Goal: Task Accomplishment & Management: Manage account settings

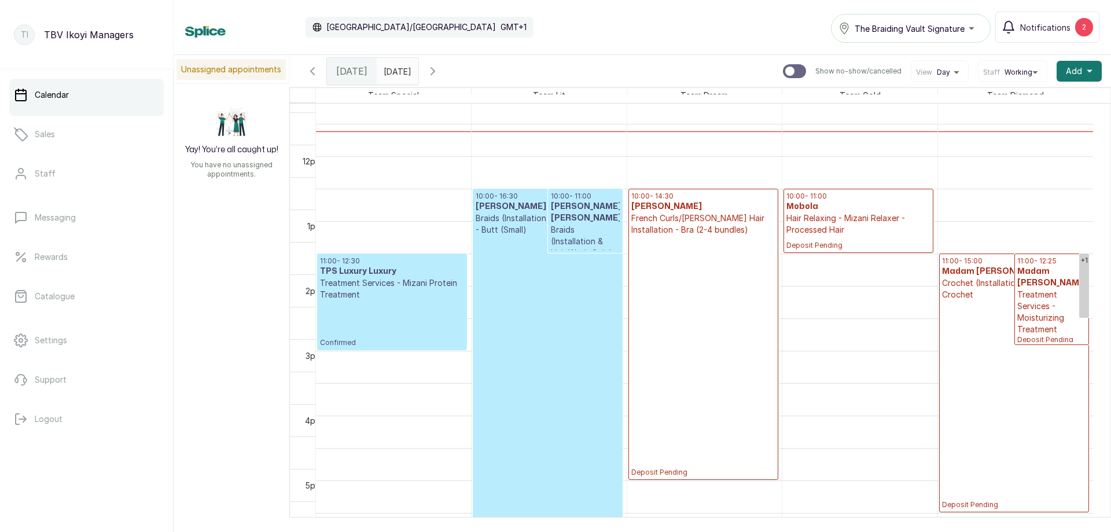
scroll to position [563, 0]
click at [423, 294] on p "Treatment Services - Mizani Protein Treatment" at bounding box center [392, 288] width 144 height 23
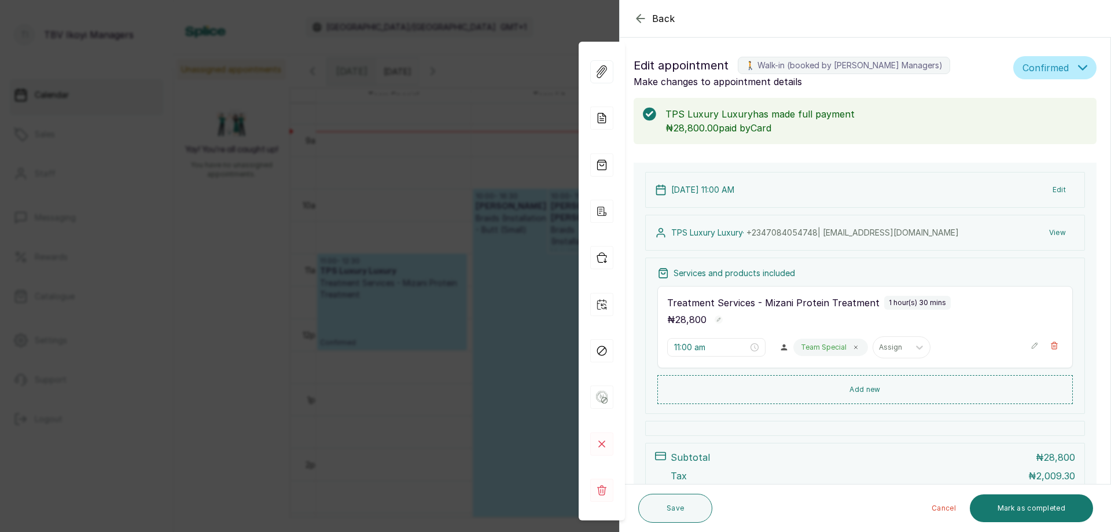
click at [931, 124] on p "₦28,800.00 paid by Card" at bounding box center [877, 128] width 422 height 14
click at [1024, 69] on span "Confirmed" at bounding box center [1046, 68] width 46 height 14
click at [934, 120] on p "TPS Luxury Luxury has made full payment" at bounding box center [877, 114] width 422 height 14
click at [642, 21] on icon "button" at bounding box center [641, 19] width 14 height 14
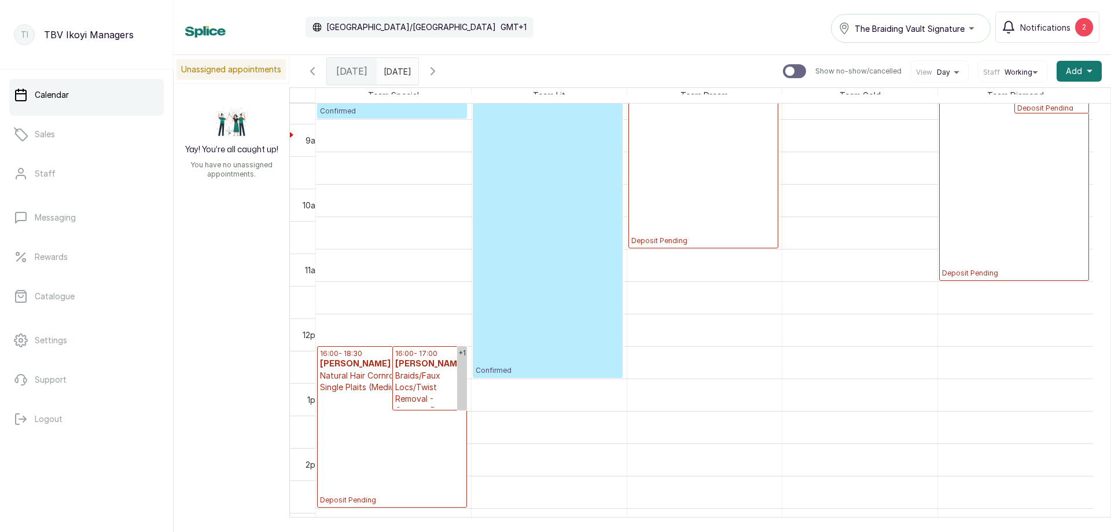
scroll to position [852, 0]
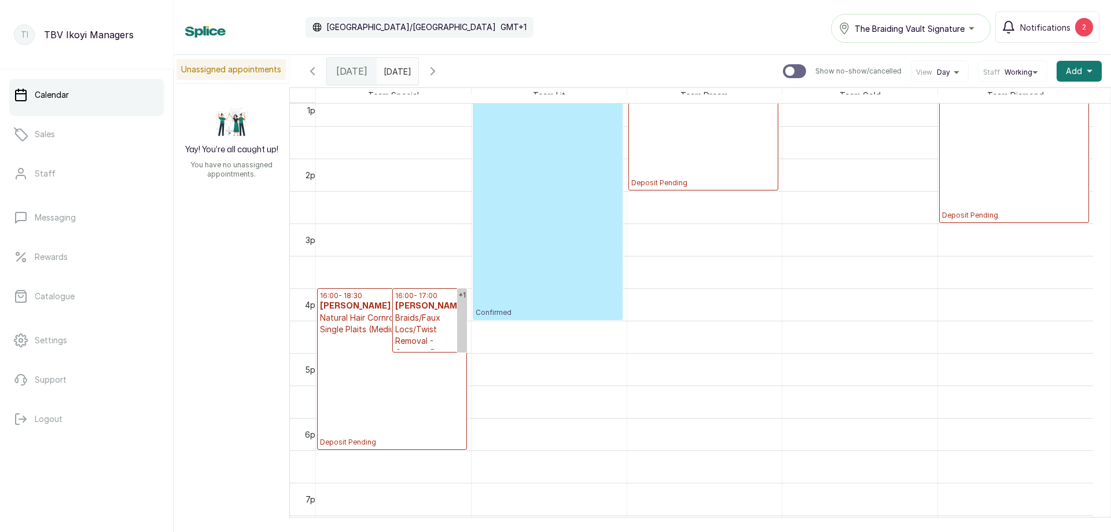
click at [395, 379] on p "Deposit Pending" at bounding box center [392, 391] width 144 height 112
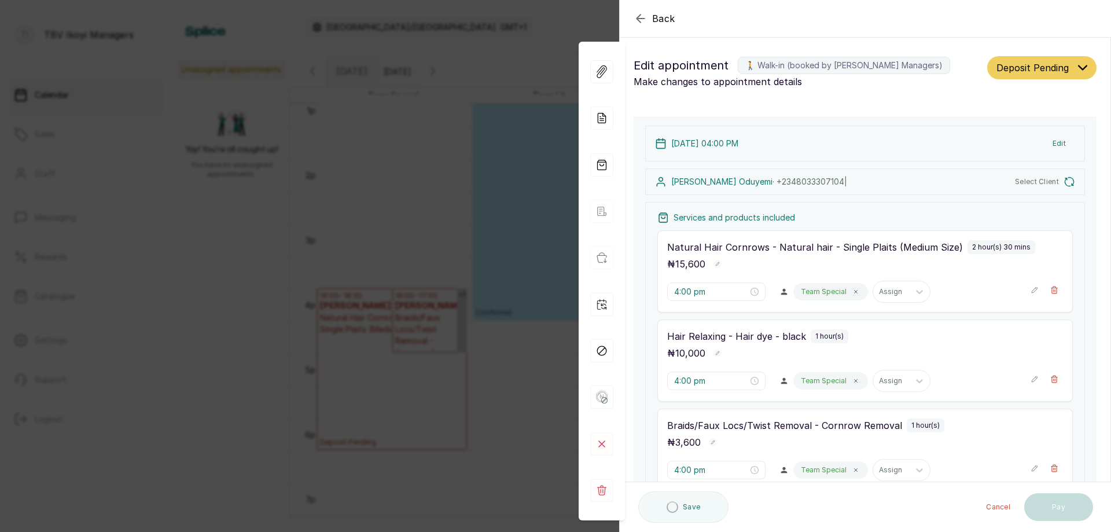
type input "4:00 pm"
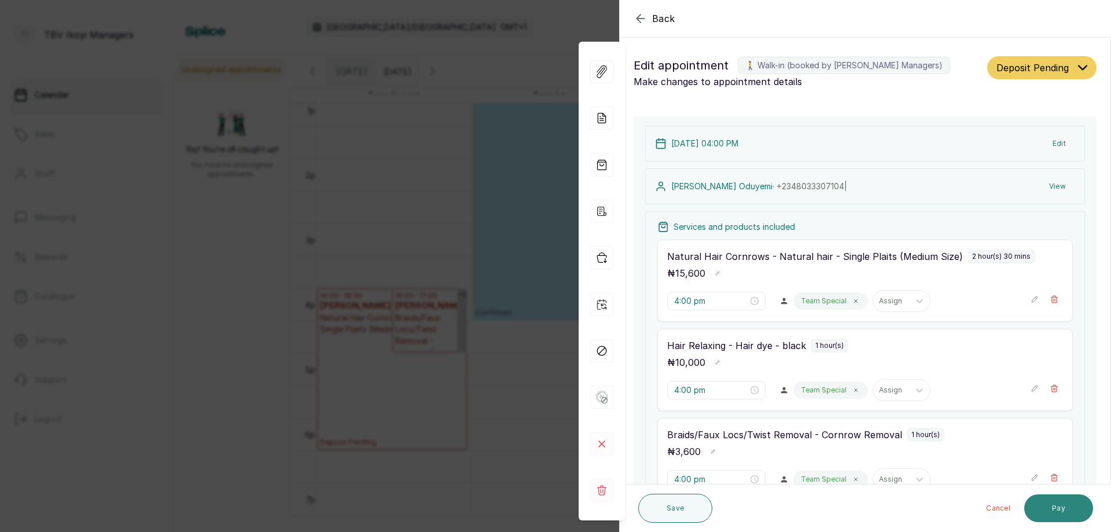
click at [1047, 514] on button "Pay" at bounding box center [1058, 508] width 69 height 28
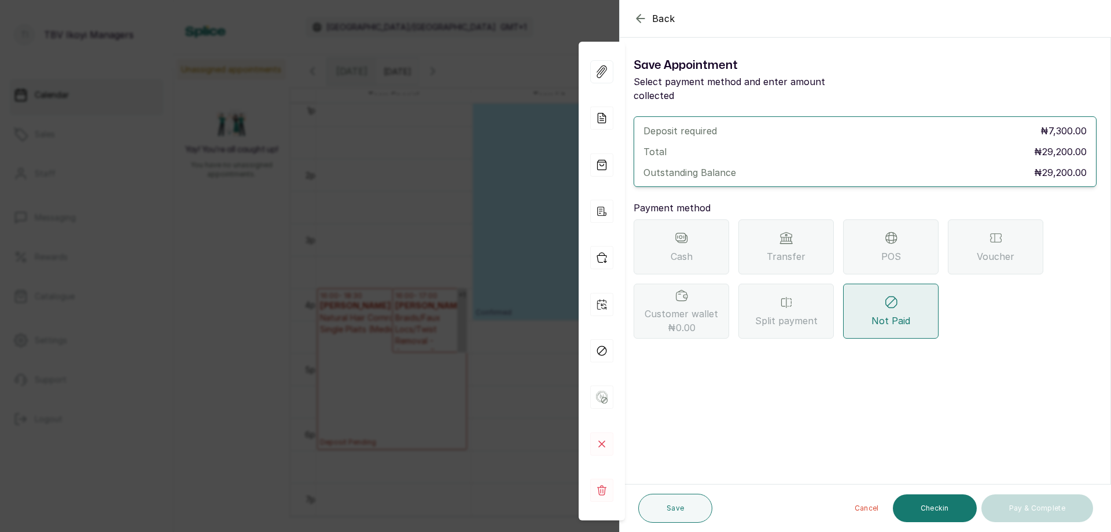
click at [744, 233] on div "Transfer" at bounding box center [785, 246] width 95 height 55
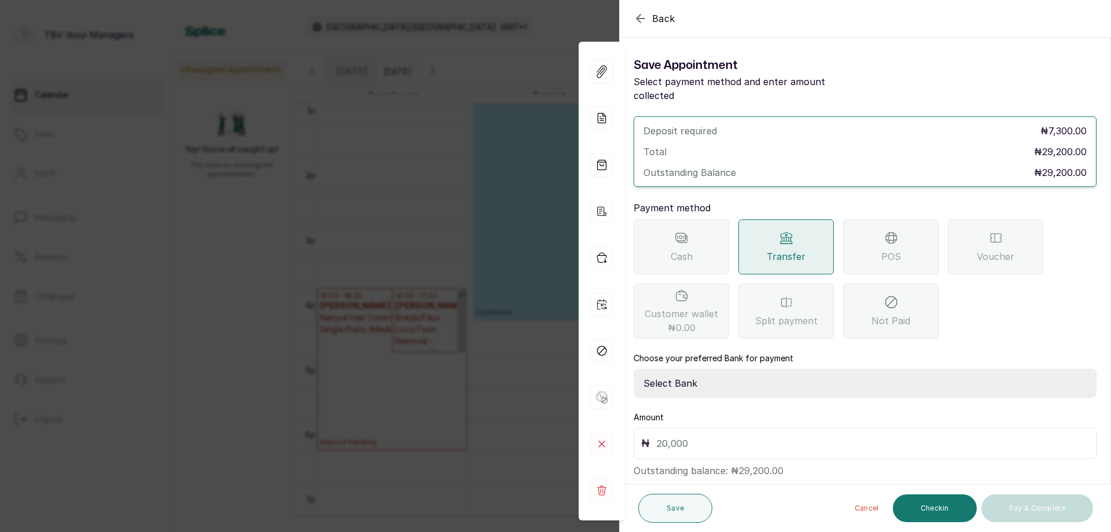
click at [721, 369] on select "Select Bank TRACTION/TBV IKOYI Paystack-Titan AJSKYLAR LTD - TBV IKOYI Providus…" at bounding box center [865, 383] width 463 height 29
select select "37460b99-c85c-4cd3-891f-592518af968d"
click at [634, 369] on select "Select Bank TRACTION/TBV IKOYI Paystack-Titan AJSKYLAR LTD - TBV IKOYI Providus…" at bounding box center [865, 383] width 463 height 29
click at [724, 437] on input "text" at bounding box center [873, 443] width 432 height 16
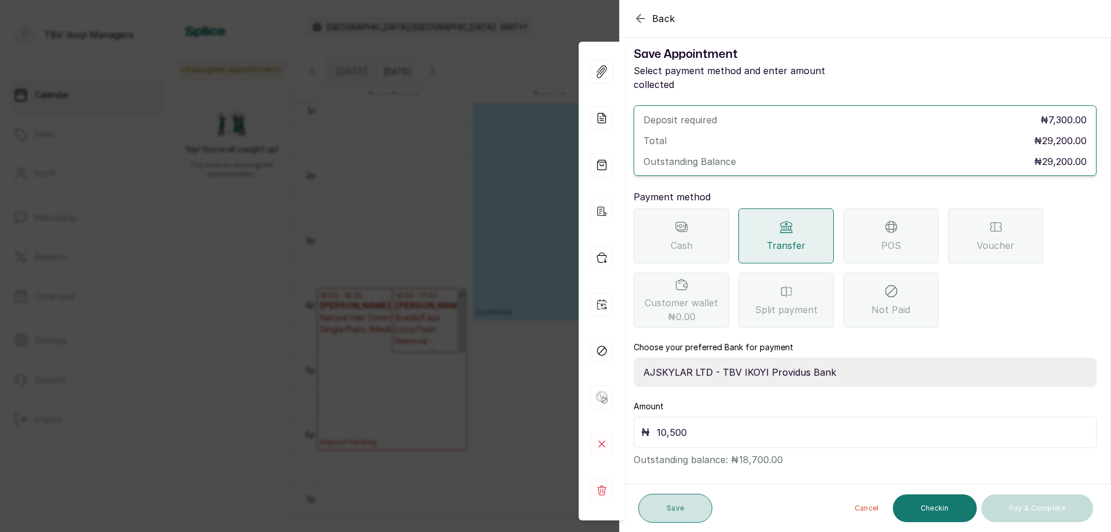
type input "10,500"
click at [689, 502] on button "Save" at bounding box center [675, 508] width 74 height 29
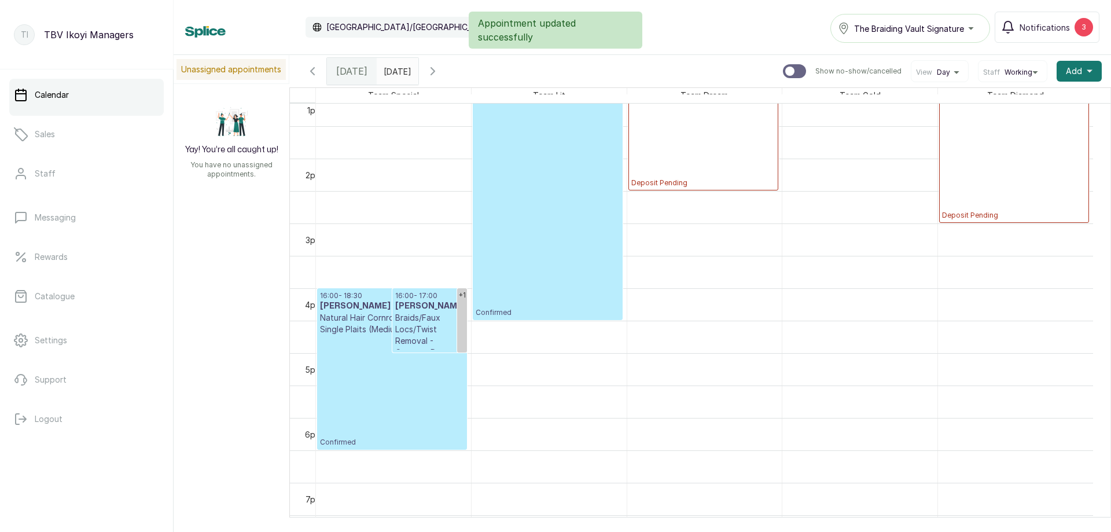
click at [363, 367] on p "Confirmed" at bounding box center [392, 391] width 144 height 112
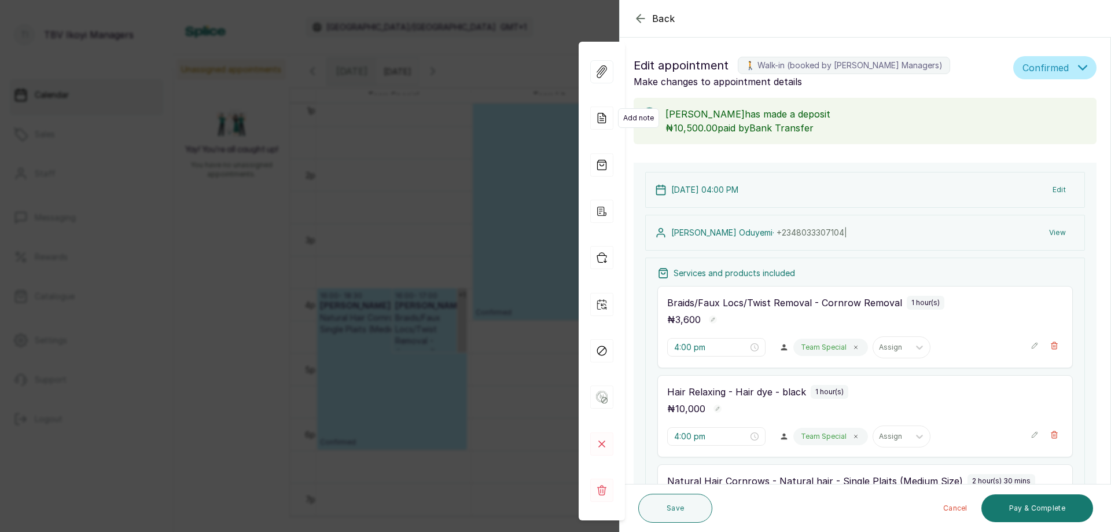
click at [599, 113] on icon at bounding box center [601, 117] width 23 height 23
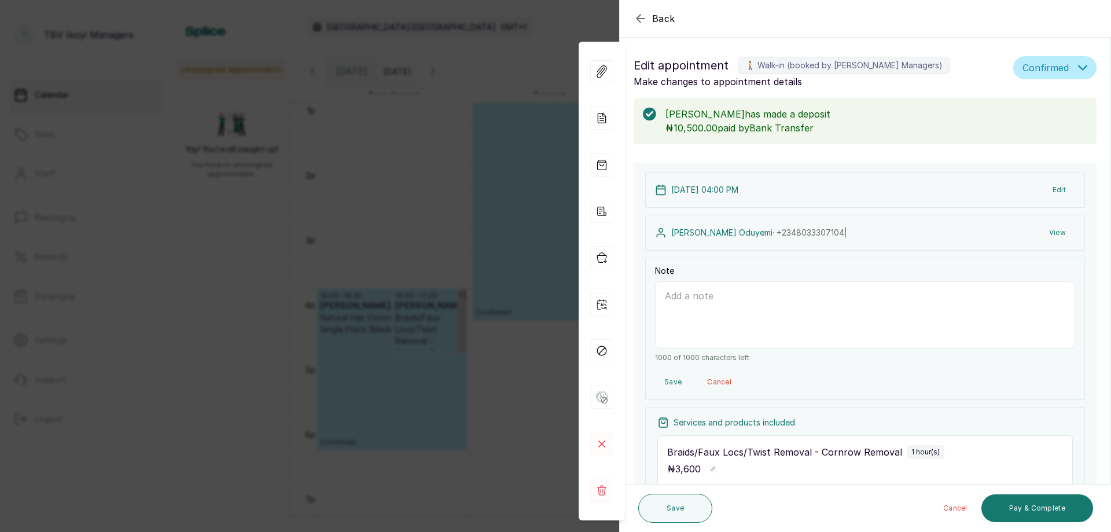
click at [742, 332] on textarea "Note" at bounding box center [865, 314] width 420 height 67
paste textarea "ODUYEMI OHIAOFE [PERSON_NAME]"
click at [773, 295] on textarea "deposit 10,500 on 07/10'/2025 from ODUYEMI OHIAOFE [PERSON_NAME]" at bounding box center [865, 314] width 420 height 67
type textarea "deposit 10,500 on [DATE] from ODUYEMI OHIAOFE [PERSON_NAME]"
click at [689, 506] on button "Save" at bounding box center [675, 508] width 74 height 29
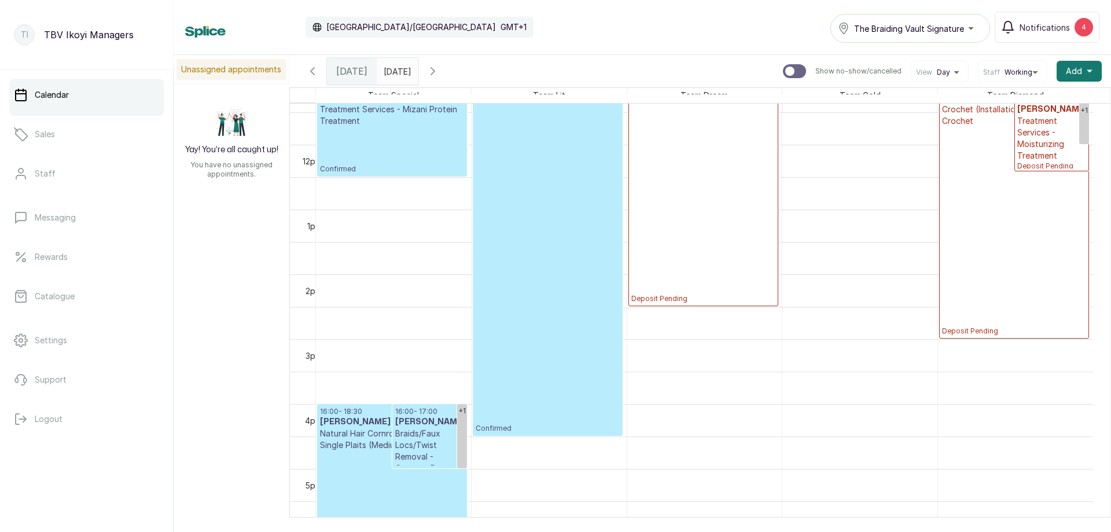
scroll to position [505, 0]
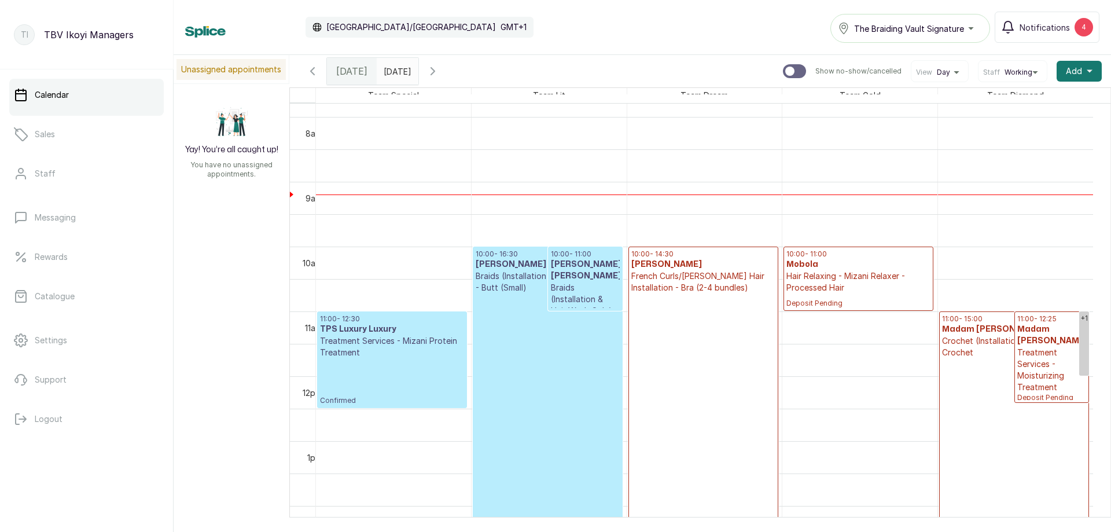
click at [399, 378] on p "Confirmed" at bounding box center [392, 381] width 144 height 47
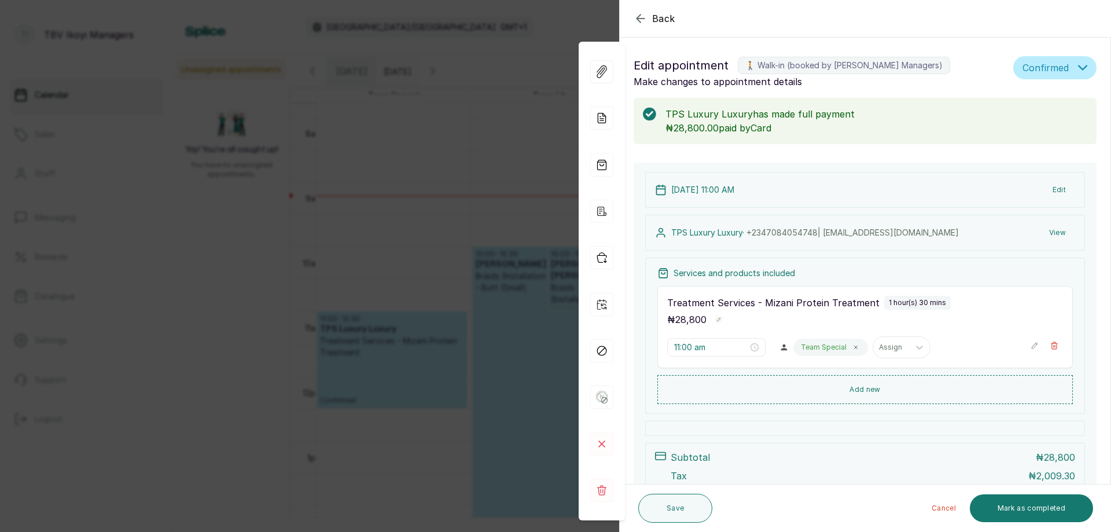
click at [635, 17] on icon "button" at bounding box center [641, 19] width 14 height 14
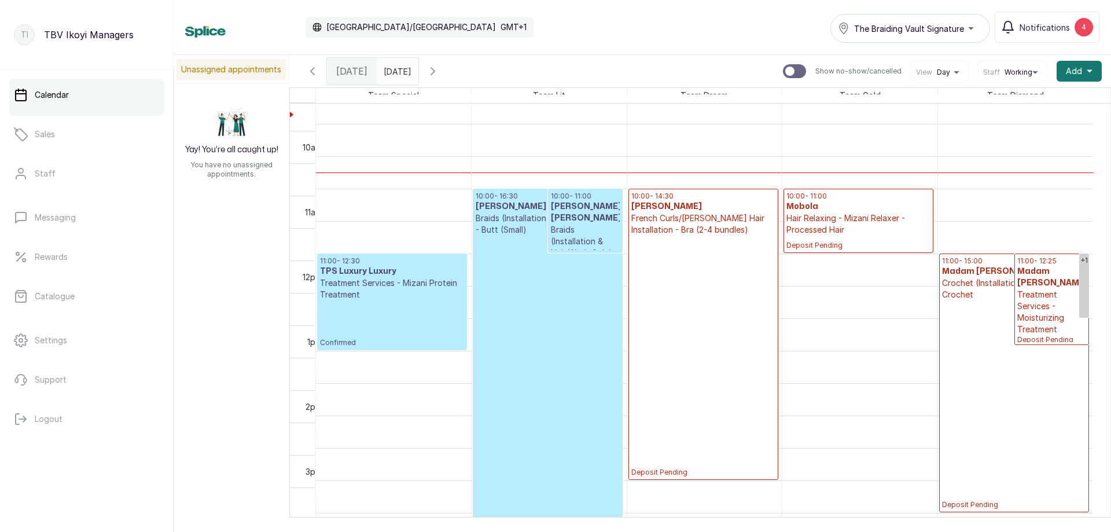
scroll to position [563, 0]
click at [315, 72] on icon "button" at bounding box center [313, 71] width 14 height 14
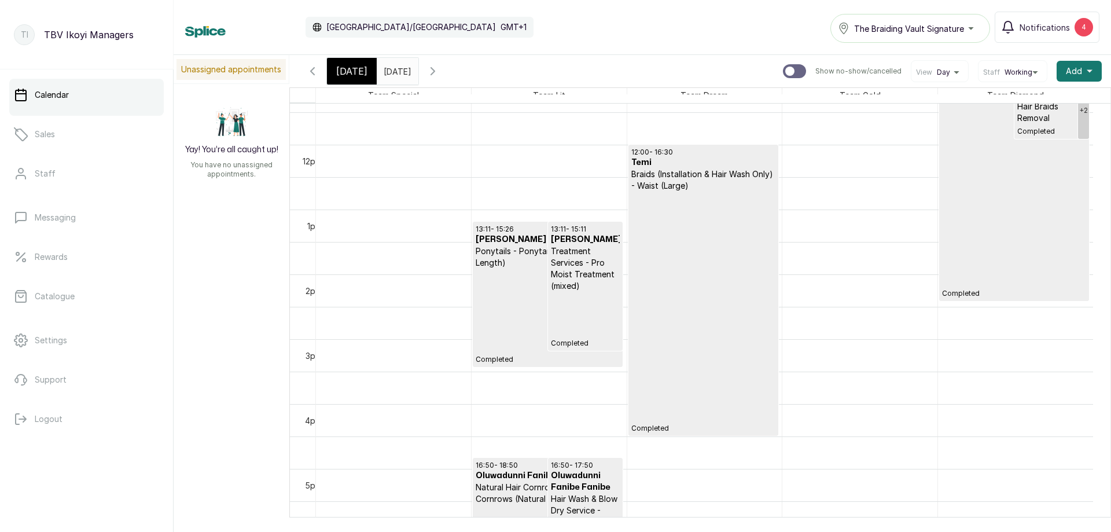
scroll to position [621, 0]
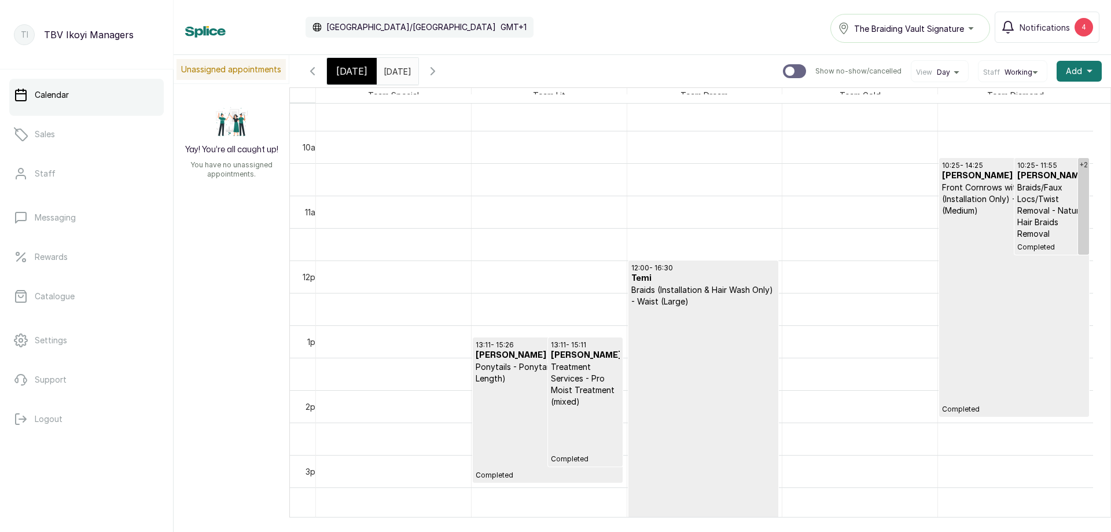
click at [349, 75] on span "[DATE]" at bounding box center [351, 71] width 31 height 14
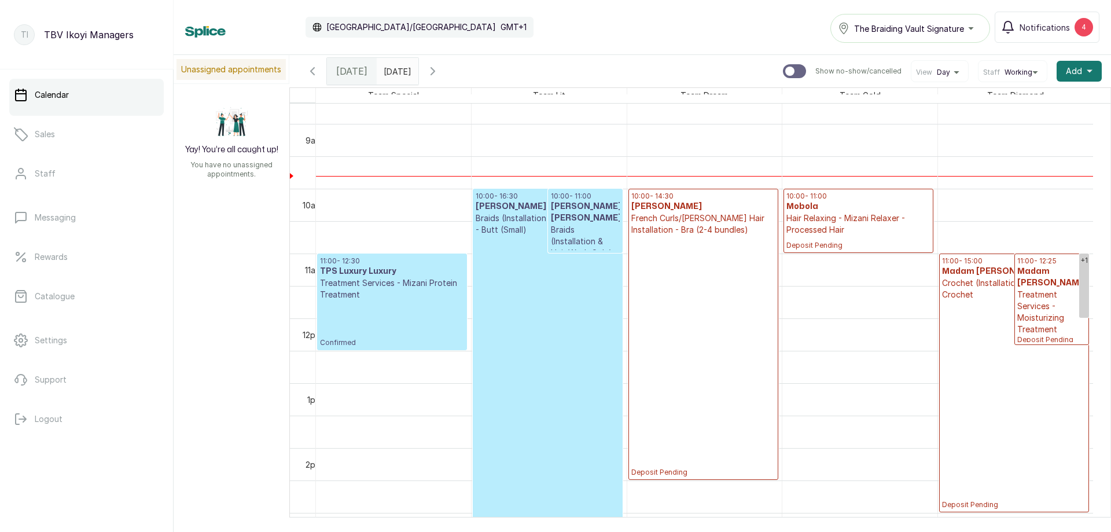
scroll to position [795, 0]
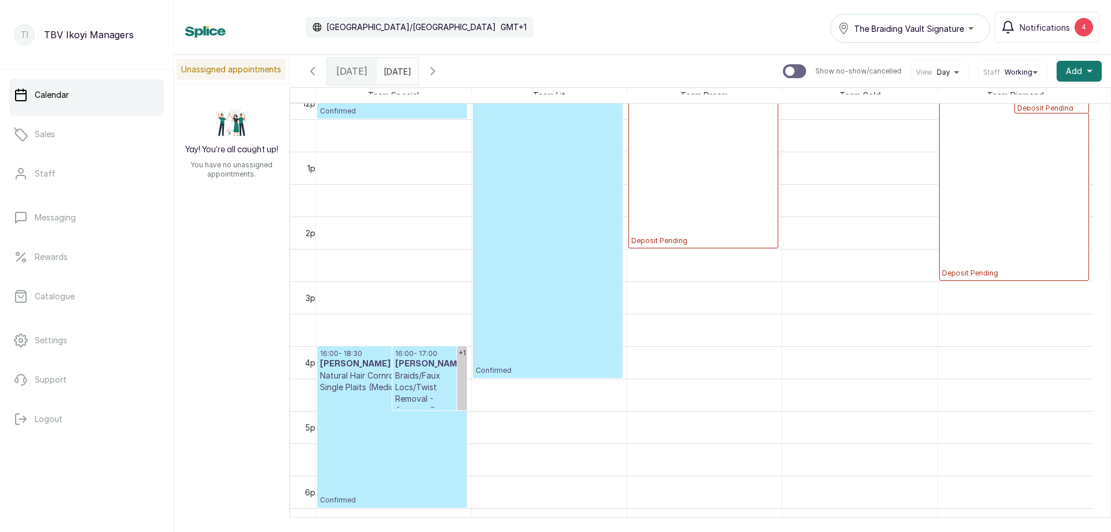
click at [414, 370] on h3 "[PERSON_NAME]" at bounding box center [429, 364] width 69 height 12
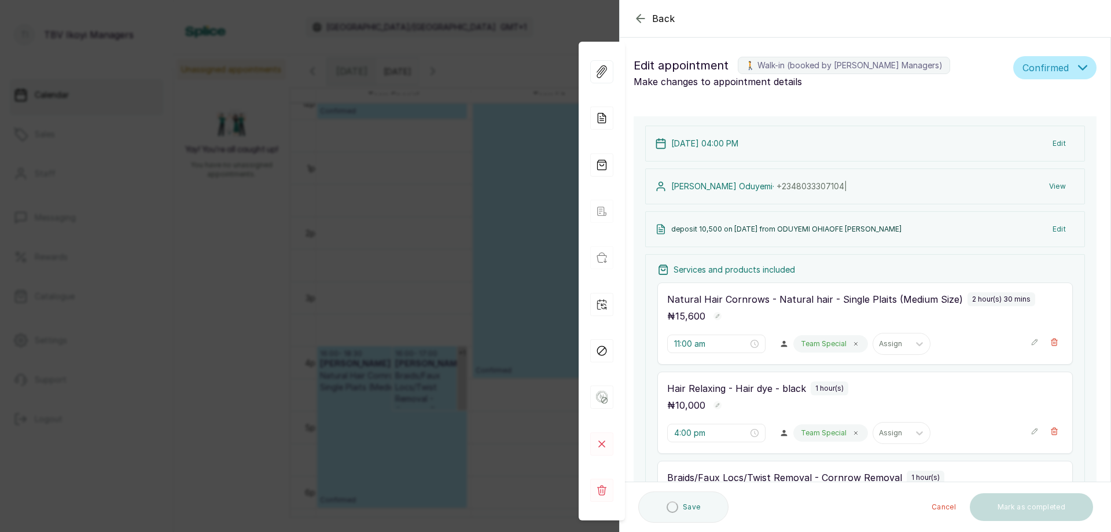
type input "4:00 pm"
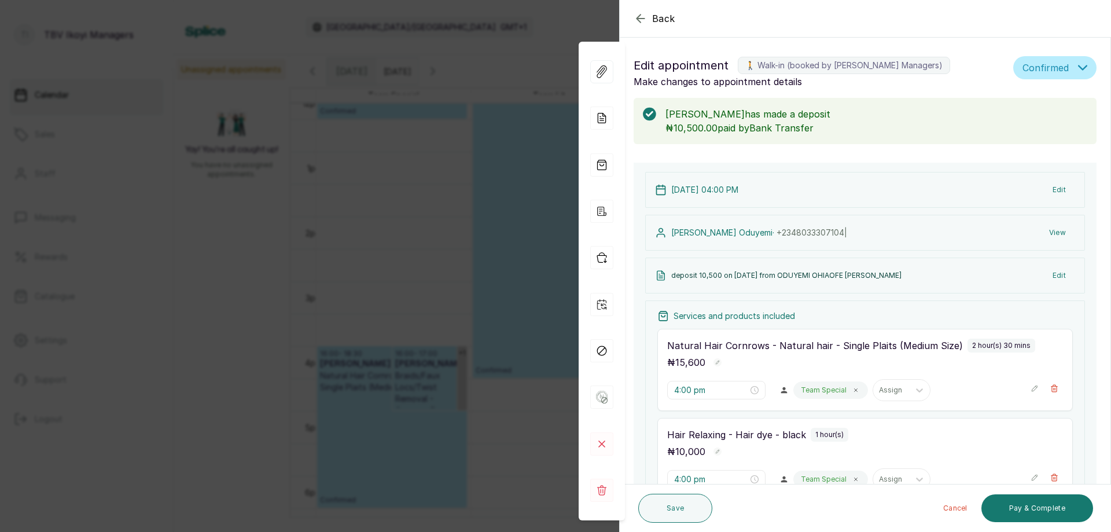
scroll to position [174, 0]
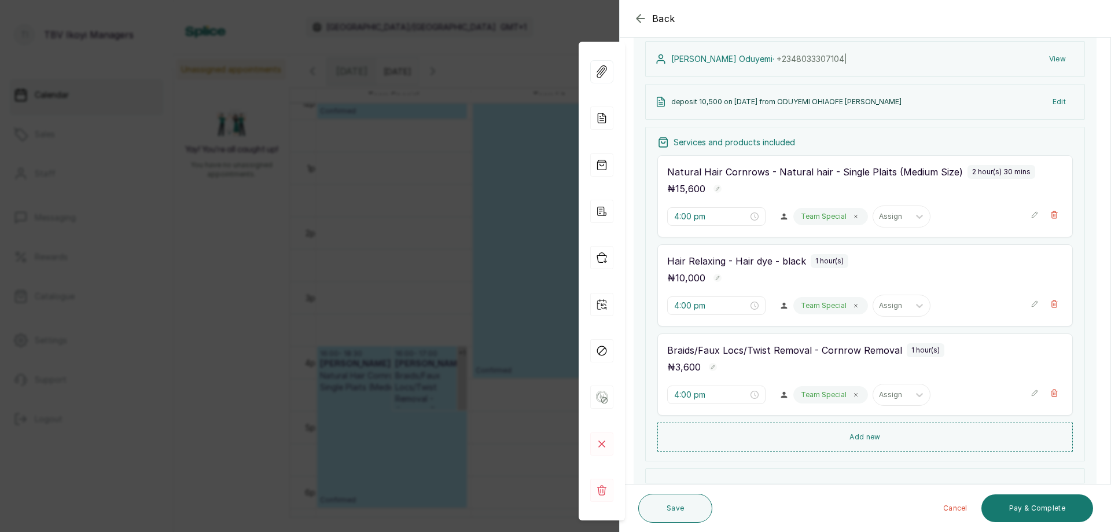
click at [642, 16] on icon "button" at bounding box center [641, 19] width 14 height 14
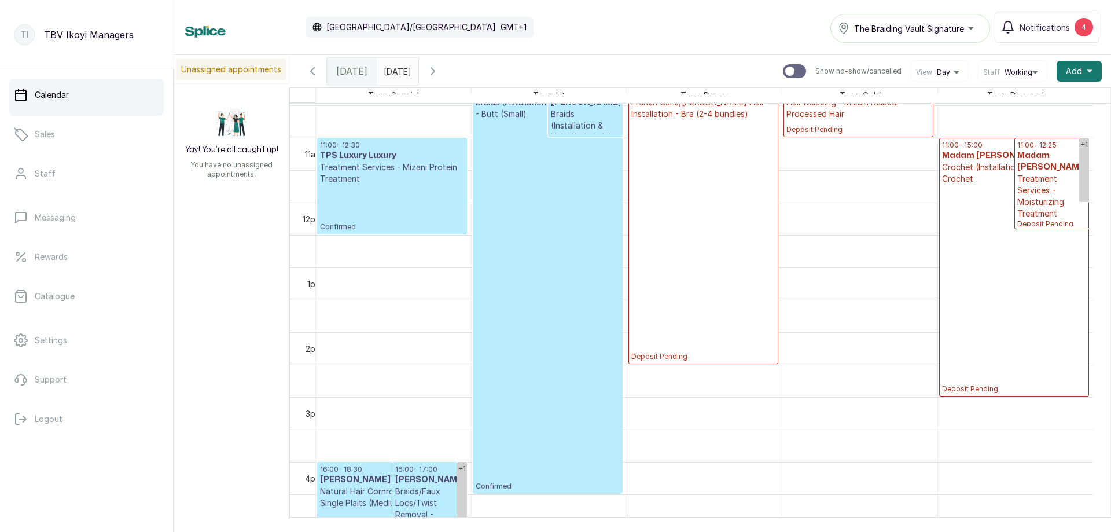
scroll to position [563, 0]
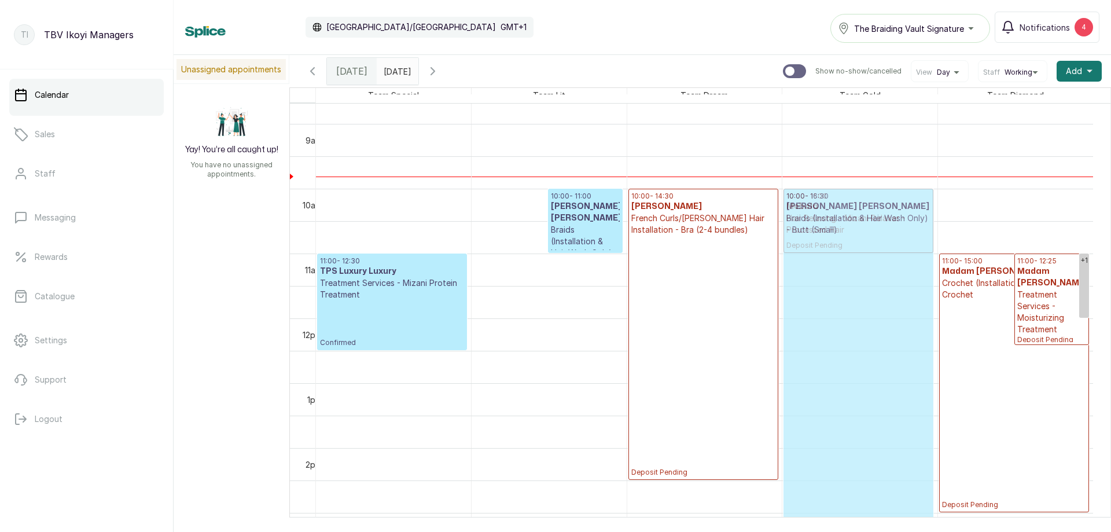
drag, startPoint x: 522, startPoint y: 259, endPoint x: 780, endPoint y: 262, distance: 257.5
click at [780, 262] on div "+1 16:00 - 18:30 [PERSON_NAME] Natural Hair Cornrows - Natural hair - Single Pl…" at bounding box center [704, 319] width 777 height 1556
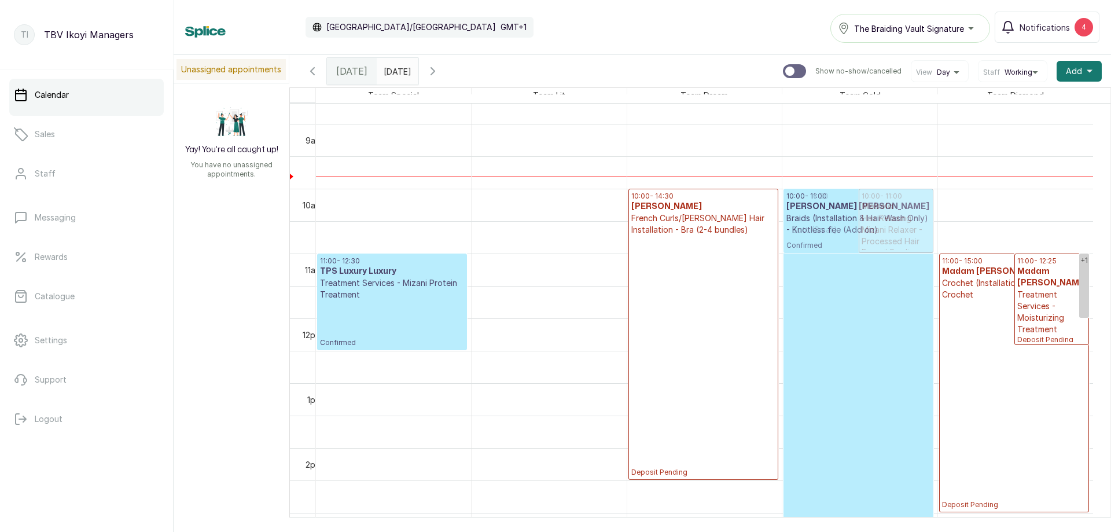
drag, startPoint x: 549, startPoint y: 218, endPoint x: 855, endPoint y: 229, distance: 306.3
click at [855, 229] on tr "+1 16:00 - 18:30 [PERSON_NAME] Natural Hair Cornrows - Natural hair - Single Pl…" at bounding box center [704, 319] width 777 height 1556
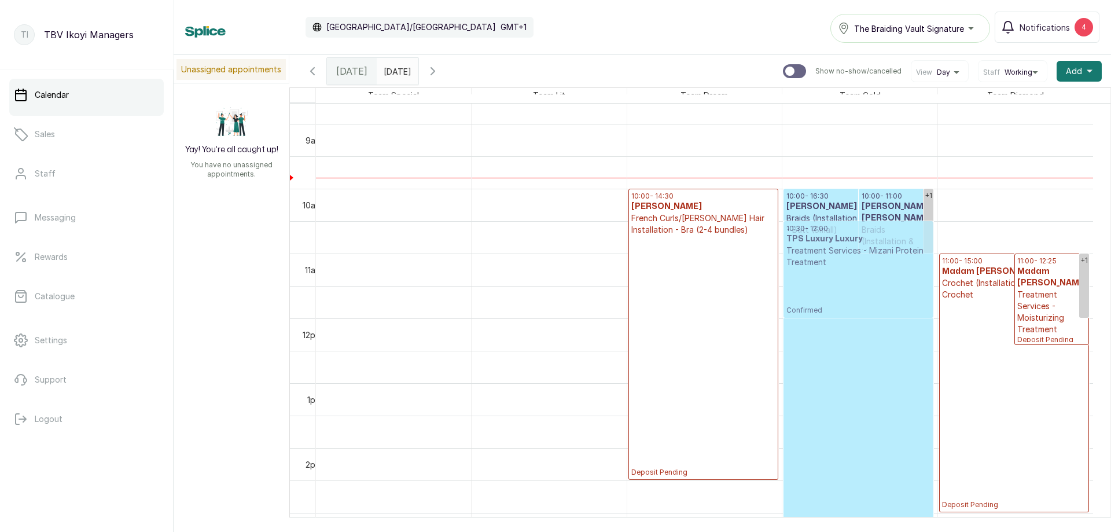
drag, startPoint x: 384, startPoint y: 287, endPoint x: 878, endPoint y: 269, distance: 495.1
click at [878, 269] on tr "+1 16:00 - 18:30 [PERSON_NAME] Natural Hair Cornrows - Natural hair - Single Pl…" at bounding box center [704, 319] width 777 height 1556
click at [839, 269] on p "Confirmed" at bounding box center [858, 421] width 144 height 371
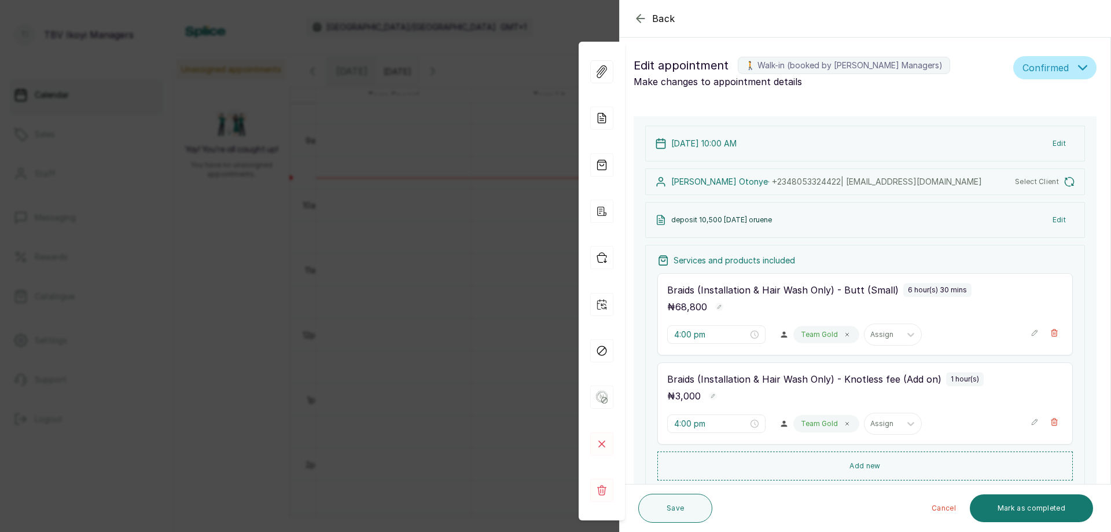
type input "10:00 am"
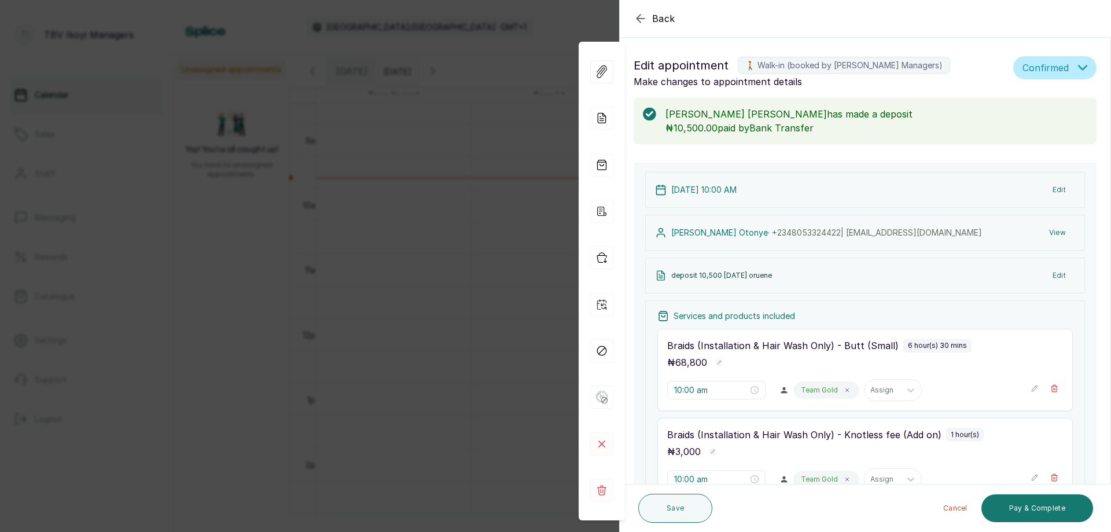
click at [648, 12] on button "Back" at bounding box center [655, 19] width 42 height 14
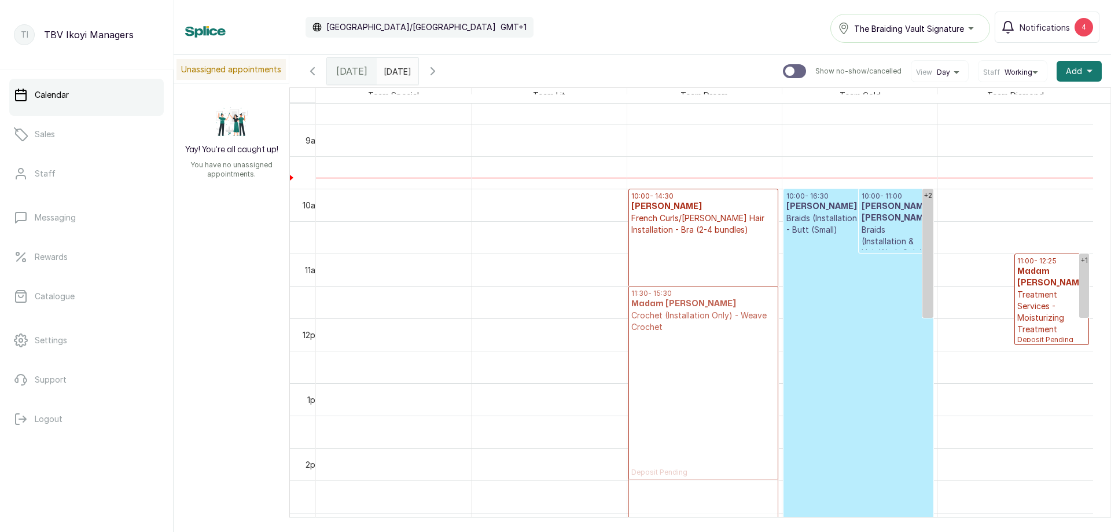
drag, startPoint x: 1008, startPoint y: 309, endPoint x: 676, endPoint y: 325, distance: 332.6
click at [676, 325] on tr "+1 16:00 - 18:30 [PERSON_NAME] Natural Hair Cornrows - Natural hair - Single Pl…" at bounding box center [704, 319] width 777 height 1556
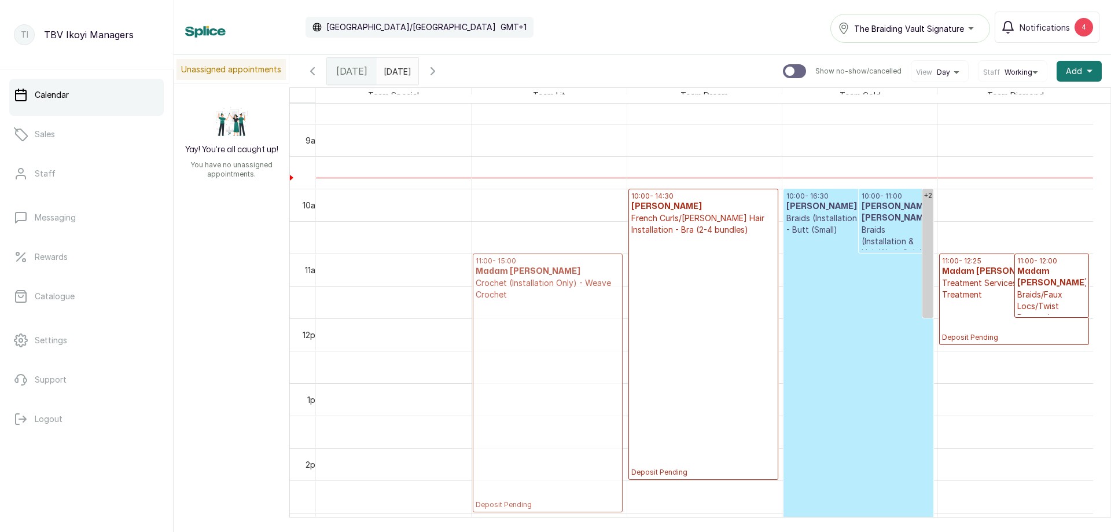
drag, startPoint x: 740, startPoint y: 319, endPoint x: 607, endPoint y: 289, distance: 136.6
click at [607, 289] on tr "+1 16:00 - 18:30 [PERSON_NAME] Natural Hair Cornrows - Natural hair - Single Pl…" at bounding box center [704, 319] width 777 height 1556
drag, startPoint x: 1057, startPoint y: 285, endPoint x: 569, endPoint y: 287, distance: 487.9
click at [569, 287] on tr "+1 16:00 - 18:30 [PERSON_NAME] Natural Hair Cornrows - Natural hair - Single Pl…" at bounding box center [704, 319] width 777 height 1556
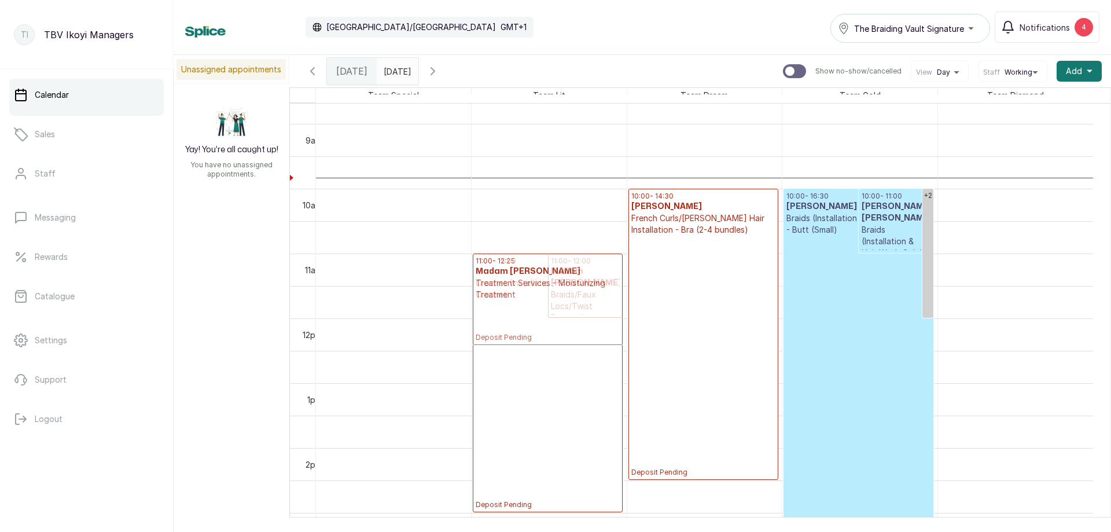
drag, startPoint x: 1014, startPoint y: 318, endPoint x: 587, endPoint y: 318, distance: 427.7
click at [587, 318] on tr "+1 16:00 - 18:30 [PERSON_NAME] Natural Hair Cornrows - Natural hair - Single Pl…" at bounding box center [704, 319] width 777 height 1556
click at [929, 208] on link "+2" at bounding box center [927, 253] width 11 height 129
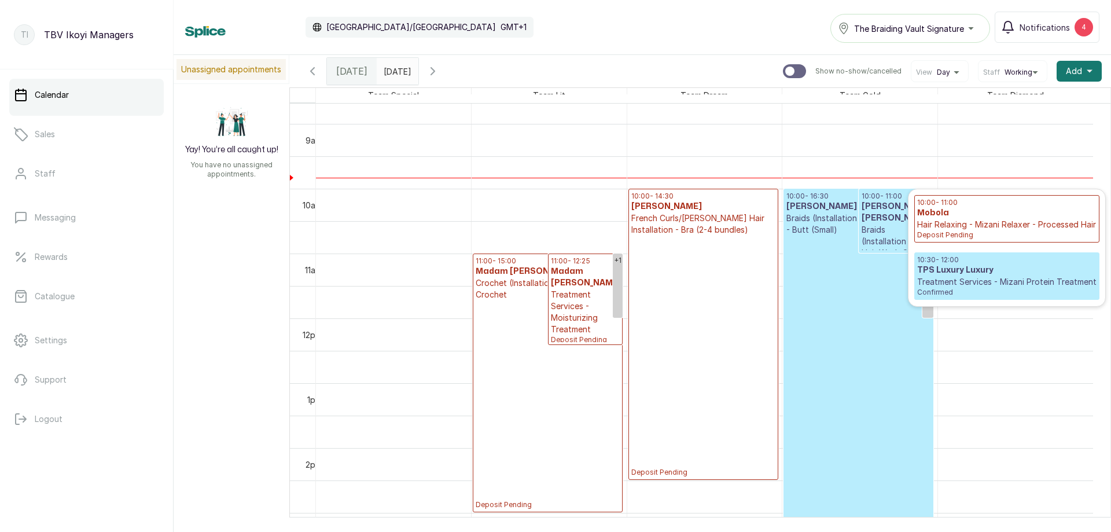
click at [958, 276] on h3 "TPS Luxury Luxury" at bounding box center [1006, 270] width 179 height 12
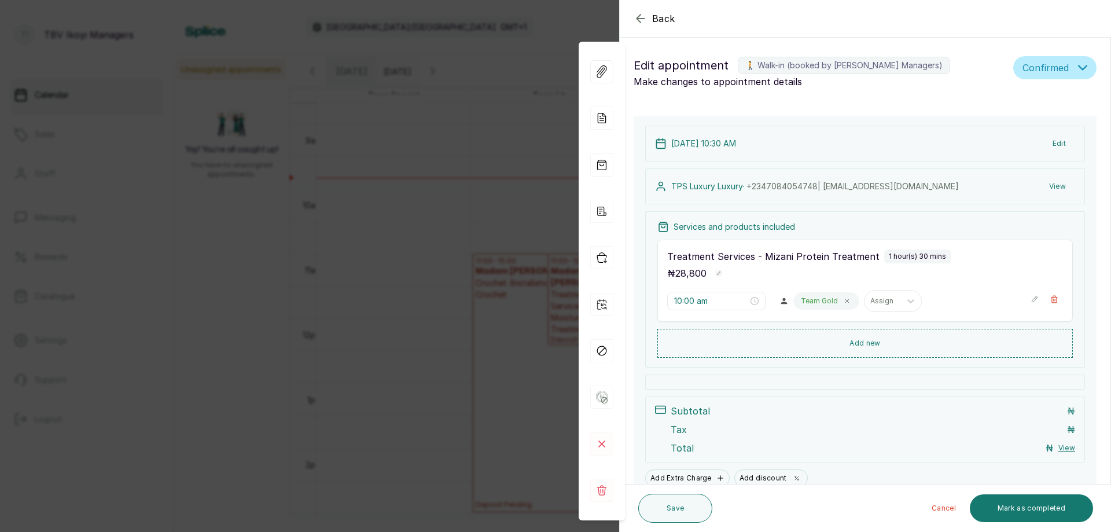
type input "10:30 am"
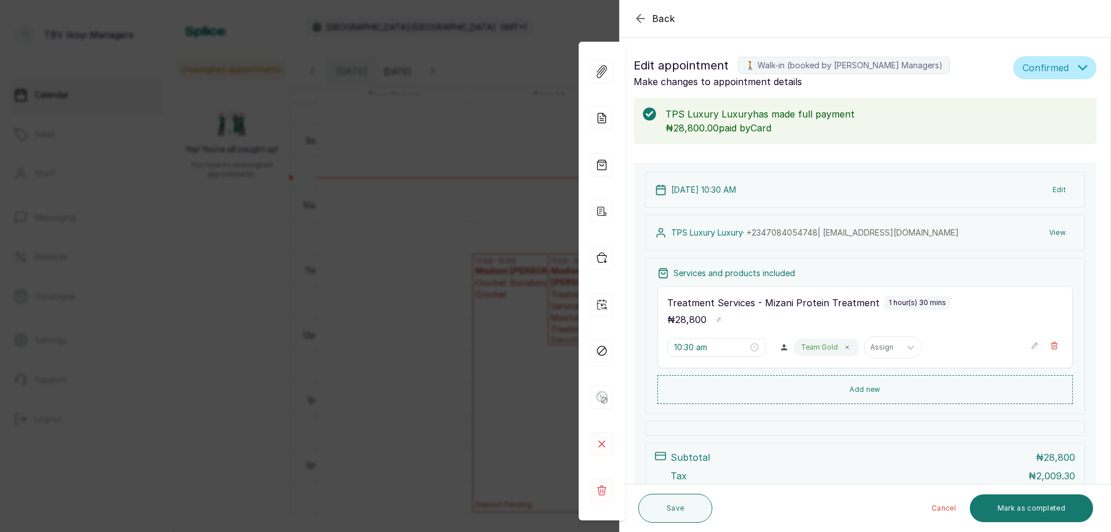
click at [810, 348] on p "Team Gold" at bounding box center [819, 347] width 37 height 9
click at [832, 345] on div "Team Gold" at bounding box center [826, 347] width 66 height 17
click at [882, 350] on div at bounding box center [882, 347] width 24 height 10
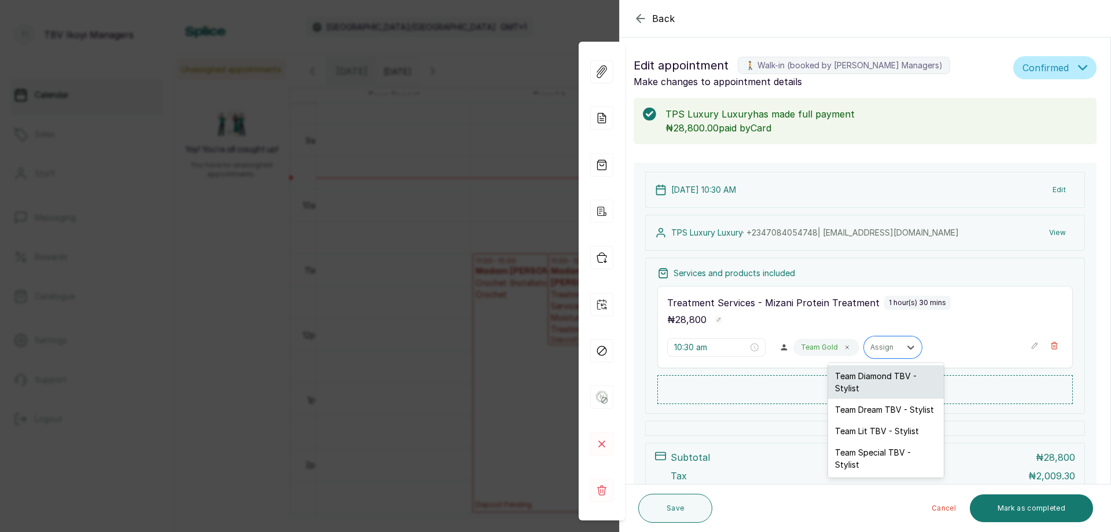
click at [861, 370] on div "Team Diamond TBV - Stylist" at bounding box center [886, 382] width 116 height 34
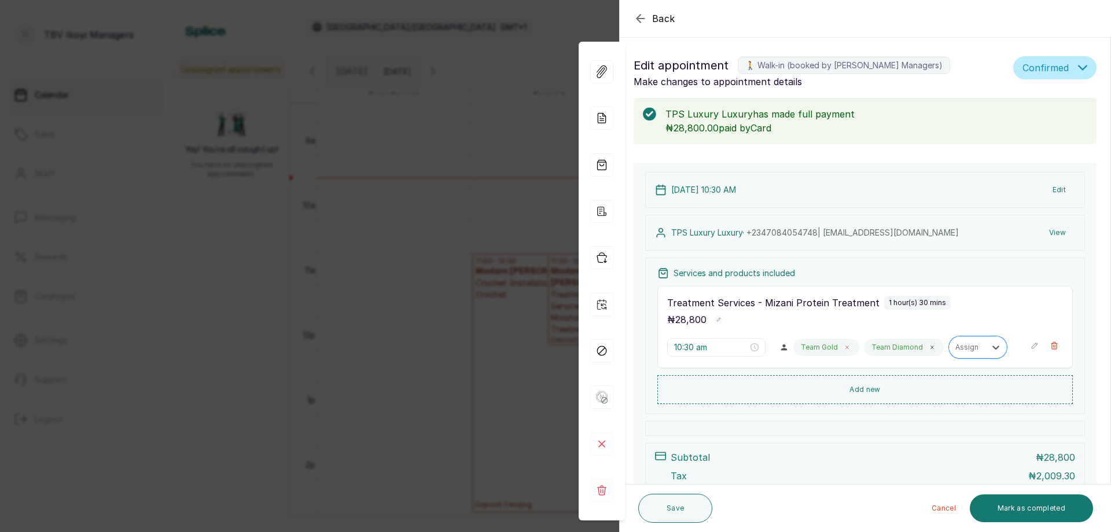
click at [844, 348] on icon at bounding box center [847, 347] width 6 height 6
click at [690, 504] on button "Save" at bounding box center [675, 508] width 74 height 29
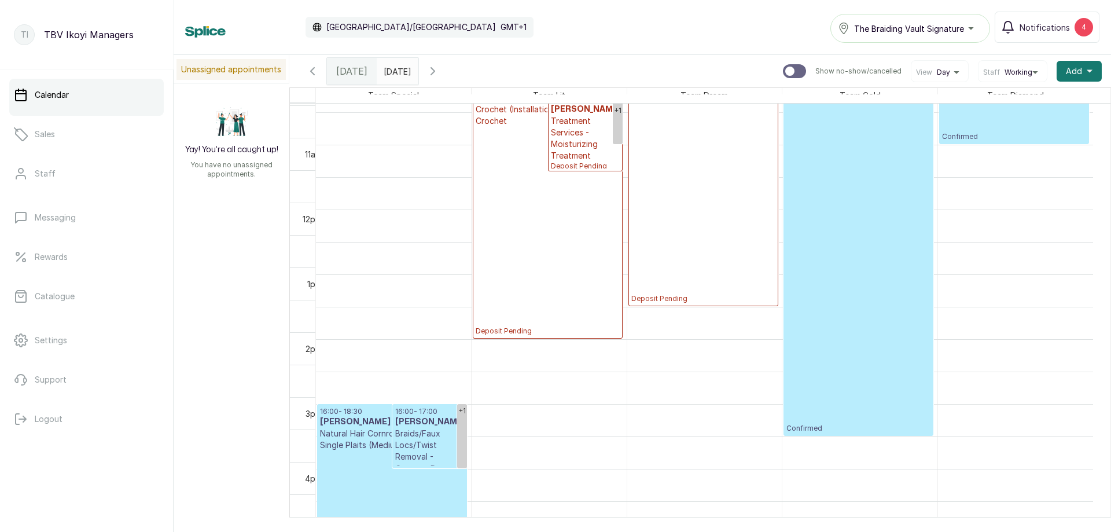
scroll to position [737, 0]
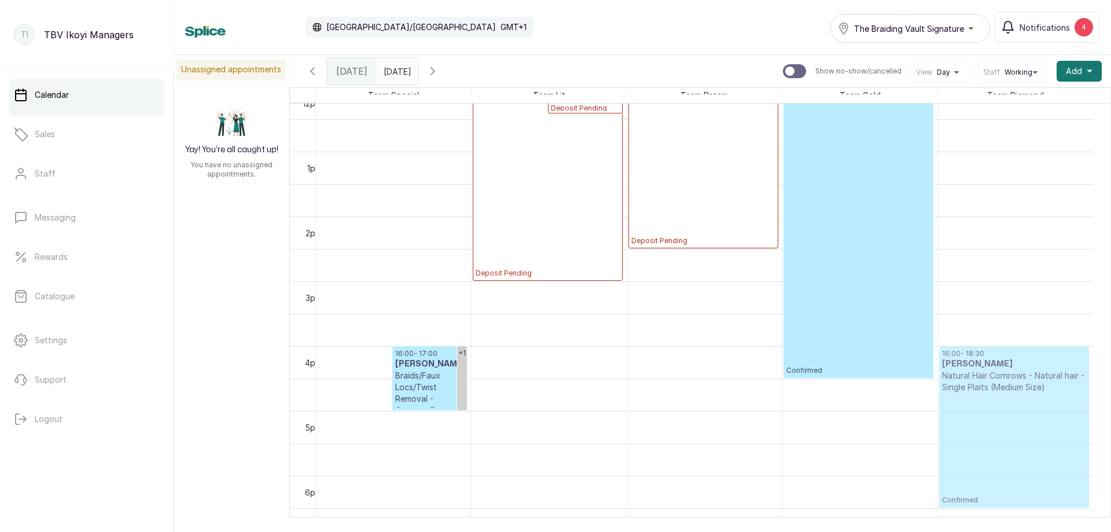
drag, startPoint x: 387, startPoint y: 403, endPoint x: 1005, endPoint y: 400, distance: 618.1
click at [1005, 400] on tr "+1 16:00 - 18:30 [PERSON_NAME] Natural Hair Cornrows - Natural hair - Single Pl…" at bounding box center [704, 87] width 777 height 1556
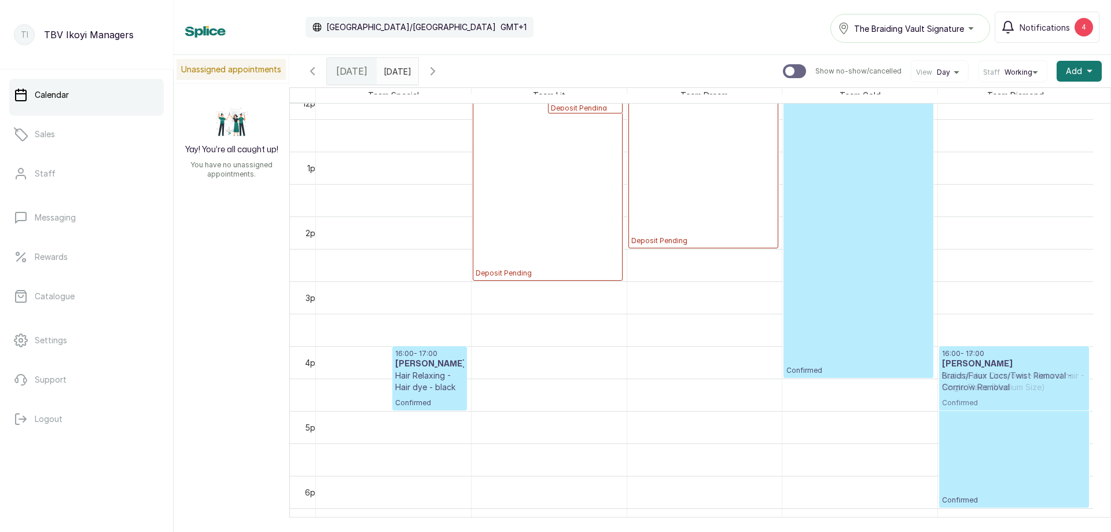
drag, startPoint x: 348, startPoint y: 374, endPoint x: 982, endPoint y: 383, distance: 634.3
click at [982, 383] on tr "16:00 - 17:00 [PERSON_NAME]/Faux Locs/Twist Removal - Cornrow Removal Confirmed…" at bounding box center [704, 87] width 777 height 1556
drag, startPoint x: 384, startPoint y: 368, endPoint x: 983, endPoint y: 380, distance: 599.1
click at [983, 380] on tr "16:00 - 17:00 [PERSON_NAME] Hair Relaxing - Hair dye - black Confirmed +1 11:00…" at bounding box center [704, 87] width 777 height 1556
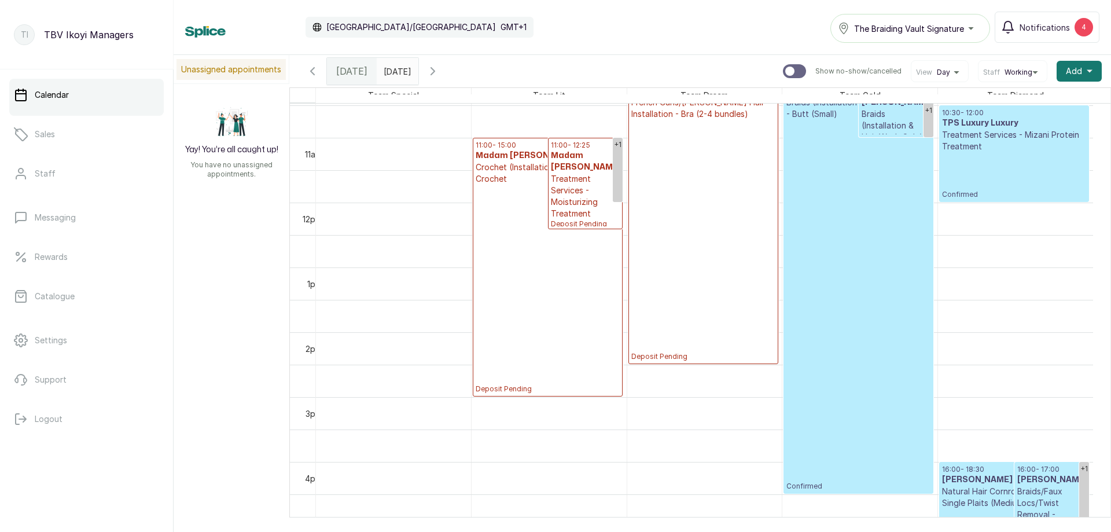
scroll to position [505, 0]
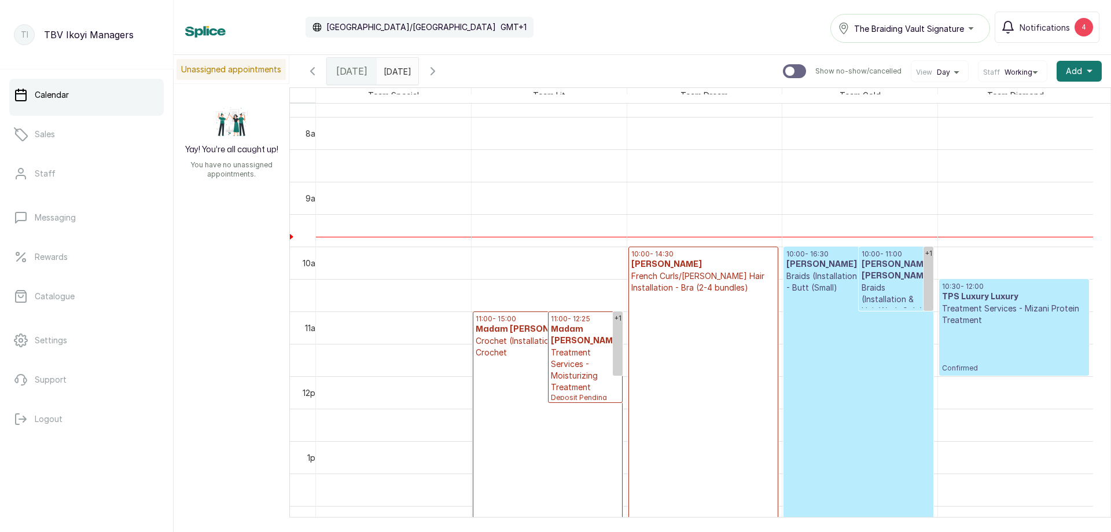
click at [913, 277] on h3 "[PERSON_NAME] [PERSON_NAME]" at bounding box center [896, 270] width 69 height 23
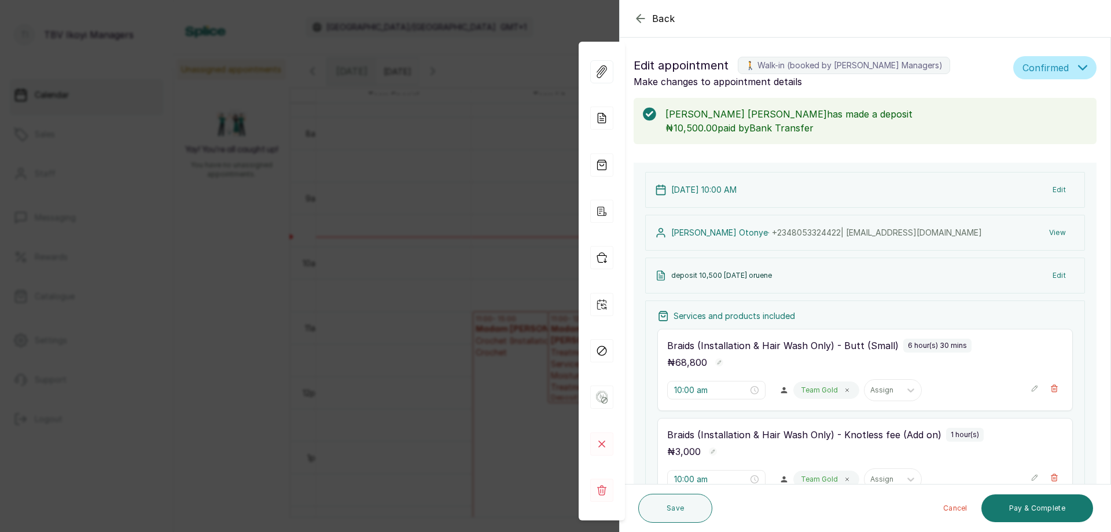
click at [639, 22] on icon "button" at bounding box center [641, 19] width 14 height 14
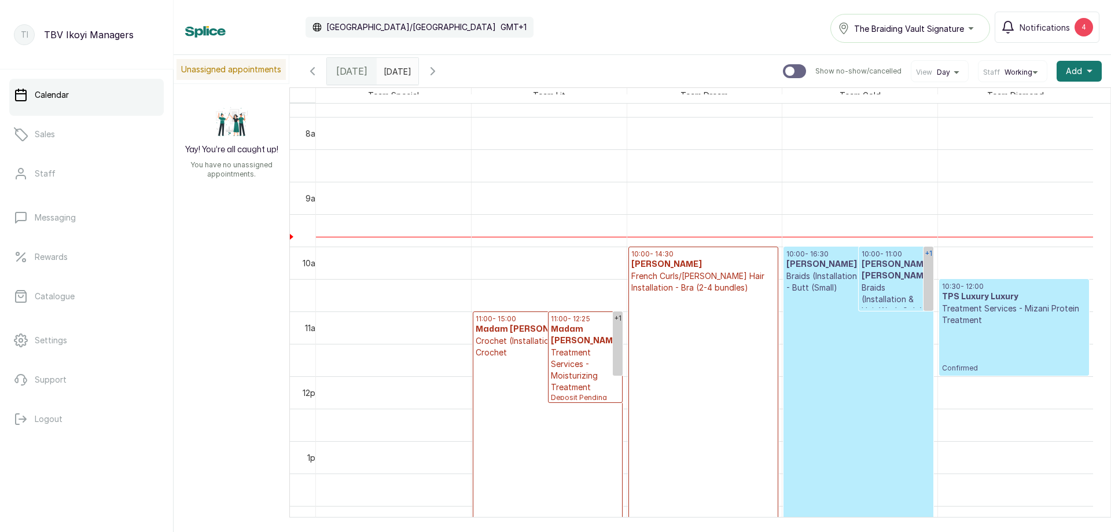
click at [927, 259] on div "+1" at bounding box center [929, 254] width 10 height 14
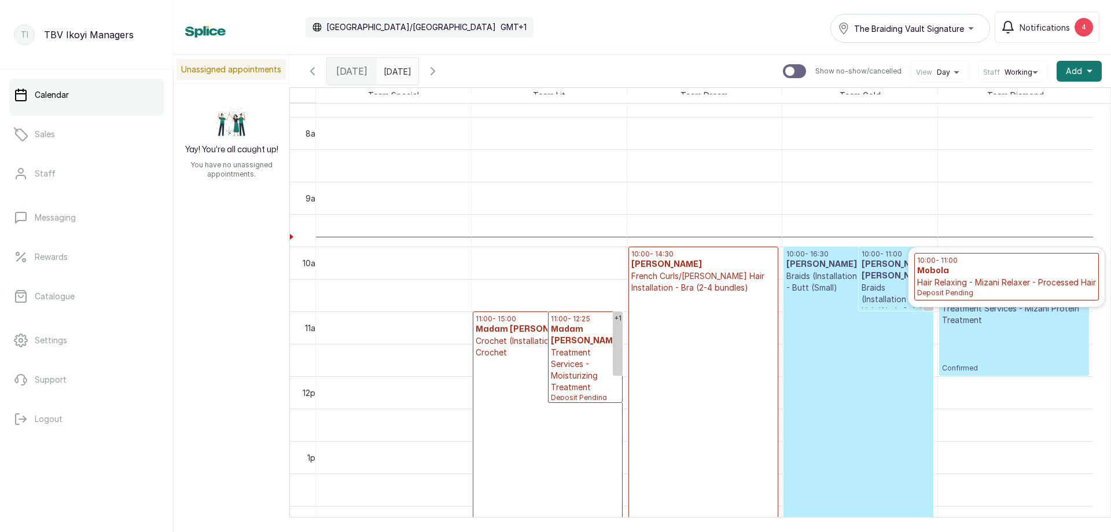
click at [970, 266] on h3 "Mobola" at bounding box center [1006, 271] width 179 height 12
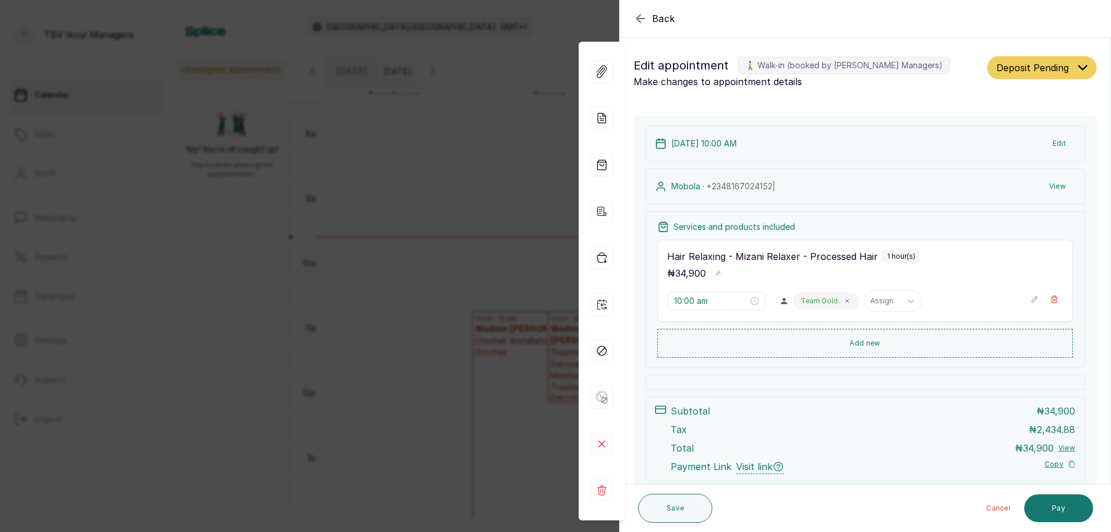
click at [815, 302] on p "Team Gold" at bounding box center [819, 300] width 37 height 9
click at [877, 300] on div at bounding box center [882, 301] width 24 height 10
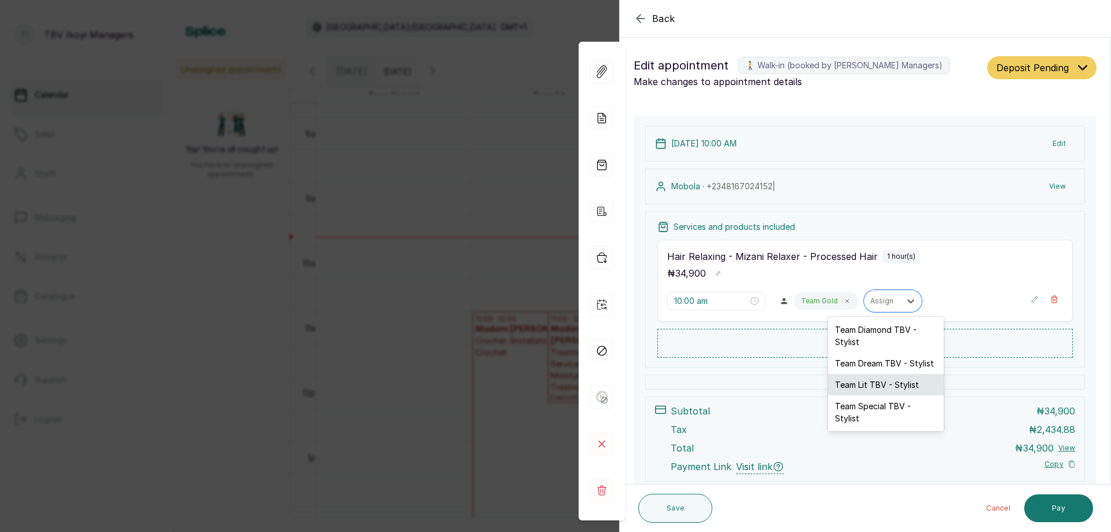
click at [861, 386] on div "Team Lit TBV - Stylist" at bounding box center [886, 384] width 116 height 21
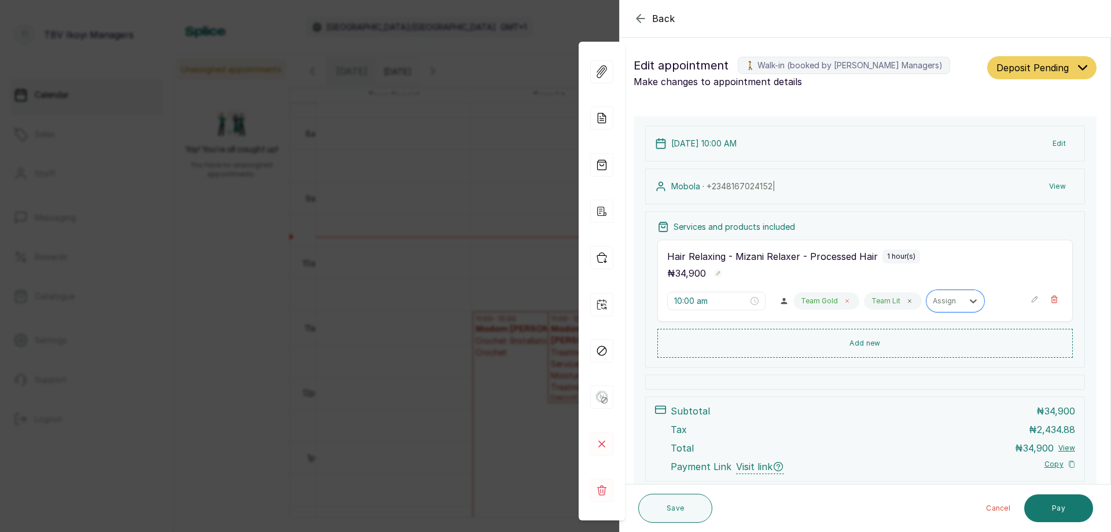
click at [843, 305] on span at bounding box center [847, 300] width 9 height 9
click at [663, 512] on button "Save" at bounding box center [675, 508] width 74 height 29
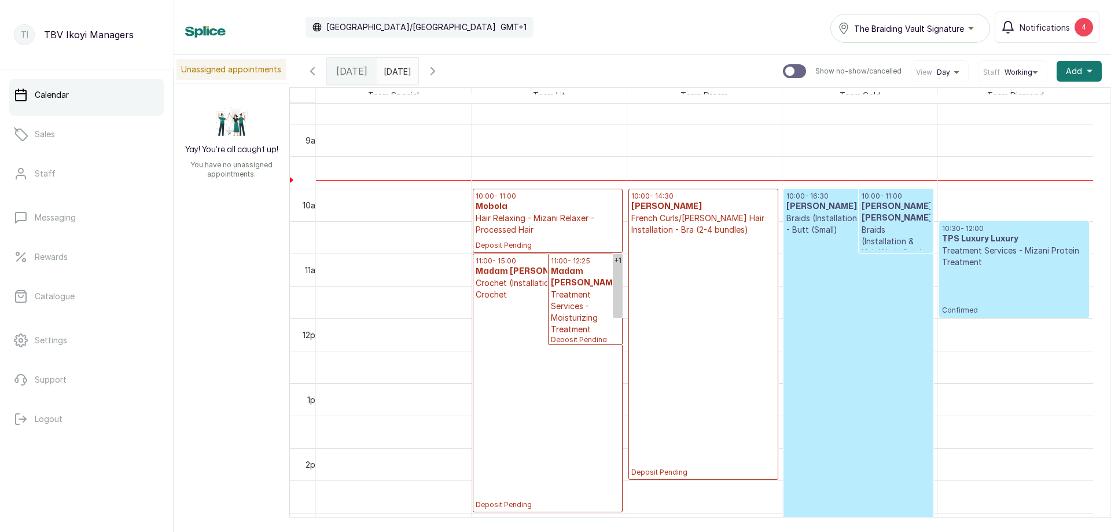
click at [536, 210] on h3 "Mobola" at bounding box center [548, 207] width 144 height 12
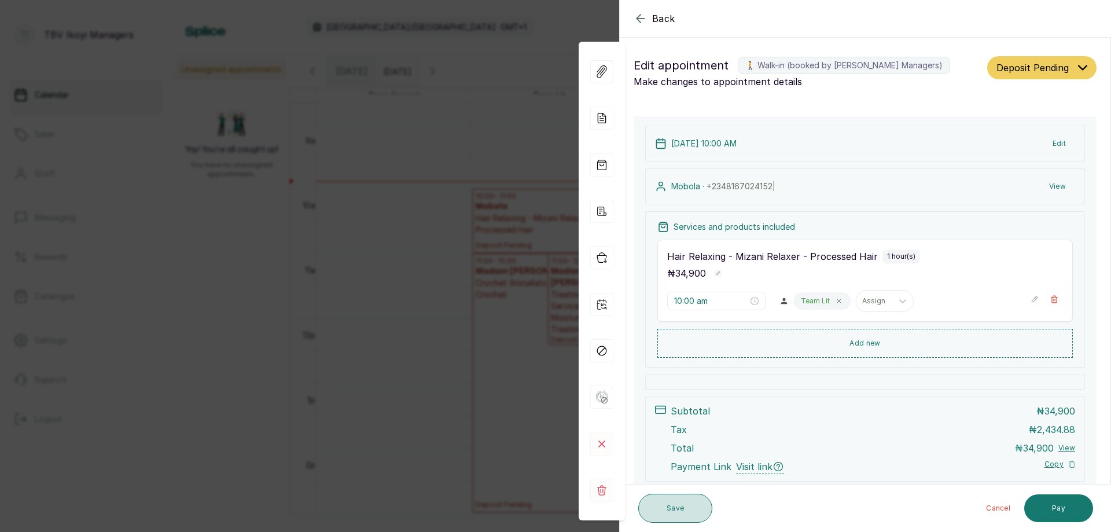
click at [691, 518] on button "Save" at bounding box center [675, 508] width 74 height 29
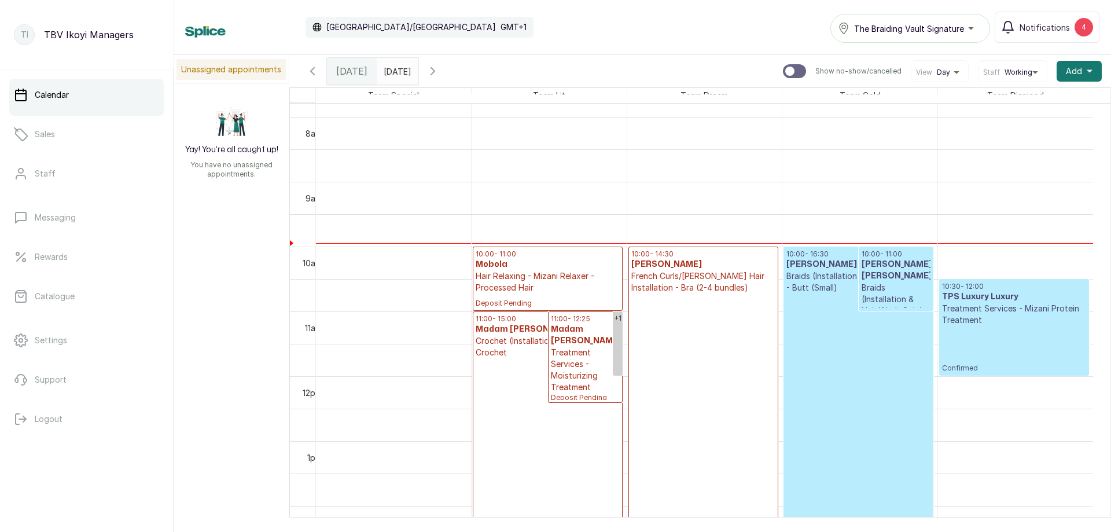
click at [598, 296] on p "Deposit Pending" at bounding box center [548, 300] width 144 height 14
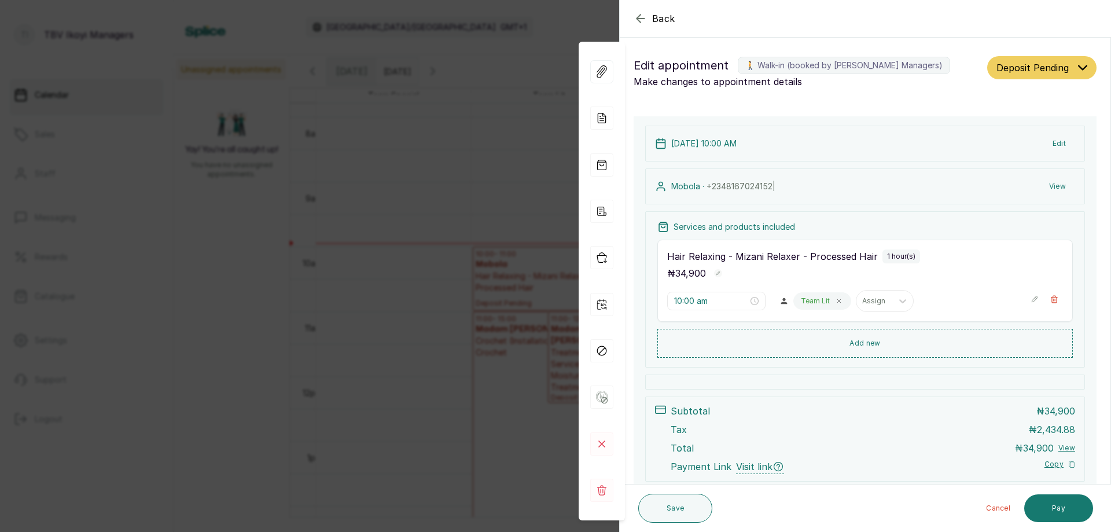
click at [1053, 146] on button "Edit" at bounding box center [1059, 143] width 32 height 21
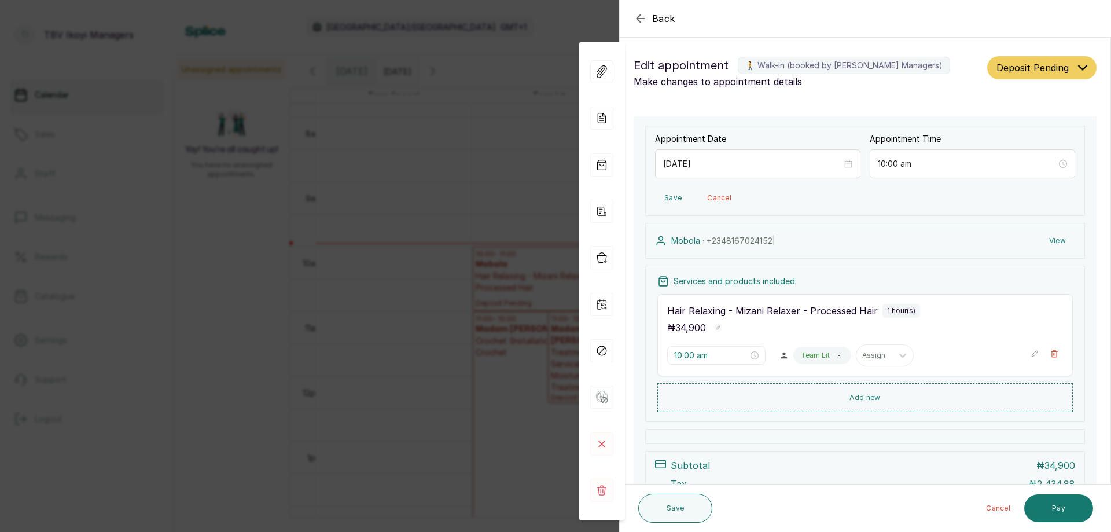
click at [1052, 242] on button "View" at bounding box center [1057, 240] width 35 height 21
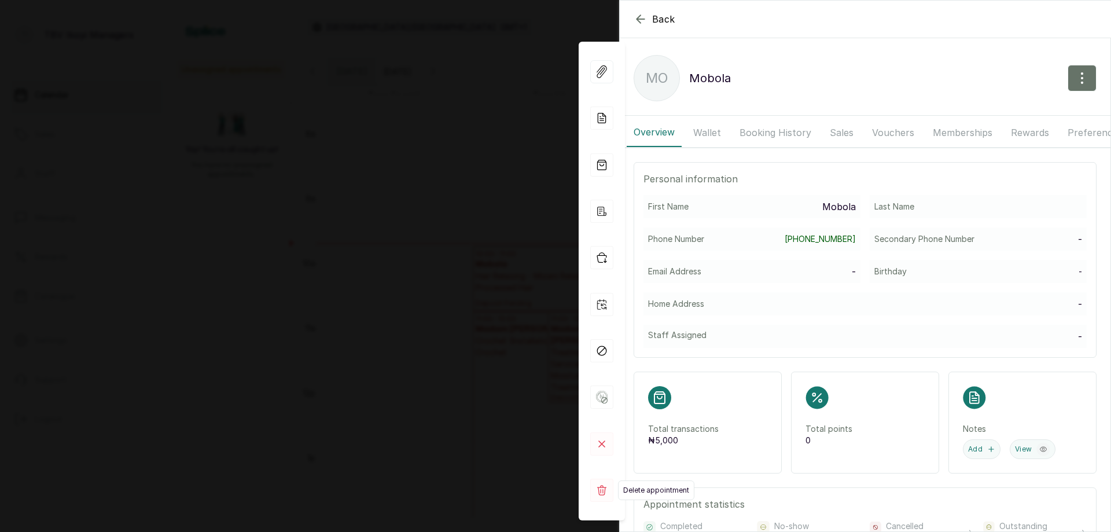
click at [608, 484] on rect at bounding box center [601, 490] width 23 height 23
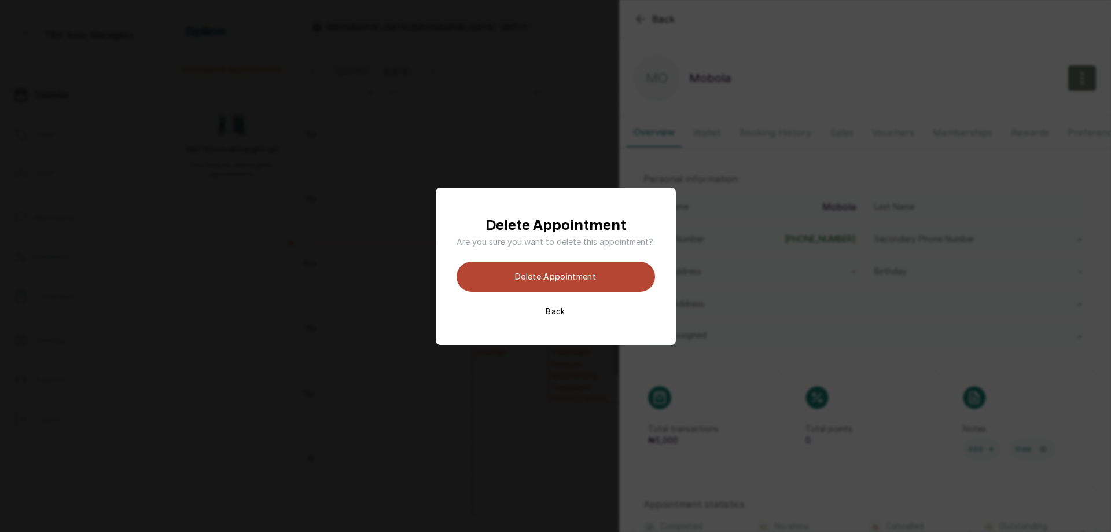
click at [600, 274] on button "Delete appointment" at bounding box center [556, 277] width 198 height 30
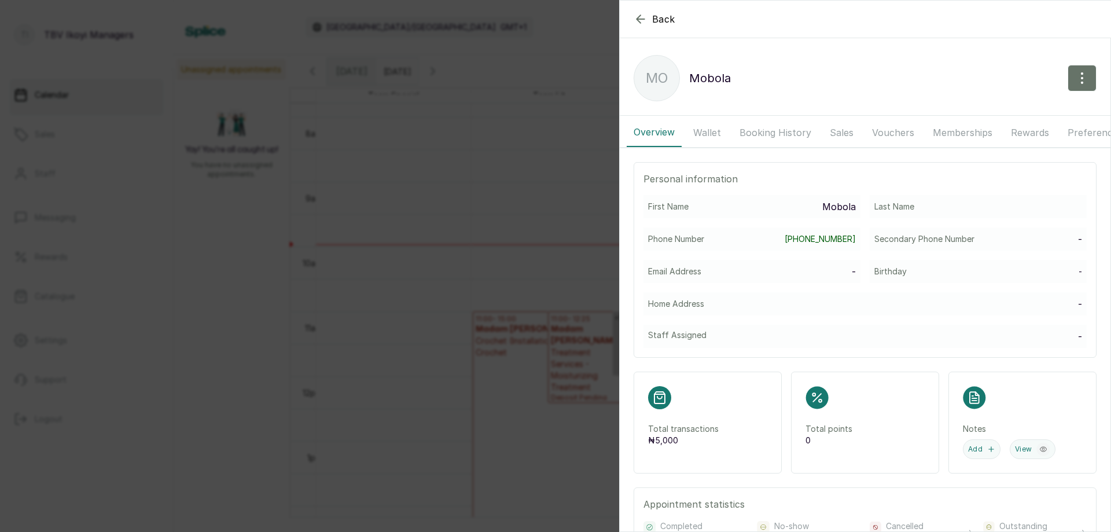
click at [638, 14] on icon "button" at bounding box center [641, 19] width 14 height 14
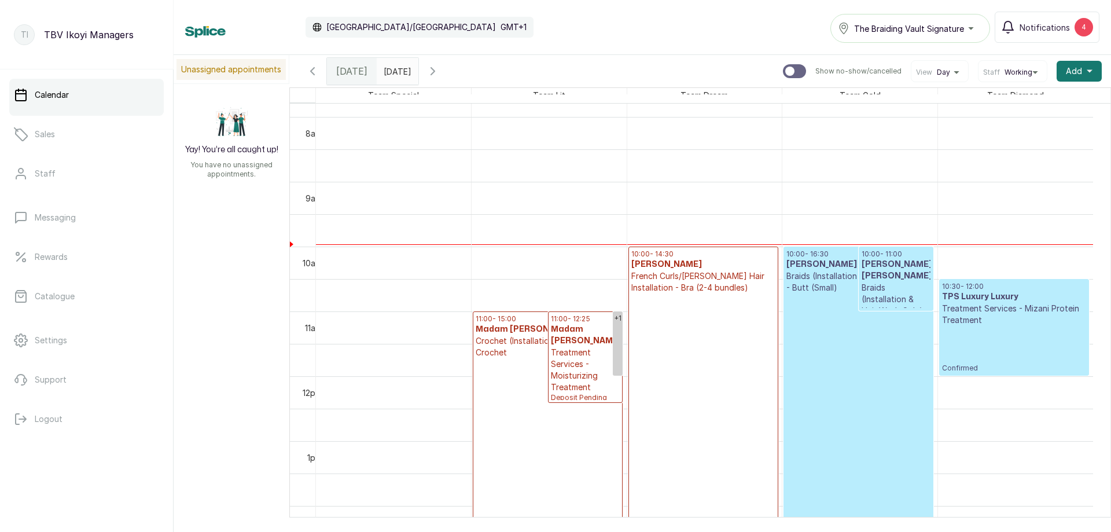
scroll to position [563, 0]
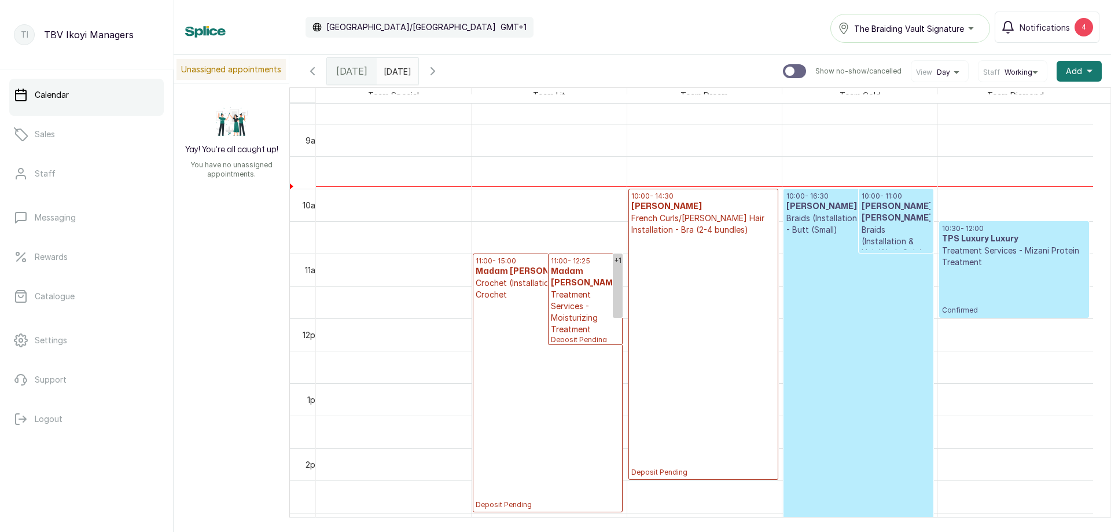
click at [440, 71] on icon "button" at bounding box center [433, 71] width 14 height 14
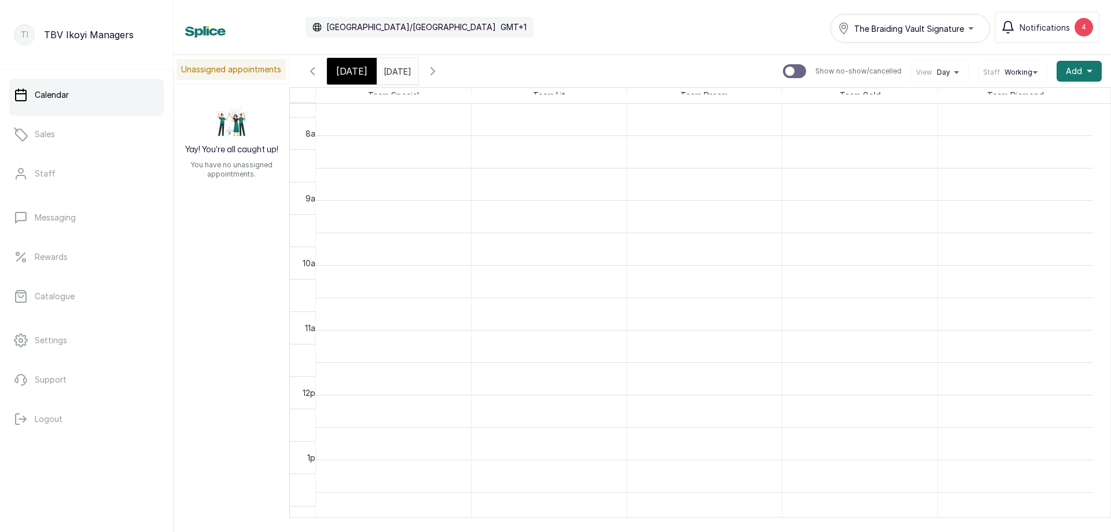
scroll to position [389, 0]
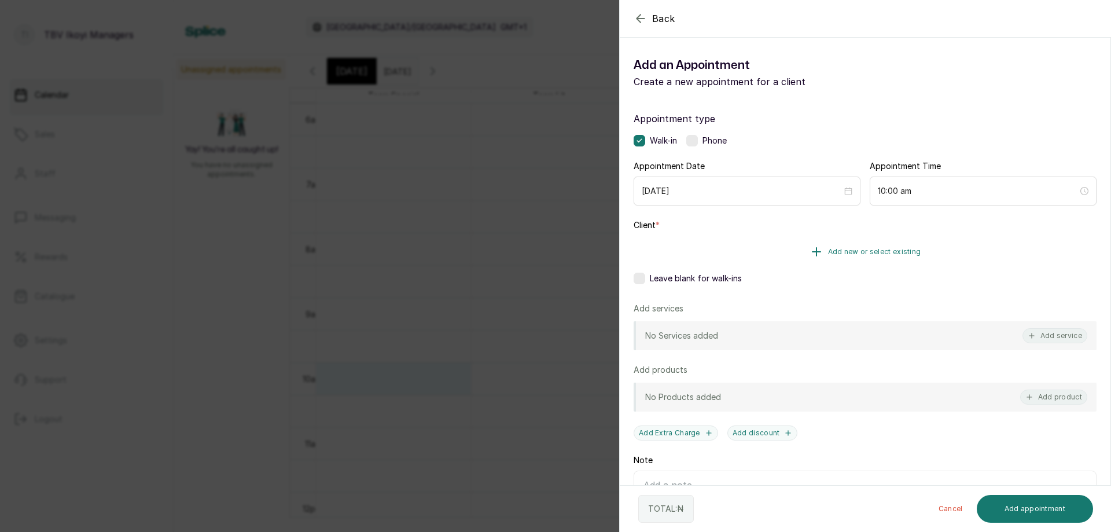
click at [877, 256] on span "Add new or select existing" at bounding box center [874, 251] width 93 height 9
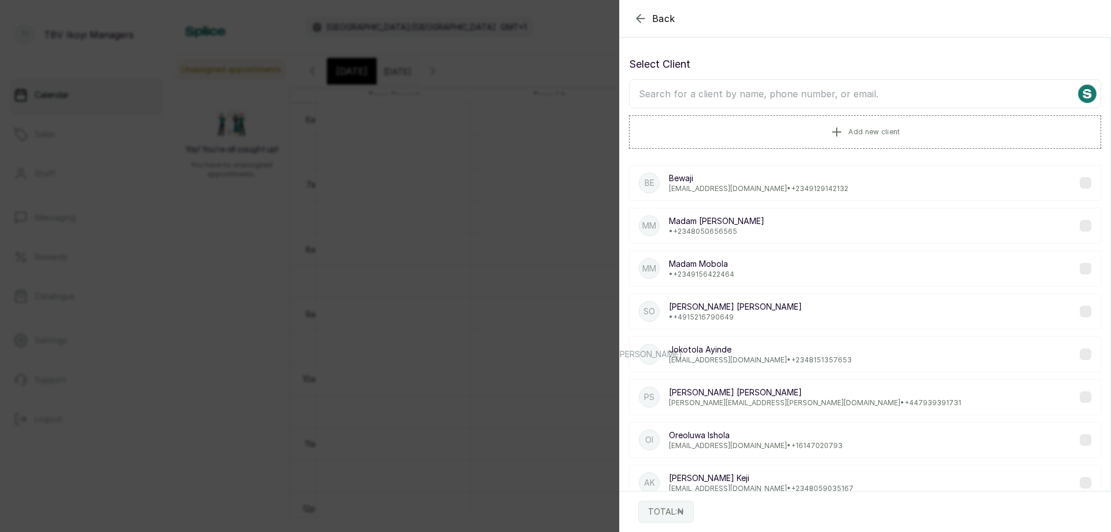
click at [833, 102] on input "text" at bounding box center [865, 93] width 472 height 29
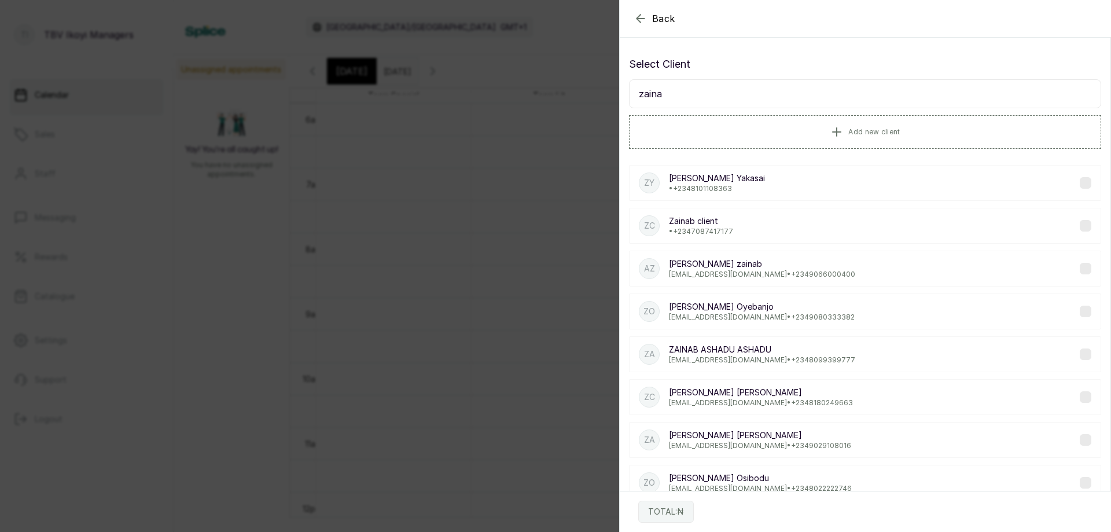
type input "zaina"
click at [748, 354] on p "ZAINAB ASHADU ASHADU" at bounding box center [762, 350] width 186 height 12
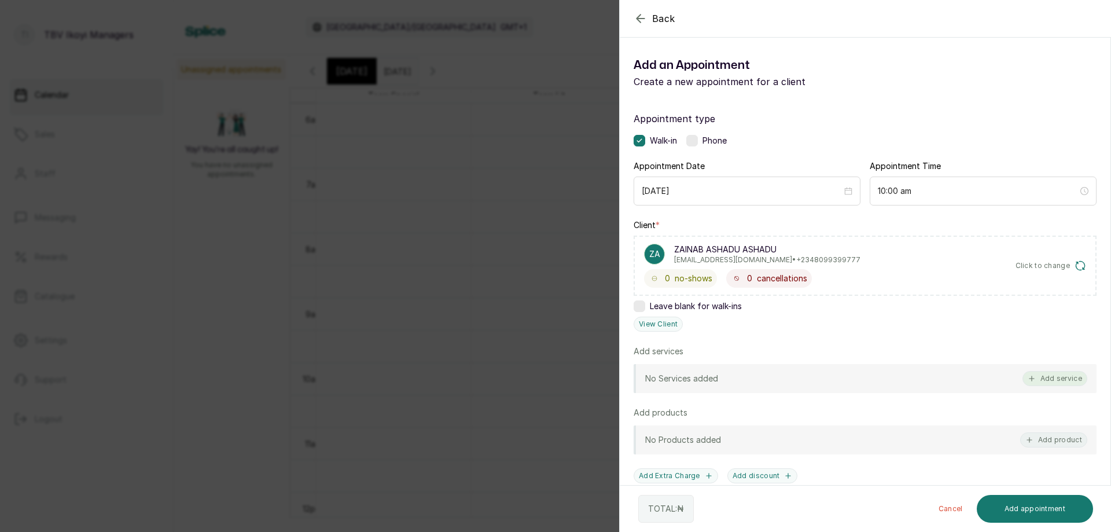
click at [1049, 383] on button "Add service" at bounding box center [1055, 378] width 65 height 15
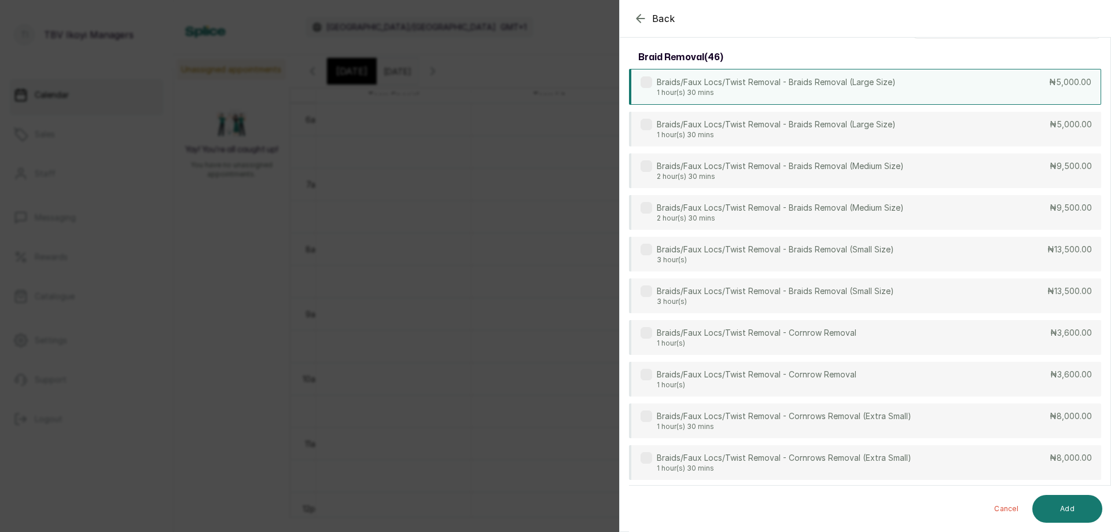
scroll to position [0, 0]
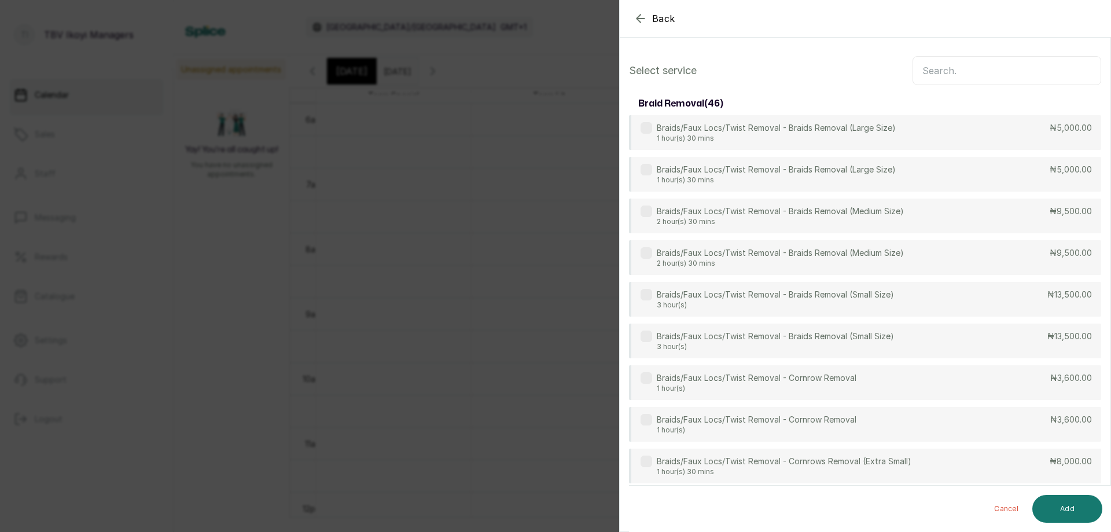
click at [954, 78] on input "text" at bounding box center [1007, 70] width 189 height 29
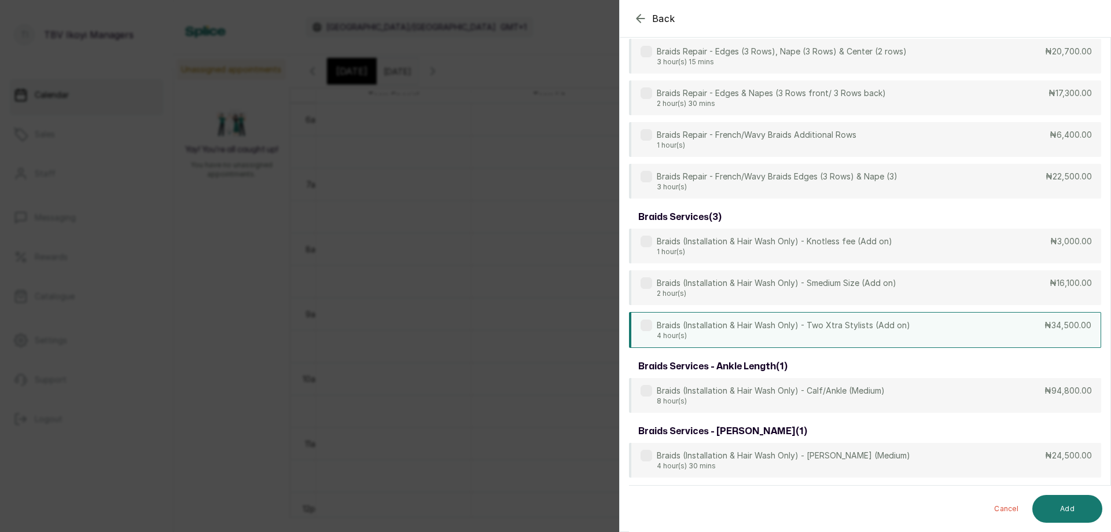
scroll to position [2257, 0]
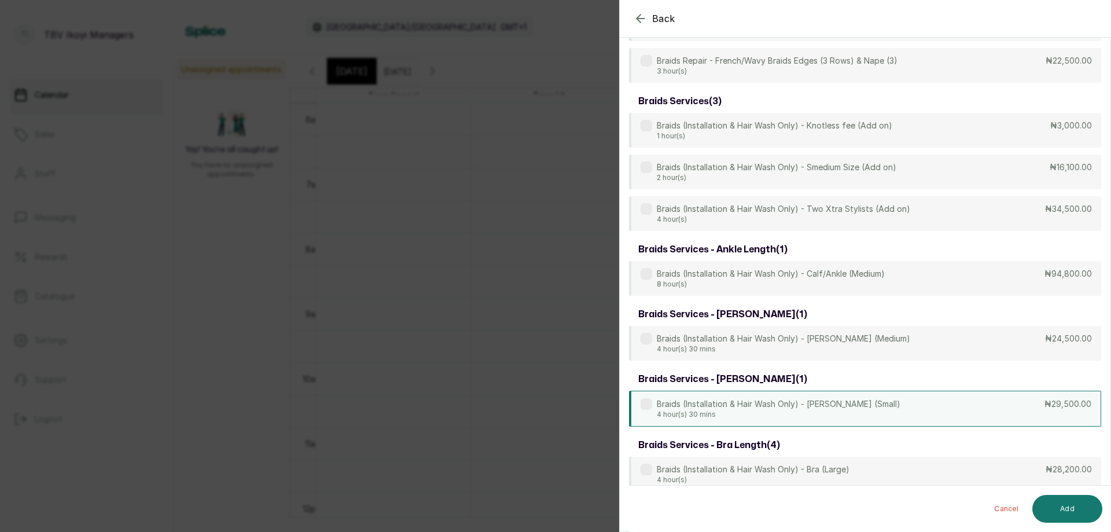
type input "braids"
click at [832, 402] on p "Braids (Installation & Hair Wash Only) - [PERSON_NAME] (Small)" at bounding box center [779, 404] width 244 height 12
click at [1063, 506] on button "Add" at bounding box center [1067, 509] width 70 height 28
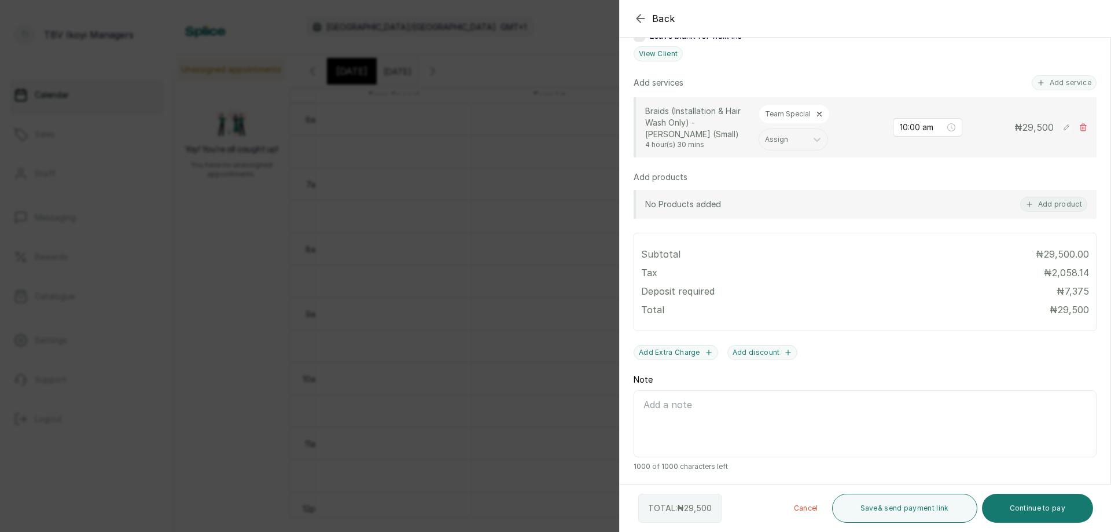
scroll to position [97, 0]
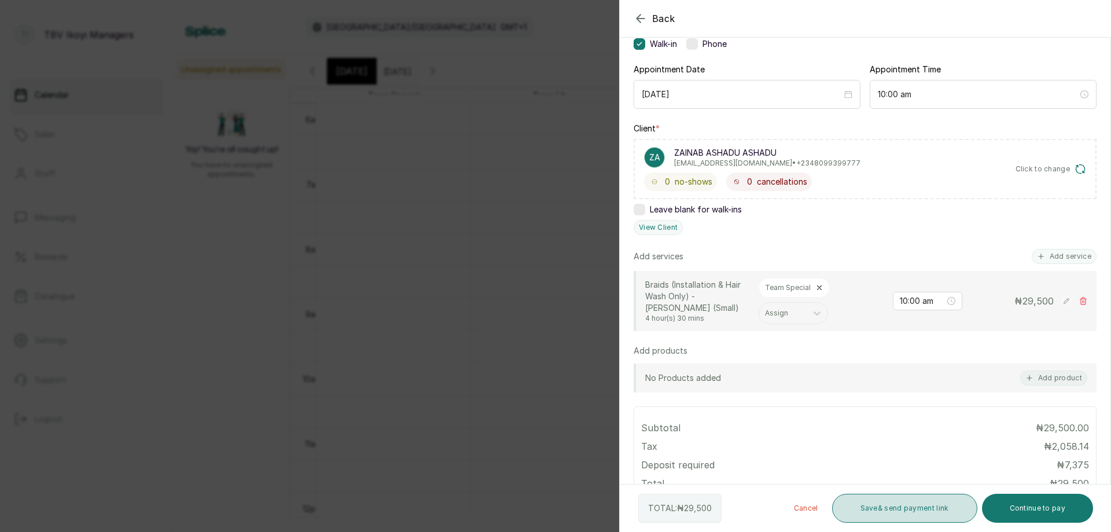
click at [884, 507] on button "Save & send payment link" at bounding box center [904, 508] width 145 height 29
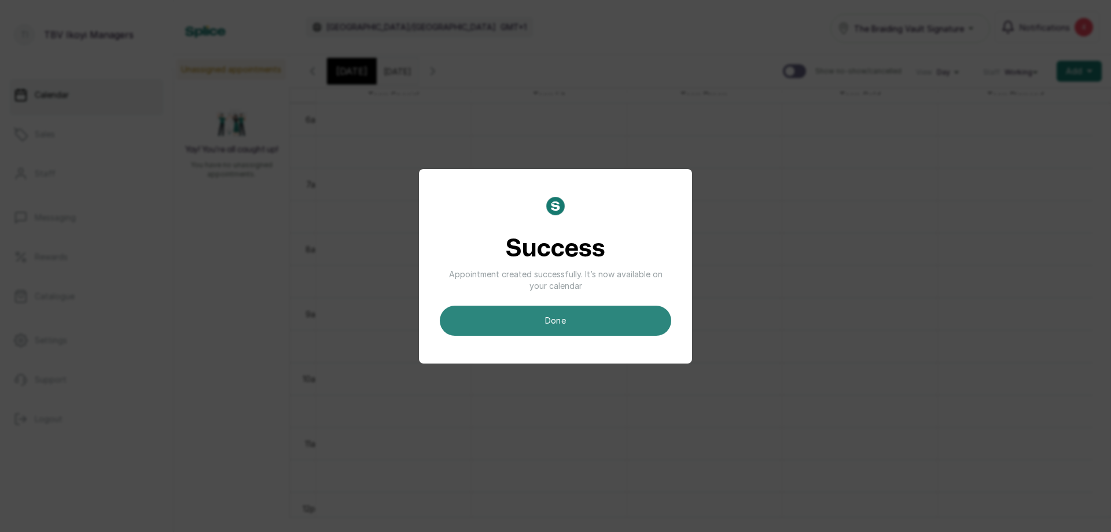
click at [608, 324] on button "done" at bounding box center [555, 321] width 231 height 30
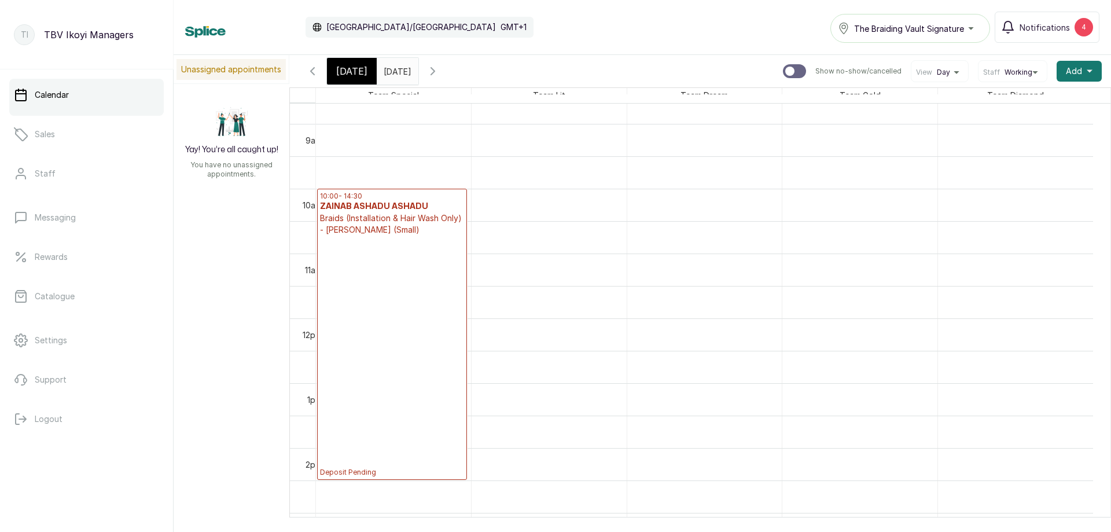
scroll to position [621, 0]
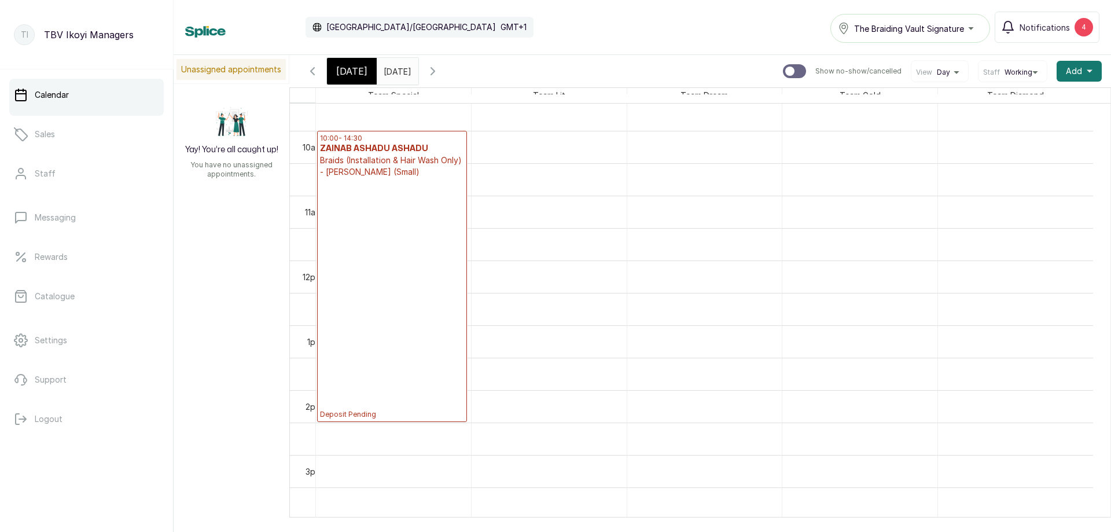
click at [346, 65] on span "[DATE]" at bounding box center [351, 71] width 31 height 14
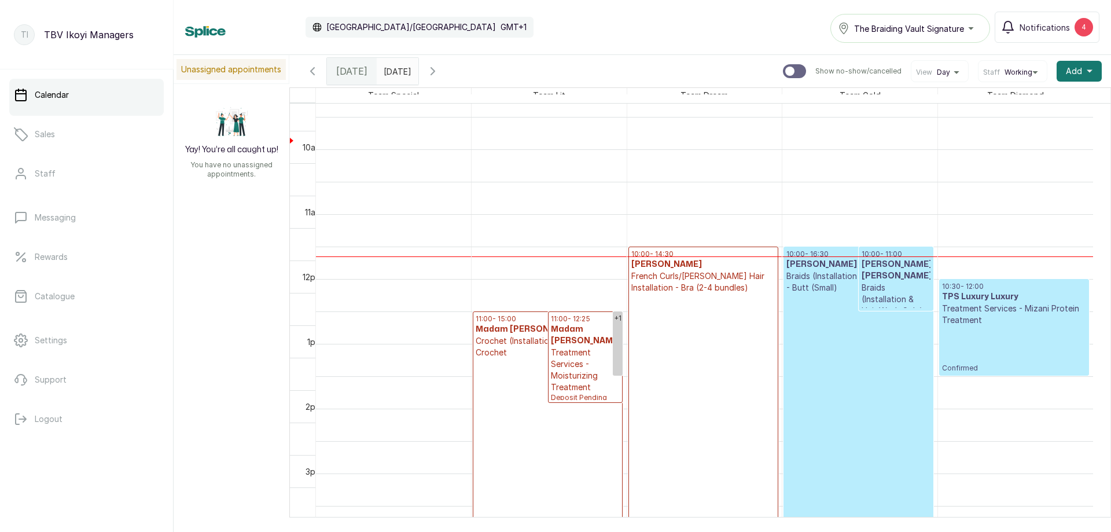
scroll to position [505, 0]
click at [676, 297] on p "Deposit Pending" at bounding box center [703, 413] width 144 height 241
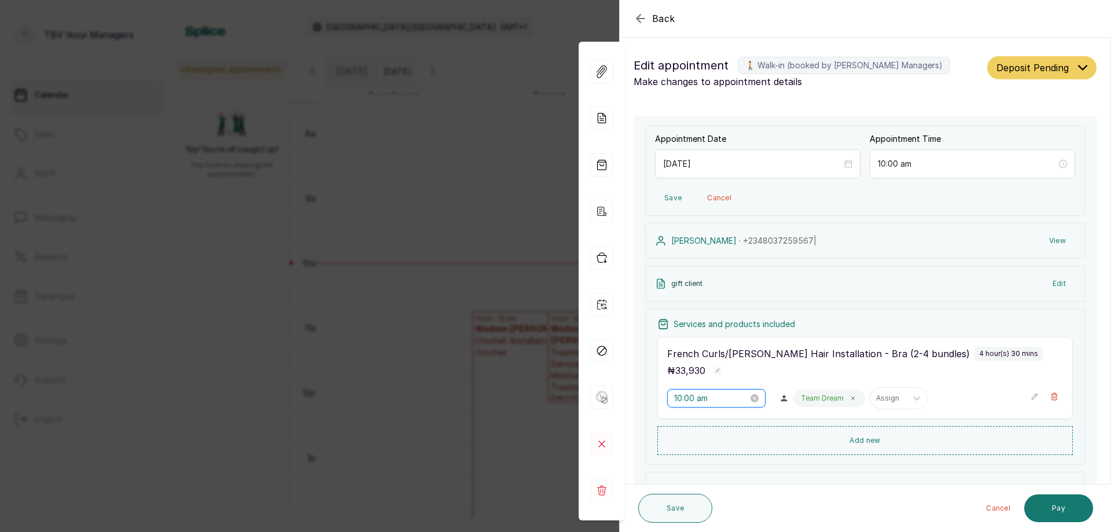
click at [722, 402] on input "10:00 am" at bounding box center [711, 398] width 74 height 13
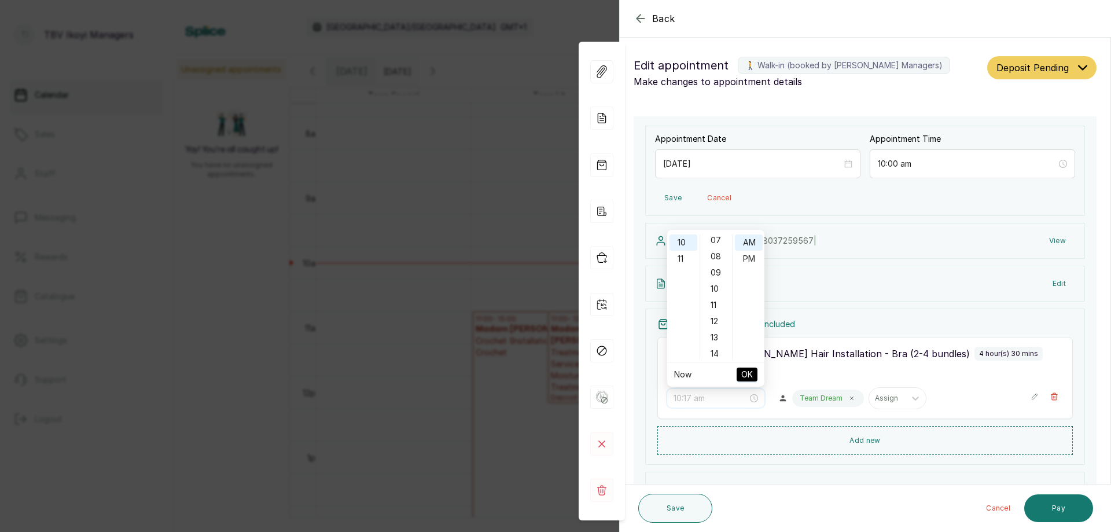
scroll to position [231, 0]
click at [716, 251] on div "15" at bounding box center [717, 254] width 28 height 16
type input "10:15 am"
click at [754, 377] on button "OK" at bounding box center [747, 374] width 21 height 14
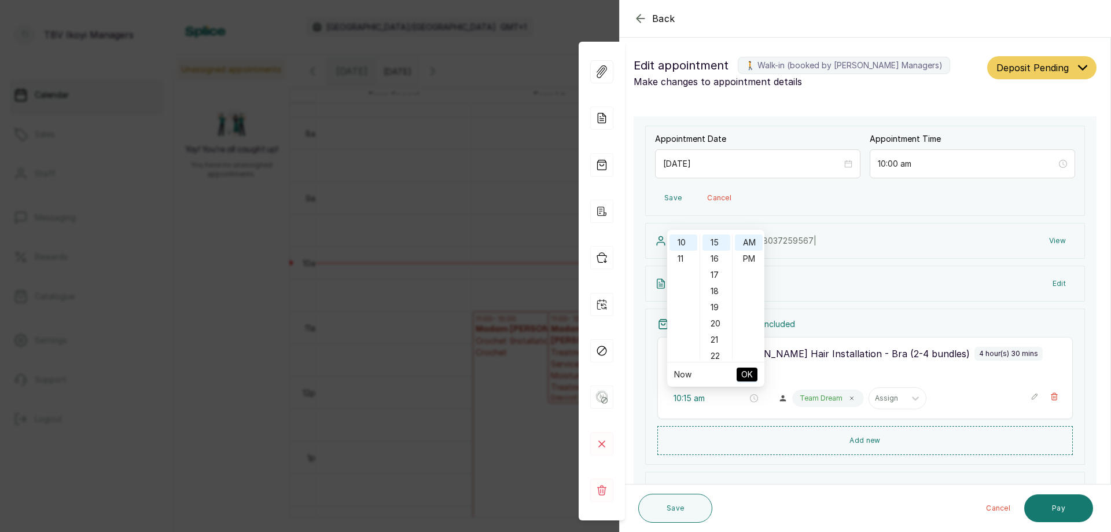
type input "10:15 am"
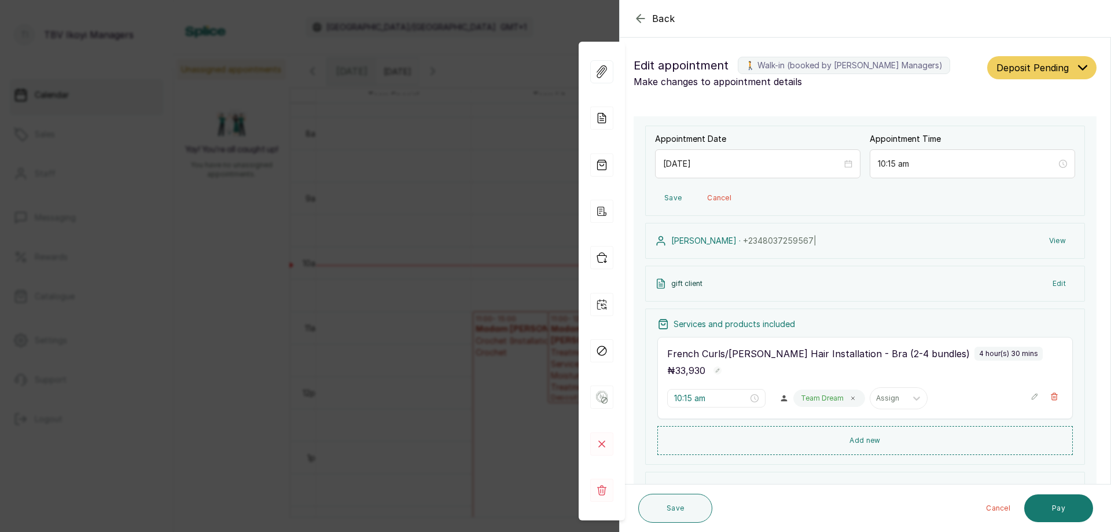
drag, startPoint x: 672, startPoint y: 510, endPoint x: 616, endPoint y: 10, distance: 502.6
click at [674, 510] on button "Save" at bounding box center [675, 508] width 74 height 29
click at [635, 17] on icon "button" at bounding box center [641, 19] width 14 height 14
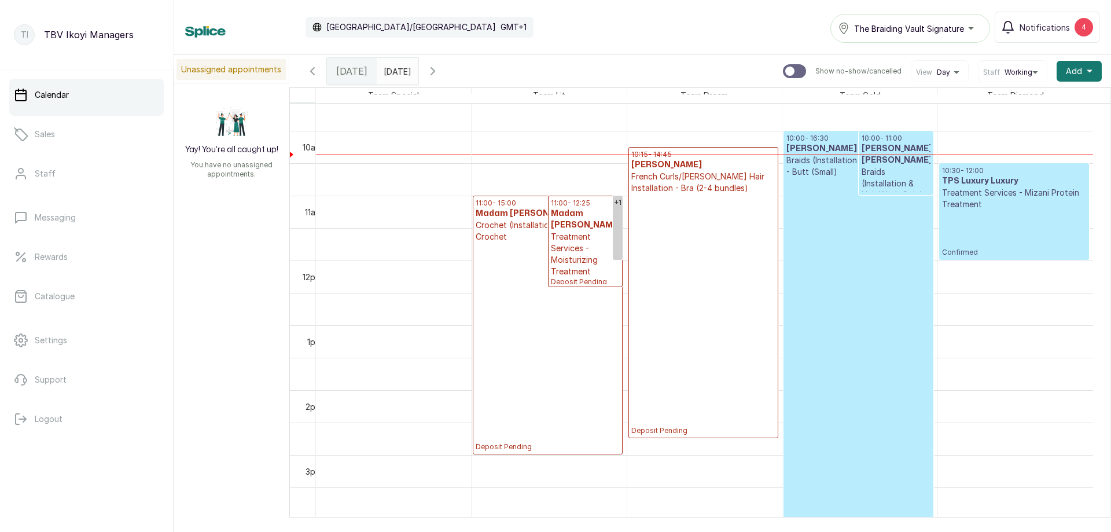
scroll to position [795, 0]
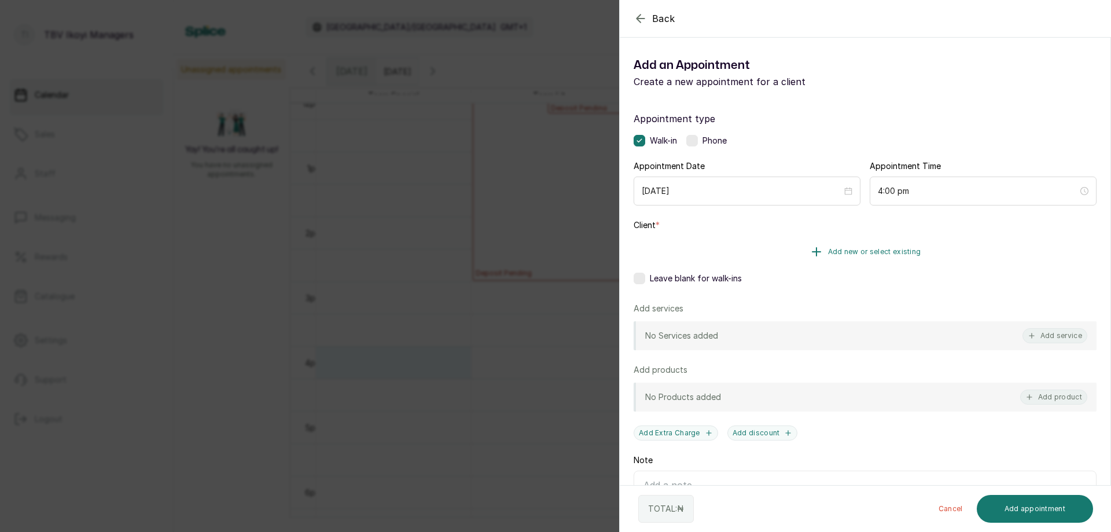
click at [697, 243] on button "Add new or select existing" at bounding box center [865, 252] width 463 height 32
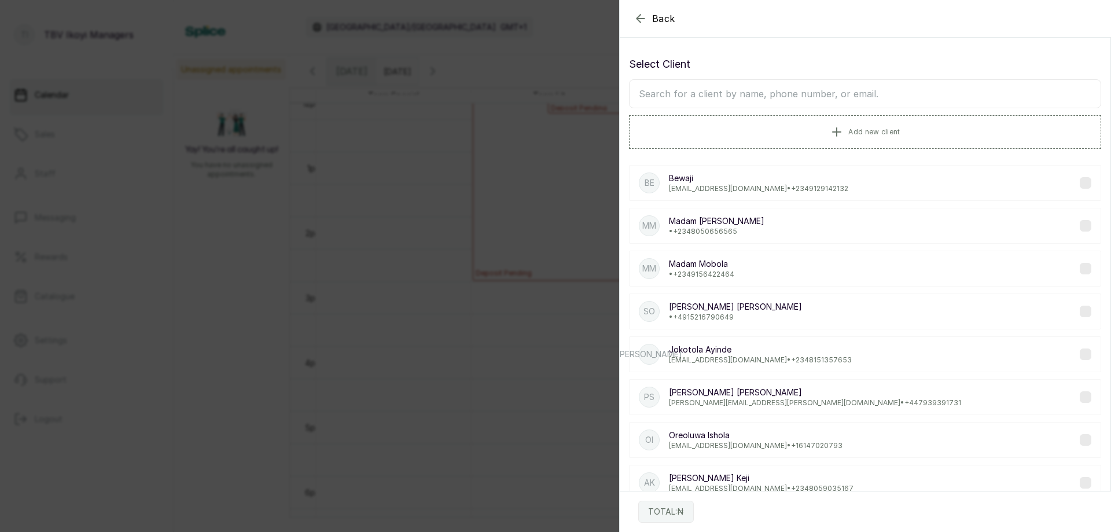
click at [725, 91] on input "text" at bounding box center [865, 93] width 472 height 29
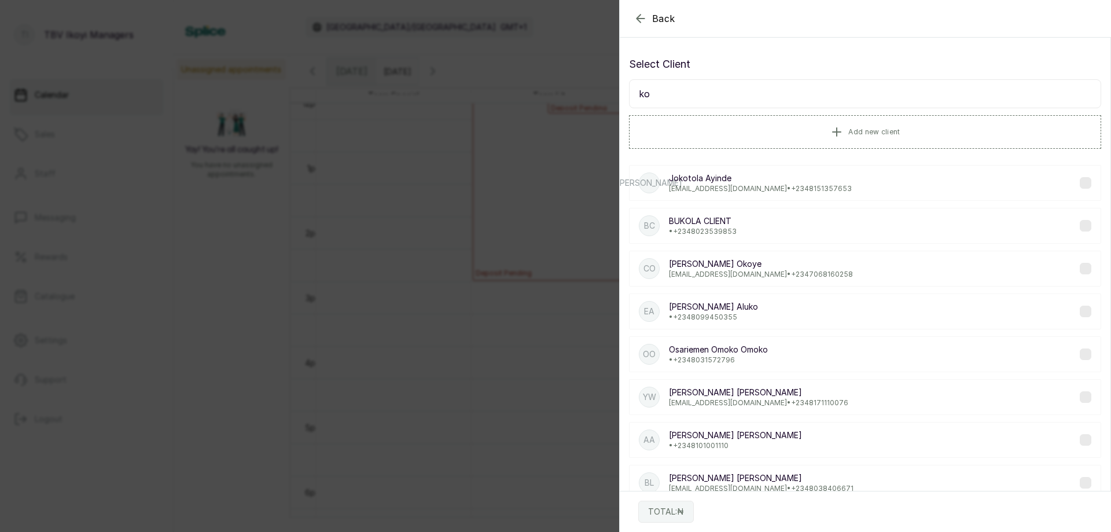
type input "ko"
click at [635, 15] on icon "button" at bounding box center [641, 19] width 14 height 14
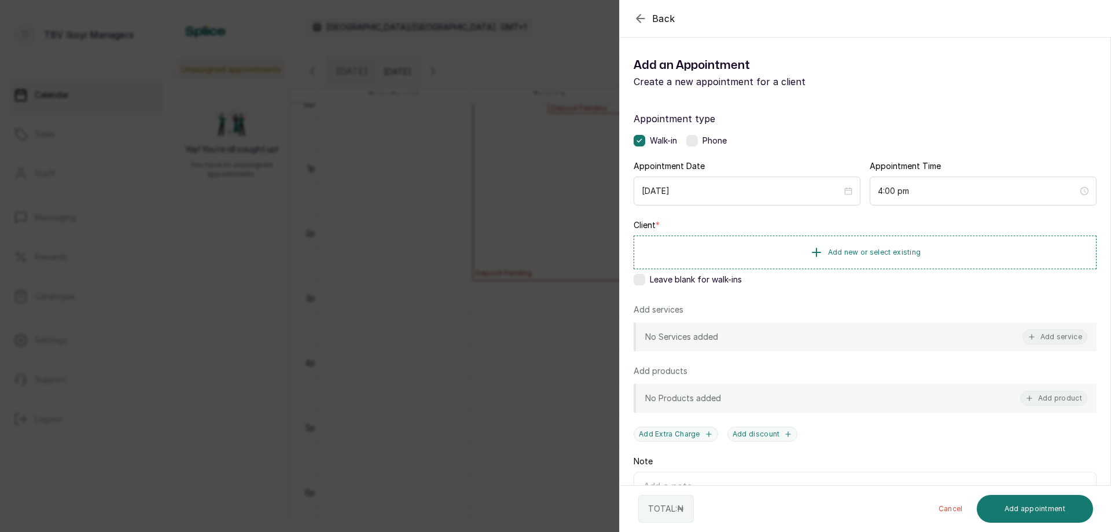
click at [639, 22] on icon "button" at bounding box center [641, 19] width 14 height 14
click at [834, 241] on button "Add new or select existing" at bounding box center [865, 252] width 463 height 32
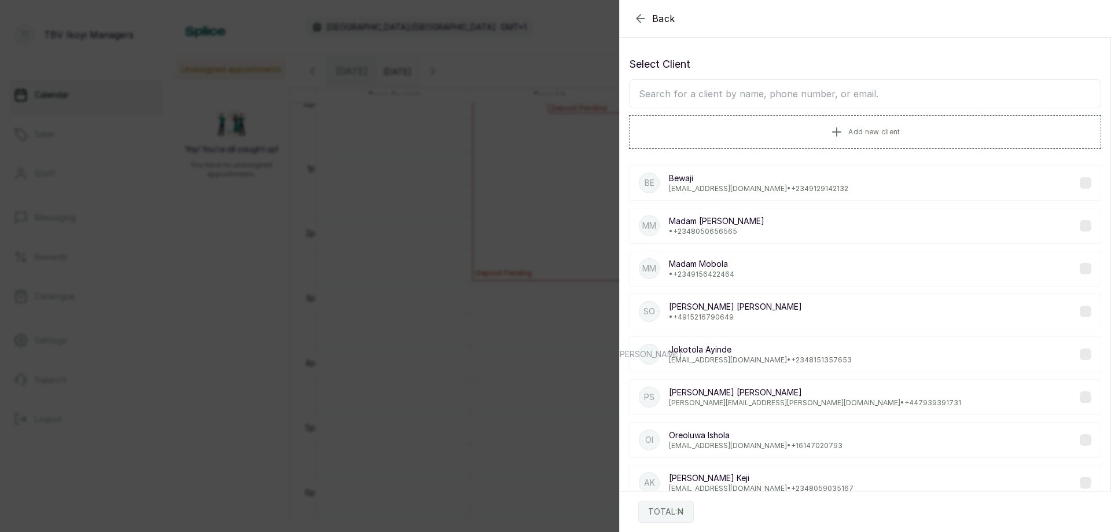
click at [716, 98] on input "text" at bounding box center [865, 93] width 472 height 29
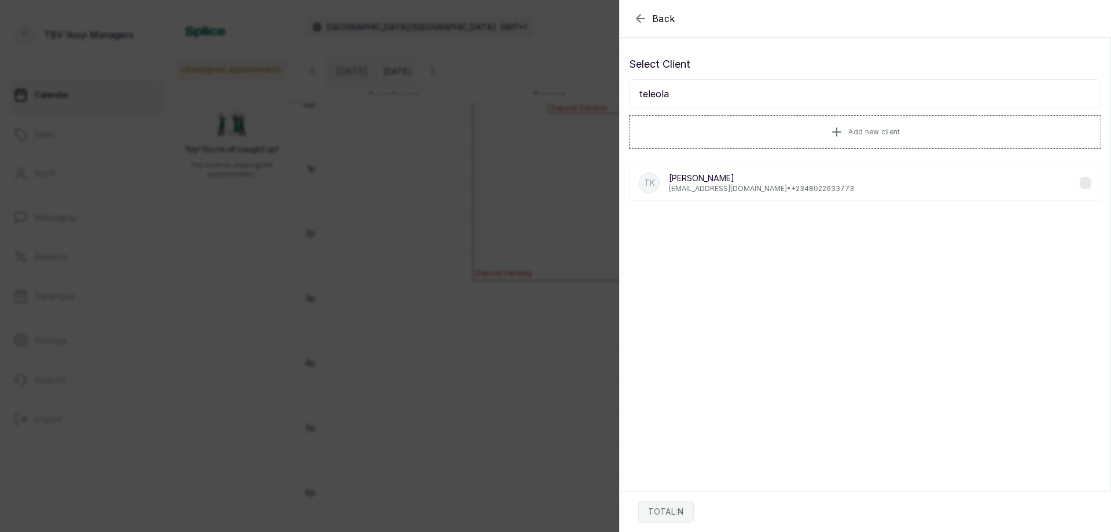
type input "teleola"
click at [789, 182] on p "[PERSON_NAME]" at bounding box center [761, 178] width 185 height 12
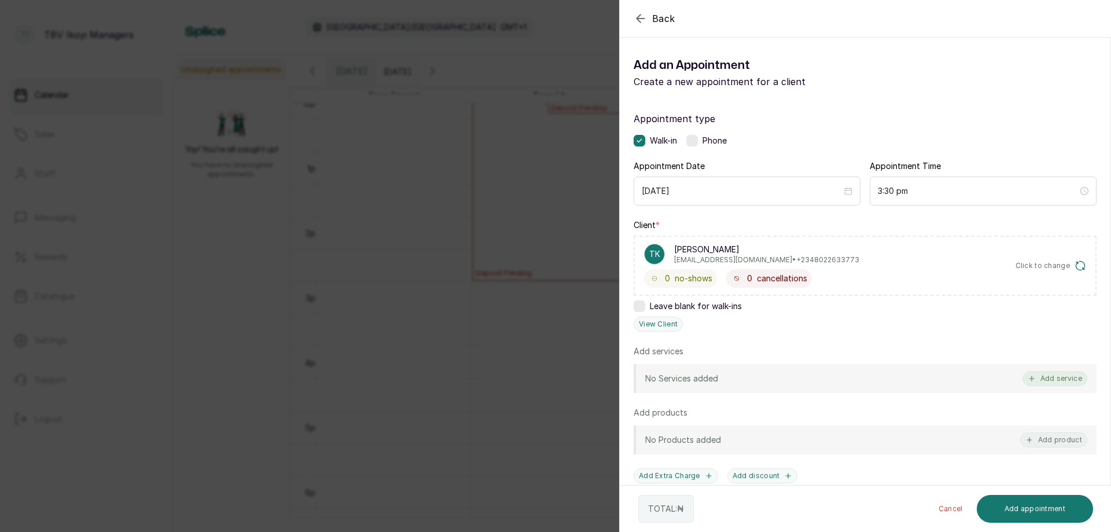
click at [1053, 379] on button "Add service" at bounding box center [1055, 378] width 65 height 15
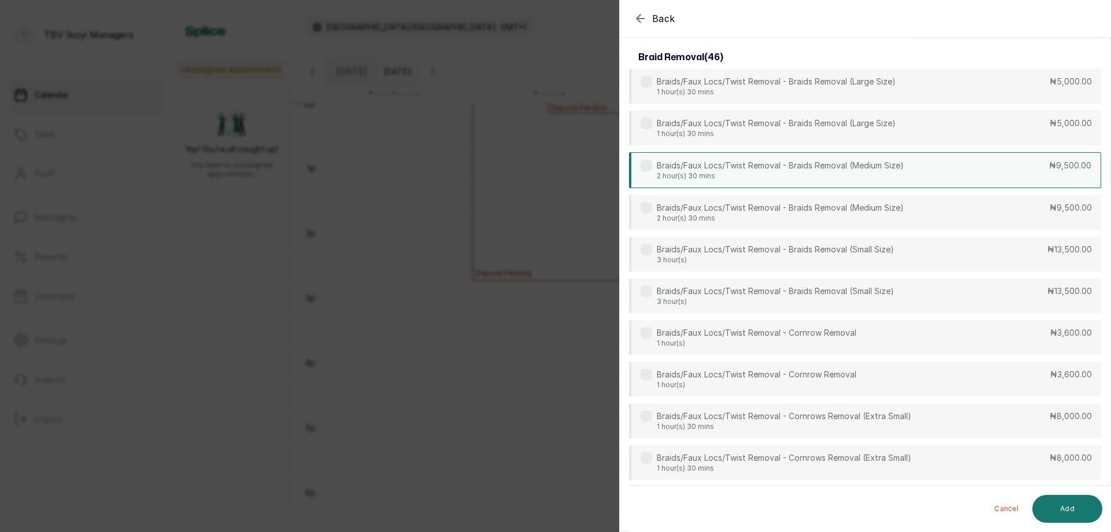
scroll to position [0, 0]
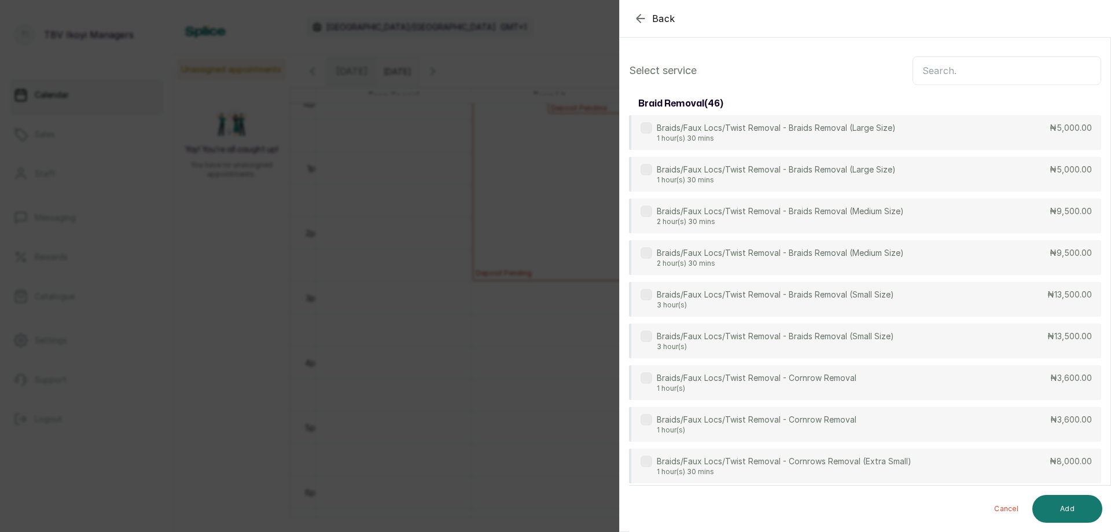
click at [1000, 72] on input "text" at bounding box center [1007, 70] width 189 height 29
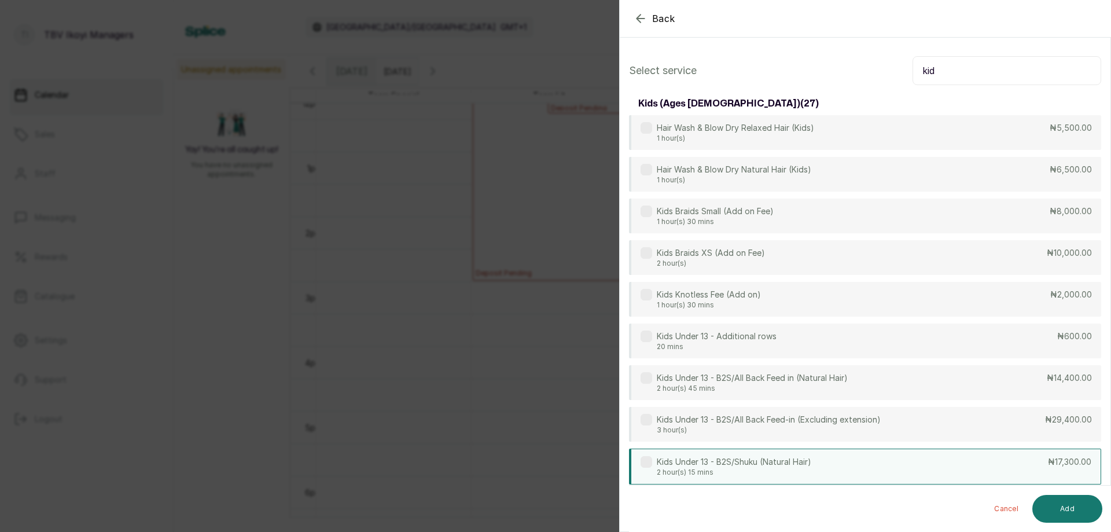
type input "kid"
click at [880, 459] on div "Kids Under 13 - B2S/Shuku (Natural Hair) 2 hour(s) 15 mins ₦17,300.00" at bounding box center [865, 466] width 472 height 36
click at [1060, 510] on button "Add" at bounding box center [1067, 509] width 70 height 28
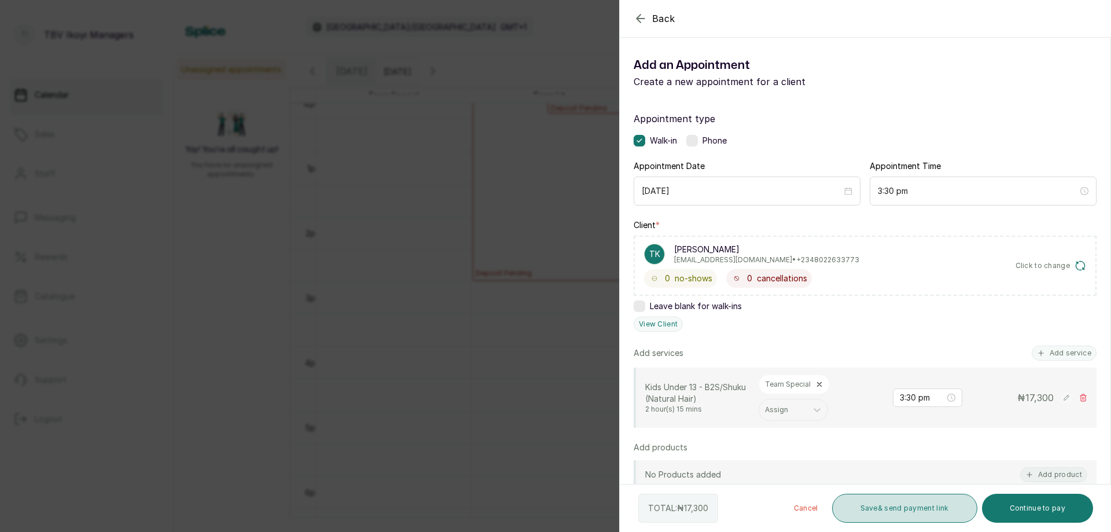
click at [882, 512] on button "Save & send payment link" at bounding box center [904, 508] width 145 height 29
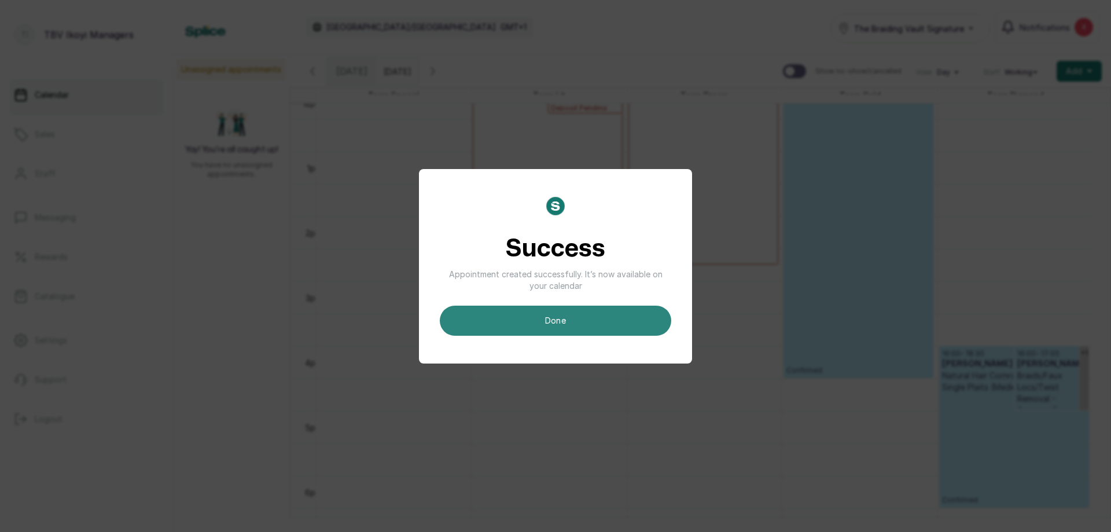
click at [622, 314] on button "done" at bounding box center [555, 321] width 231 height 30
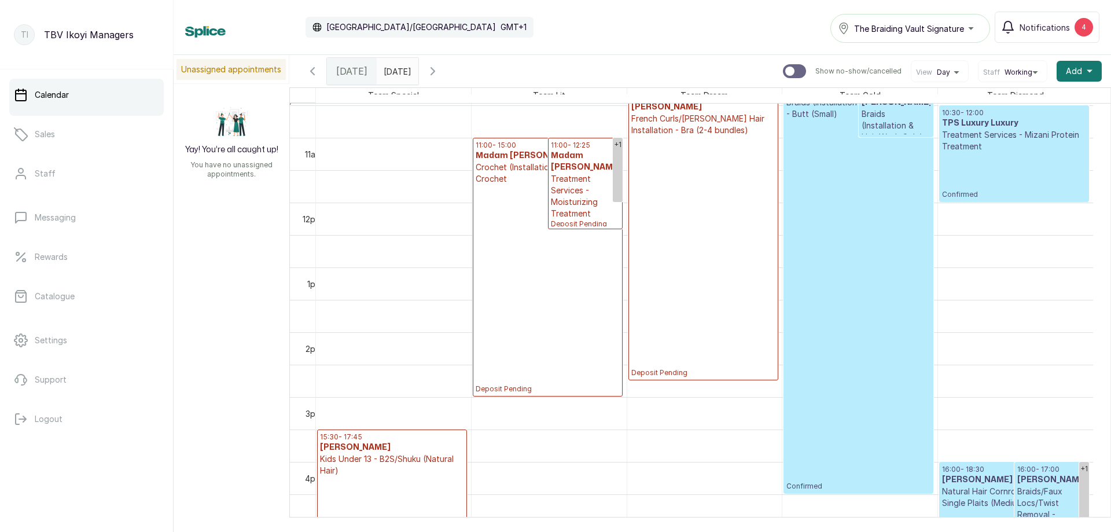
scroll to position [621, 0]
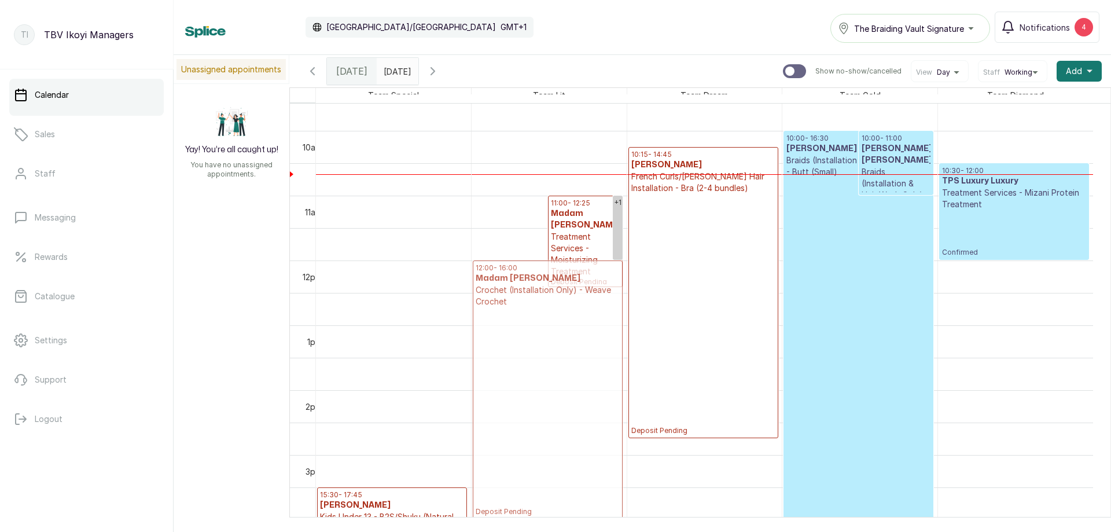
drag, startPoint x: 503, startPoint y: 269, endPoint x: 495, endPoint y: 320, distance: 52.2
click at [495, 320] on div "+1 11:00 - 15:00 Madam [PERSON_NAME] Crochet (Installation Only) - Weave Croche…" at bounding box center [549, 261] width 155 height 1556
drag, startPoint x: 523, startPoint y: 245, endPoint x: 520, endPoint y: 309, distance: 64.3
click at [520, 309] on div "11:00 - 12:25 Madam [PERSON_NAME] Treatment Services - Moisturizing Treatment D…" at bounding box center [549, 261] width 155 height 1556
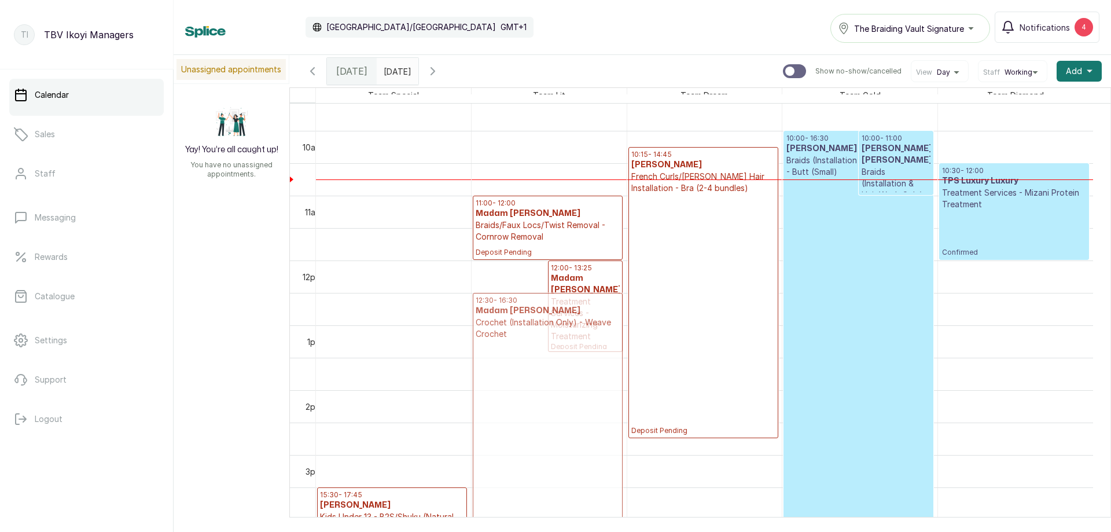
drag, startPoint x: 504, startPoint y: 311, endPoint x: 504, endPoint y: 343, distance: 32.4
click at [504, 343] on div "12:00 - 16:00 Madam [PERSON_NAME] Crochet (Installation Only) - Weave Crochet D…" at bounding box center [549, 261] width 155 height 1556
drag, startPoint x: 517, startPoint y: 299, endPoint x: 519, endPoint y: 344, distance: 45.8
click at [519, 344] on div "12:00 - 13:25 Madam [PERSON_NAME] Treatment Services - Moisturizing Treatment D…" at bounding box center [549, 261] width 155 height 1556
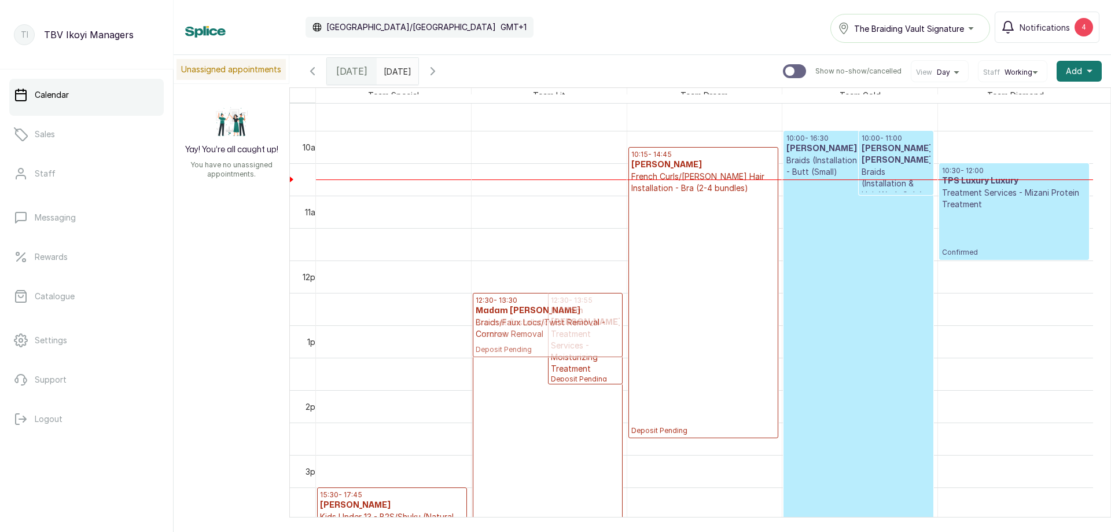
drag, startPoint x: 536, startPoint y: 237, endPoint x: 550, endPoint y: 350, distance: 113.1
click at [550, 350] on div "12:30 - 16:30 Madam [PERSON_NAME] Crochet (Installation Only) - Weave Crochet D…" at bounding box center [549, 261] width 155 height 1556
click at [491, 333] on div "+1 12:00 - 13:25 Madam [PERSON_NAME] Treatment Services - Moisturizing Treatmen…" at bounding box center [549, 261] width 155 height 1556
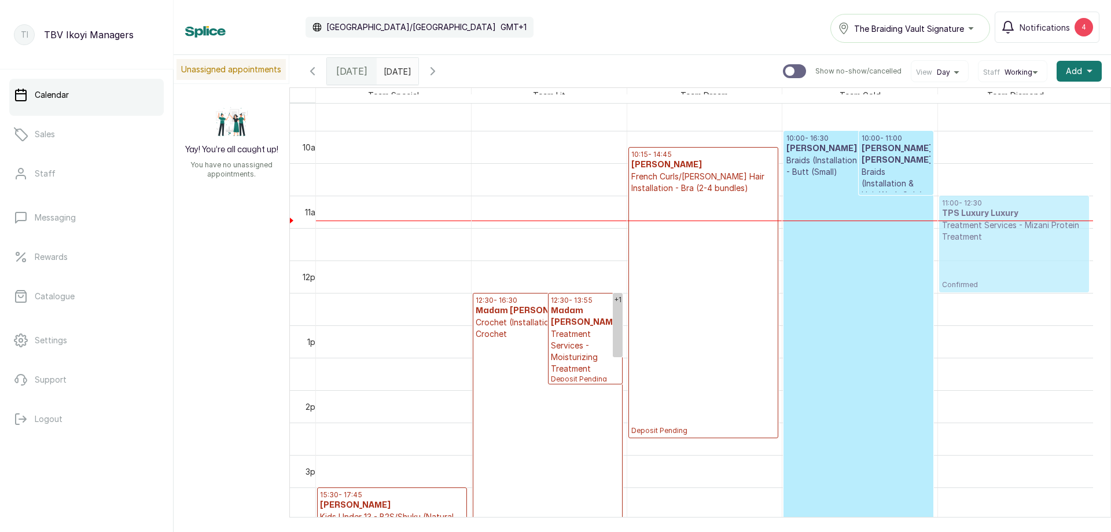
drag, startPoint x: 1012, startPoint y: 196, endPoint x: 1016, endPoint y: 241, distance: 45.3
click at [1016, 241] on div "+1 16:00 - 18:30 [PERSON_NAME] Natural Hair Cornrows - Natural hair - Single Pl…" at bounding box center [1015, 261] width 155 height 1556
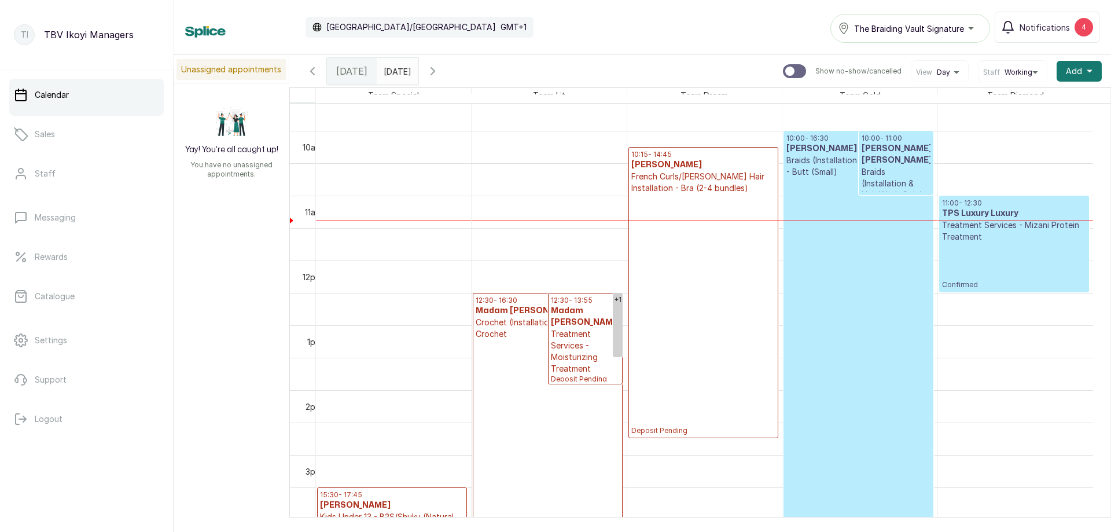
click at [983, 231] on div "+1 16:00 - 18:30 [PERSON_NAME] Natural Hair Cornrows - Natural hair - Single Pl…" at bounding box center [1015, 261] width 155 height 1556
click at [989, 245] on p "Confirmed" at bounding box center [1014, 265] width 144 height 47
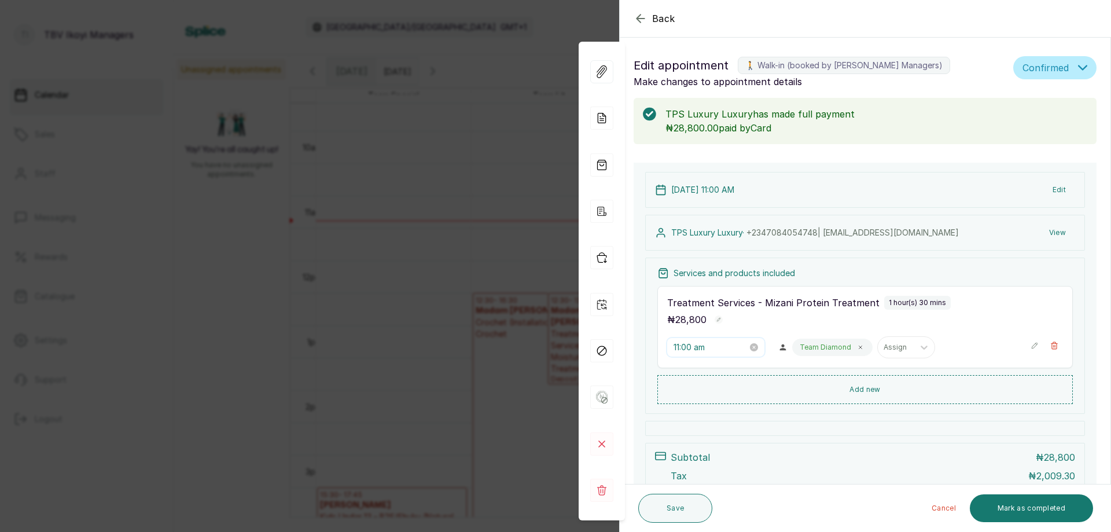
click at [739, 351] on input "11:00 am" at bounding box center [711, 347] width 74 height 13
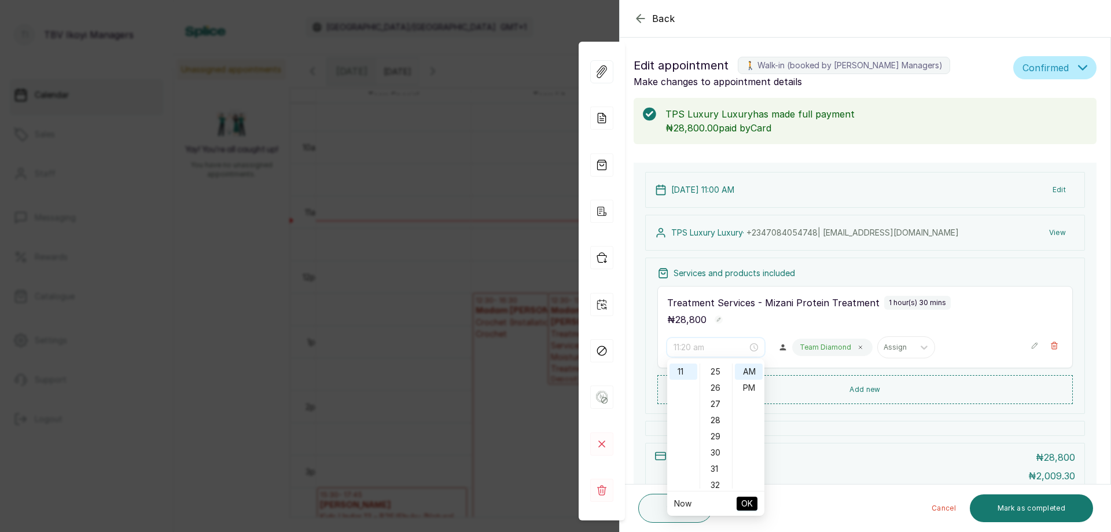
scroll to position [289, 0]
click at [709, 405] on div "20" at bounding box center [717, 406] width 28 height 16
type input "11:20 am"
click at [753, 508] on button "OK" at bounding box center [747, 504] width 21 height 14
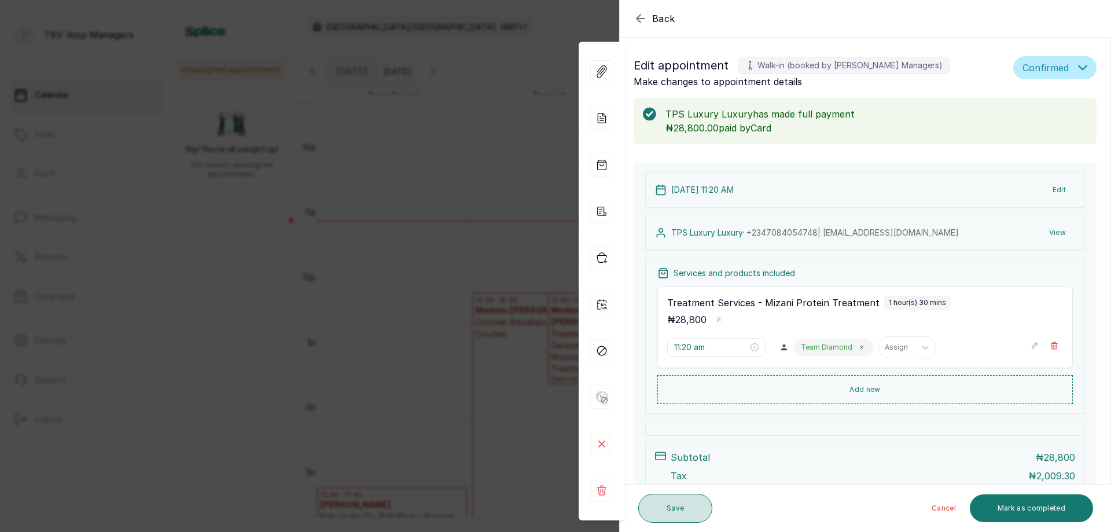
click at [700, 504] on button "Save" at bounding box center [675, 508] width 74 height 29
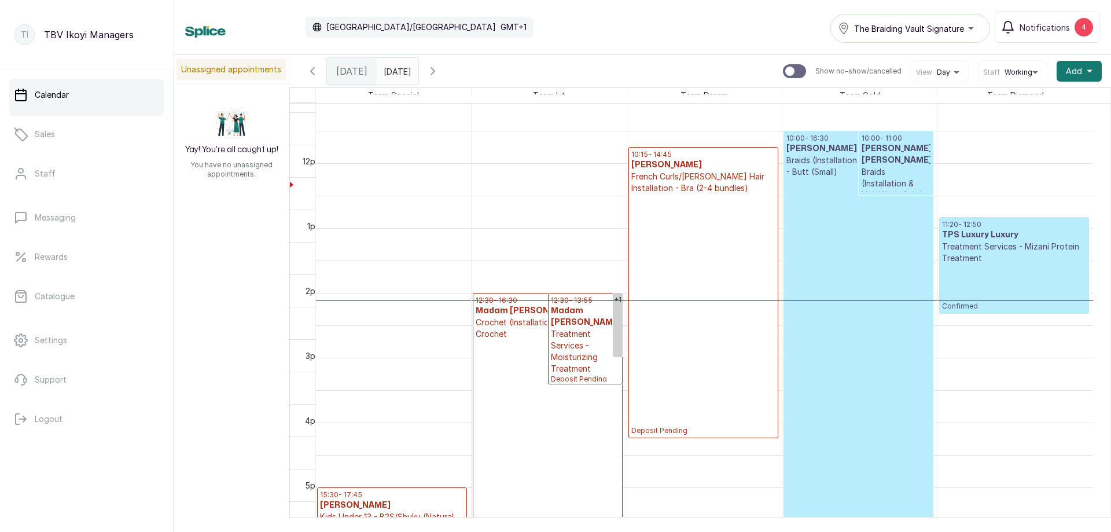
scroll to position [621, 0]
click at [716, 270] on p "Deposit Pending" at bounding box center [703, 314] width 144 height 241
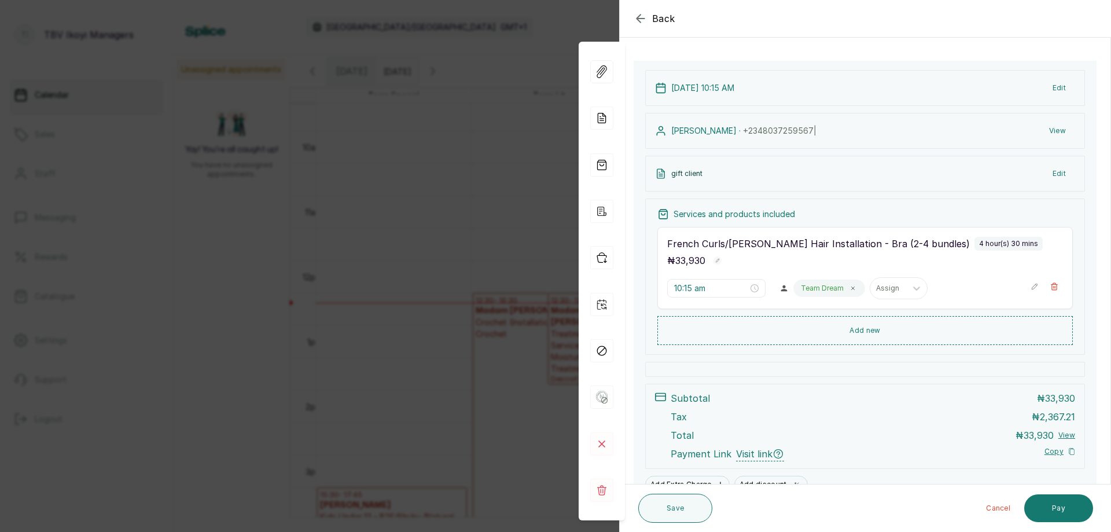
scroll to position [113, 0]
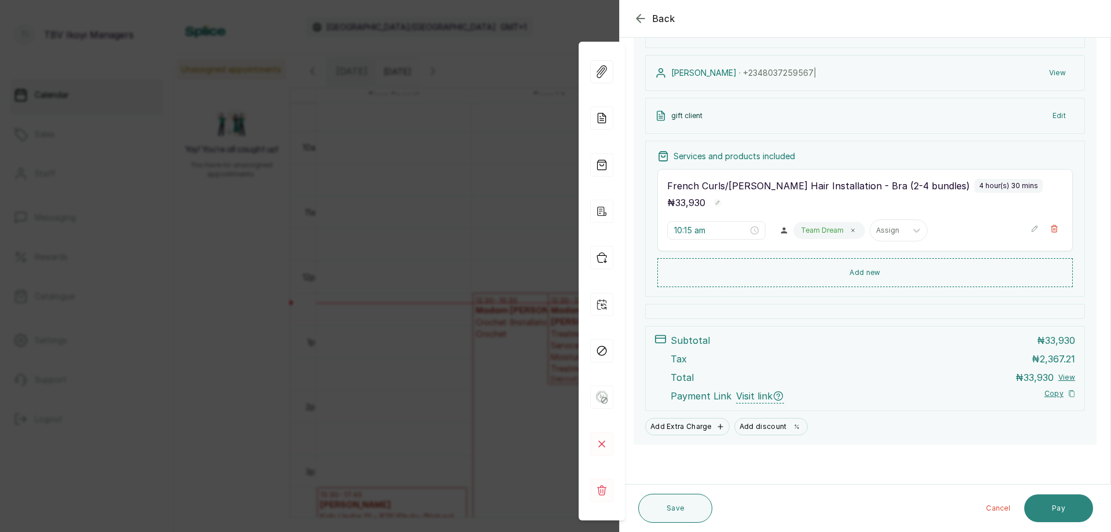
click at [1055, 511] on button "Pay" at bounding box center [1058, 508] width 69 height 28
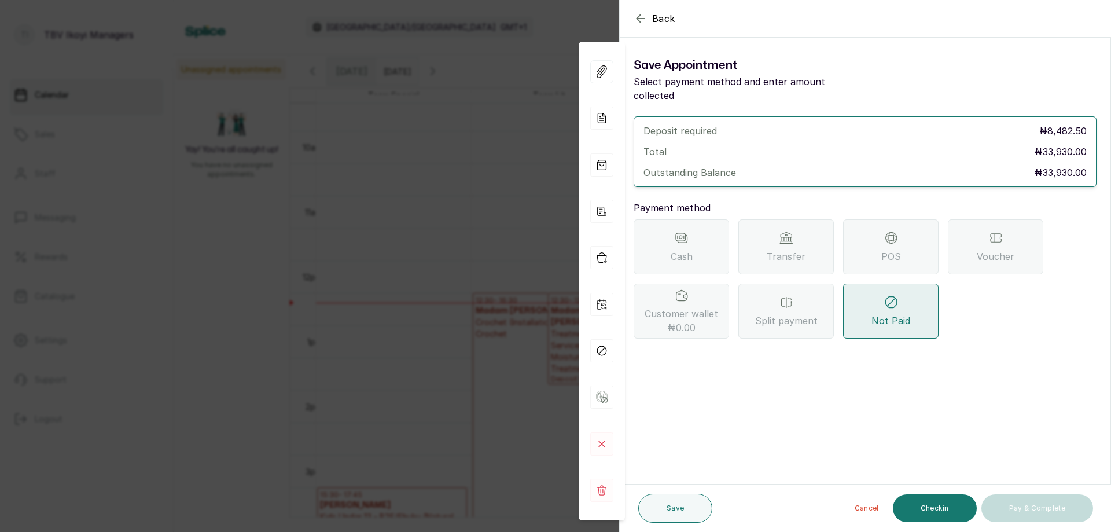
click at [634, 16] on icon "button" at bounding box center [641, 19] width 14 height 14
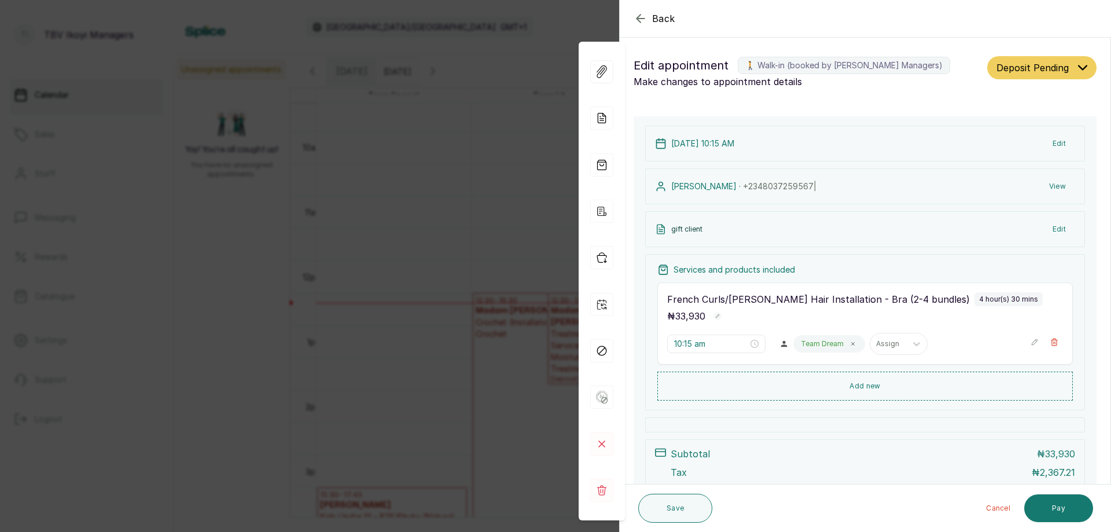
click at [1028, 73] on span "Deposit Pending" at bounding box center [1033, 68] width 72 height 14
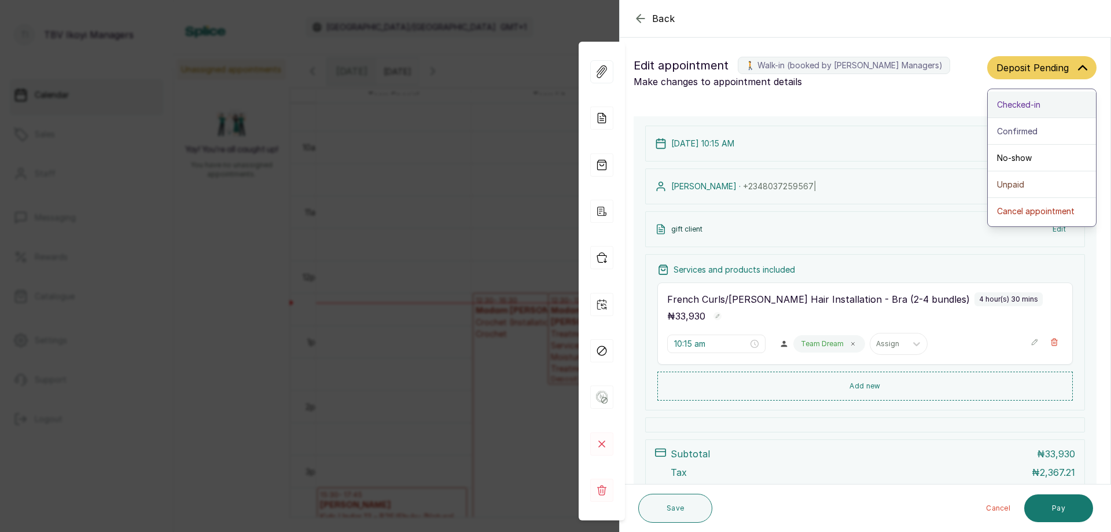
click at [1039, 102] on div "Checked-in" at bounding box center [1042, 104] width 90 height 12
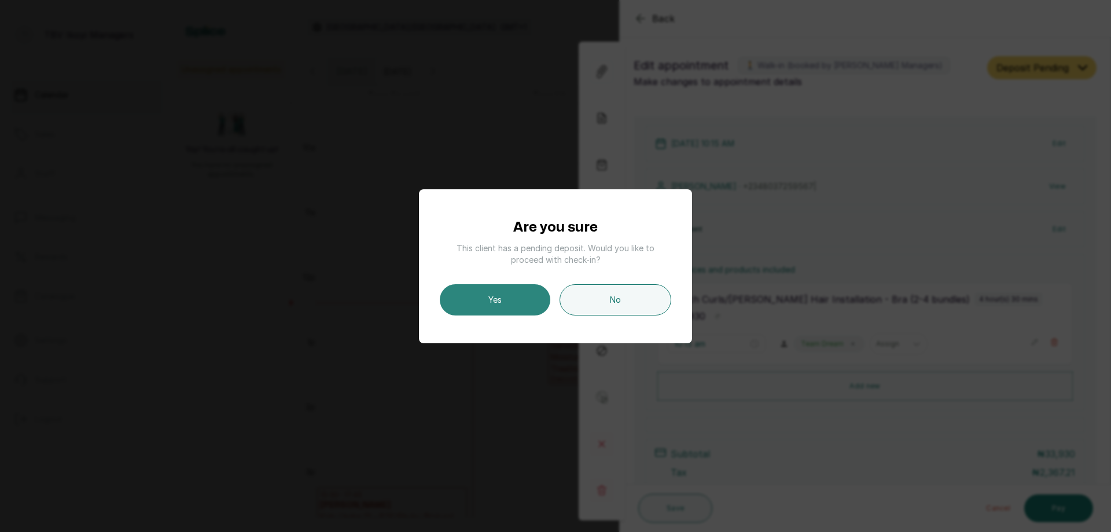
click at [508, 301] on button "Yes" at bounding box center [495, 299] width 111 height 31
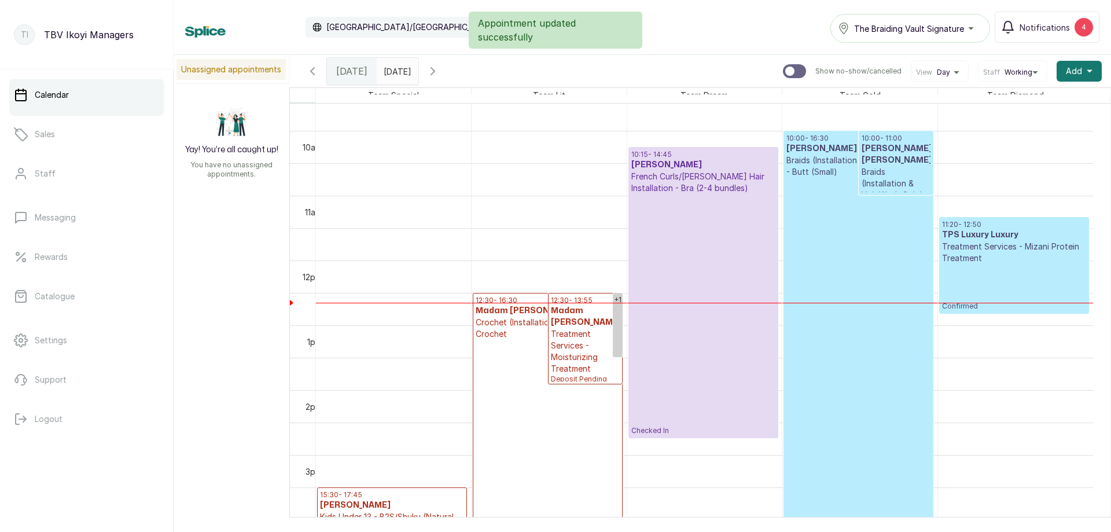
click at [689, 253] on p "Checked In" at bounding box center [703, 314] width 144 height 241
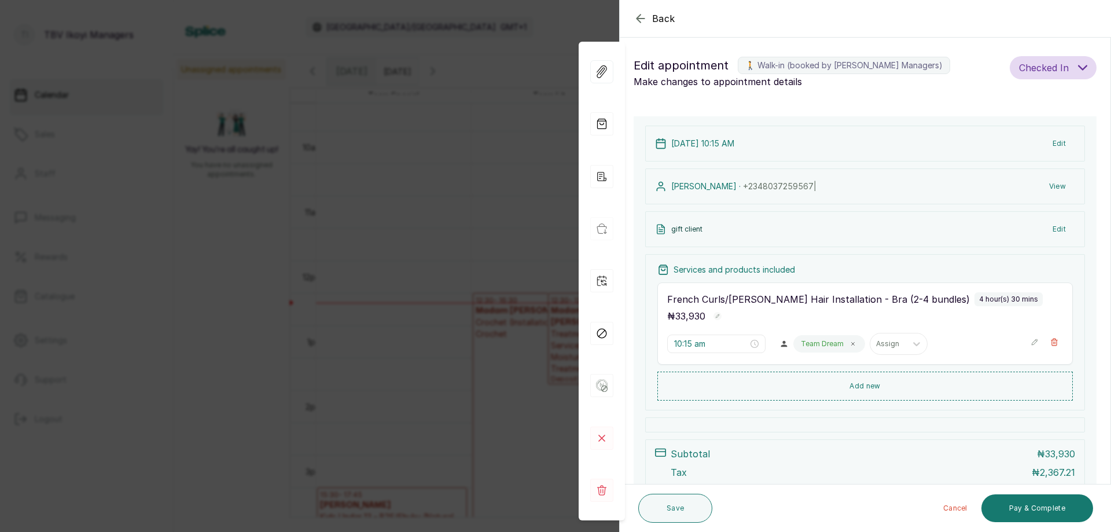
scroll to position [115, 0]
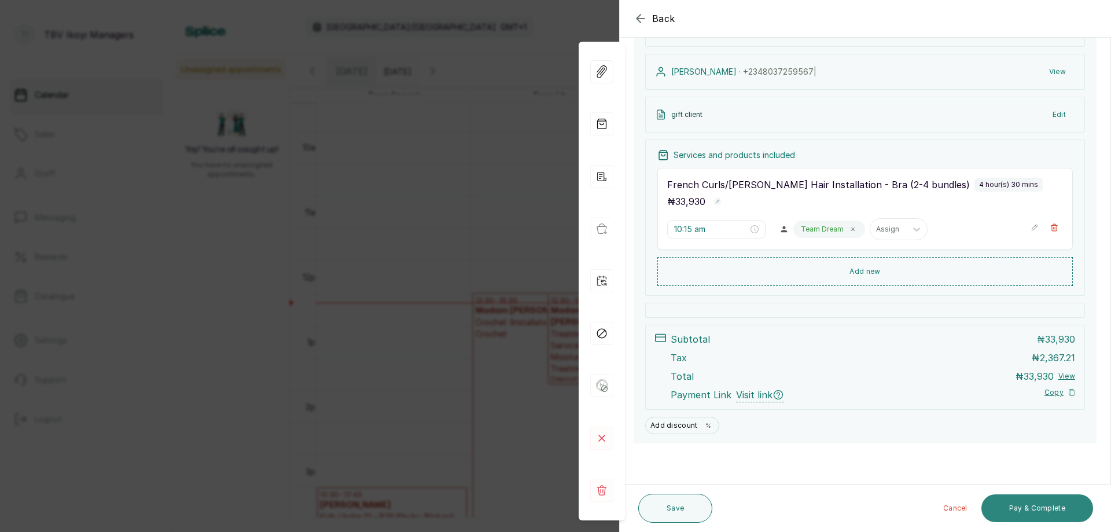
click at [1054, 509] on button "Pay & Complete" at bounding box center [1037, 508] width 112 height 28
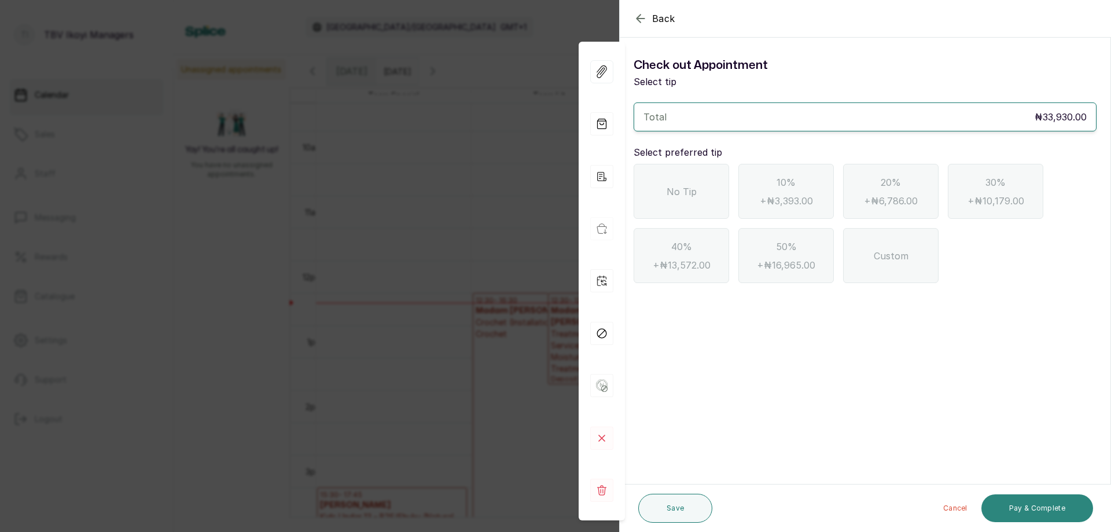
scroll to position [0, 0]
click at [683, 170] on div "No Tip" at bounding box center [681, 191] width 95 height 55
click at [877, 267] on div "Custom" at bounding box center [890, 255] width 95 height 55
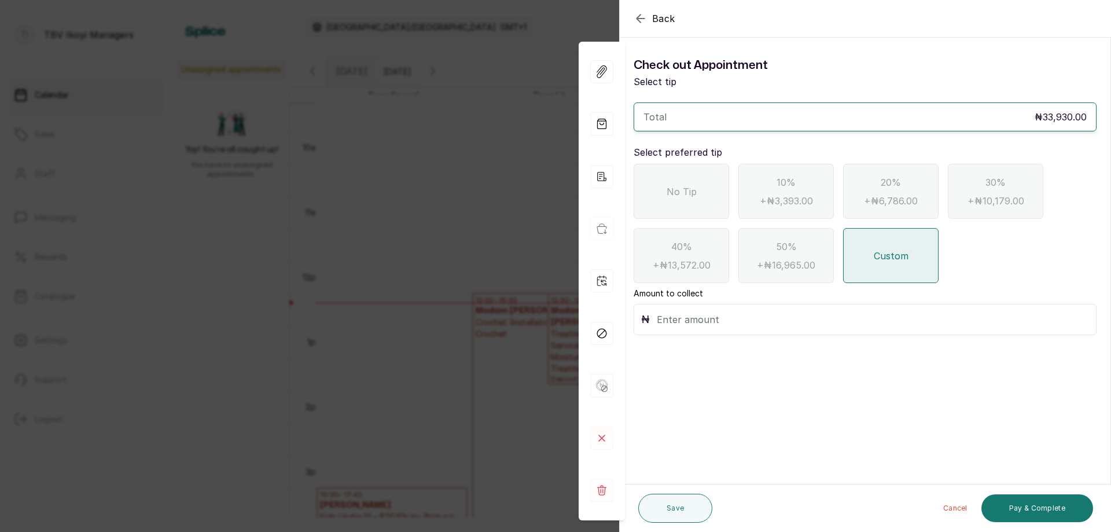
click at [727, 317] on input "text" at bounding box center [873, 319] width 432 height 16
type input "3,070"
click at [1038, 503] on button "Pay & Complete" at bounding box center [1037, 508] width 112 height 28
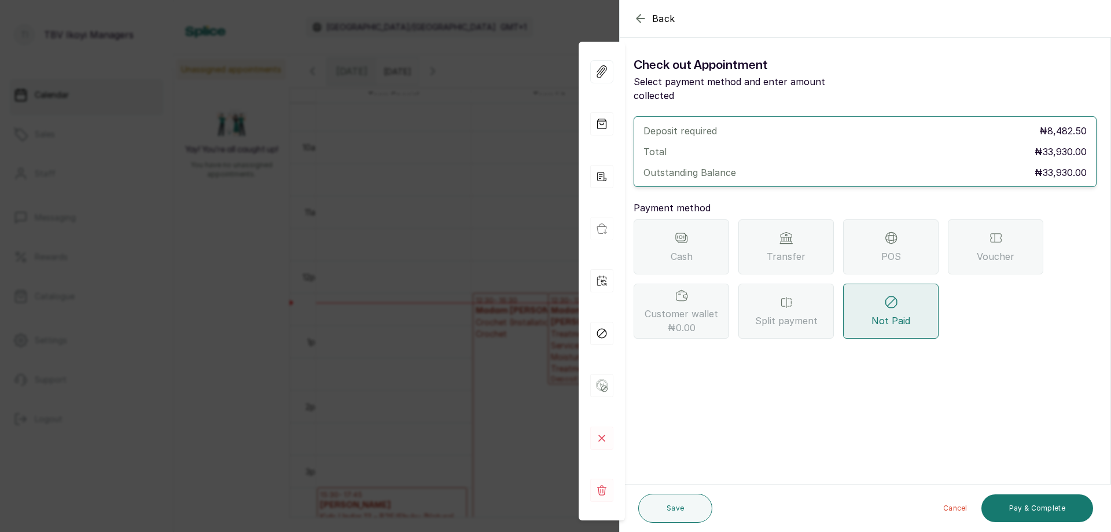
drag, startPoint x: 876, startPoint y: 235, endPoint x: 848, endPoint y: 275, distance: 49.1
click at [875, 235] on div "POS" at bounding box center [890, 246] width 95 height 55
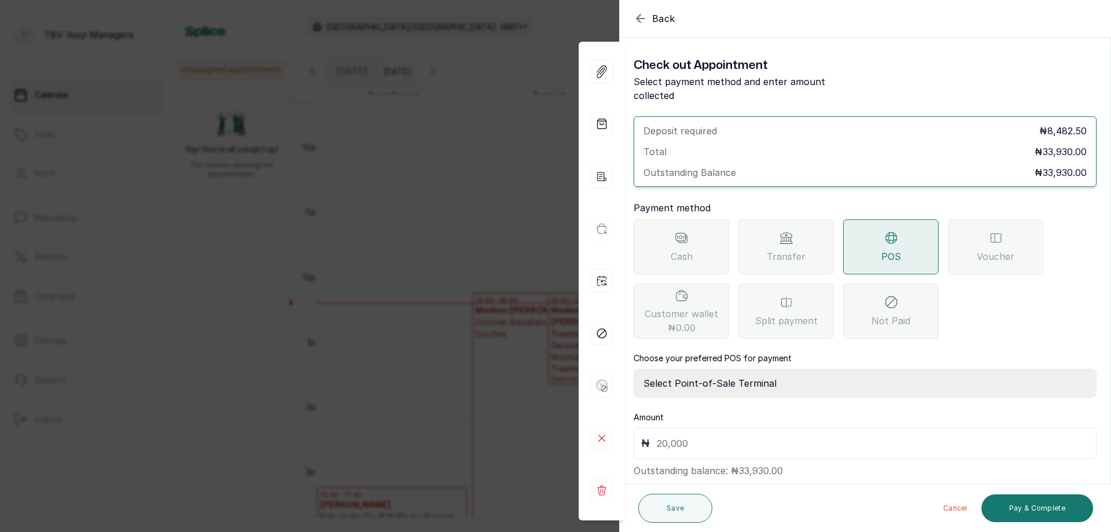
click at [737, 435] on input "text" at bounding box center [873, 443] width 432 height 16
type input "3"
type input "33,930"
click at [1027, 506] on button "Pay & Complete" at bounding box center [1037, 508] width 112 height 28
click at [753, 369] on select "Select Point-of-Sale Terminal Traction TBV Ikoyi Wema Bank" at bounding box center [865, 383] width 463 height 29
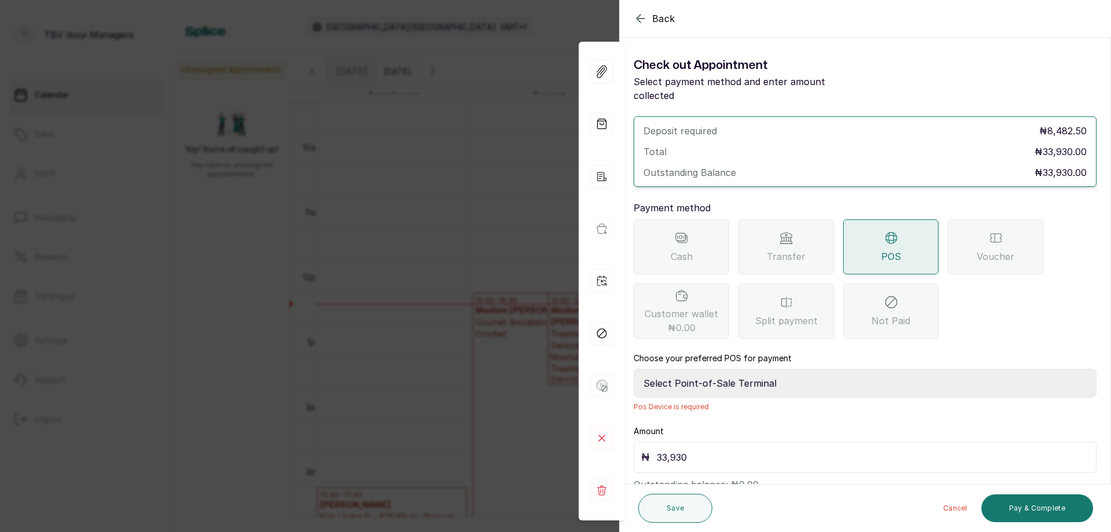
select select "39210e6c-3b8d-4b88-bda6-239acd35150f"
click at [634, 369] on select "Select Point-of-Sale Terminal Traction TBV Ikoyi Wema Bank" at bounding box center [865, 383] width 463 height 29
click at [1016, 506] on button "Pay & Complete" at bounding box center [1037, 508] width 112 height 28
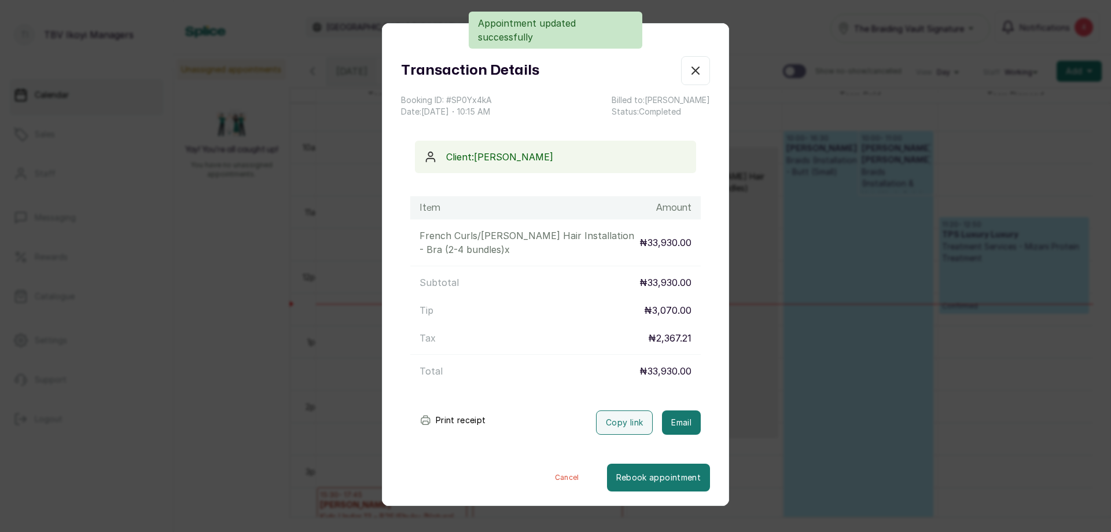
click at [458, 416] on button "Print receipt" at bounding box center [452, 420] width 85 height 23
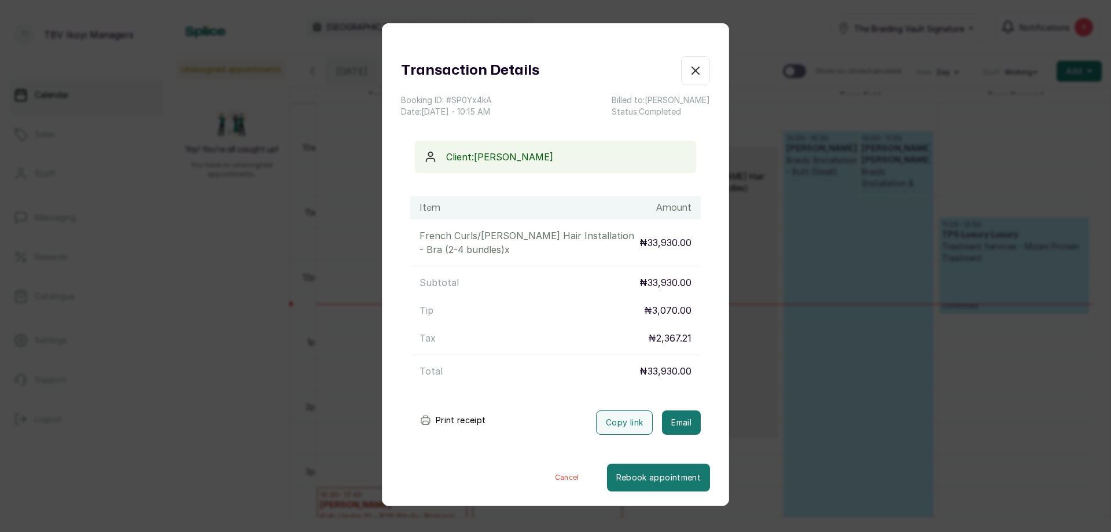
click at [689, 71] on icon "button" at bounding box center [696, 71] width 14 height 14
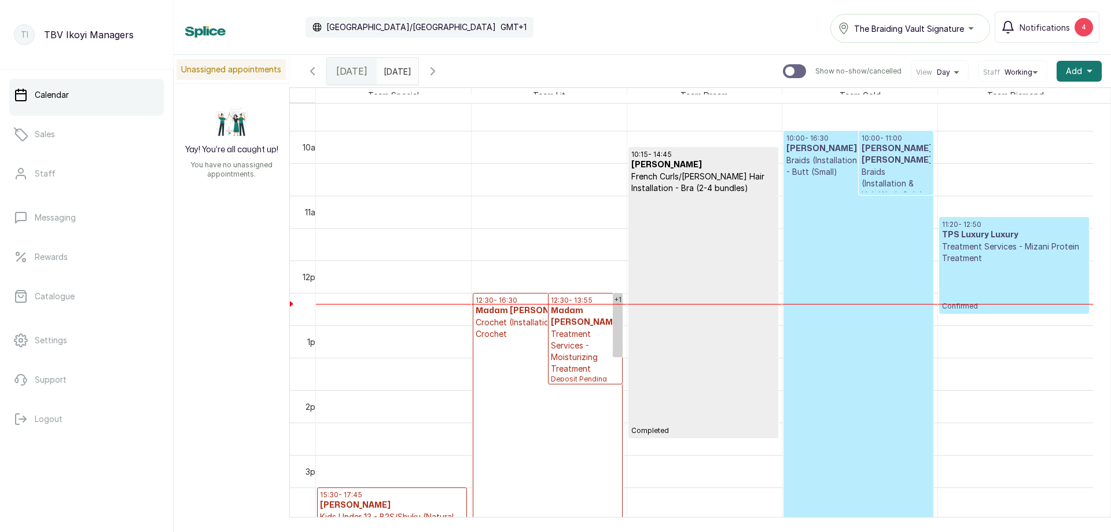
scroll to position [737, 0]
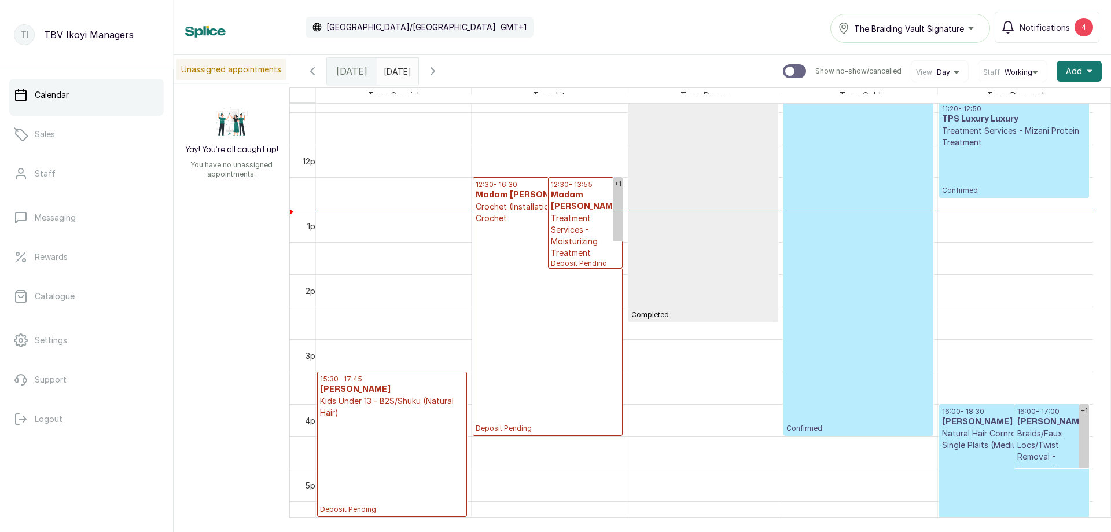
click at [552, 291] on p "Deposit Pending" at bounding box center [548, 328] width 144 height 209
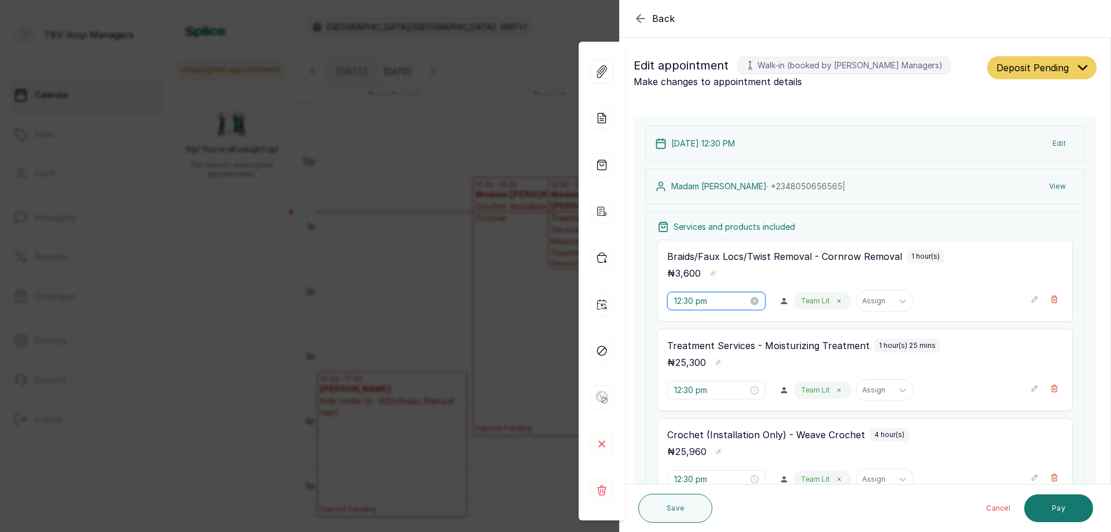
click at [712, 306] on input "12:30 pm" at bounding box center [711, 301] width 74 height 13
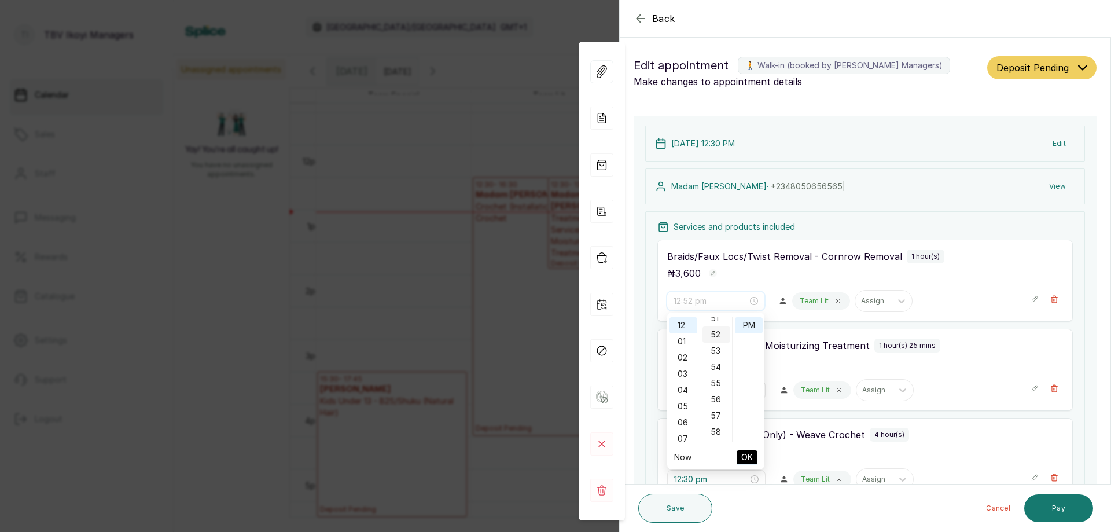
scroll to position [775, 0]
click at [716, 358] on div "50" at bounding box center [717, 360] width 28 height 16
click at [747, 455] on span "OK" at bounding box center [747, 457] width 12 height 22
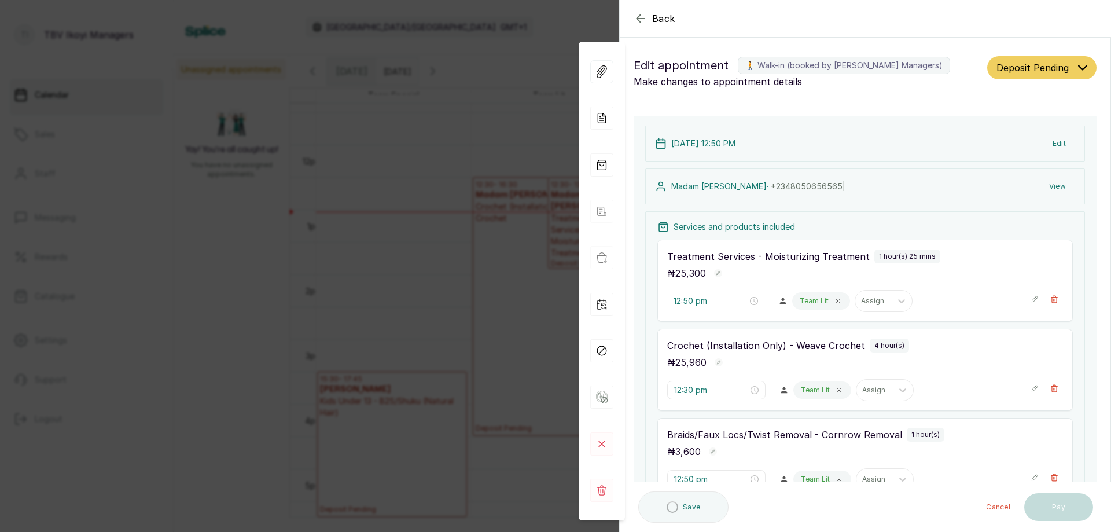
type input "12:30 pm"
type input "12:50 pm"
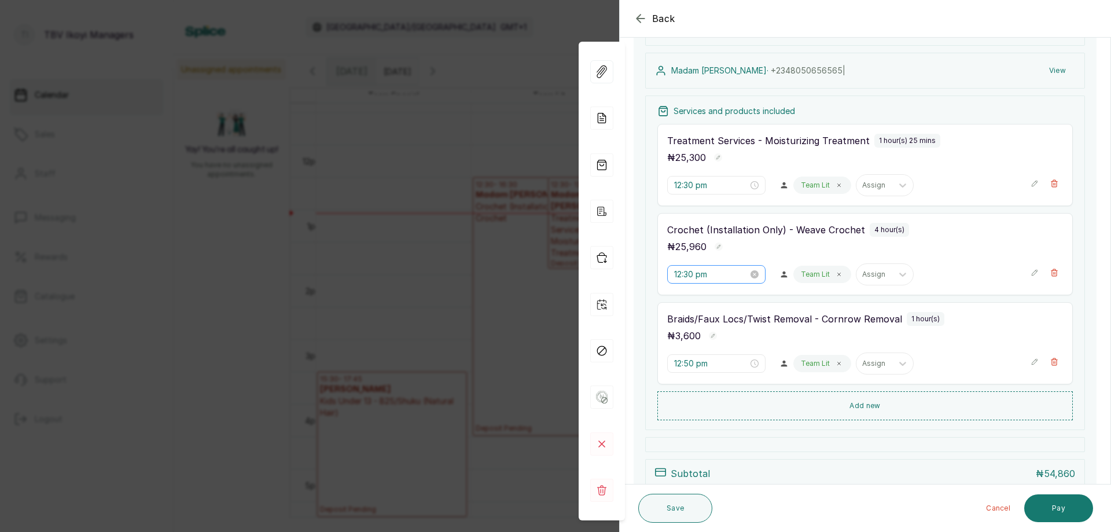
scroll to position [58, 0]
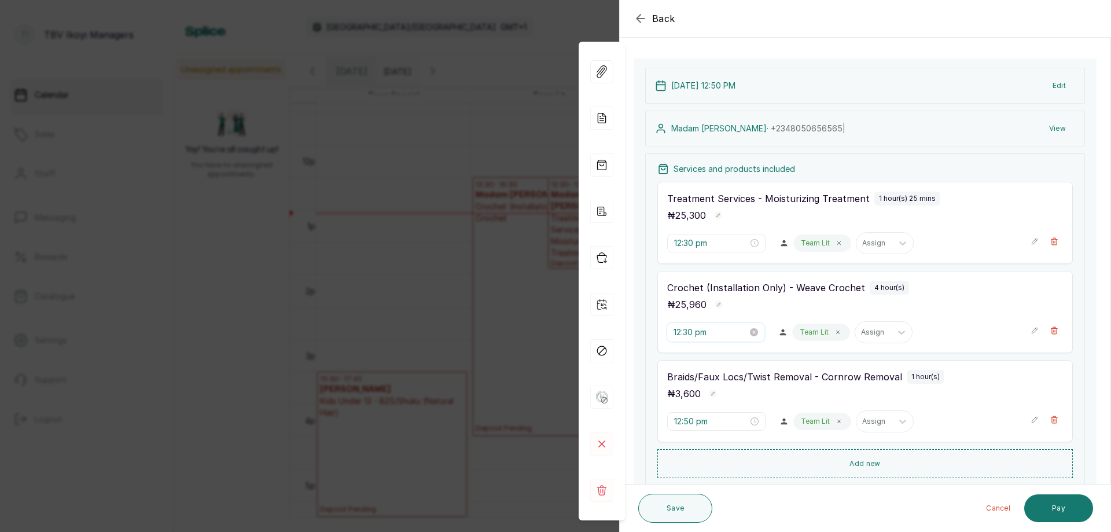
click at [711, 332] on input "12:30 pm" at bounding box center [711, 332] width 74 height 13
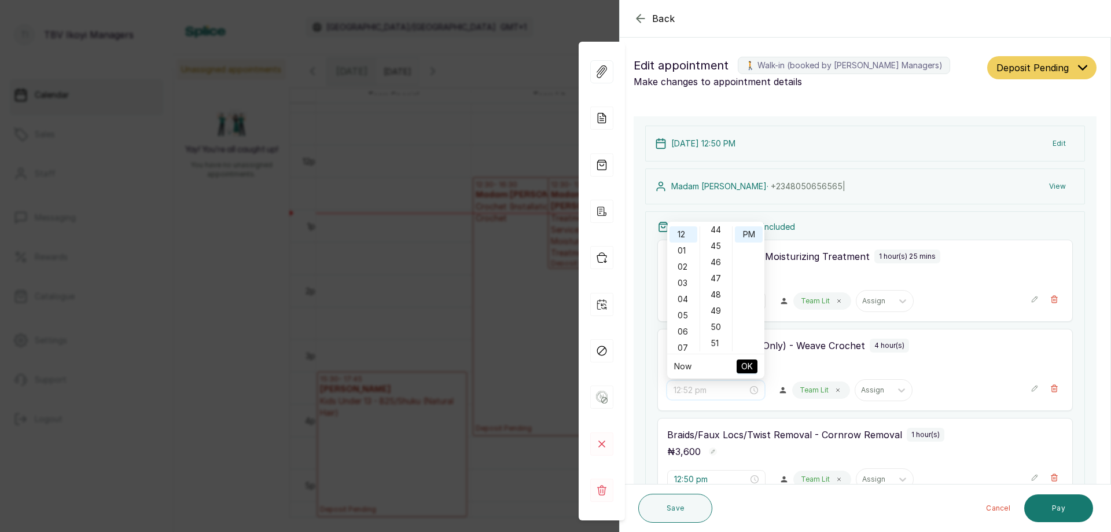
scroll to position [775, 0]
click at [718, 267] on div "50" at bounding box center [717, 269] width 28 height 16
type input "12:50 pm"
click at [748, 365] on span "OK" at bounding box center [747, 366] width 12 height 22
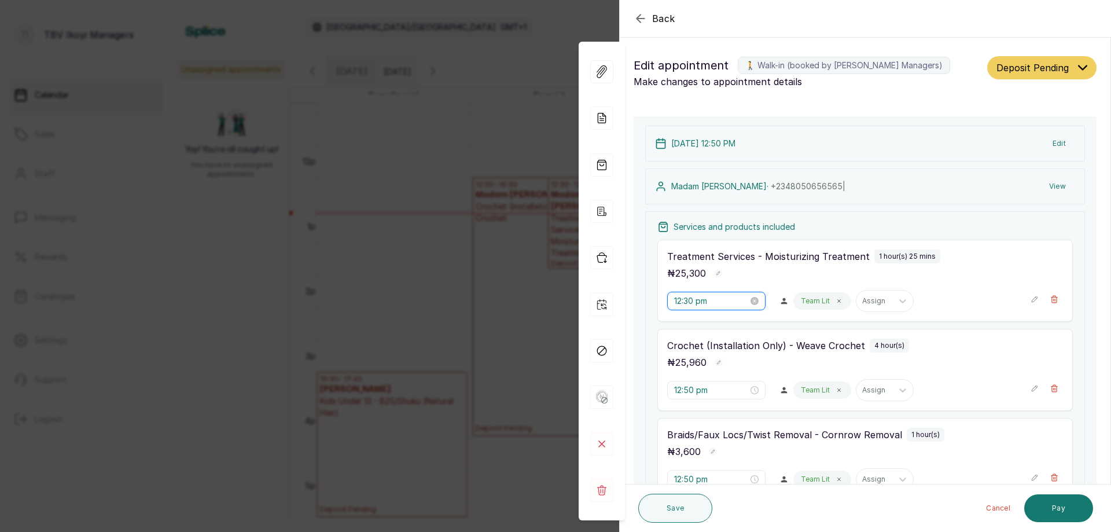
click at [708, 302] on input "12:30 pm" at bounding box center [711, 301] width 74 height 13
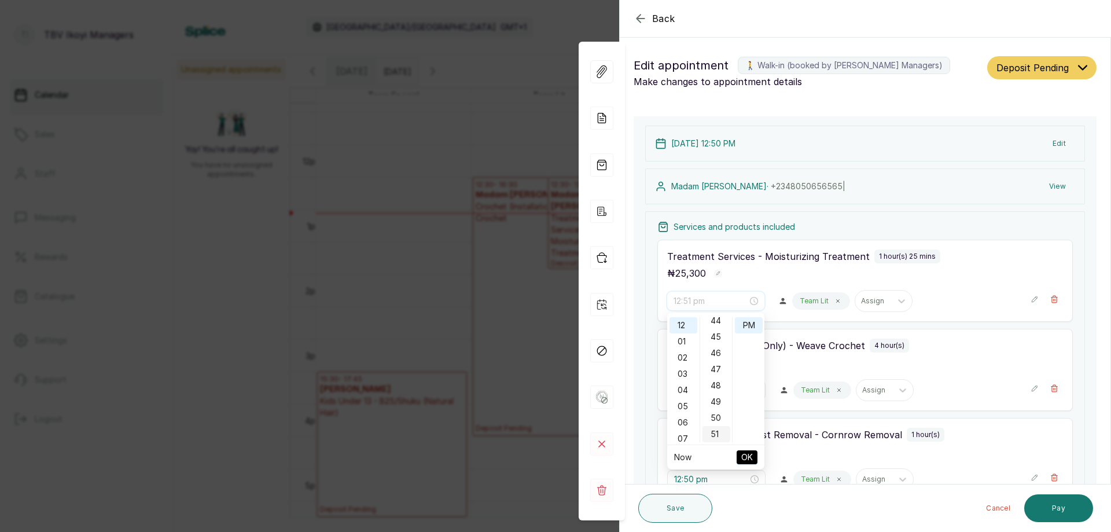
scroll to position [775, 0]
click at [714, 358] on div "50" at bounding box center [717, 360] width 28 height 16
type input "12:50 pm"
click at [744, 455] on span "OK" at bounding box center [747, 457] width 12 height 22
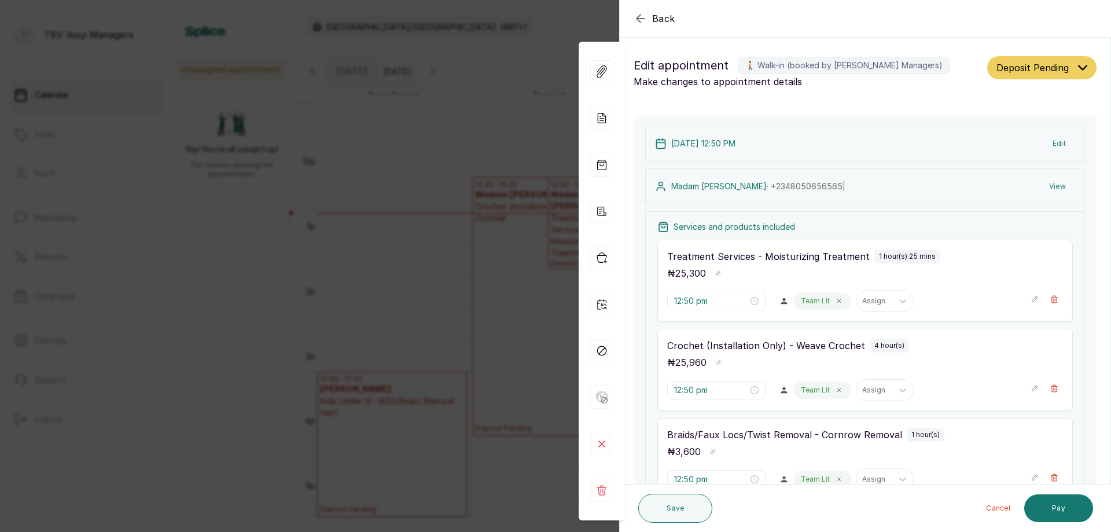
drag, startPoint x: 1030, startPoint y: 65, endPoint x: 1046, endPoint y: 80, distance: 21.3
click at [1031, 65] on span "Deposit Pending" at bounding box center [1033, 68] width 72 height 14
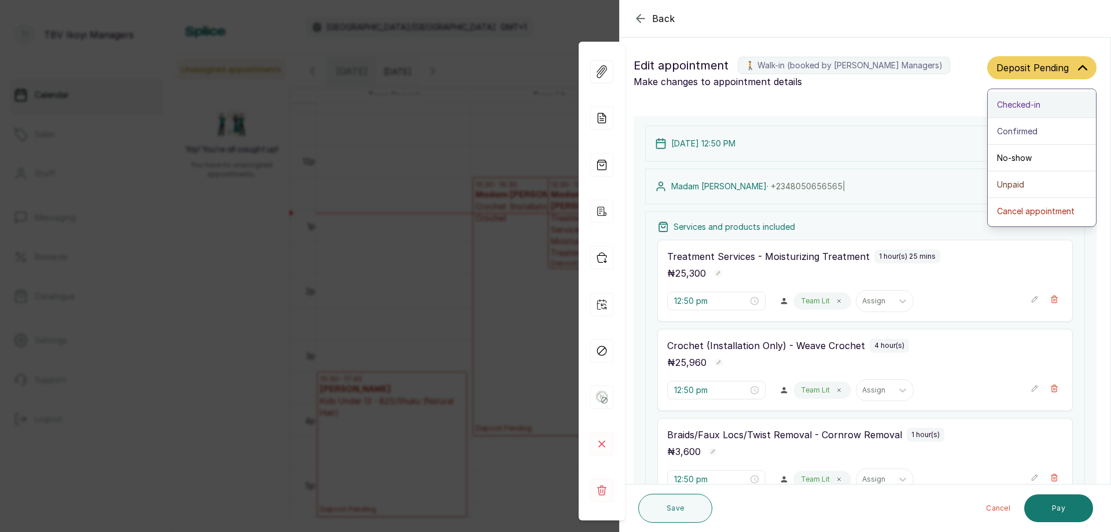
click at [1035, 105] on div "Checked-in" at bounding box center [1042, 104] width 90 height 12
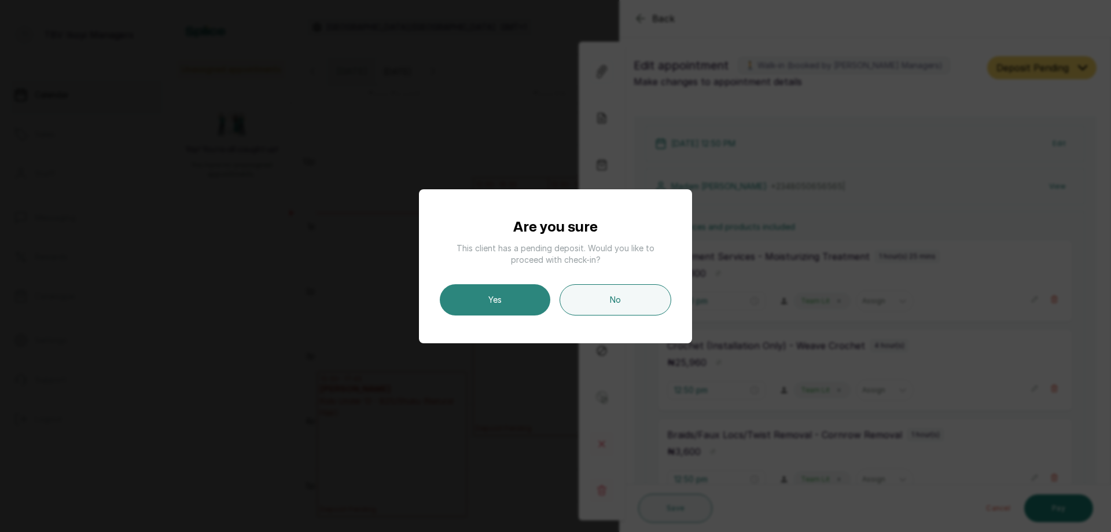
click at [525, 289] on button "Yes" at bounding box center [495, 299] width 111 height 31
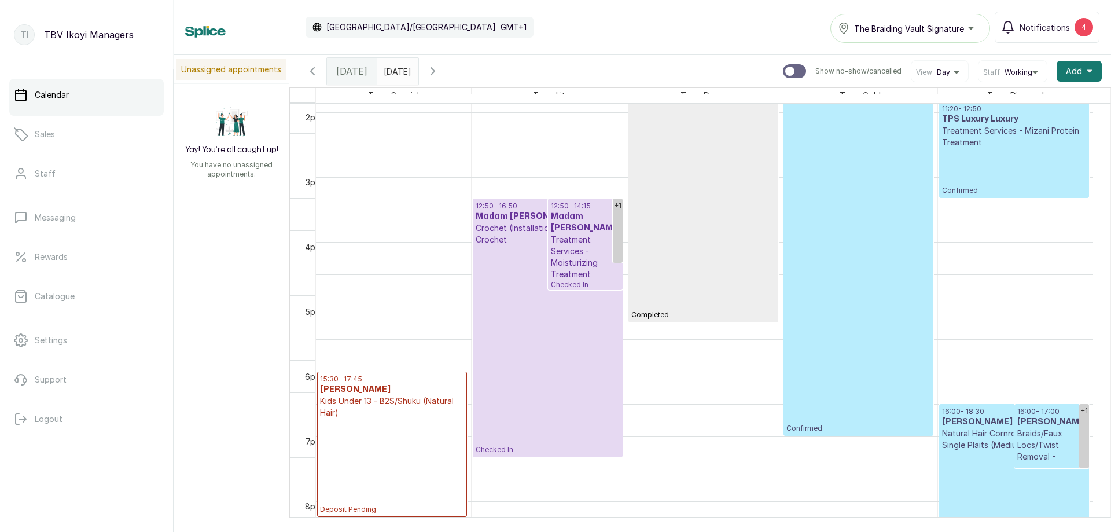
scroll to position [737, 0]
click at [523, 309] on p "Checked In" at bounding box center [548, 349] width 144 height 209
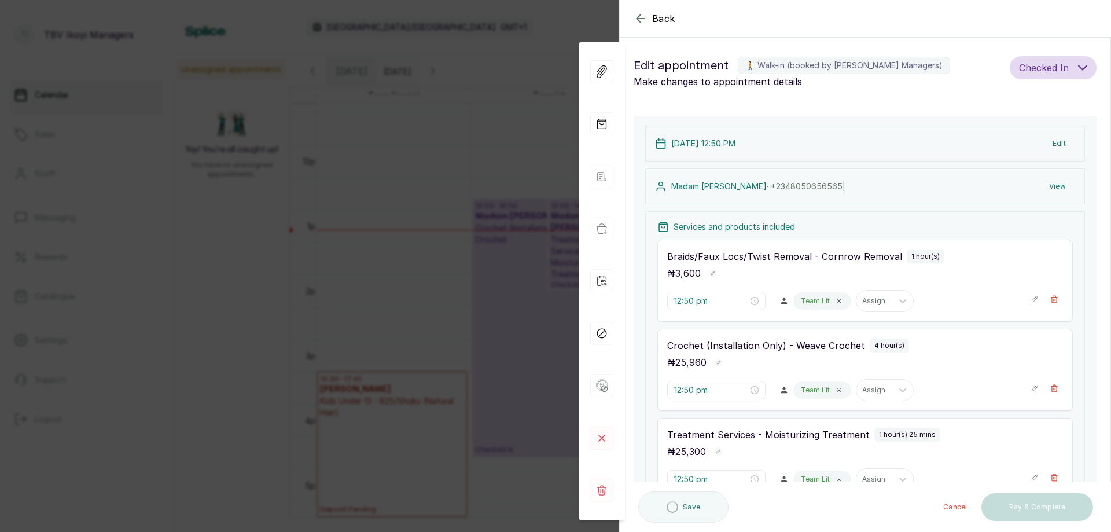
click at [817, 302] on p "Team Lit" at bounding box center [815, 300] width 29 height 9
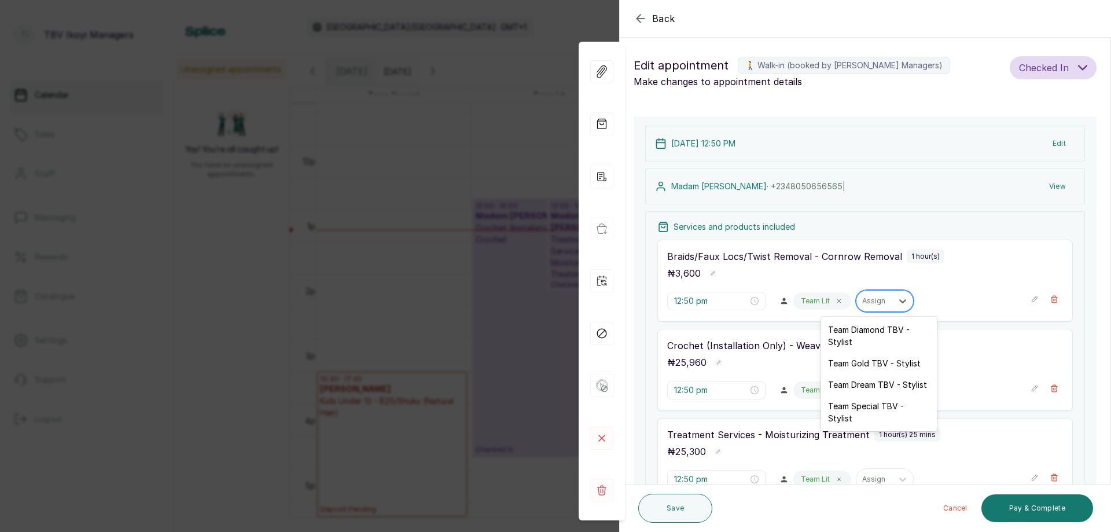
click at [863, 297] on div at bounding box center [874, 301] width 24 height 10
click at [930, 282] on div "Braids/Faux Locs/Twist Removal - Cornrow Removal 1 hour(s) ₦ 3,600 12:50 pm Tea…" at bounding box center [865, 281] width 416 height 82
click at [865, 297] on div at bounding box center [874, 301] width 24 height 10
click at [637, 14] on icon "button" at bounding box center [641, 19] width 14 height 14
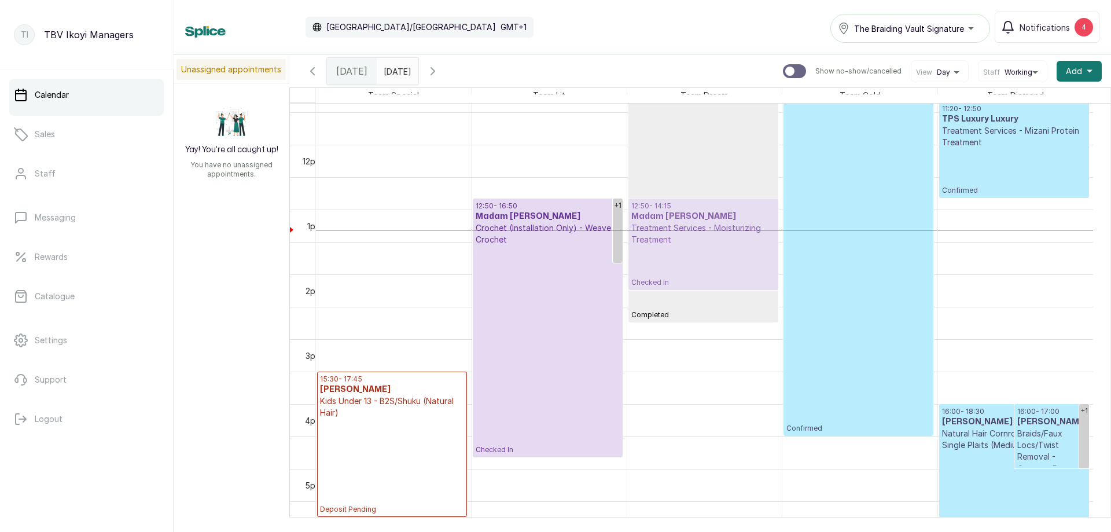
drag, startPoint x: 569, startPoint y: 222, endPoint x: 635, endPoint y: 232, distance: 66.8
click at [635, 232] on tr "15:30 - 17:45 [PERSON_NAME] Kids Under 13 - B2S/Shuku (Natural Hair) Deposit Pe…" at bounding box center [704, 145] width 777 height 1556
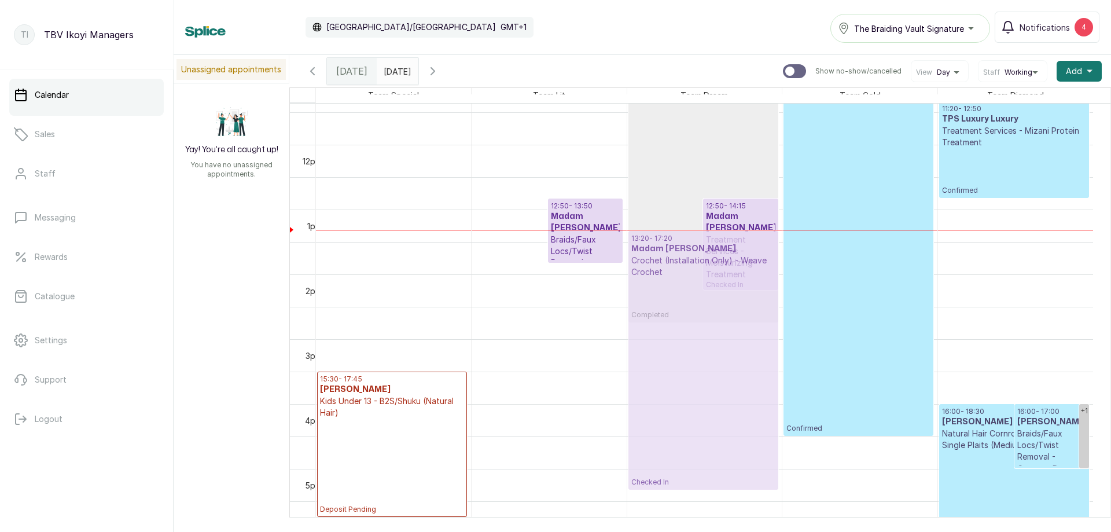
click at [697, 241] on tr "15:30 - 17:45 [PERSON_NAME] Kids Under 13 - B2S/Shuku (Natural Hair) Deposit Pe…" at bounding box center [704, 145] width 777 height 1556
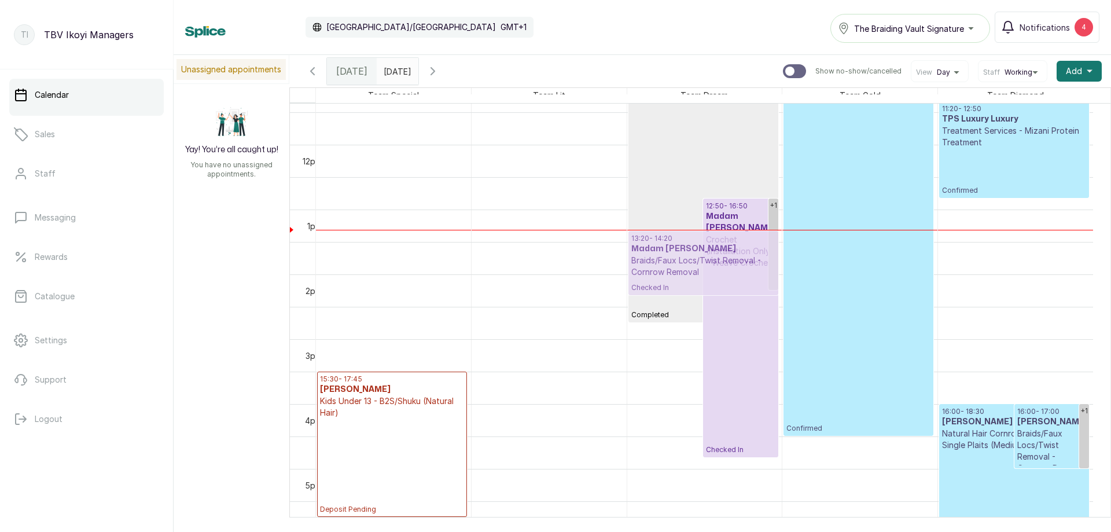
drag, startPoint x: 489, startPoint y: 216, endPoint x: 660, endPoint y: 214, distance: 170.7
click at [659, 230] on tr "15:30 - 17:45 [PERSON_NAME] Kids Under 13 - B2S/Shuku (Natural Hair) Deposit Pe…" at bounding box center [704, 145] width 777 height 1556
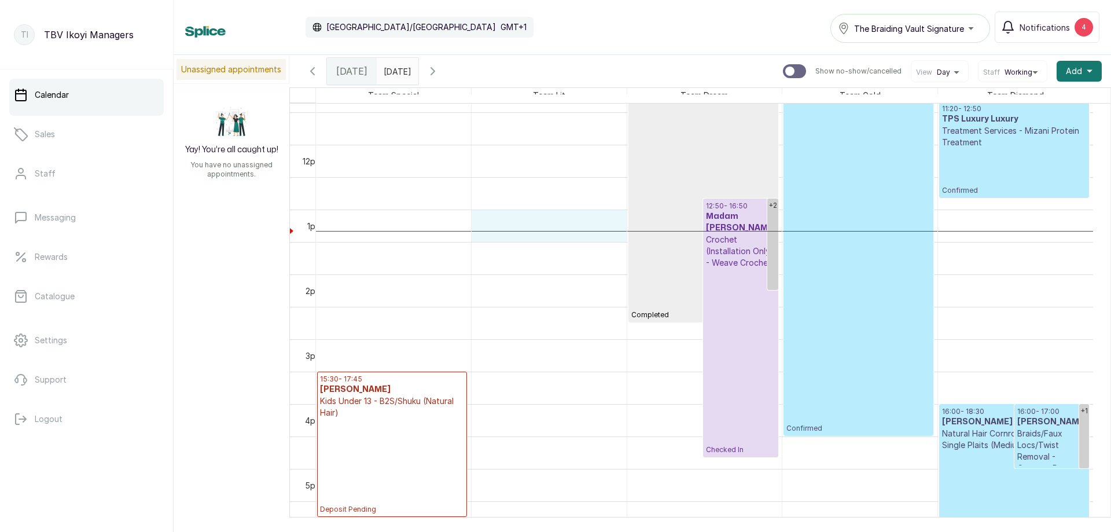
drag, startPoint x: 523, startPoint y: 227, endPoint x: 671, endPoint y: 231, distance: 148.8
click at [671, 231] on div "15:30 - 17:45 [PERSON_NAME] Kids Under 13 - B2S/Shuku (Natural Hair) Deposit Pe…" at bounding box center [704, 145] width 777 height 1556
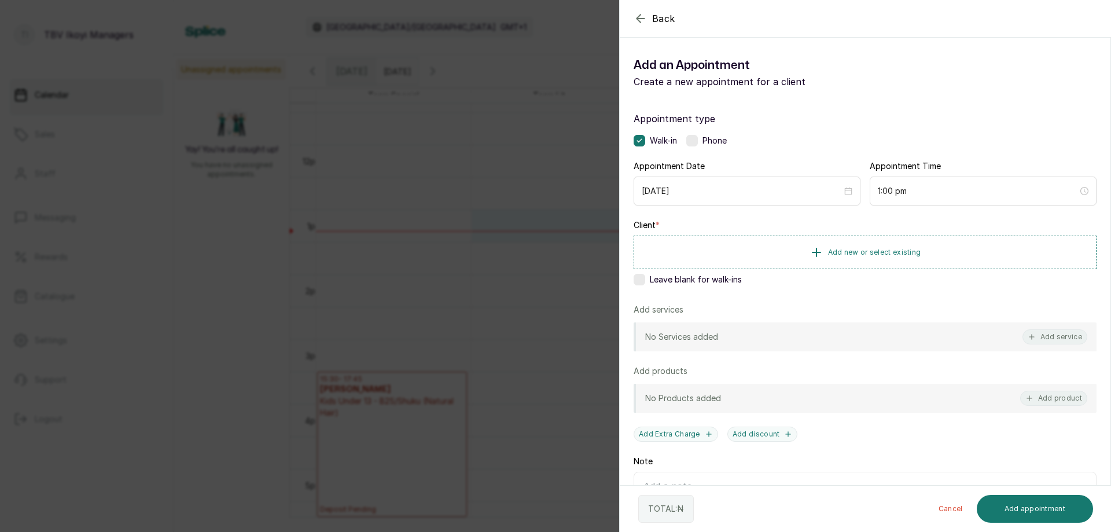
click at [646, 17] on icon "button" at bounding box center [641, 19] width 14 height 14
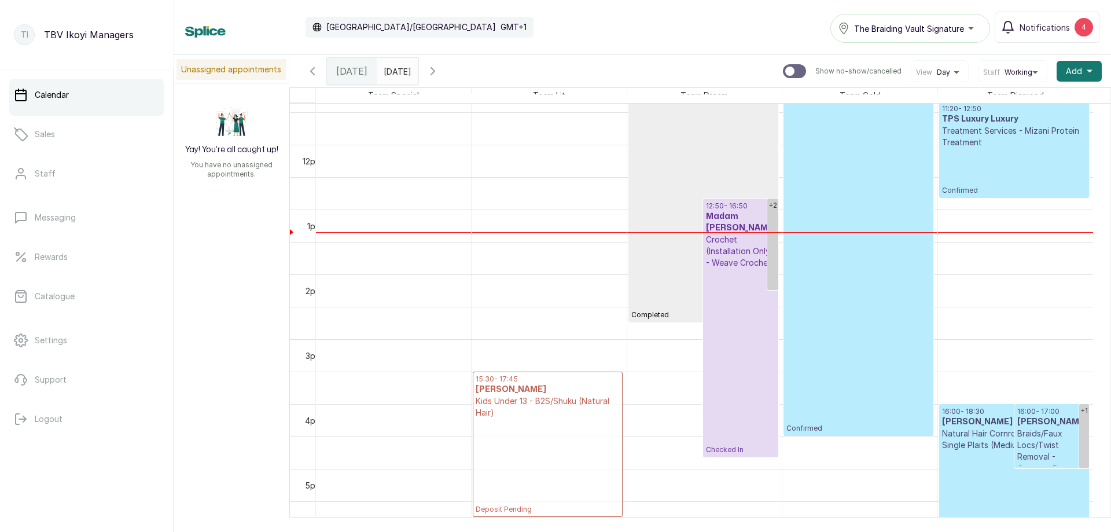
drag, startPoint x: 367, startPoint y: 386, endPoint x: 470, endPoint y: 386, distance: 102.4
click at [468, 386] on div "15:30 - 17:45 [PERSON_NAME] Kids Under 13 - B2S/Shuku (Natural Hair) Deposit Pe…" at bounding box center [704, 145] width 777 height 1556
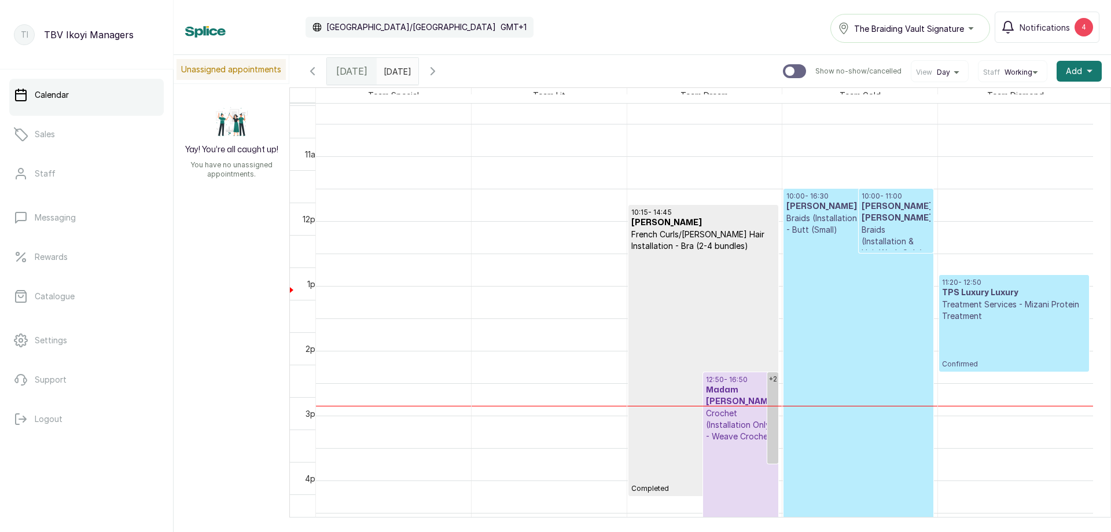
scroll to position [563, 0]
click at [851, 293] on p "Confirmed" at bounding box center [858, 421] width 144 height 371
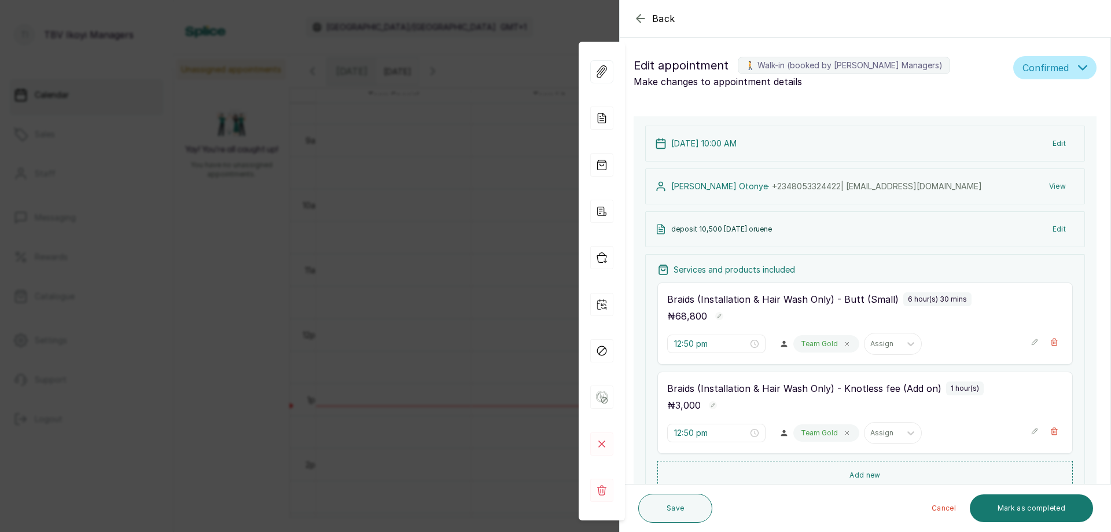
type input "10:00 am"
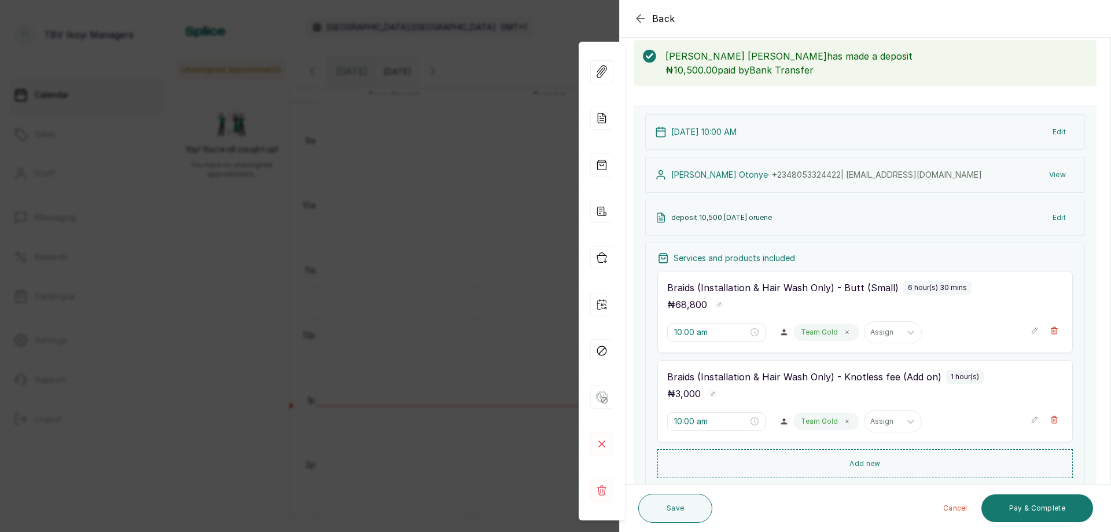
scroll to position [0, 0]
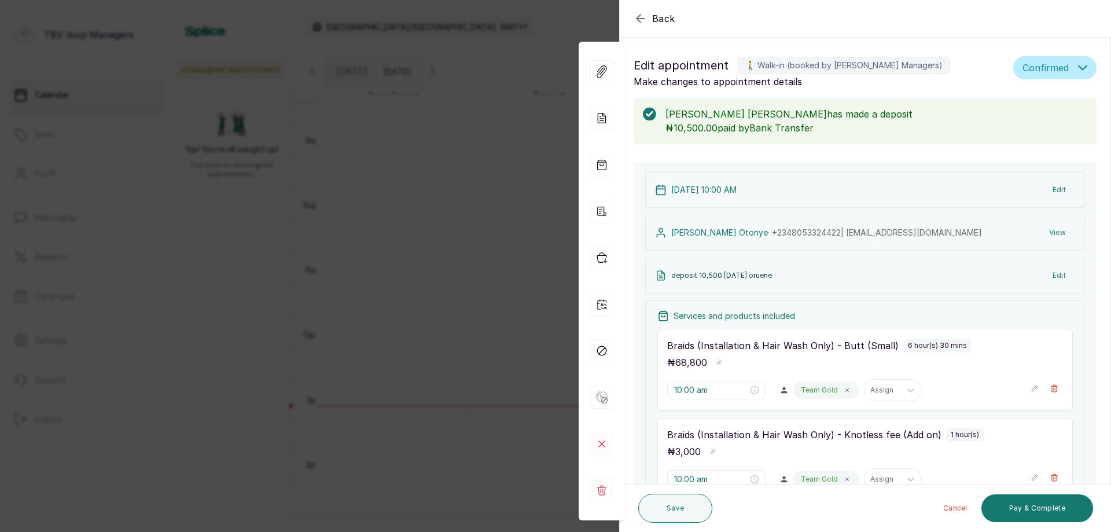
click at [635, 17] on icon "button" at bounding box center [641, 19] width 14 height 14
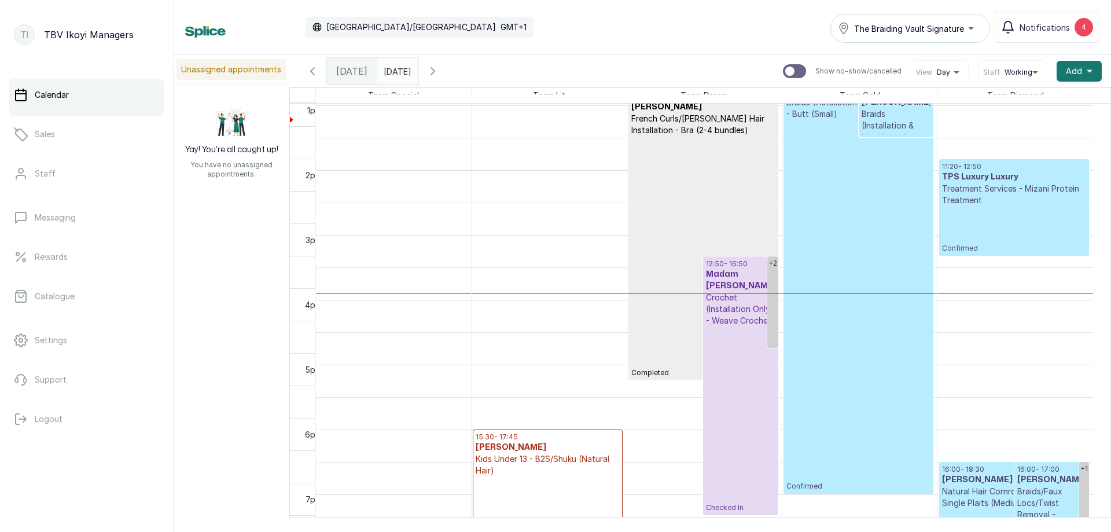
scroll to position [679, 0]
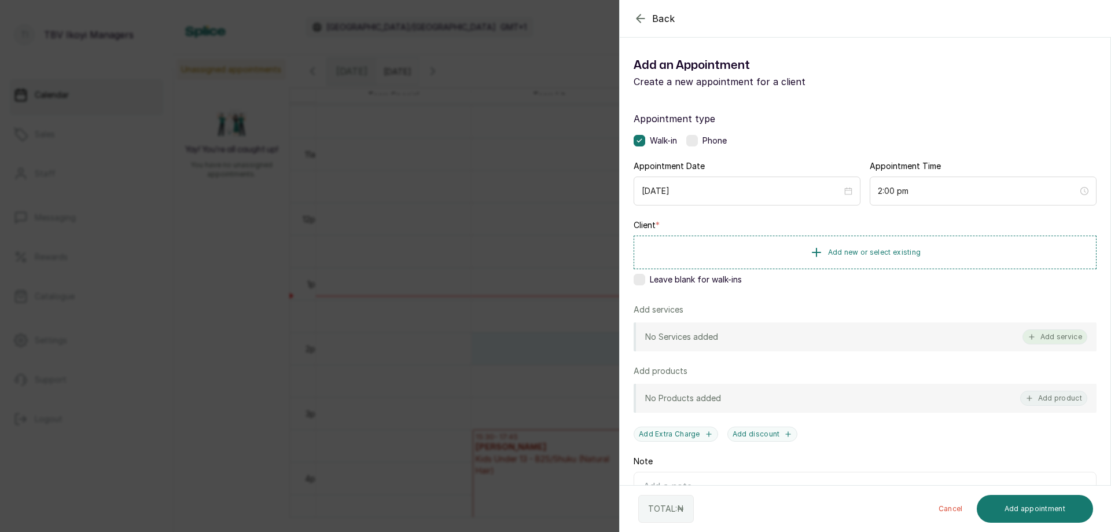
click at [1038, 335] on button "Add service" at bounding box center [1055, 336] width 65 height 15
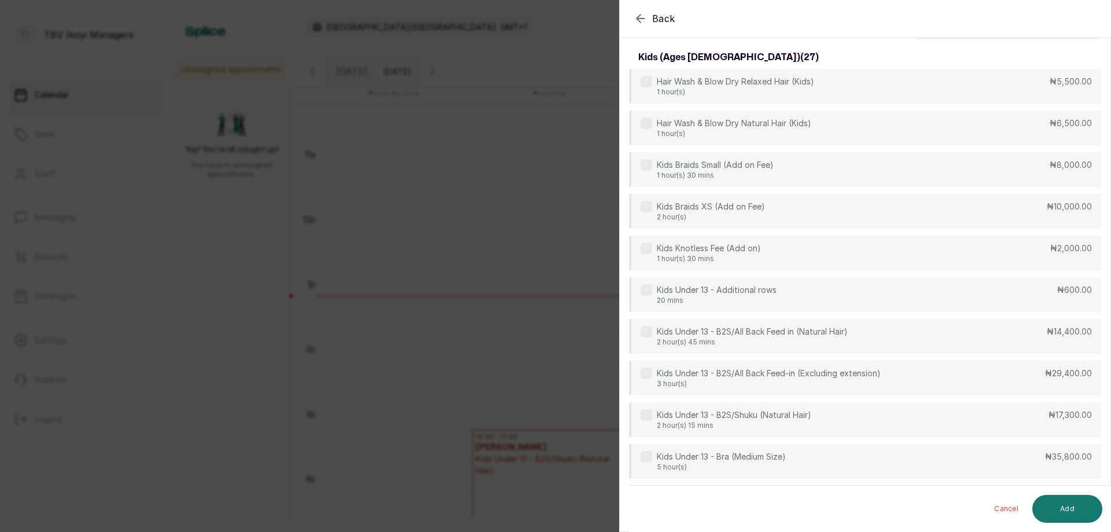
scroll to position [0, 0]
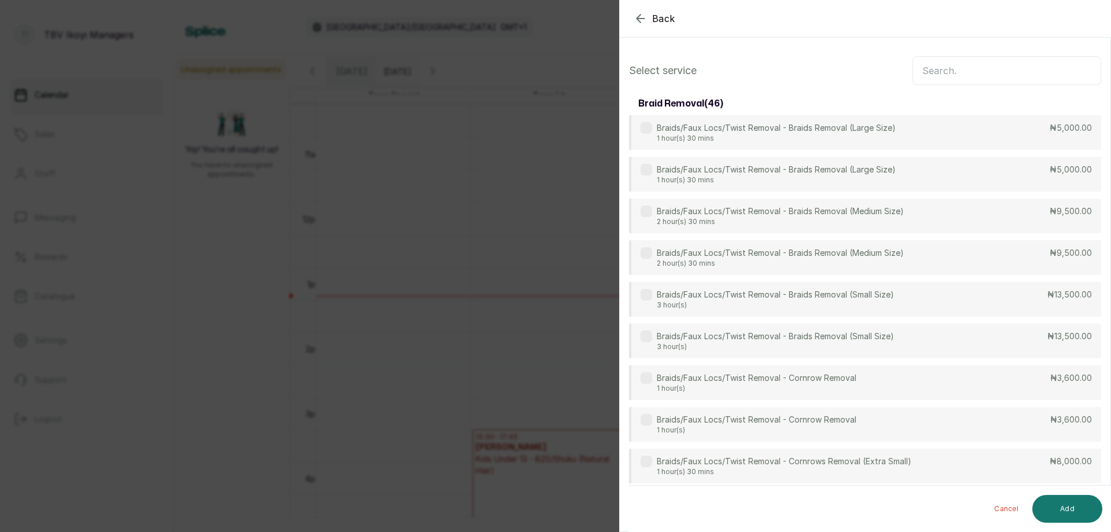
click at [928, 72] on input "text" at bounding box center [1007, 70] width 189 height 29
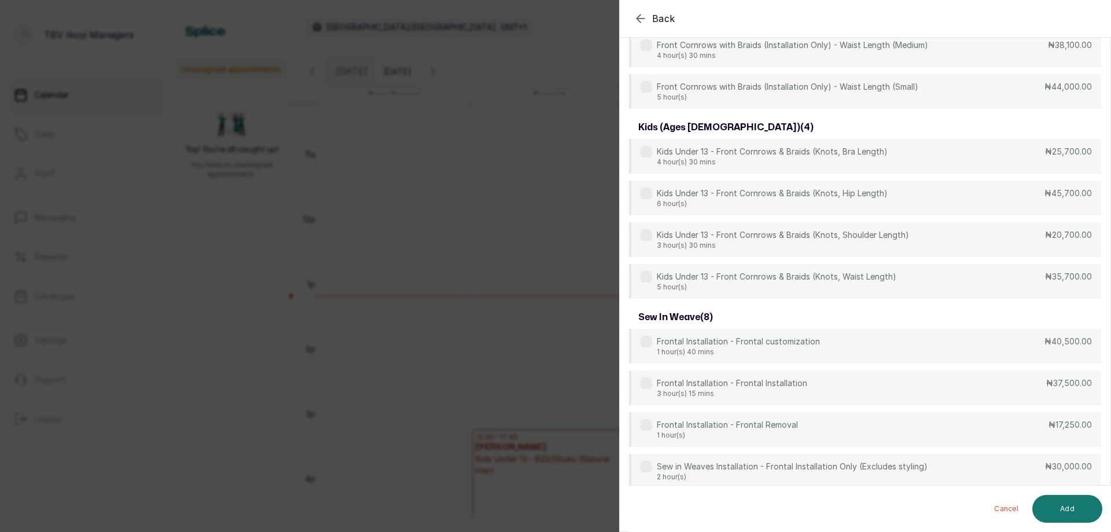
scroll to position [807, 0]
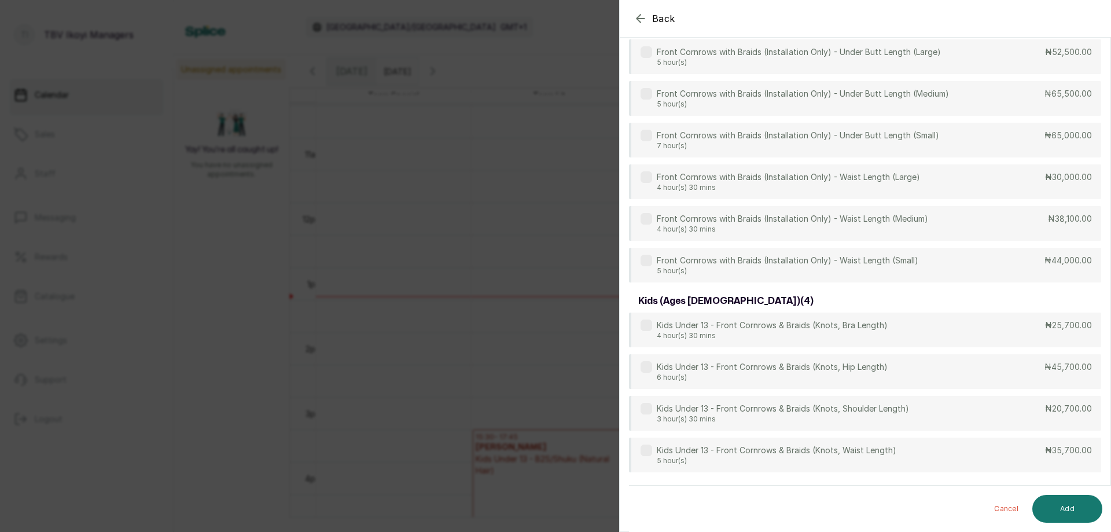
type input "front"
click at [634, 12] on icon "button" at bounding box center [641, 19] width 14 height 14
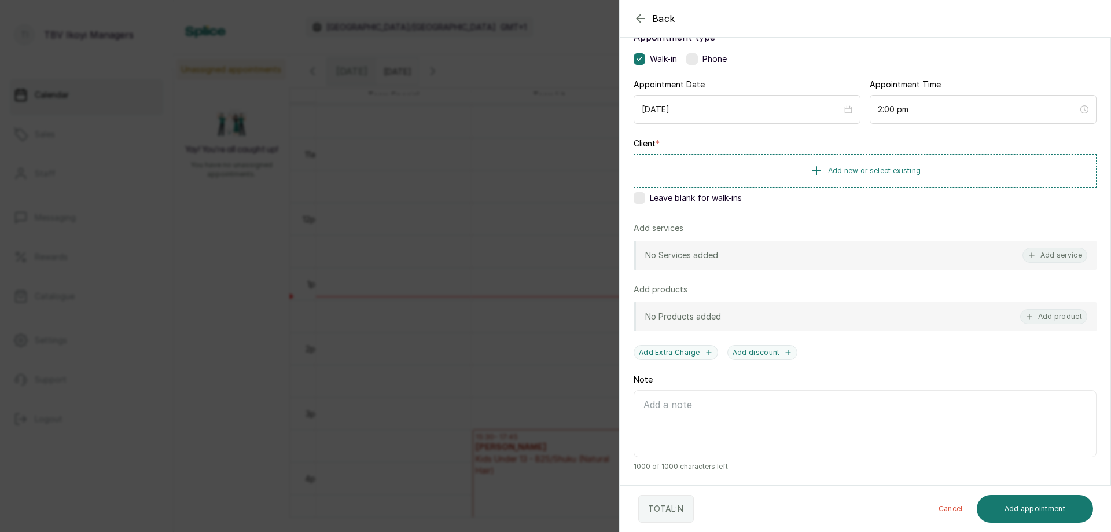
scroll to position [82, 0]
click at [648, 19] on button "Back" at bounding box center [655, 19] width 42 height 14
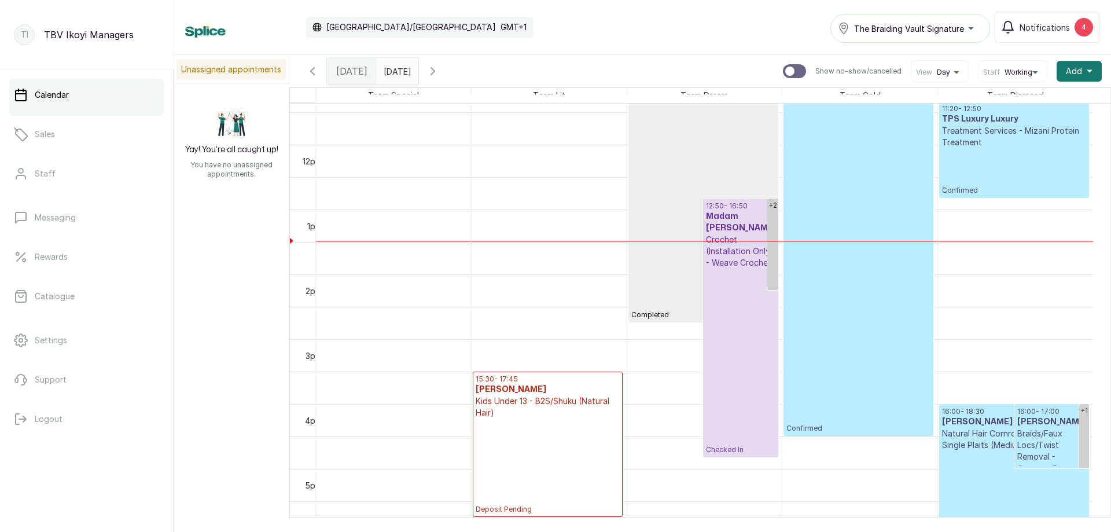
scroll to position [795, 0]
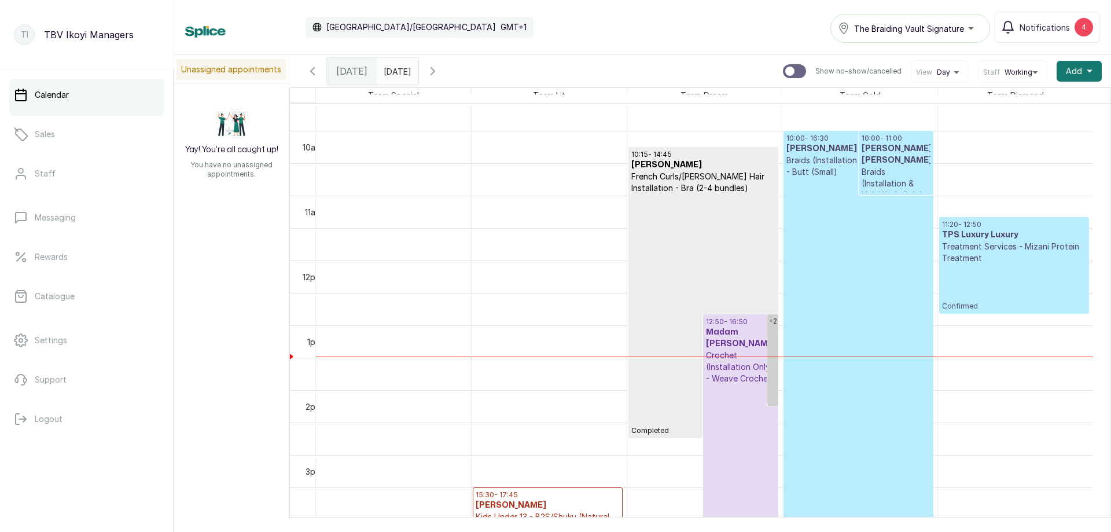
click at [1007, 251] on p "Treatment Services - Mizani Protein Treatment" at bounding box center [1014, 252] width 144 height 23
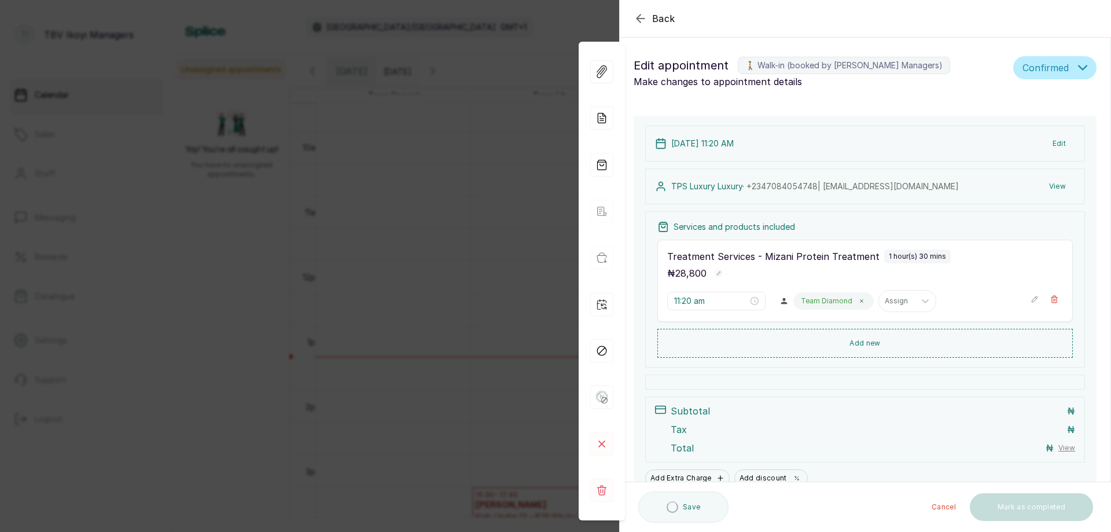
type input "11:20 am"
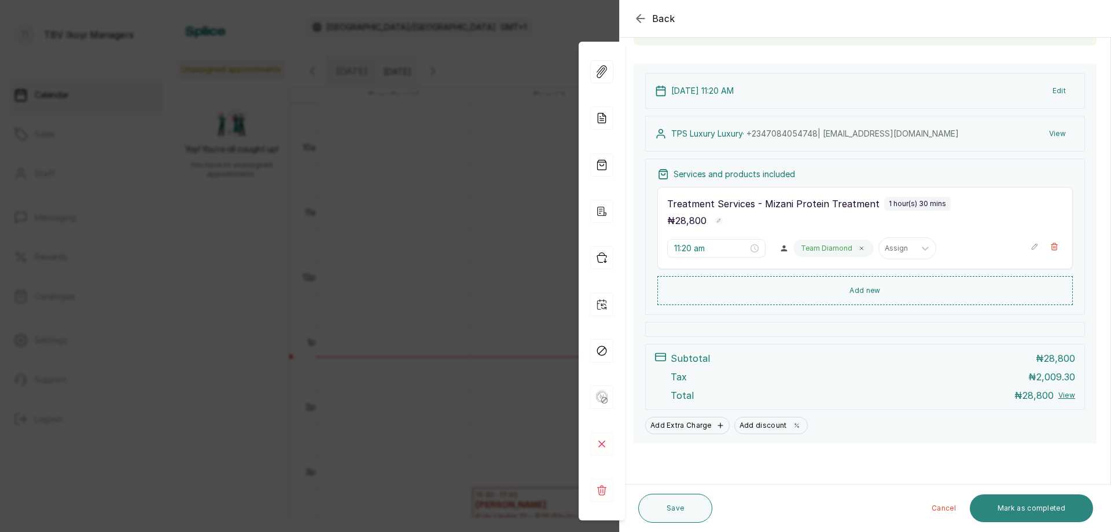
click at [1035, 513] on button "Mark as completed" at bounding box center [1031, 508] width 123 height 28
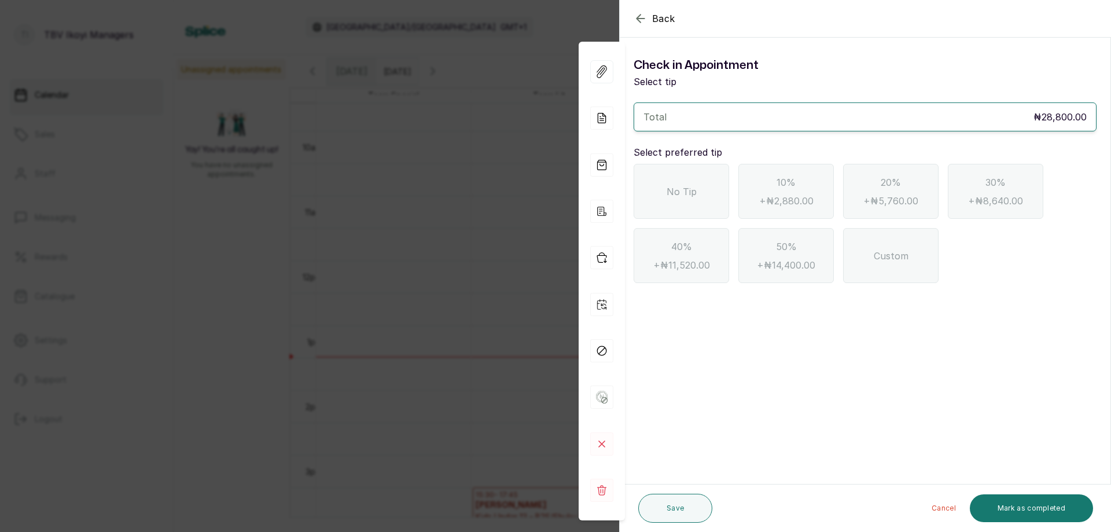
click at [671, 185] on span "No Tip" at bounding box center [682, 192] width 30 height 14
click at [1017, 503] on button "Mark as completed" at bounding box center [1031, 508] width 123 height 28
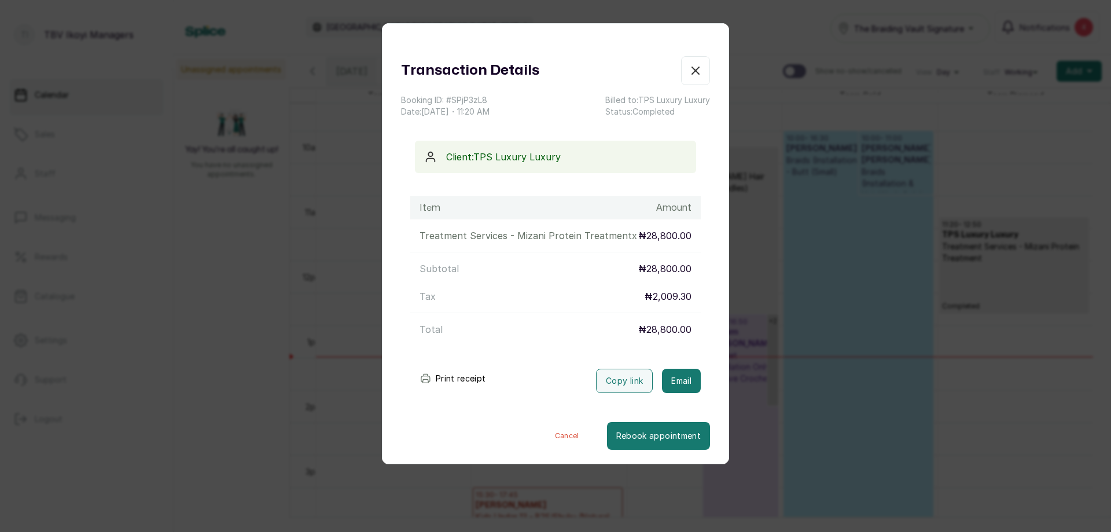
click at [481, 381] on button "Print receipt" at bounding box center [452, 378] width 85 height 23
click at [690, 79] on button "Show no-show/cancelled" at bounding box center [695, 70] width 29 height 29
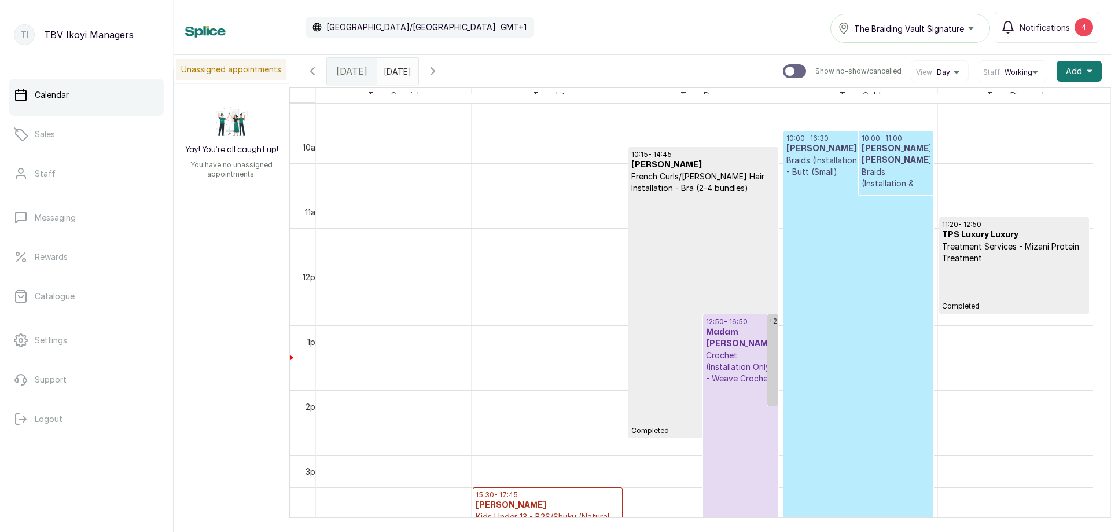
click at [1031, 247] on p "Treatment Services - Mizani Protein Treatment" at bounding box center [1014, 252] width 144 height 23
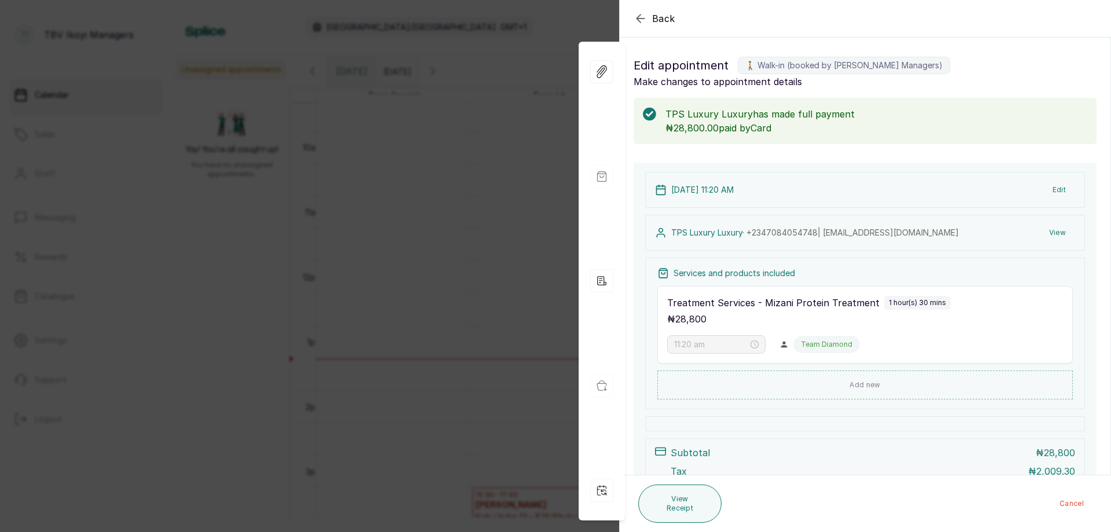
click at [641, 15] on icon "button" at bounding box center [641, 19] width 14 height 14
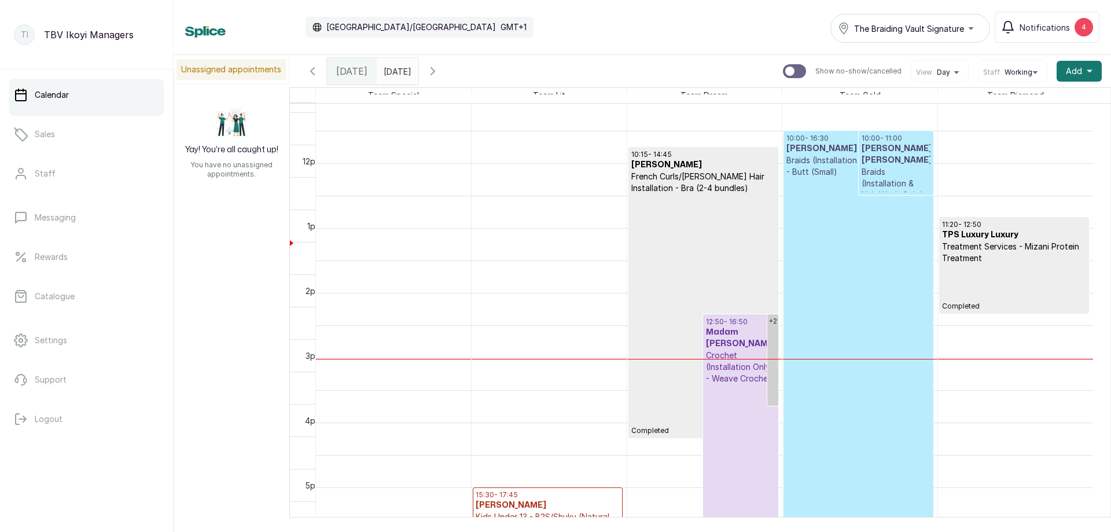
scroll to position [621, 0]
click at [355, 69] on span "[DATE]" at bounding box center [351, 71] width 31 height 14
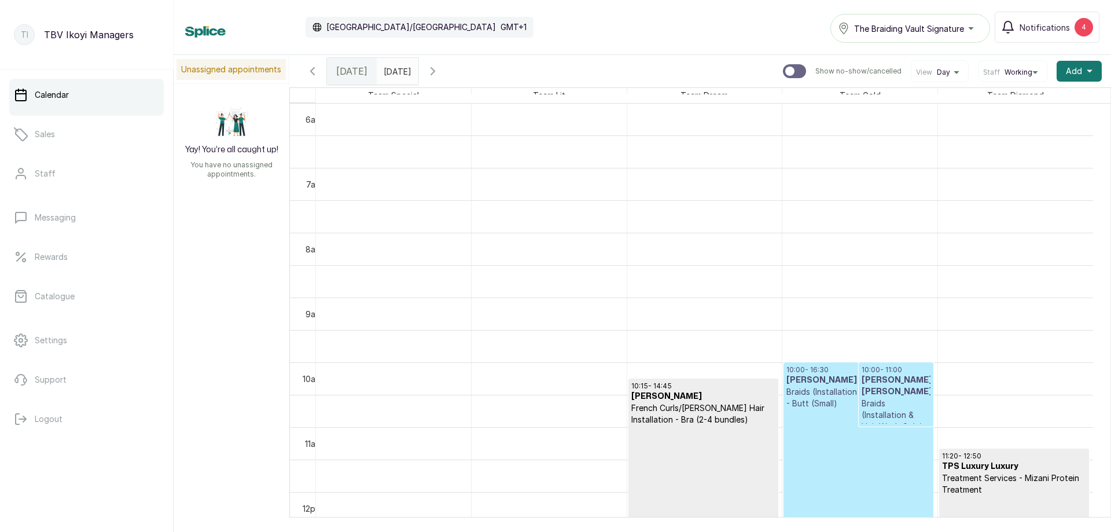
scroll to position [563, 0]
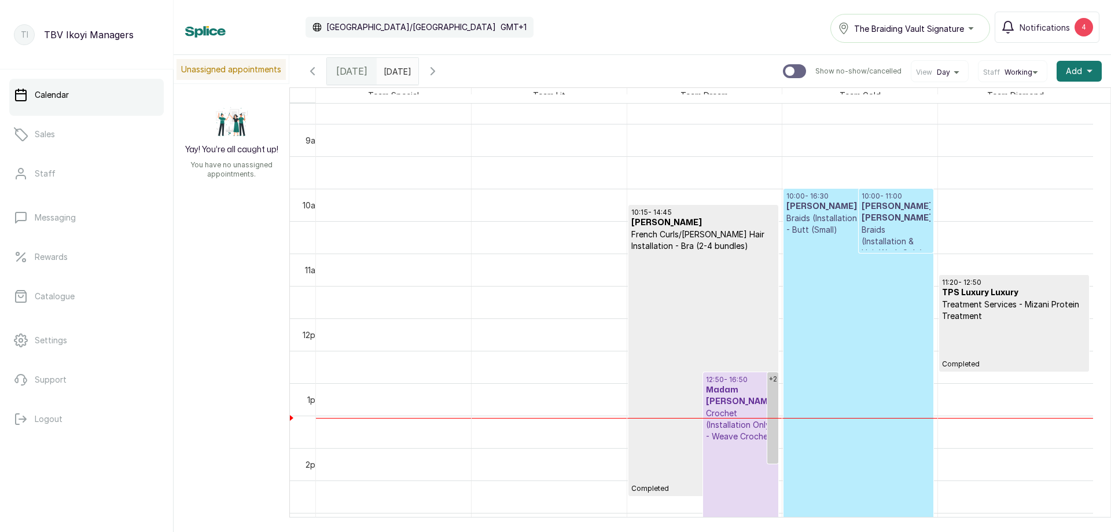
type input "dd/MM/yyyy"
click at [396, 63] on input "dd/MM/yyyy" at bounding box center [386, 68] width 19 height 20
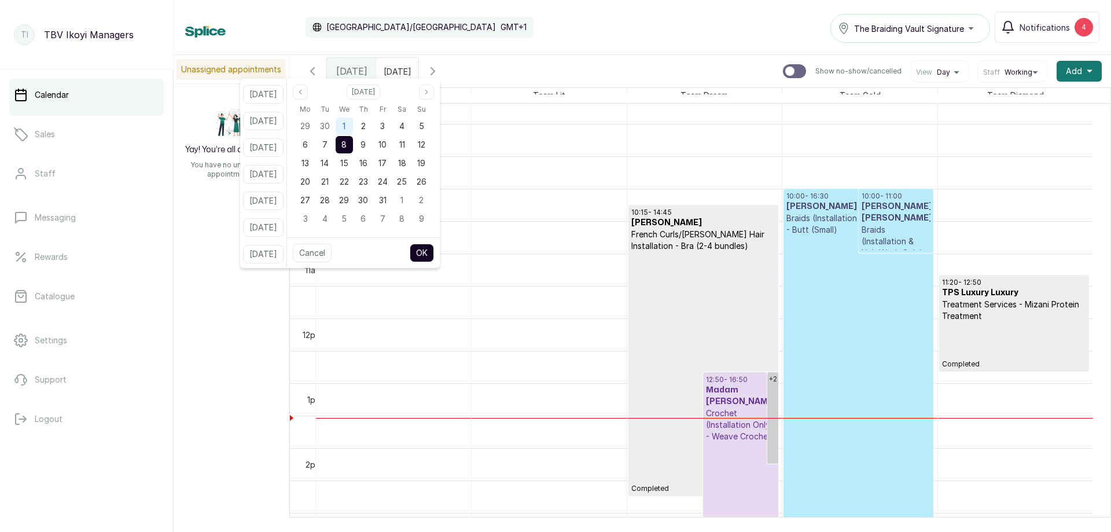
click at [345, 121] on span "1" at bounding box center [344, 126] width 3 height 10
click at [425, 251] on button "OK" at bounding box center [422, 253] width 24 height 19
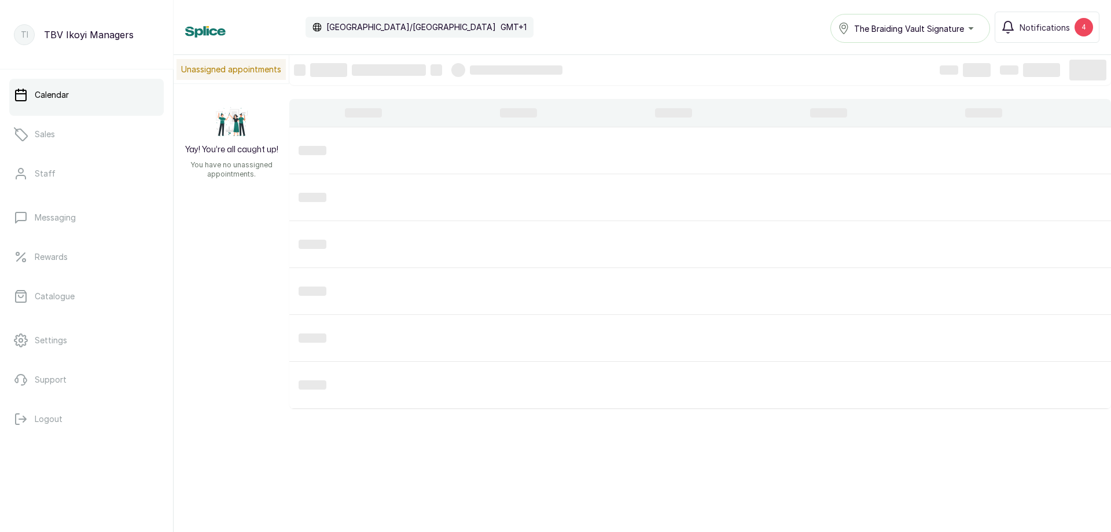
type input "[DATE]"
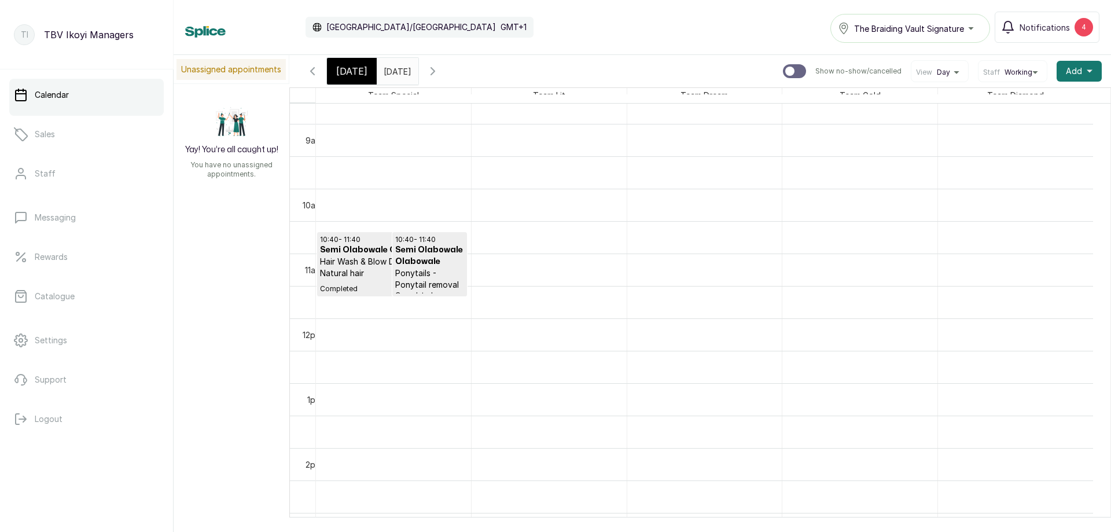
click at [421, 269] on p "Ponytails - Ponytail removal" at bounding box center [429, 278] width 69 height 23
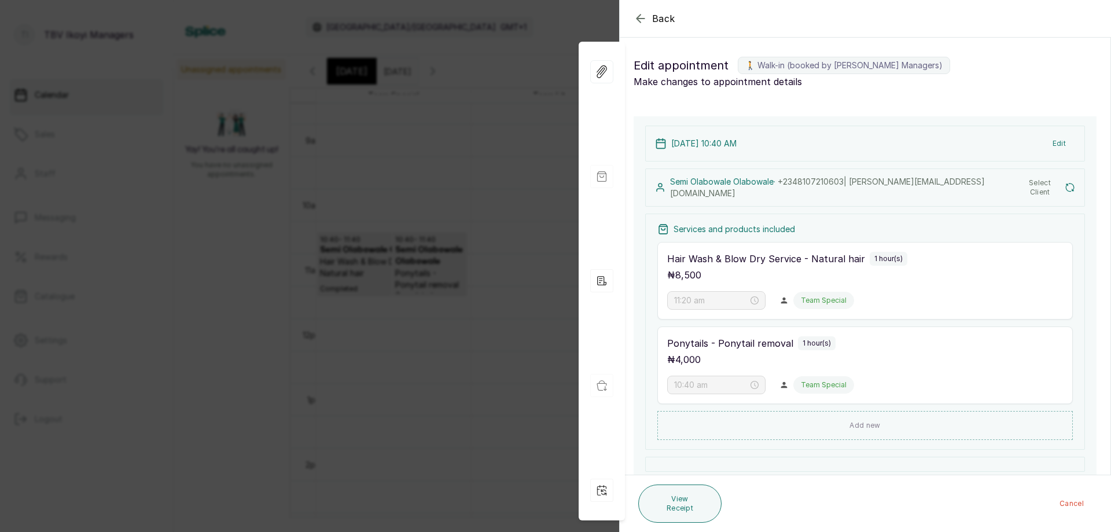
type input "10:40 am"
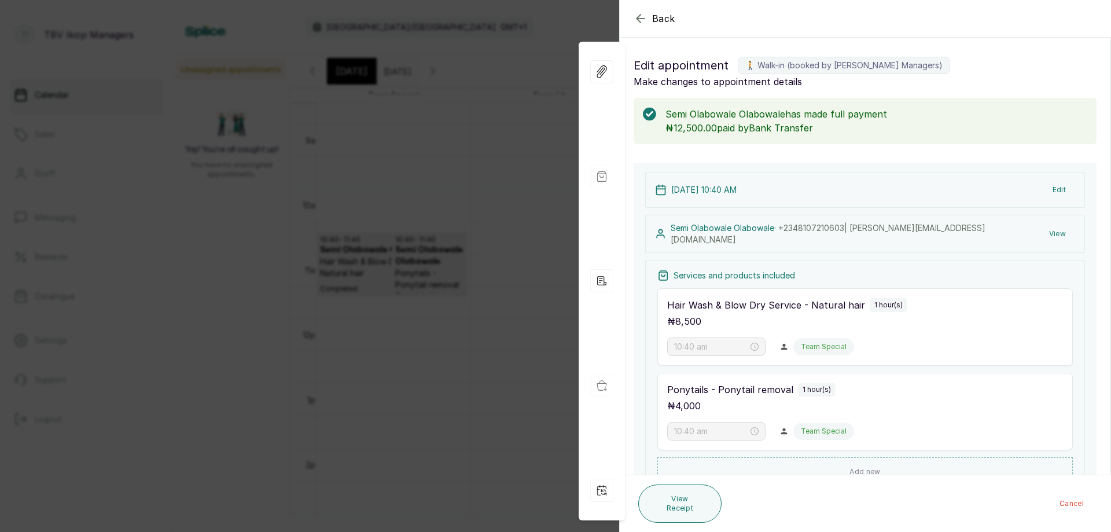
click at [638, 19] on icon "button" at bounding box center [641, 18] width 8 height 8
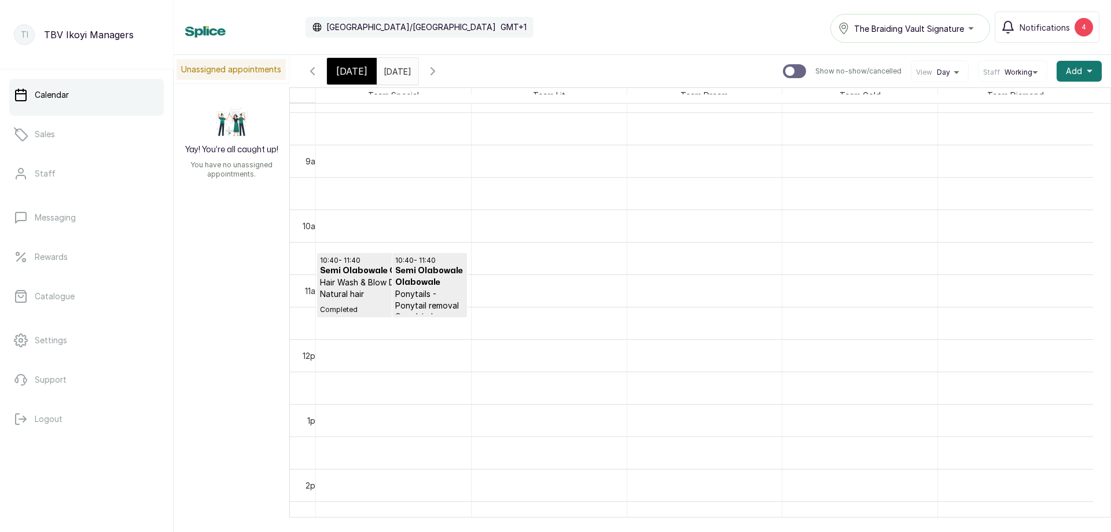
scroll to position [427, 0]
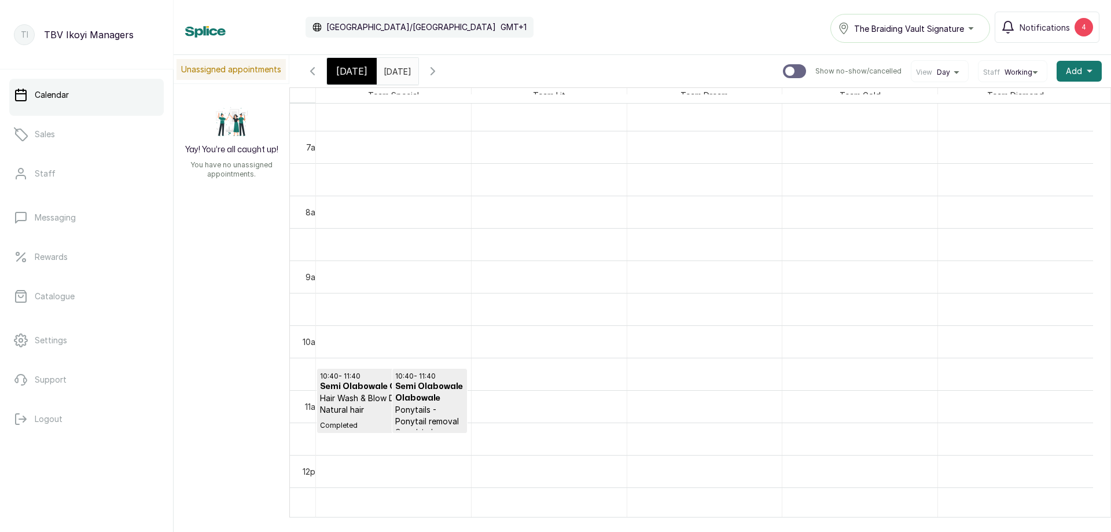
click at [440, 68] on icon "button" at bounding box center [433, 71] width 14 height 14
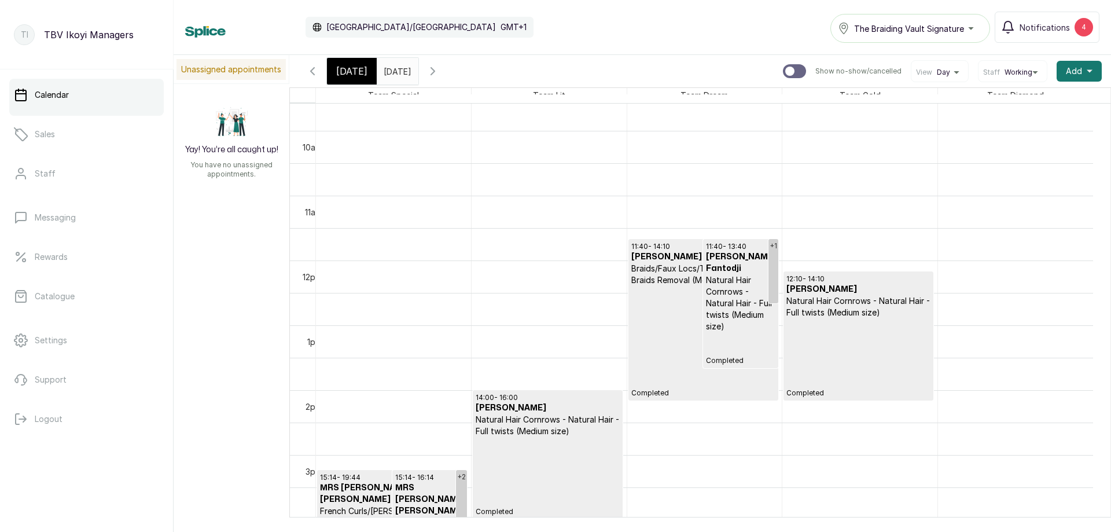
scroll to position [679, 0]
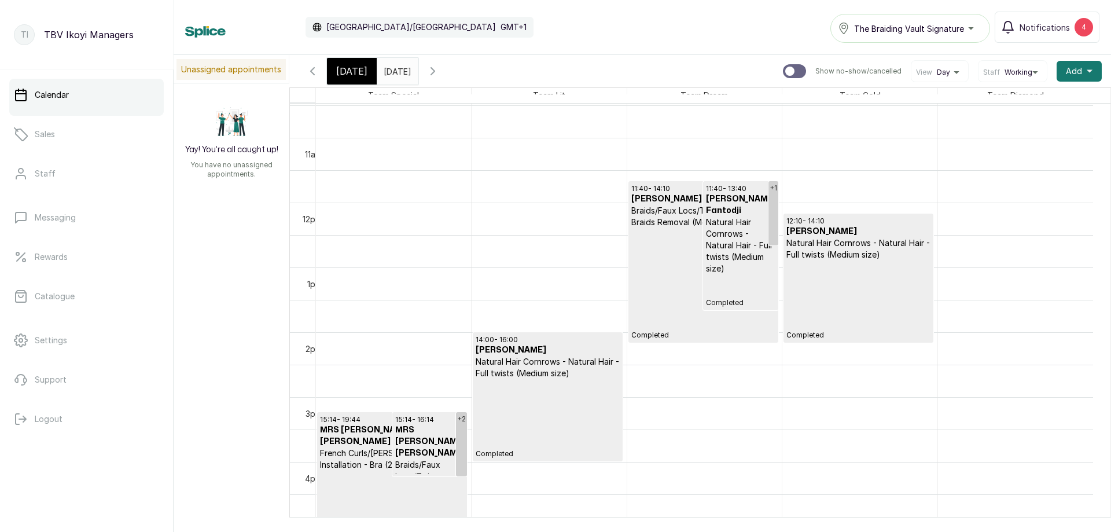
click at [872, 267] on p "Completed" at bounding box center [858, 299] width 144 height 79
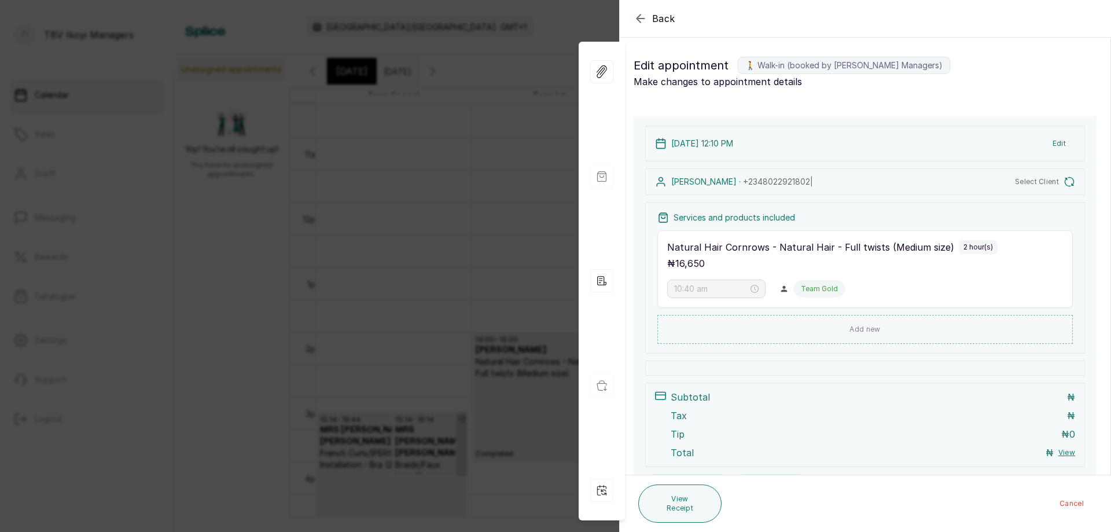
type input "12:10 pm"
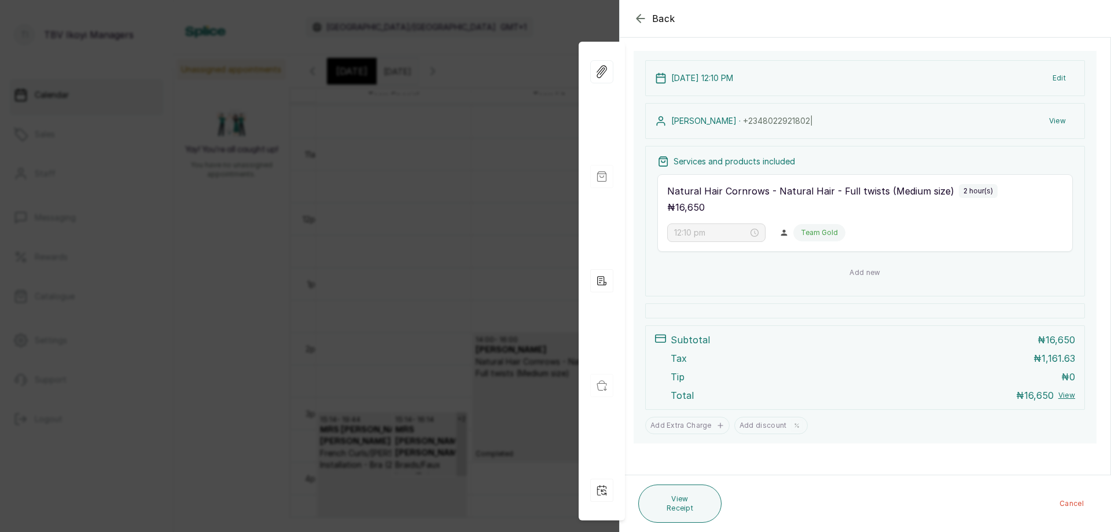
scroll to position [0, 0]
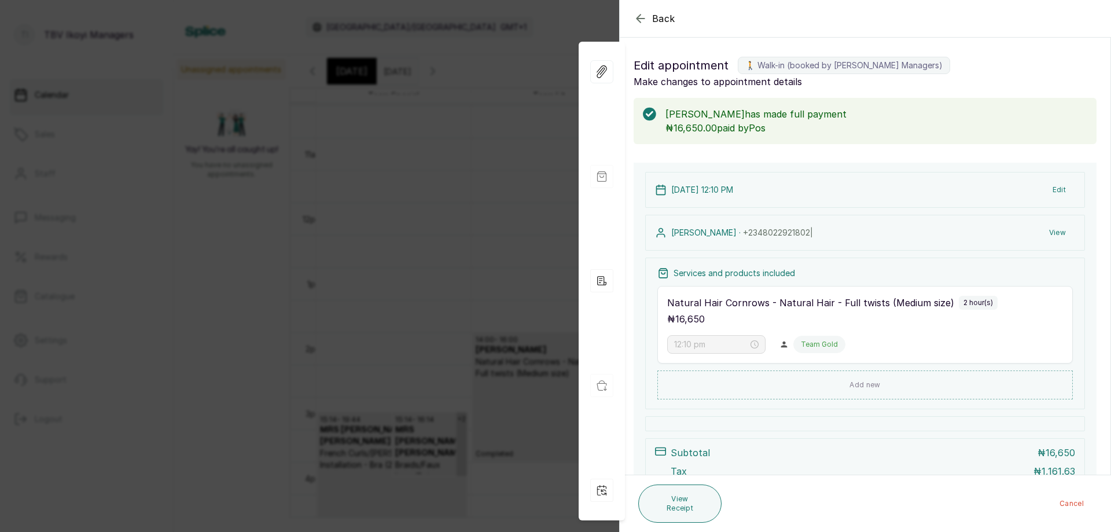
click at [637, 16] on icon "button" at bounding box center [641, 19] width 14 height 14
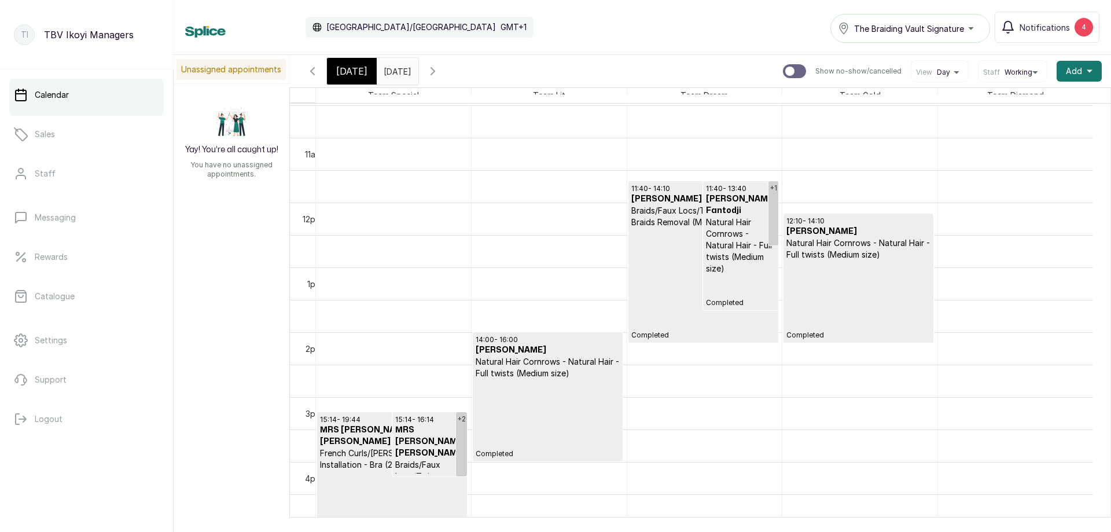
click at [672, 246] on p "Completed" at bounding box center [703, 284] width 144 height 112
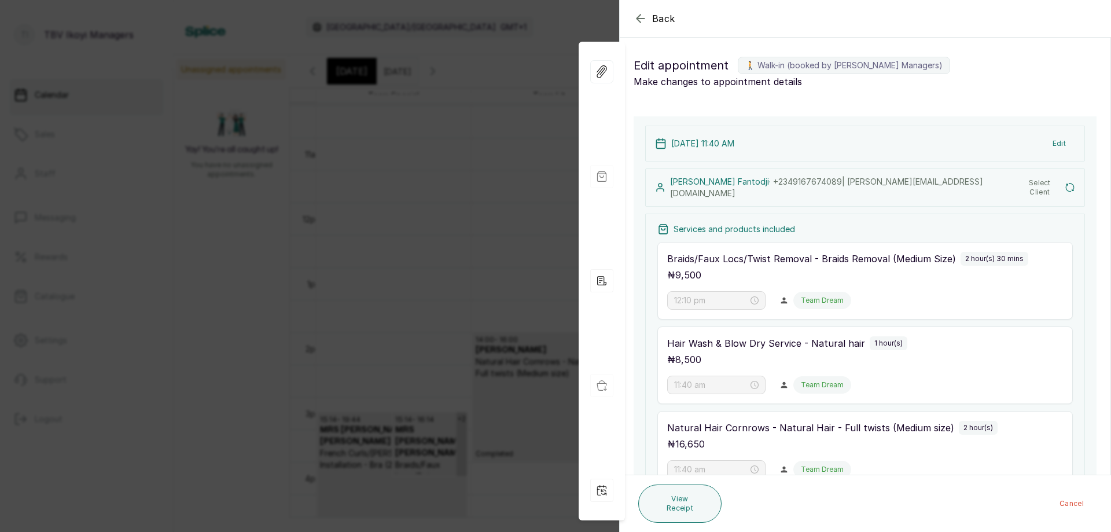
type input "11:40 am"
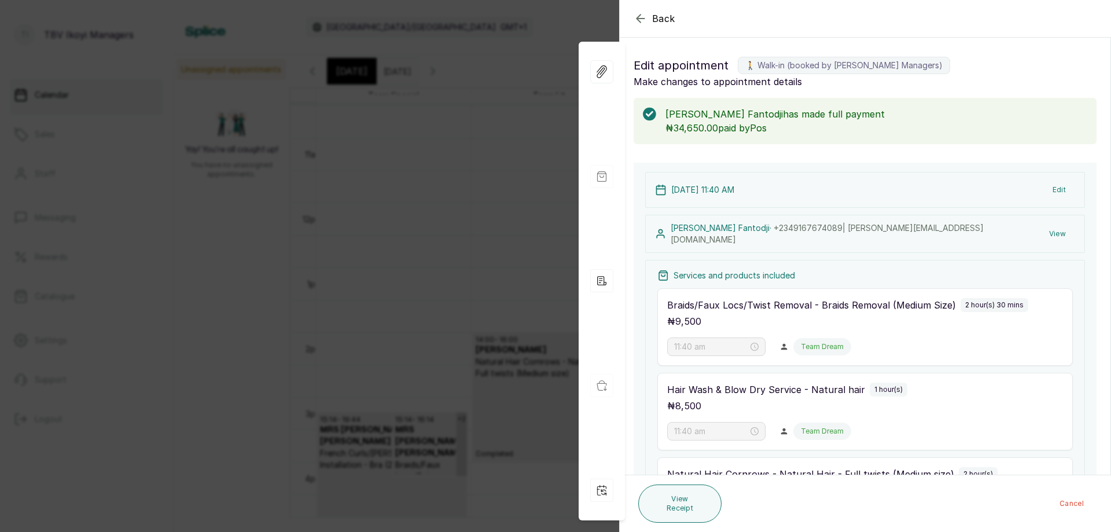
scroll to position [116, 0]
click at [639, 16] on icon "button" at bounding box center [641, 18] width 8 height 8
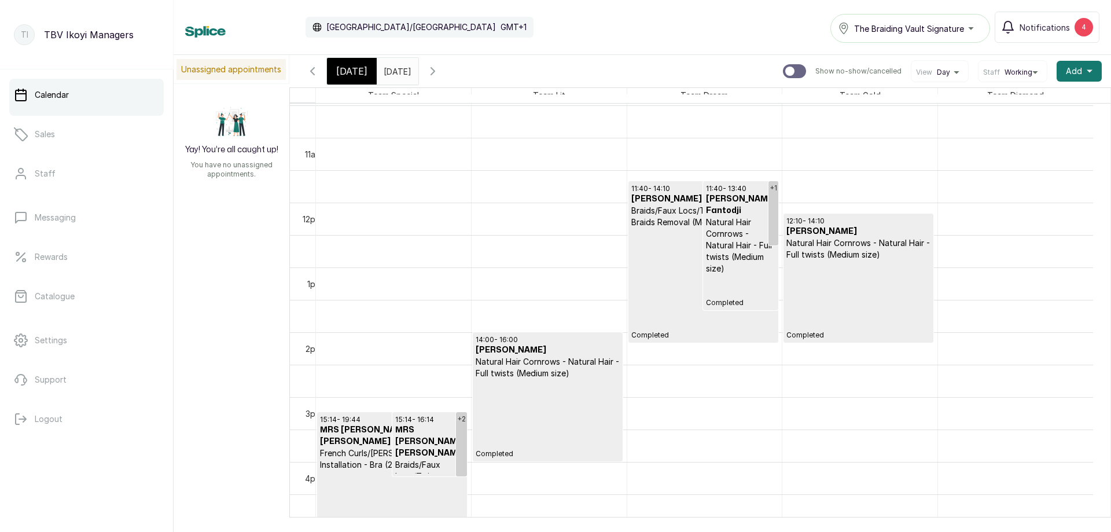
click at [534, 388] on p "Completed" at bounding box center [548, 418] width 144 height 79
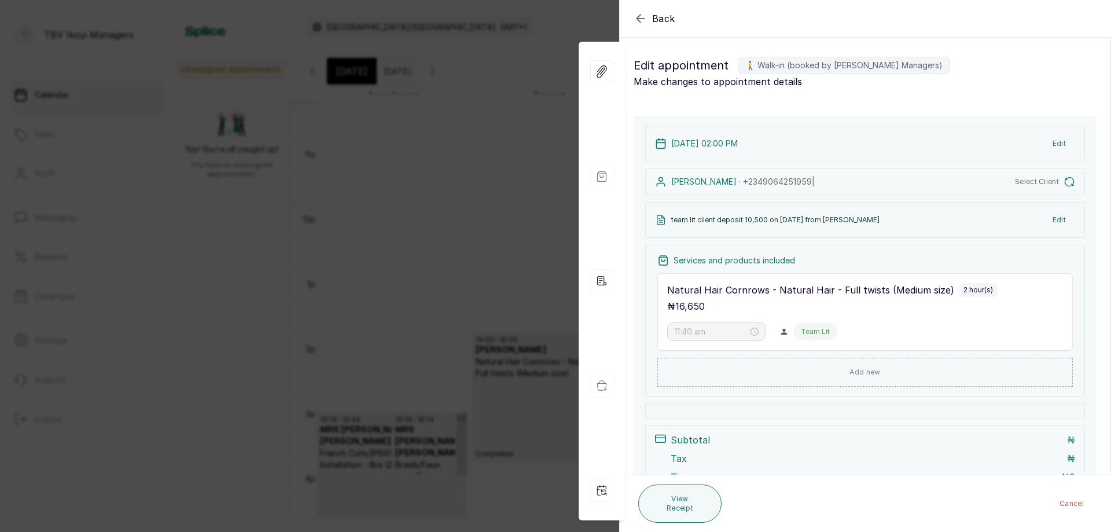
type input "2:00 pm"
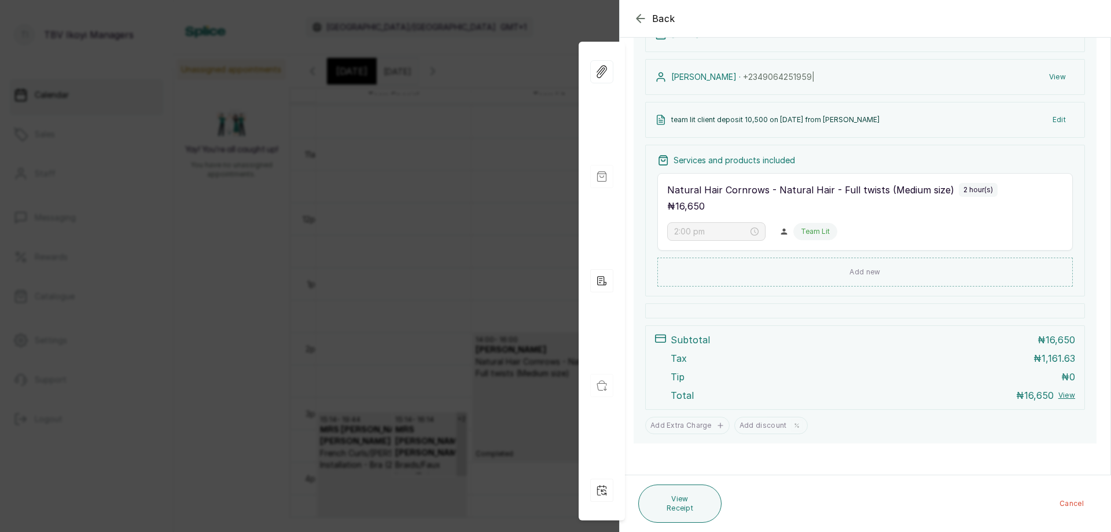
scroll to position [0, 0]
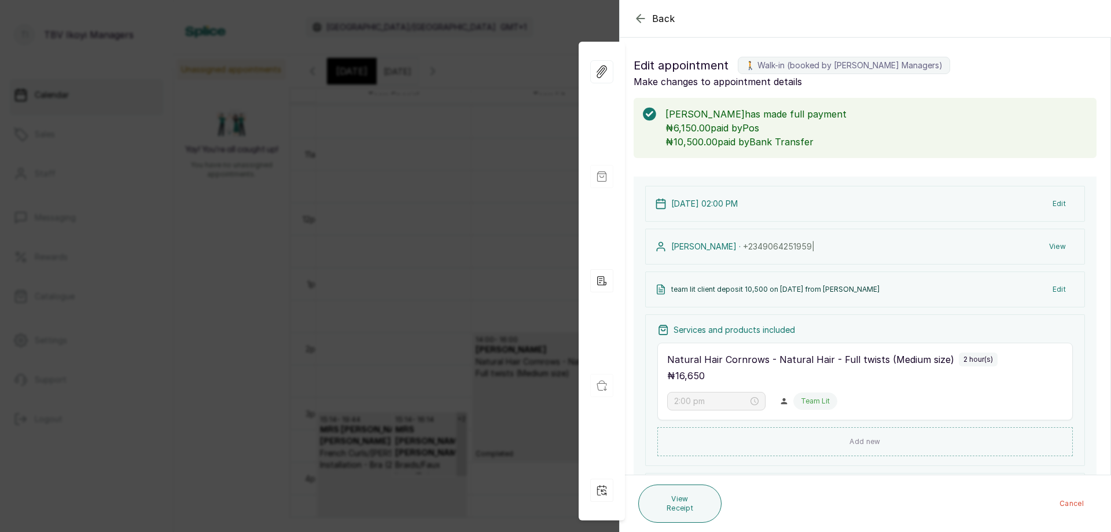
click at [636, 13] on icon "button" at bounding box center [641, 19] width 14 height 14
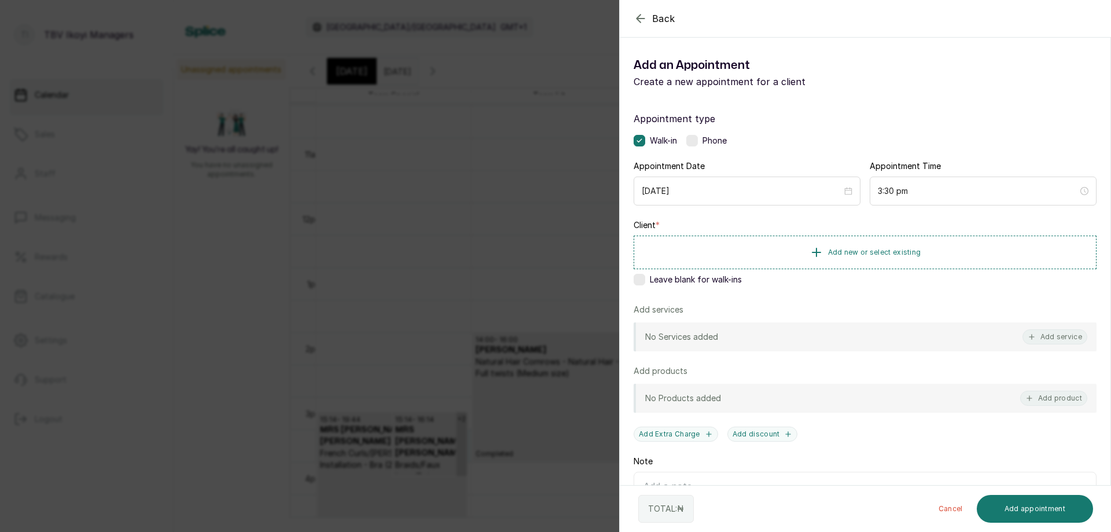
click at [637, 16] on icon "button" at bounding box center [641, 19] width 14 height 14
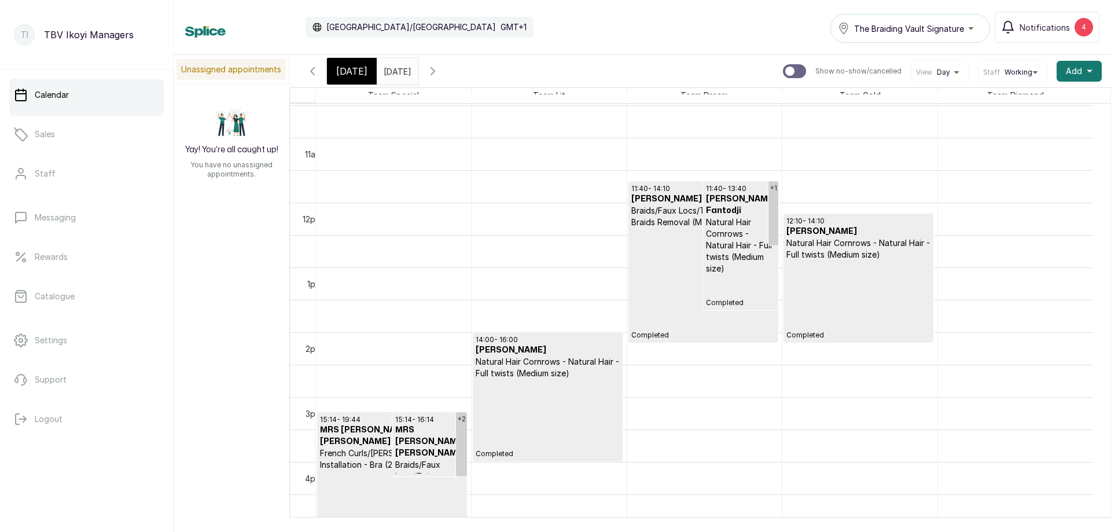
click at [421, 432] on h3 "MRS [PERSON_NAME] [PERSON_NAME]" at bounding box center [429, 441] width 69 height 35
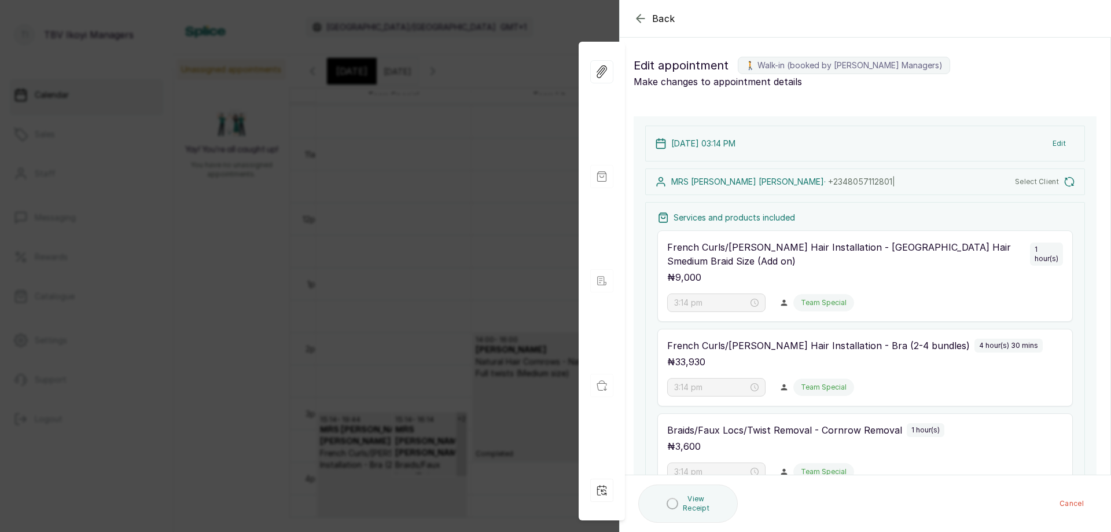
type input "3:14 pm"
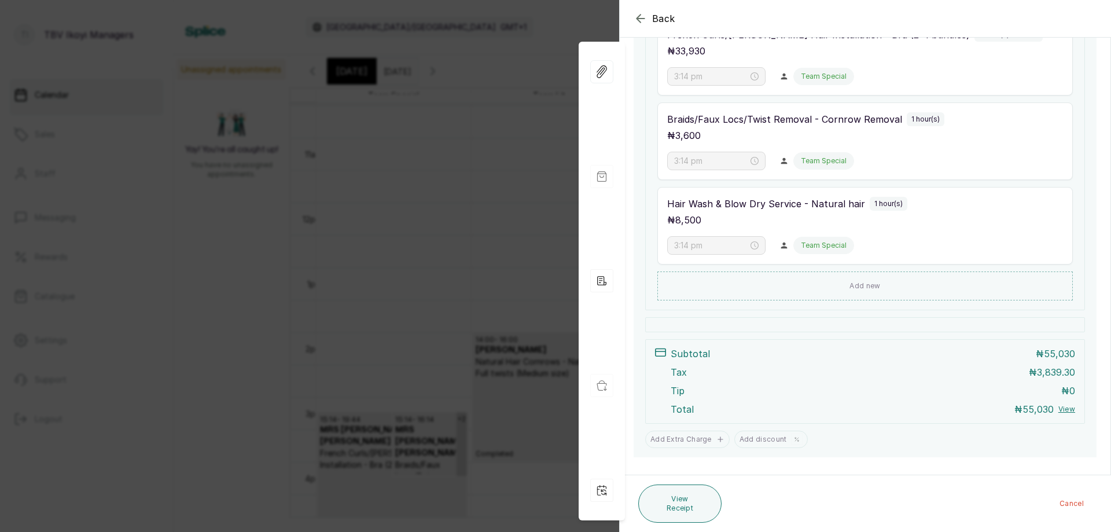
scroll to position [366, 0]
click at [642, 19] on icon "button" at bounding box center [641, 18] width 8 height 8
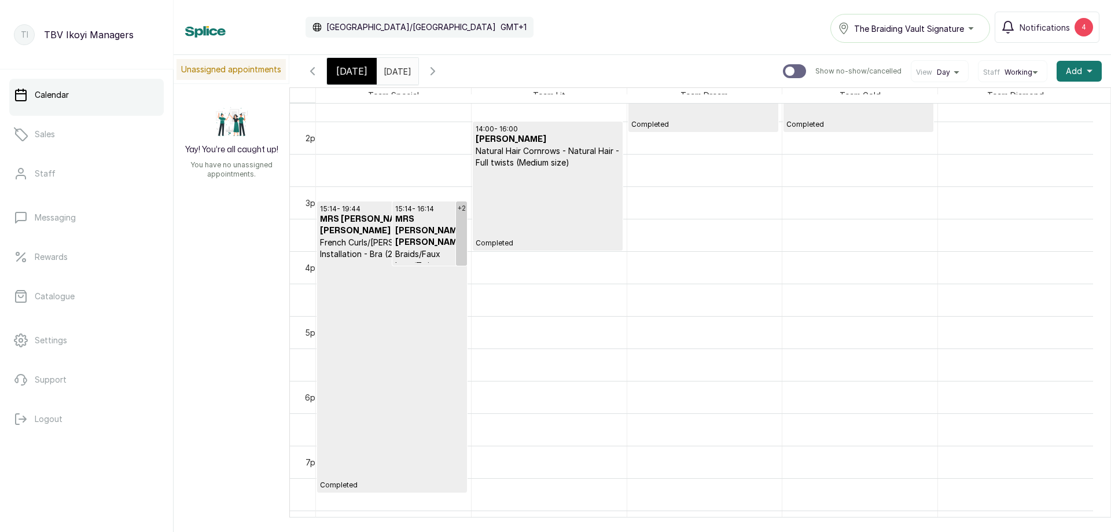
scroll to position [658, 0]
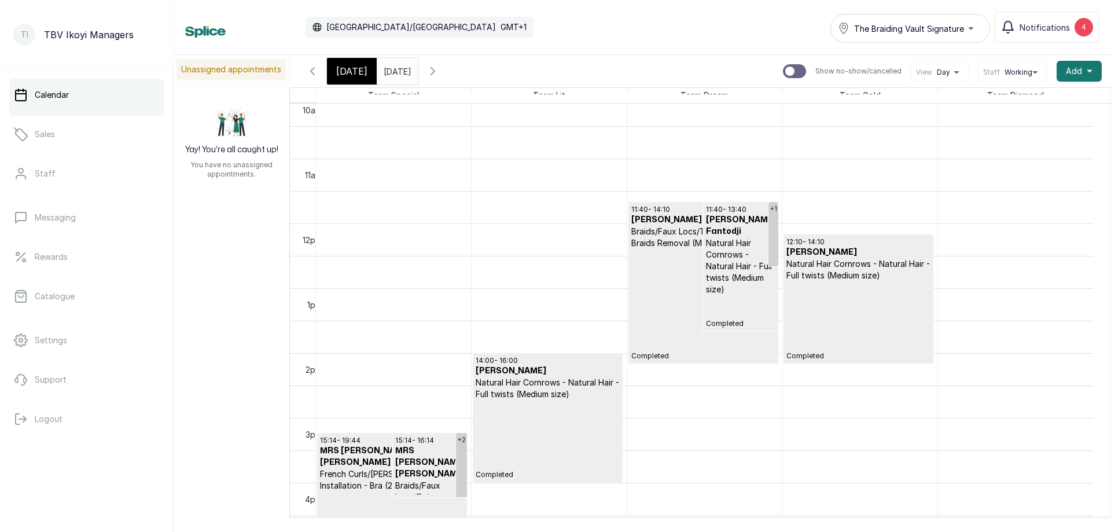
click at [440, 71] on icon "button" at bounding box center [433, 71] width 14 height 14
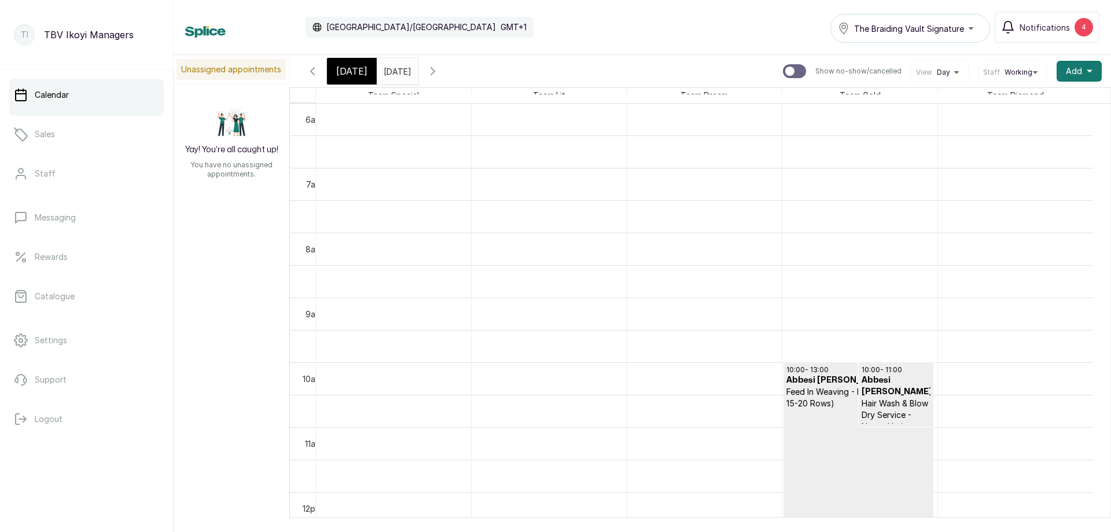
scroll to position [505, 0]
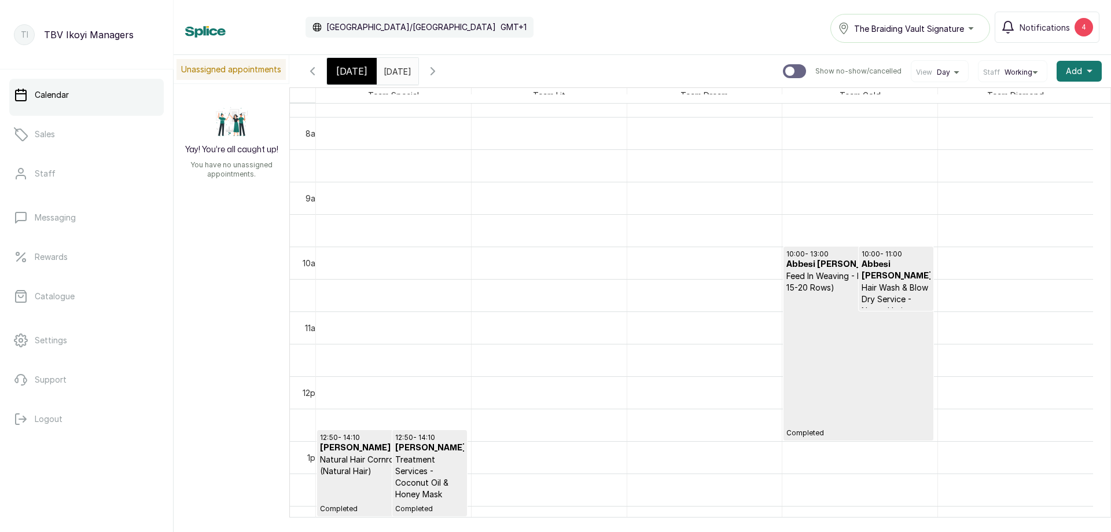
click at [834, 334] on p "Completed" at bounding box center [858, 365] width 144 height 144
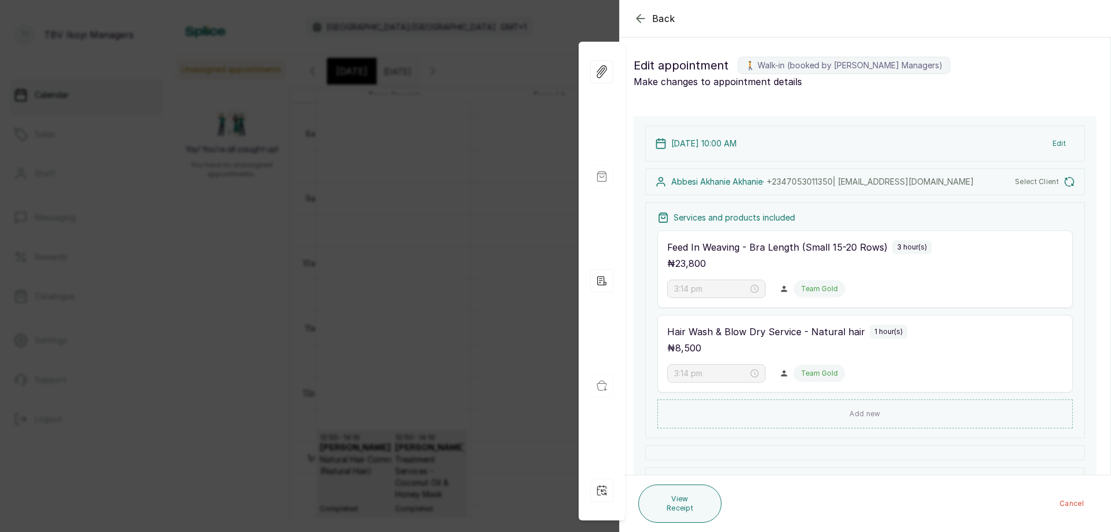
type input "10:00 am"
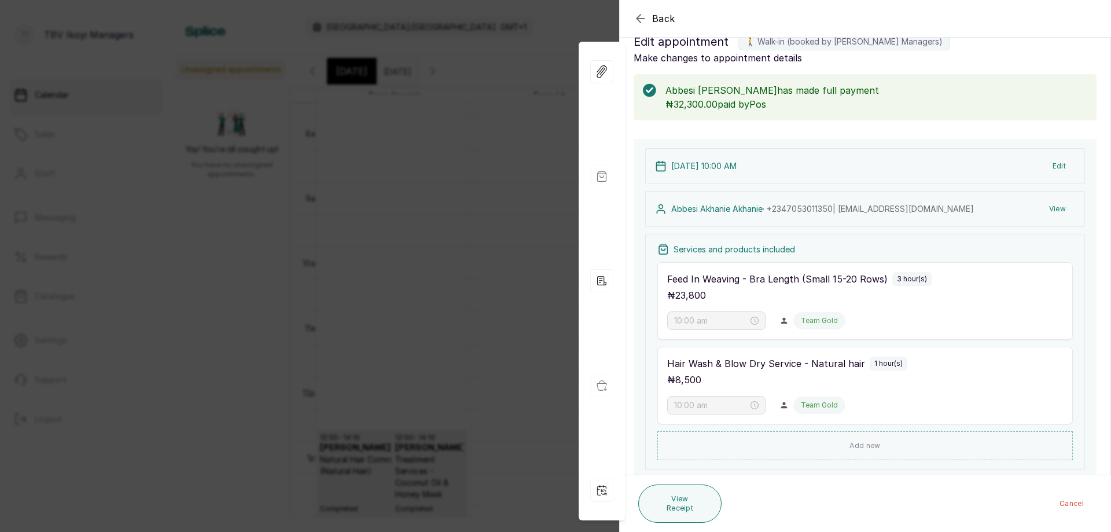
scroll to position [0, 0]
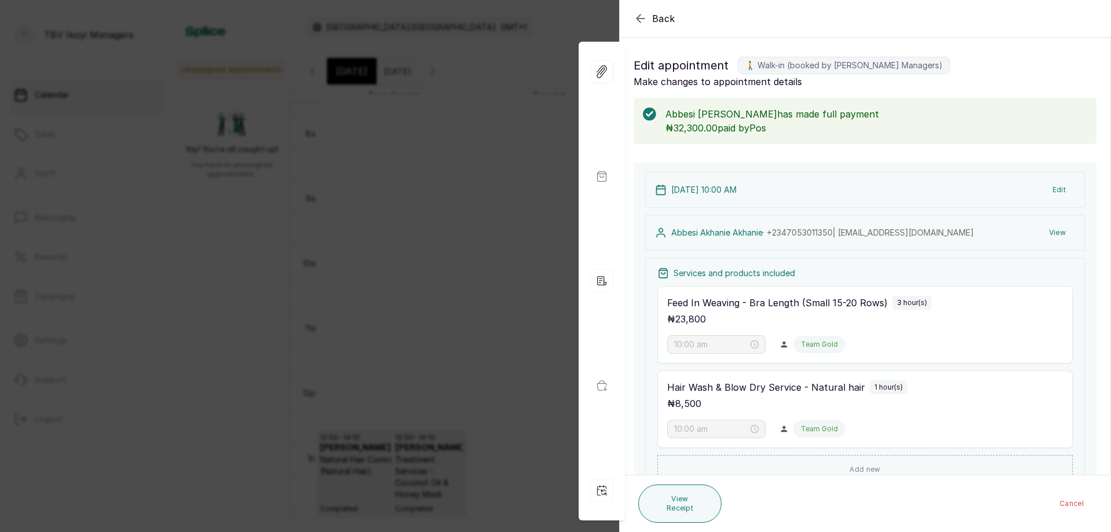
click at [638, 14] on icon "button" at bounding box center [641, 19] width 14 height 14
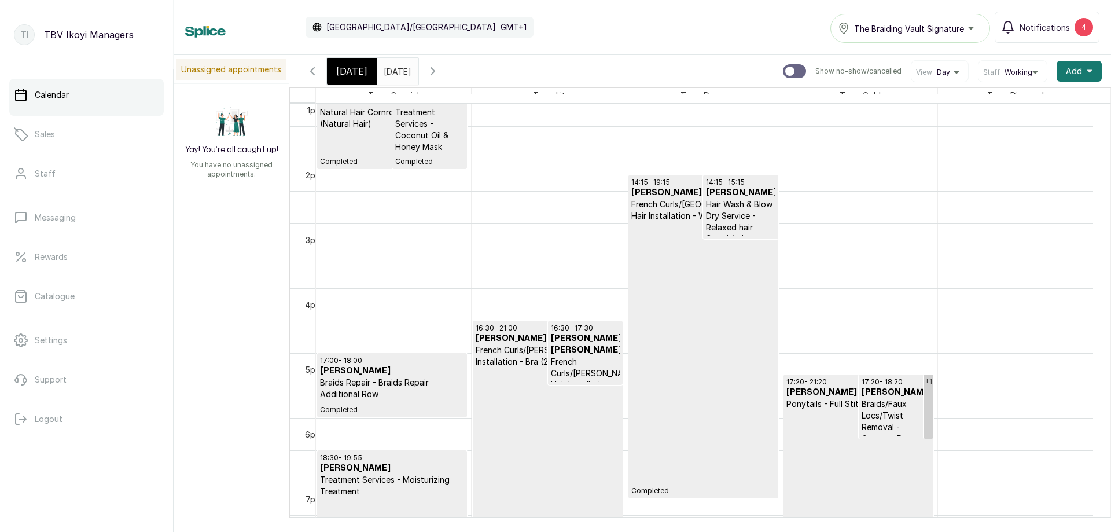
scroll to position [679, 0]
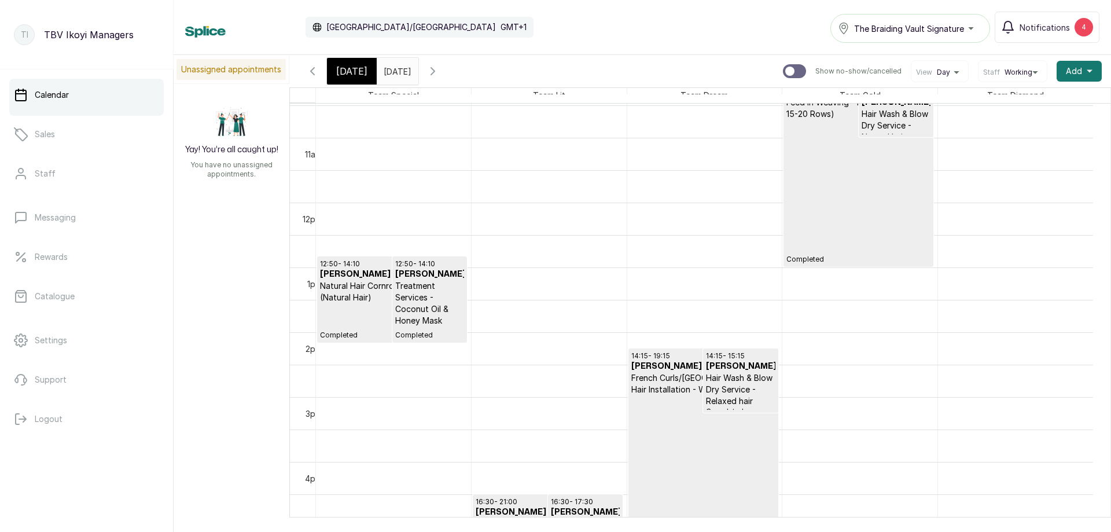
click at [359, 289] on p "Natural Hair Cornrows - 6 Cornrows (Natural Hair)" at bounding box center [392, 291] width 144 height 23
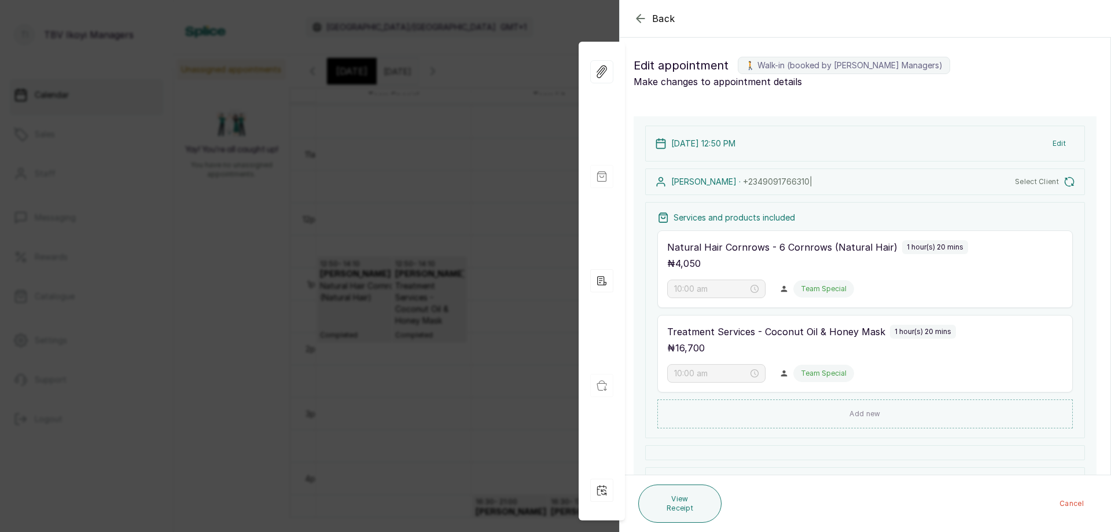
type input "12:50 pm"
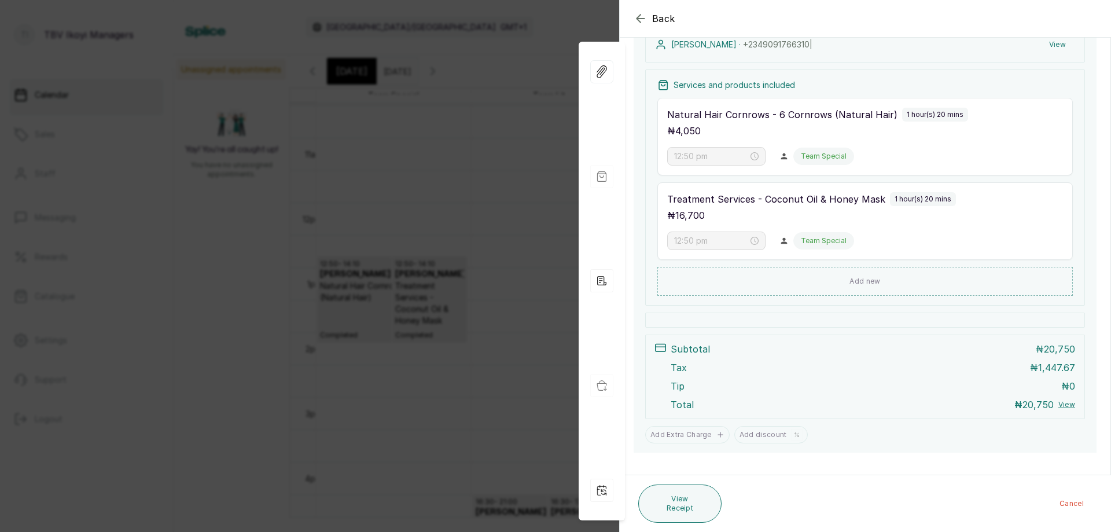
scroll to position [0, 0]
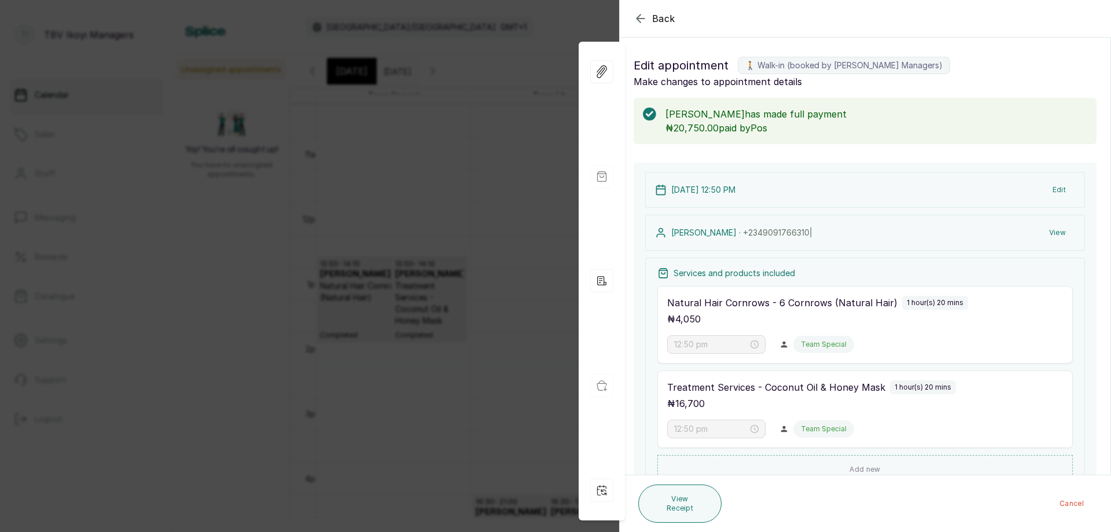
click at [645, 21] on icon "button" at bounding box center [641, 19] width 14 height 14
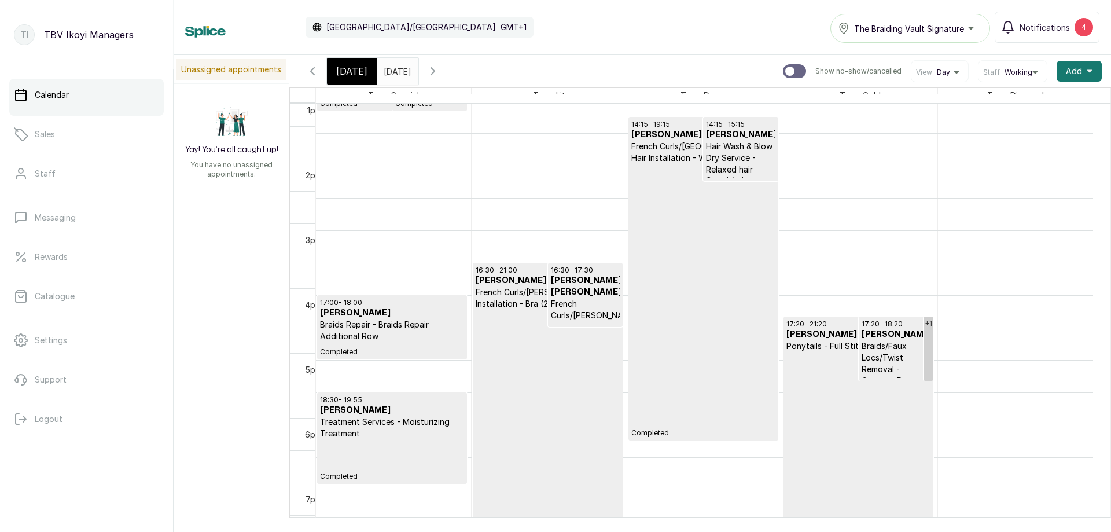
scroll to position [910, 0]
click at [701, 229] on p "Completed" at bounding box center [703, 301] width 144 height 274
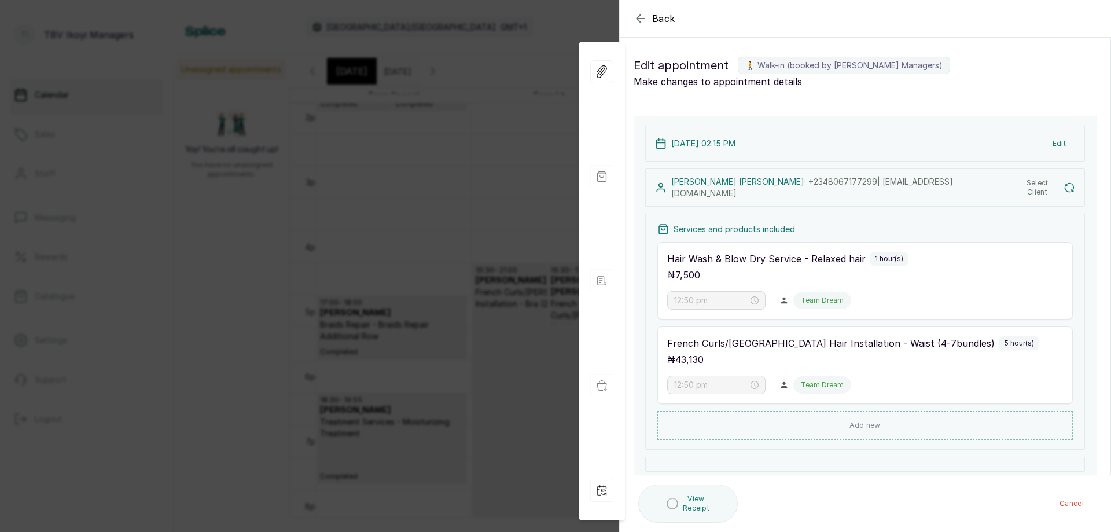
type input "2:15 pm"
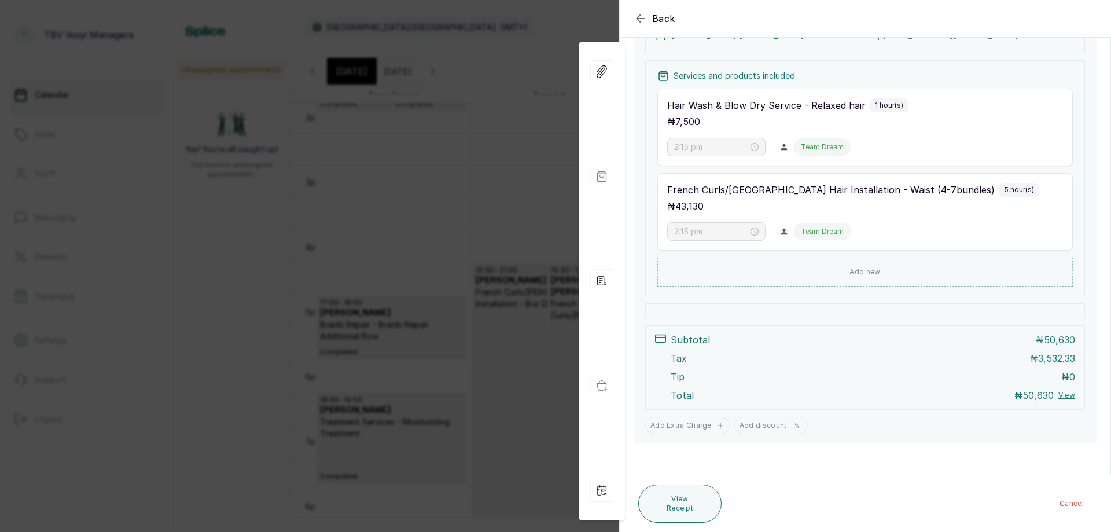
scroll to position [0, 0]
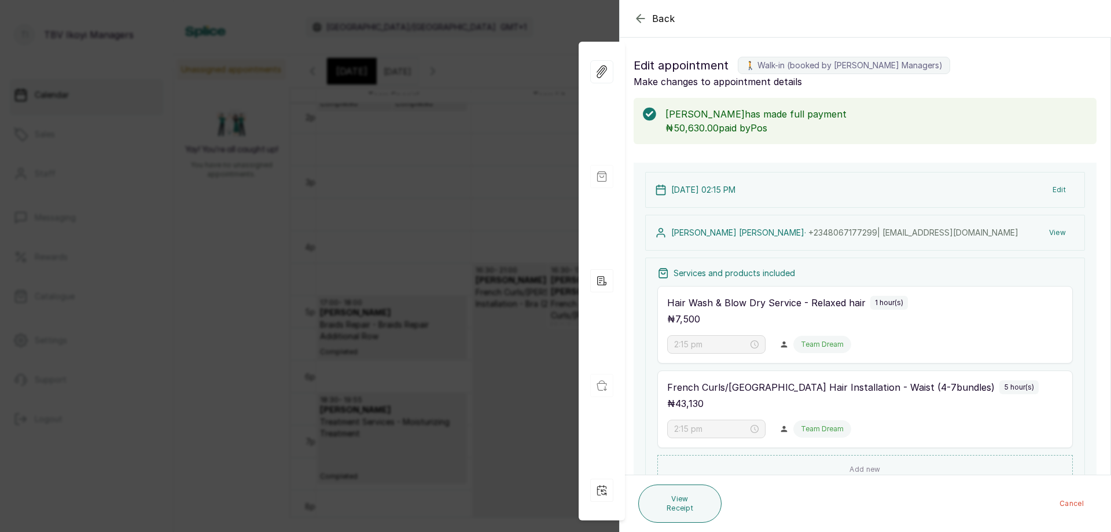
click at [636, 22] on icon "button" at bounding box center [641, 19] width 14 height 14
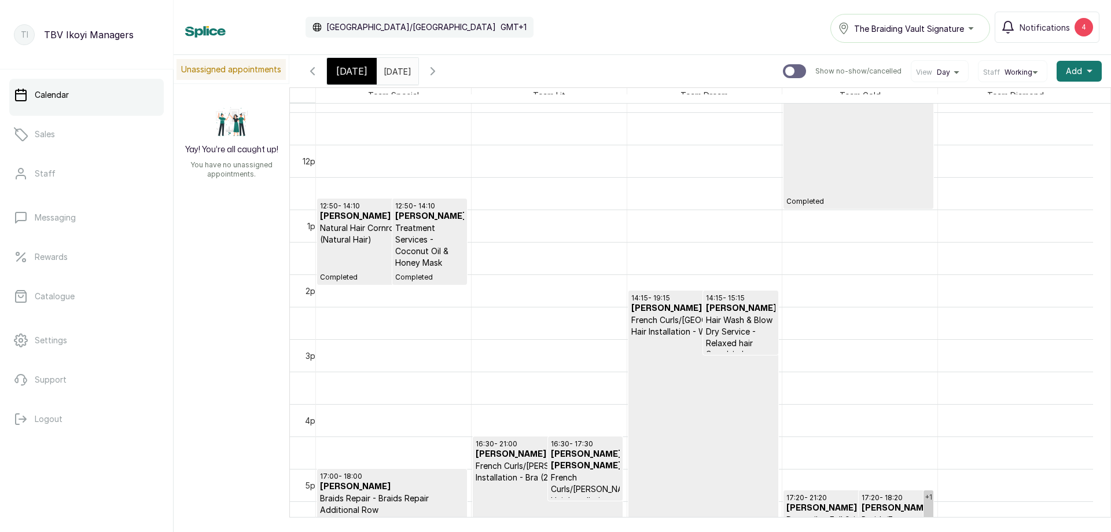
scroll to position [910, 0]
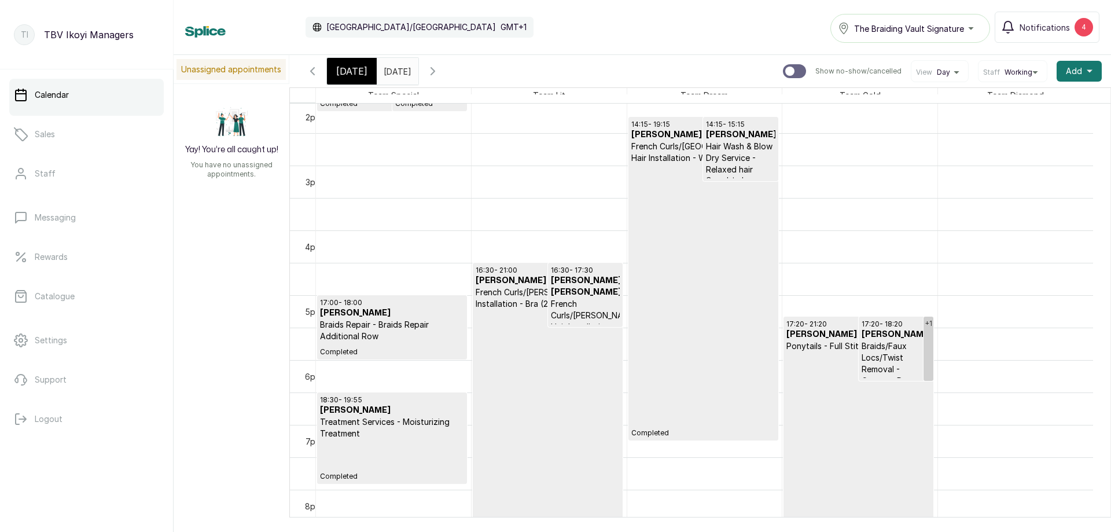
click at [861, 375] on div "17:20 - 18:20 [PERSON_NAME]/Faux Locs/Twist Removal - Cornrow Removal Completed" at bounding box center [895, 348] width 73 height 63
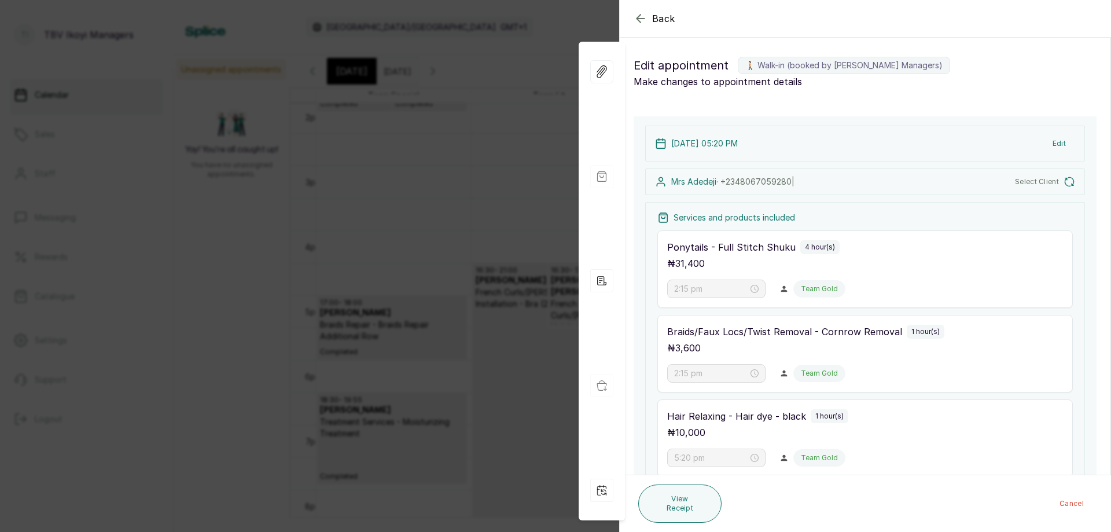
type input "5:20 pm"
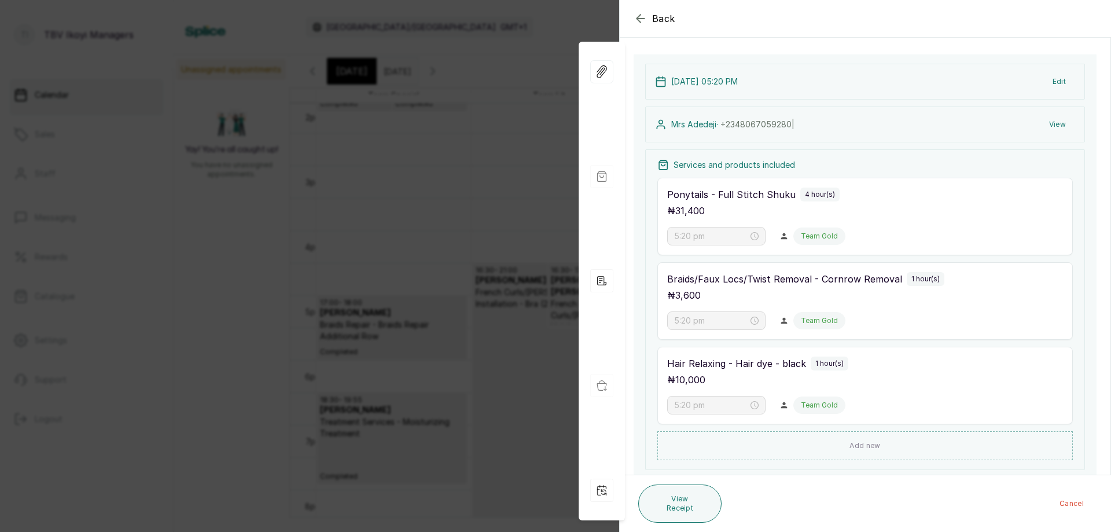
scroll to position [0, 0]
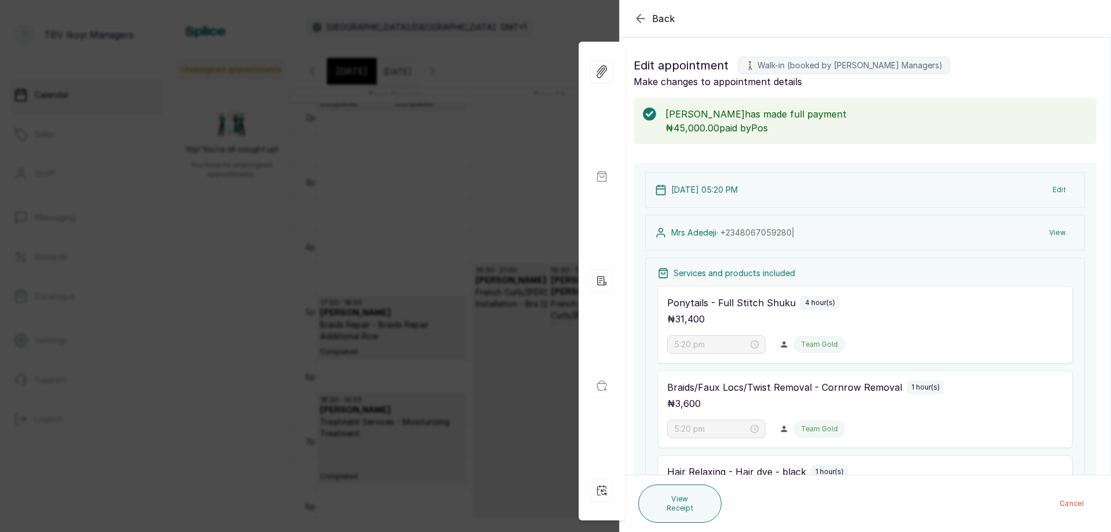
click at [641, 14] on icon "button" at bounding box center [641, 19] width 14 height 14
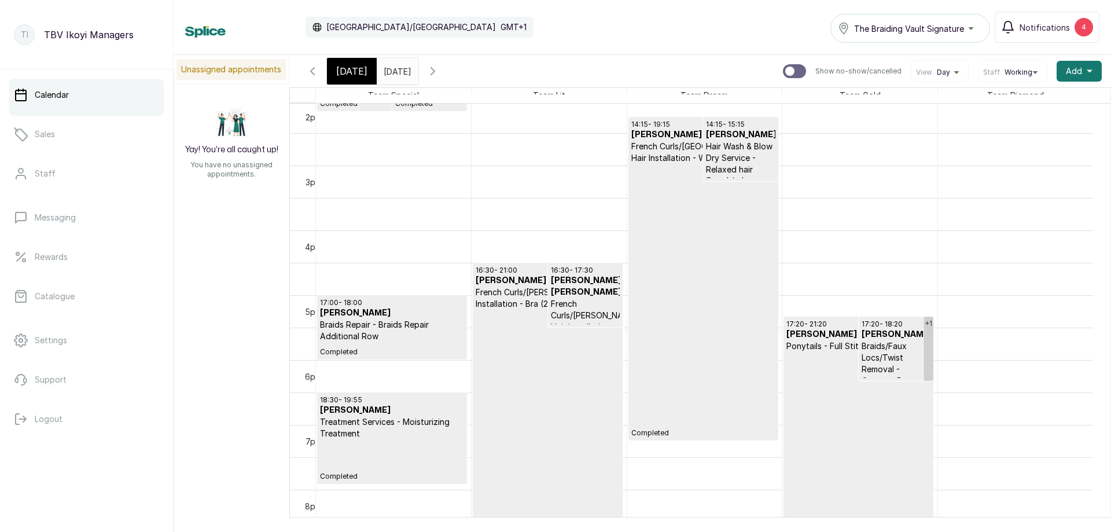
click at [552, 346] on p "Completed" at bounding box center [548, 430] width 144 height 241
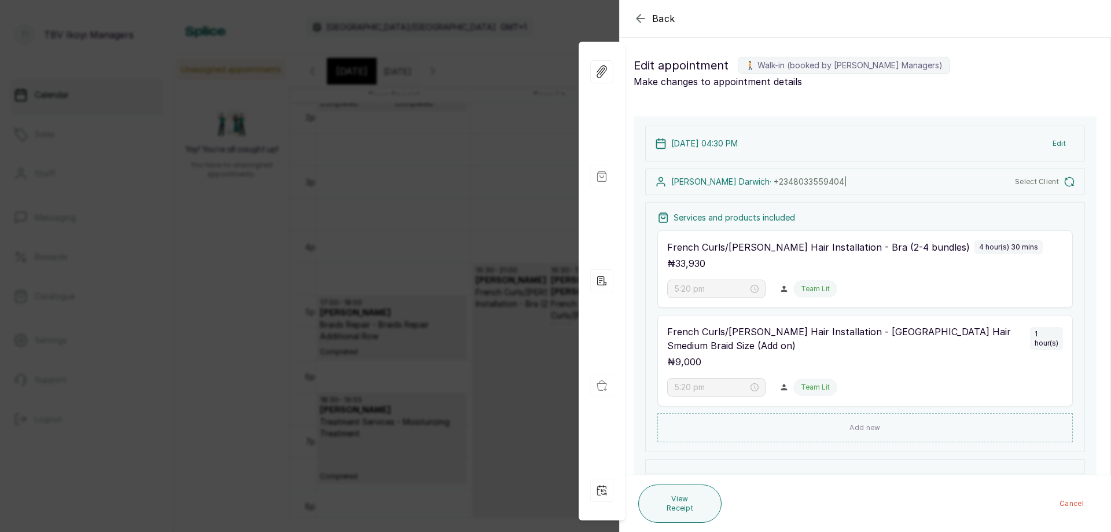
type input "4:30 pm"
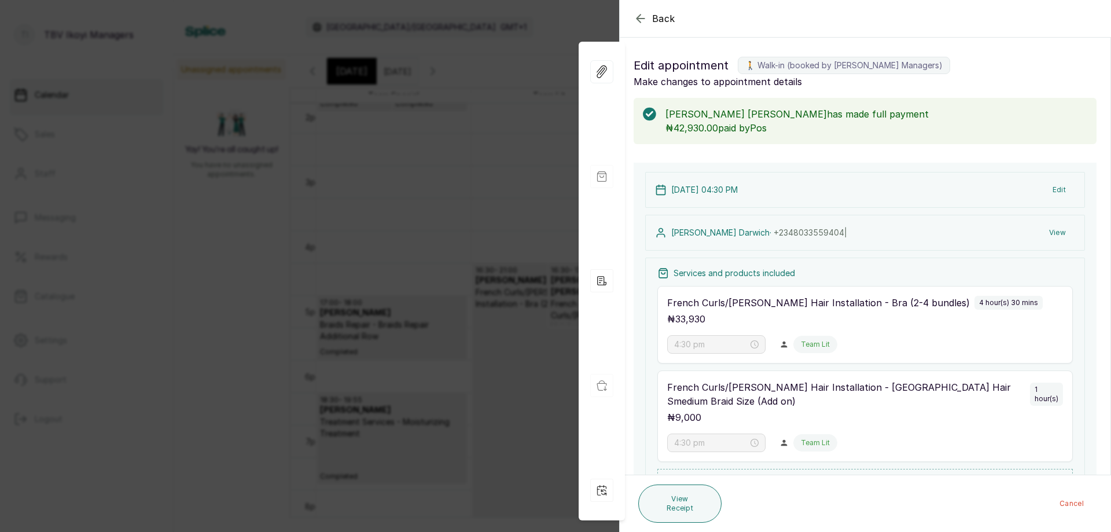
click at [641, 23] on icon "button" at bounding box center [641, 19] width 14 height 14
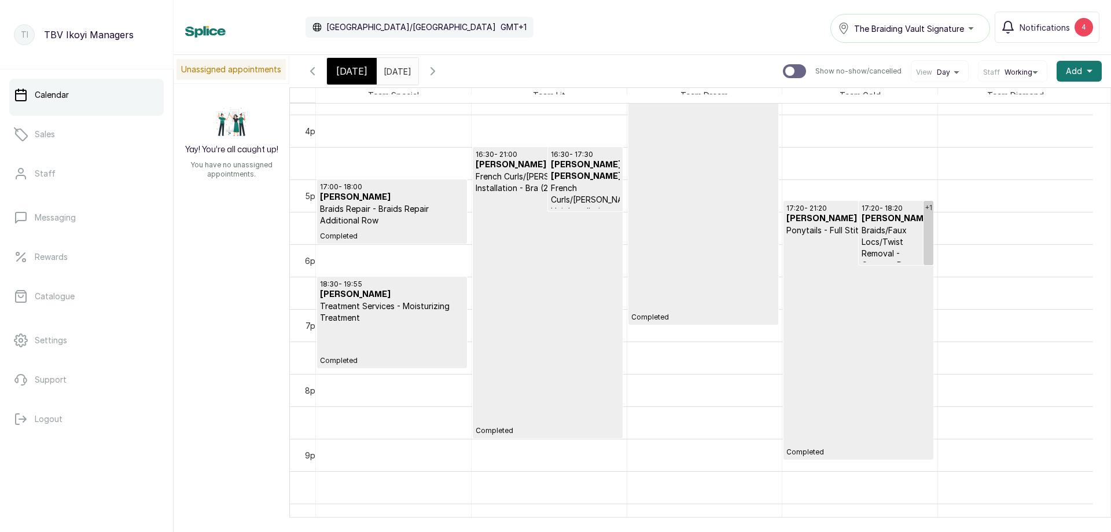
scroll to position [852, 0]
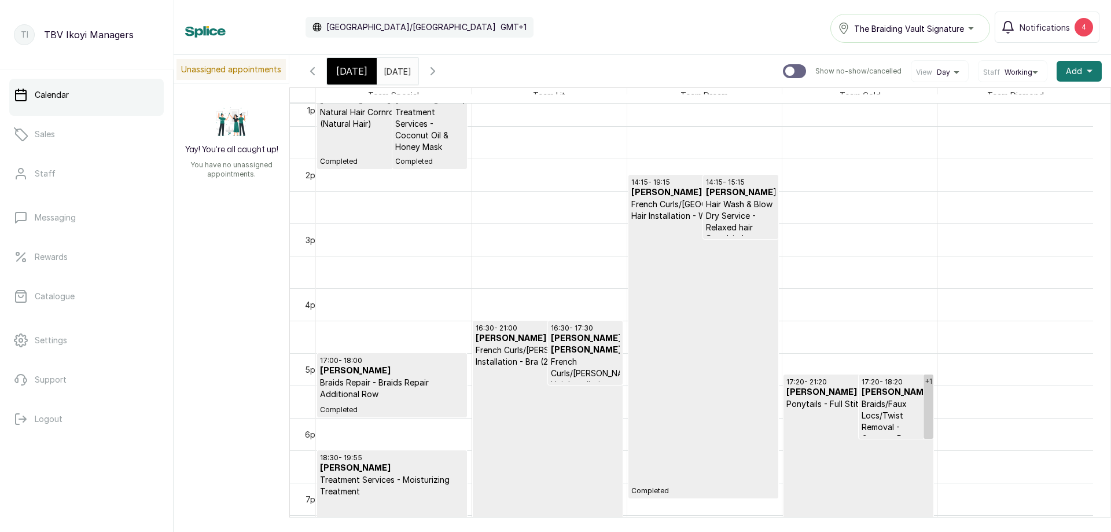
click at [384, 367] on h3 "[PERSON_NAME]" at bounding box center [392, 371] width 144 height 12
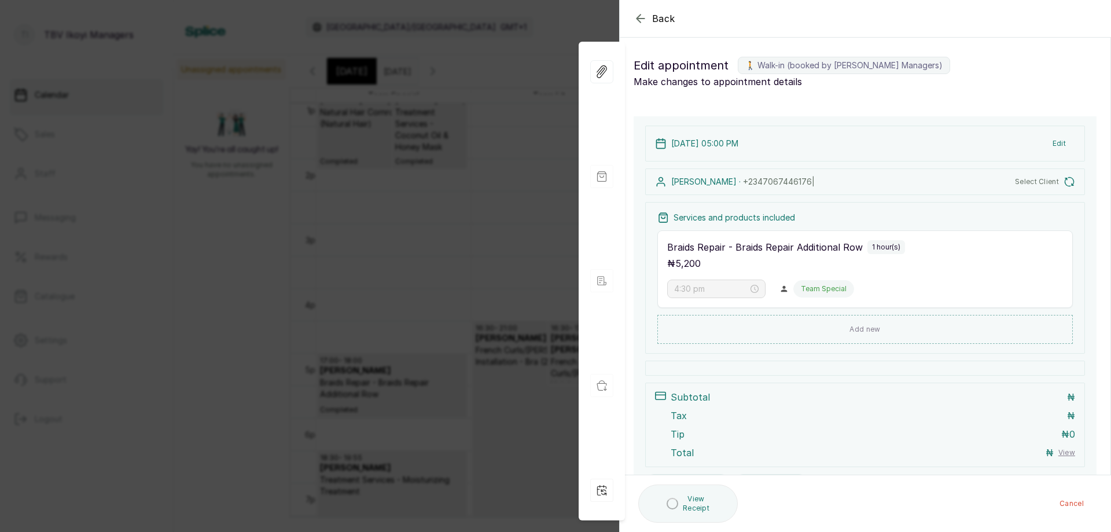
type input "5:00 pm"
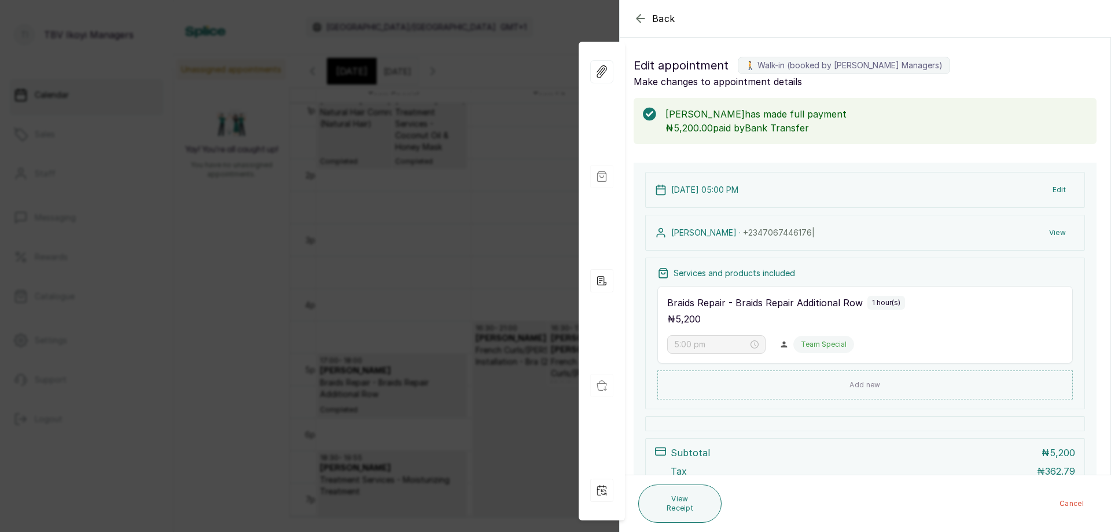
click at [638, 16] on icon "button" at bounding box center [641, 19] width 14 height 14
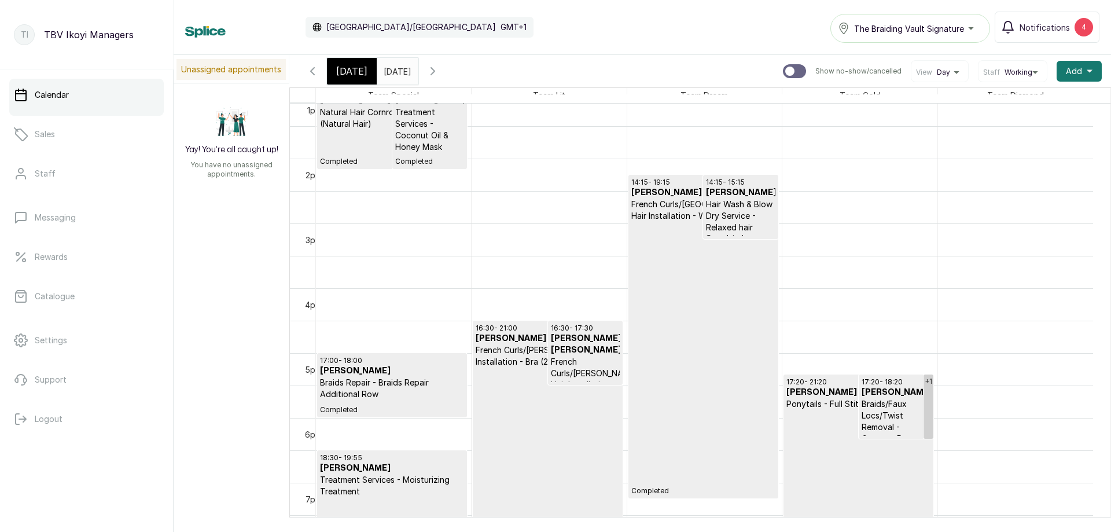
scroll to position [968, 0]
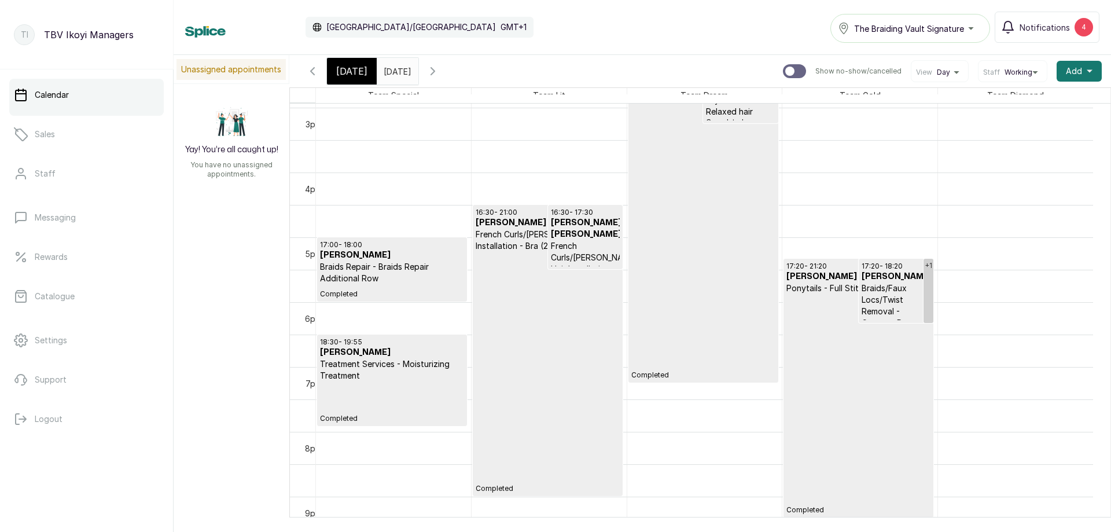
click at [359, 390] on p "Completed" at bounding box center [392, 402] width 144 height 42
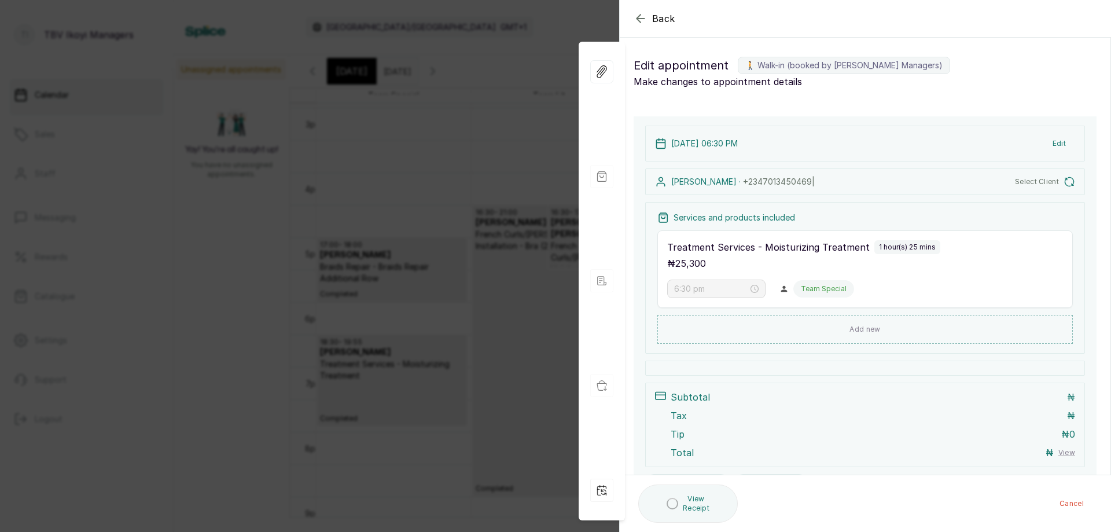
type input "6:30 pm"
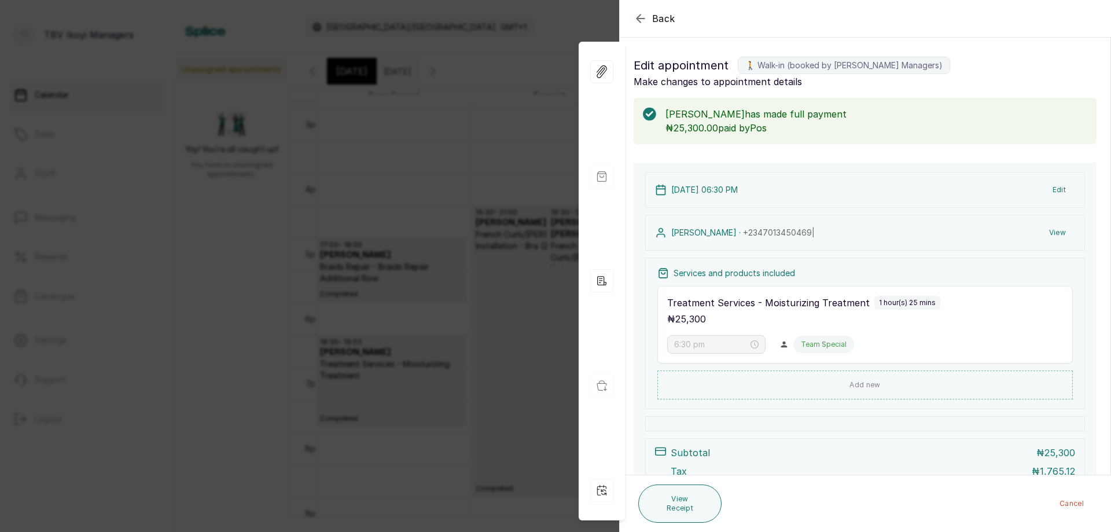
click at [634, 17] on icon "button" at bounding box center [641, 19] width 14 height 14
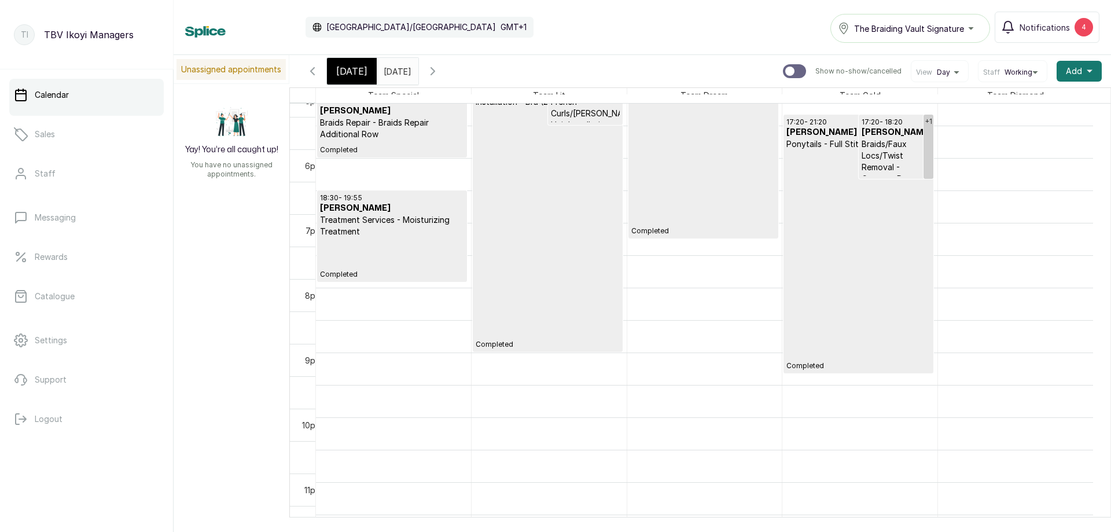
scroll to position [947, 0]
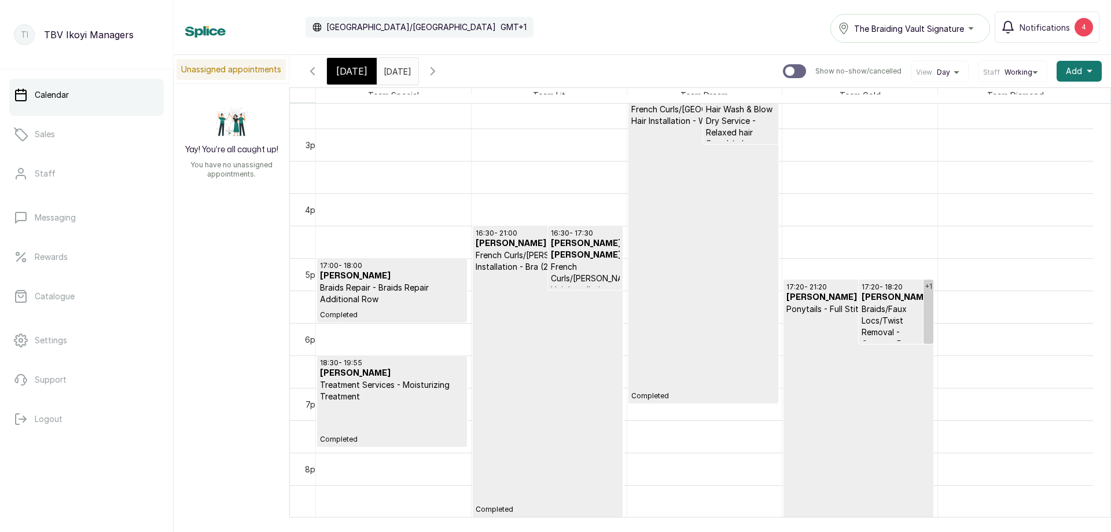
click at [435, 74] on icon "button" at bounding box center [432, 71] width 3 height 7
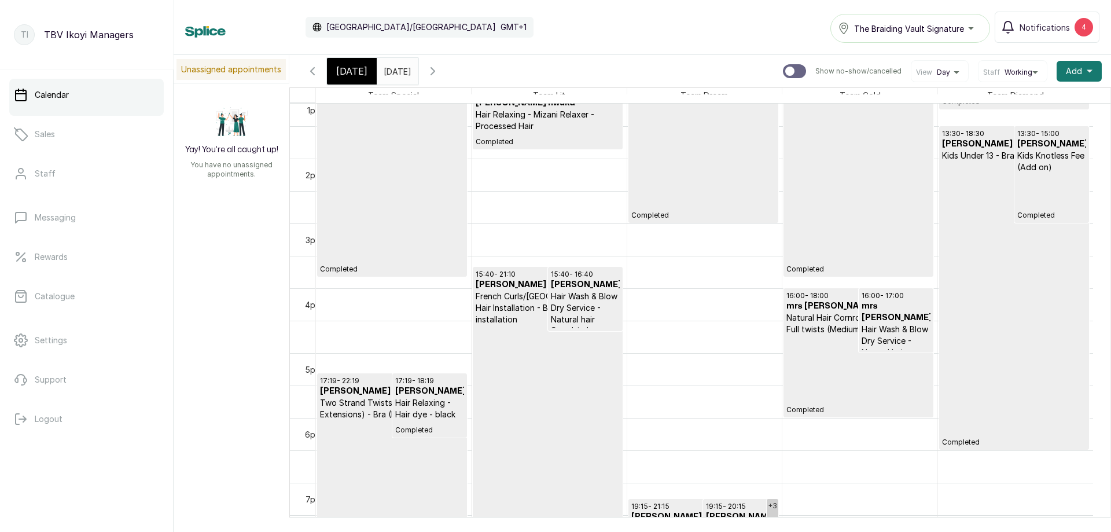
scroll to position [852, 0]
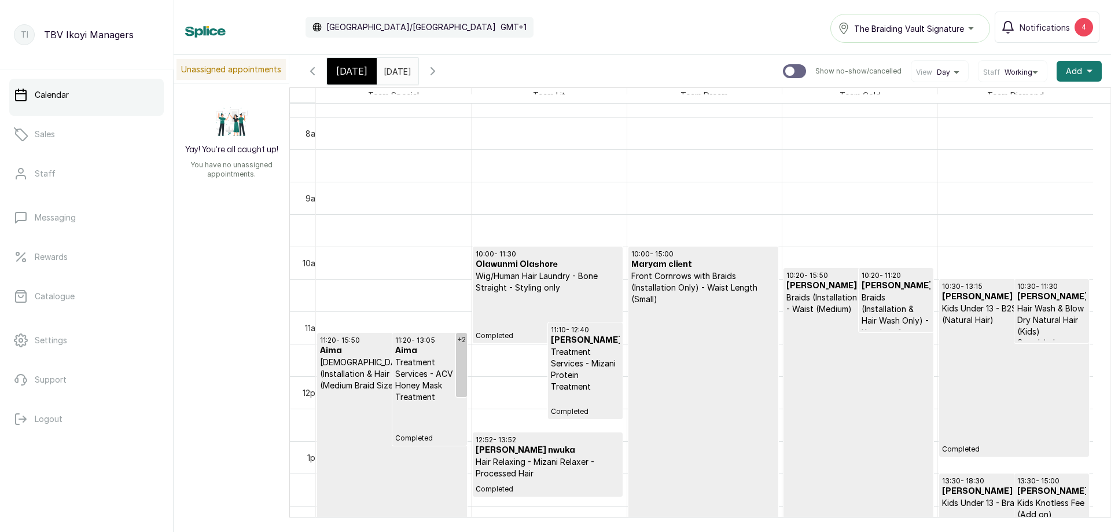
click at [995, 355] on p "Completed" at bounding box center [1014, 390] width 144 height 128
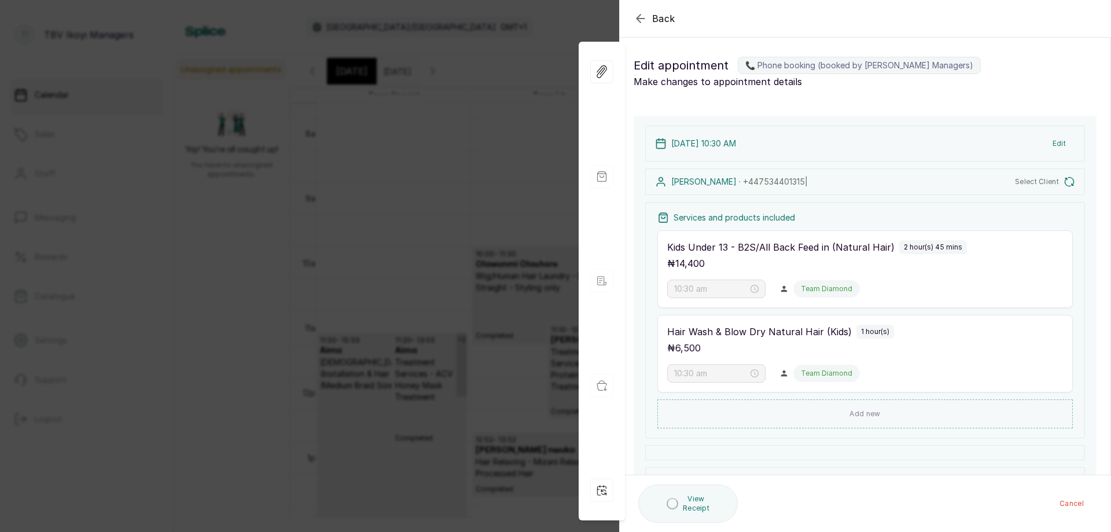
type input "10:30 am"
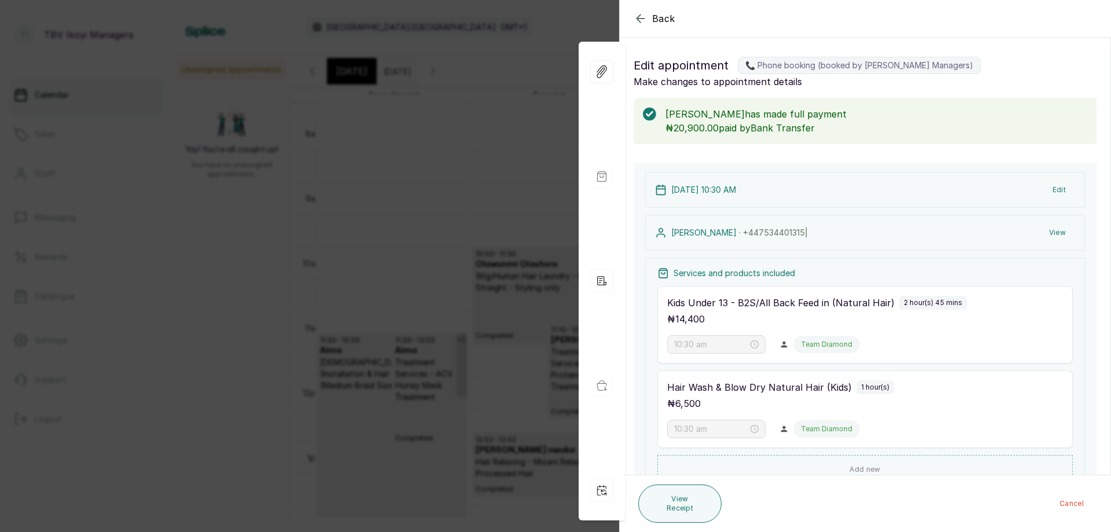
click at [638, 16] on icon "button" at bounding box center [641, 19] width 14 height 14
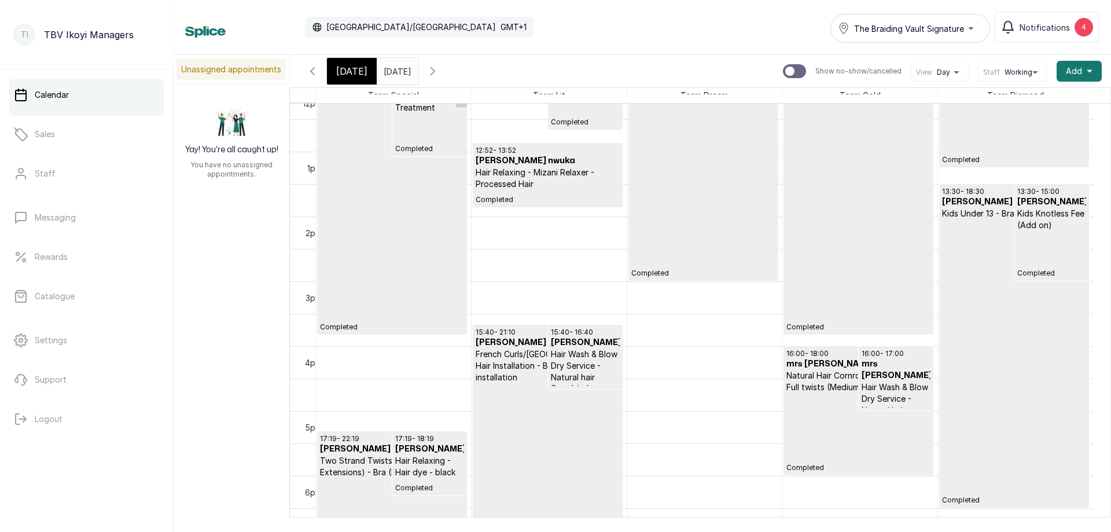
click at [1007, 400] on p "Completed" at bounding box center [1014, 361] width 144 height 285
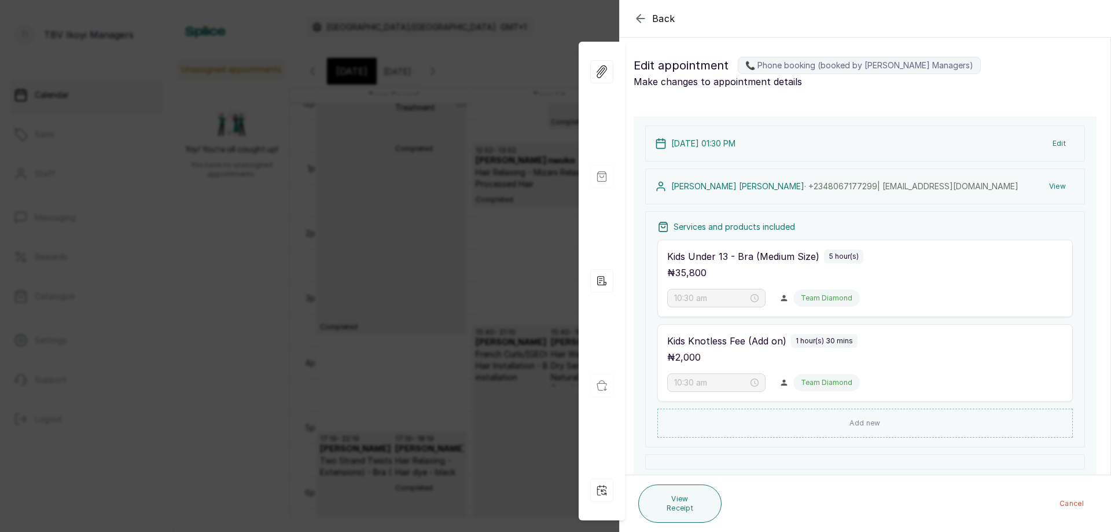
type input "1:30 pm"
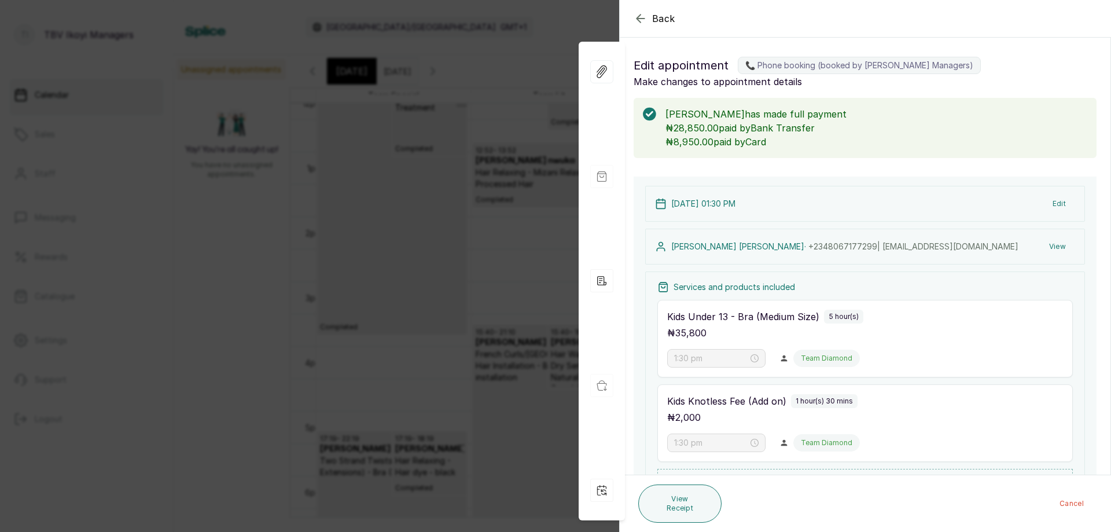
click at [642, 13] on icon "button" at bounding box center [641, 19] width 14 height 14
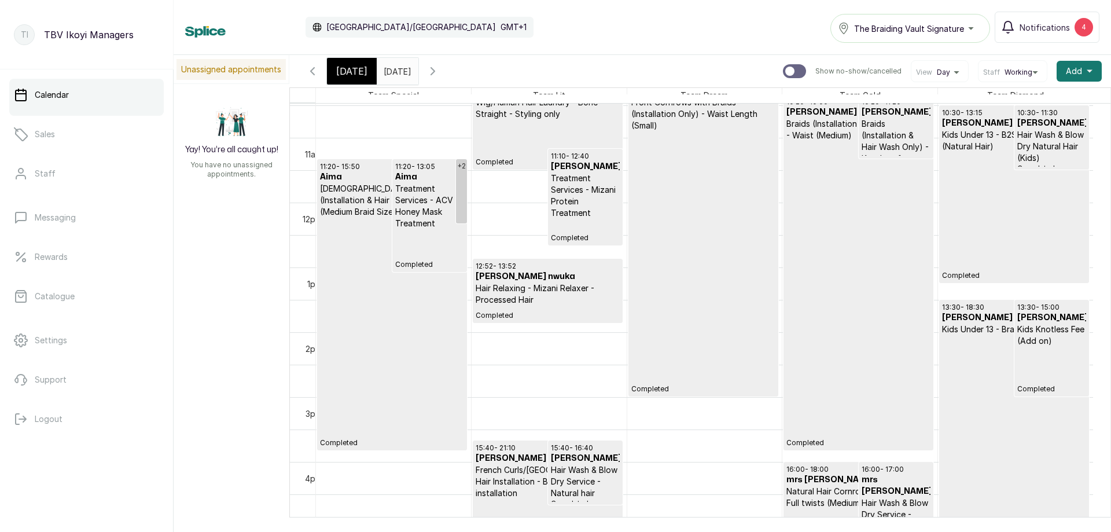
click at [858, 259] on p "Completed" at bounding box center [858, 294] width 144 height 306
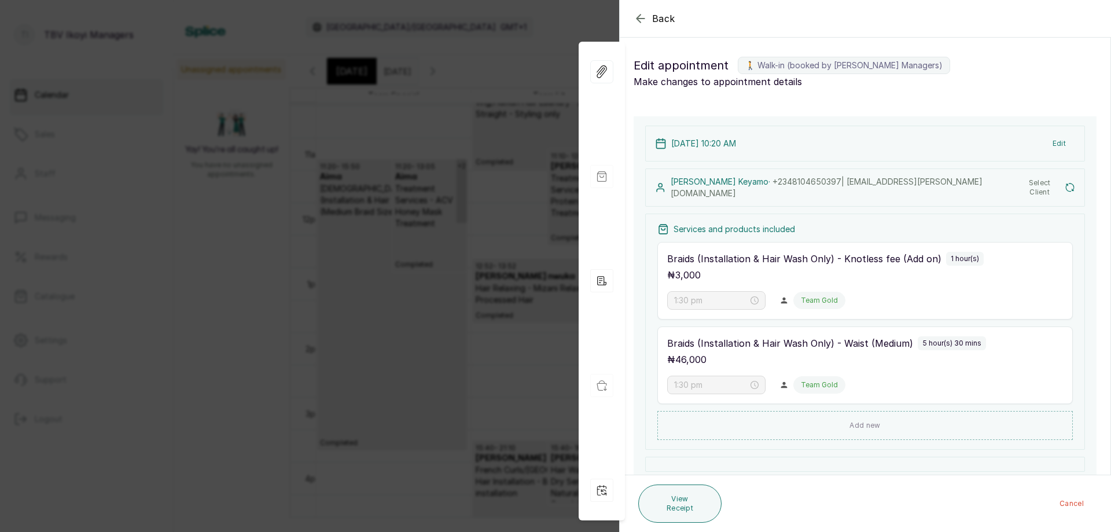
type input "10:20 am"
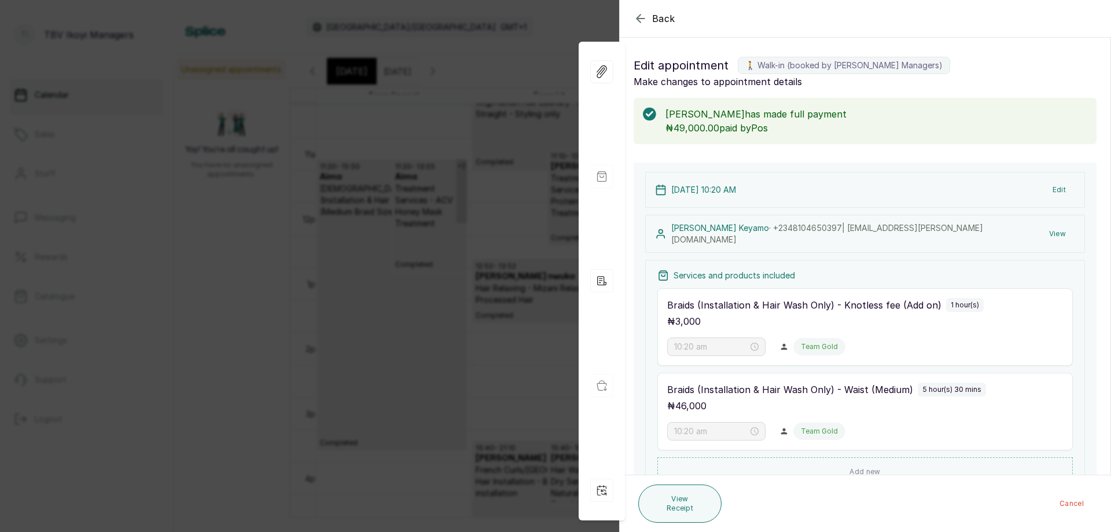
click at [638, 20] on icon "button" at bounding box center [641, 18] width 8 height 8
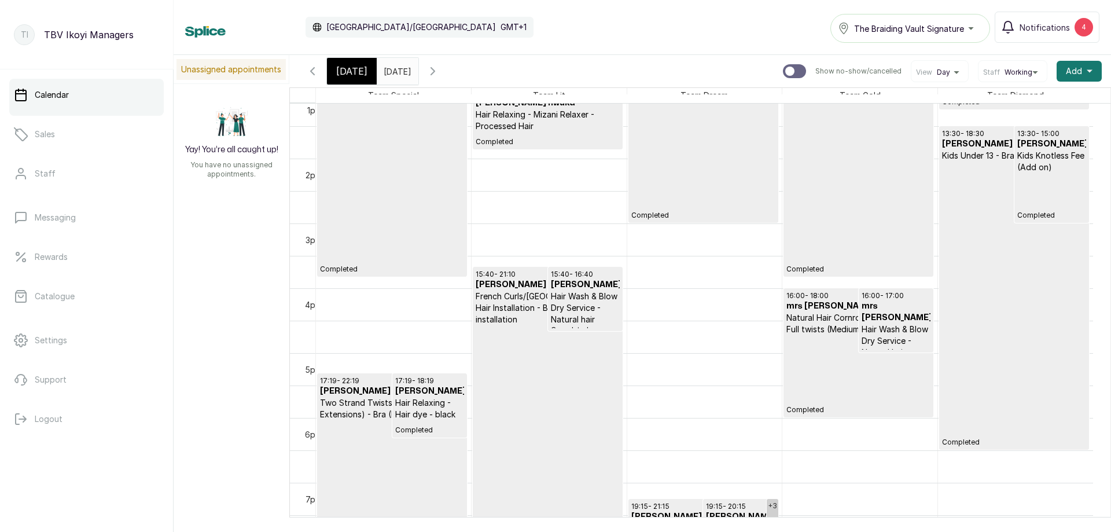
click at [849, 378] on p "Completed" at bounding box center [858, 374] width 144 height 79
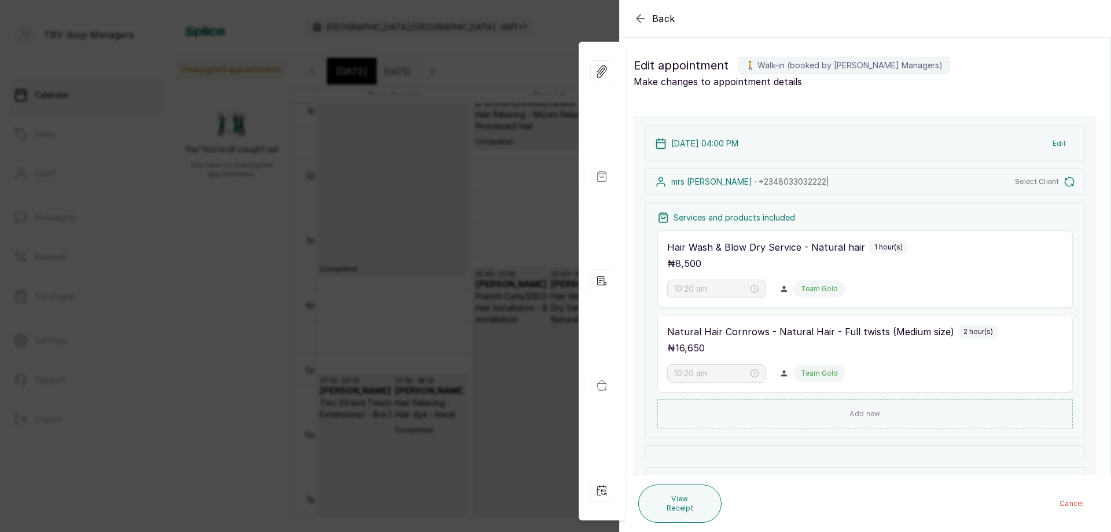
type input "4:00 pm"
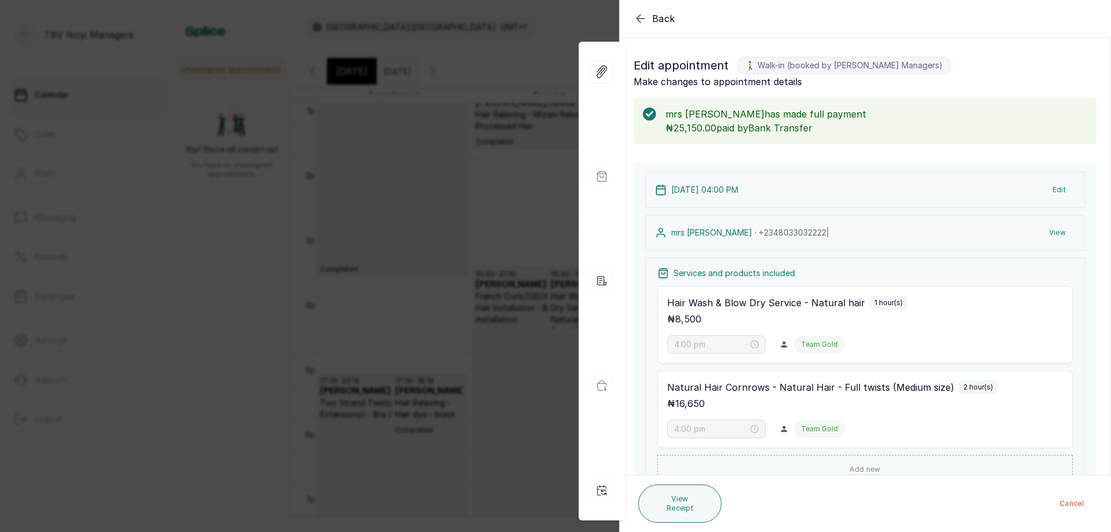
click at [642, 20] on icon "button" at bounding box center [641, 19] width 14 height 14
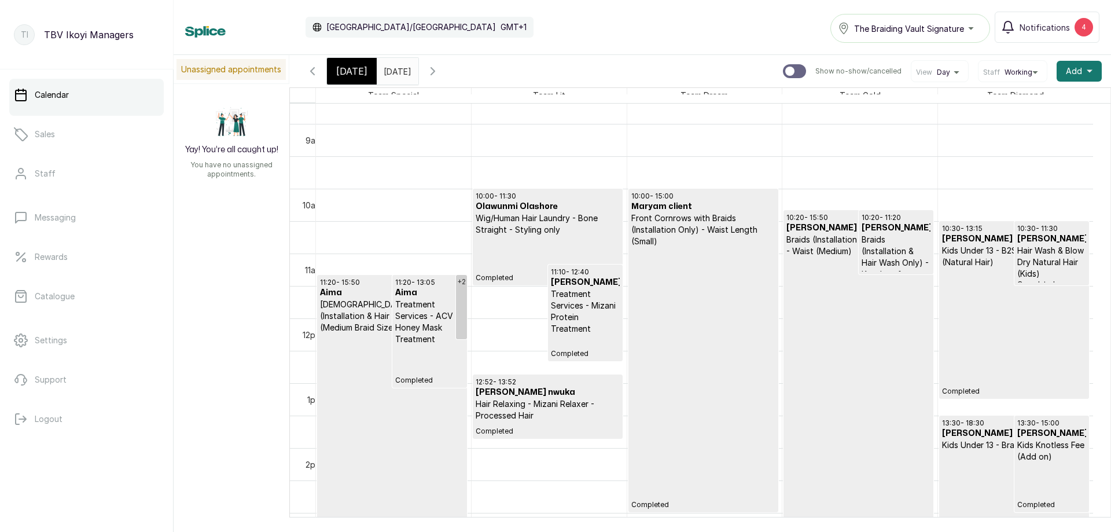
click at [694, 304] on p "Completed" at bounding box center [703, 378] width 144 height 262
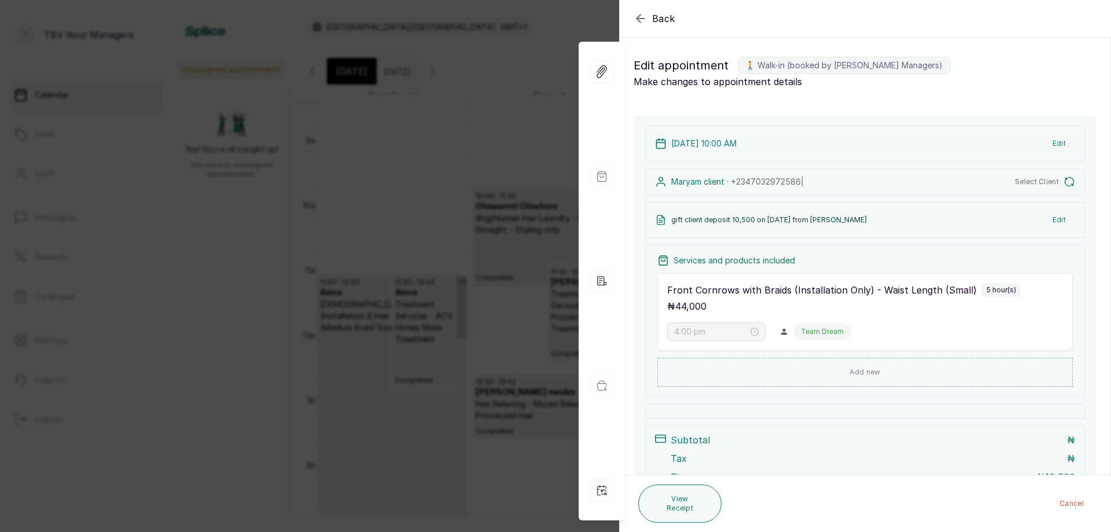
type input "10:00 am"
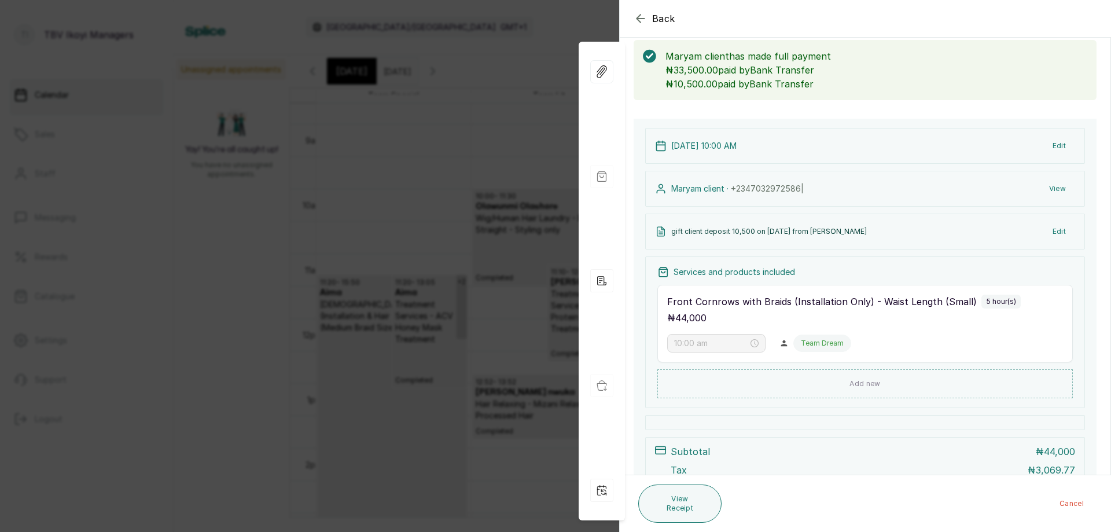
click at [640, 13] on icon "button" at bounding box center [641, 19] width 14 height 14
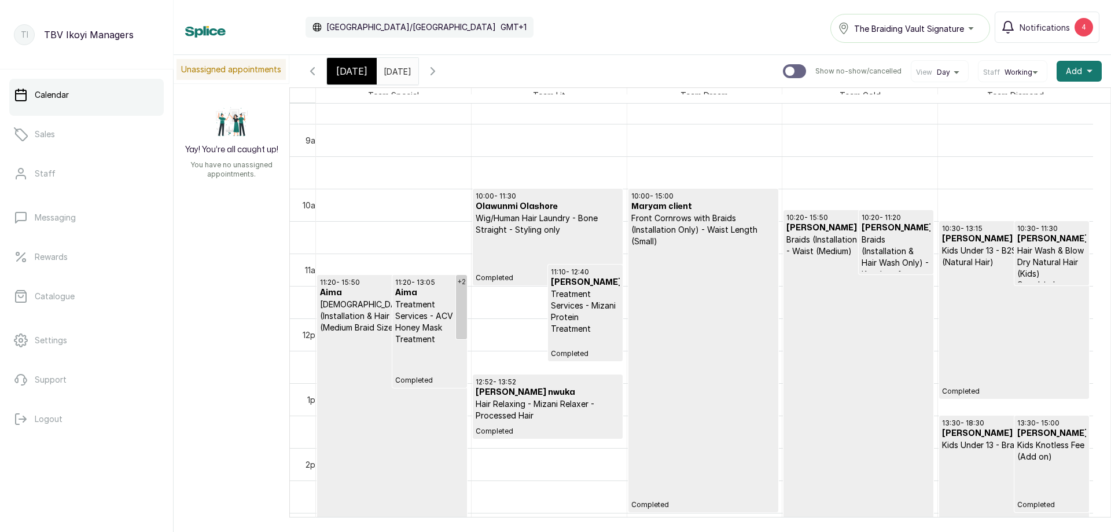
click at [335, 67] on div "[DATE]" at bounding box center [352, 71] width 50 height 27
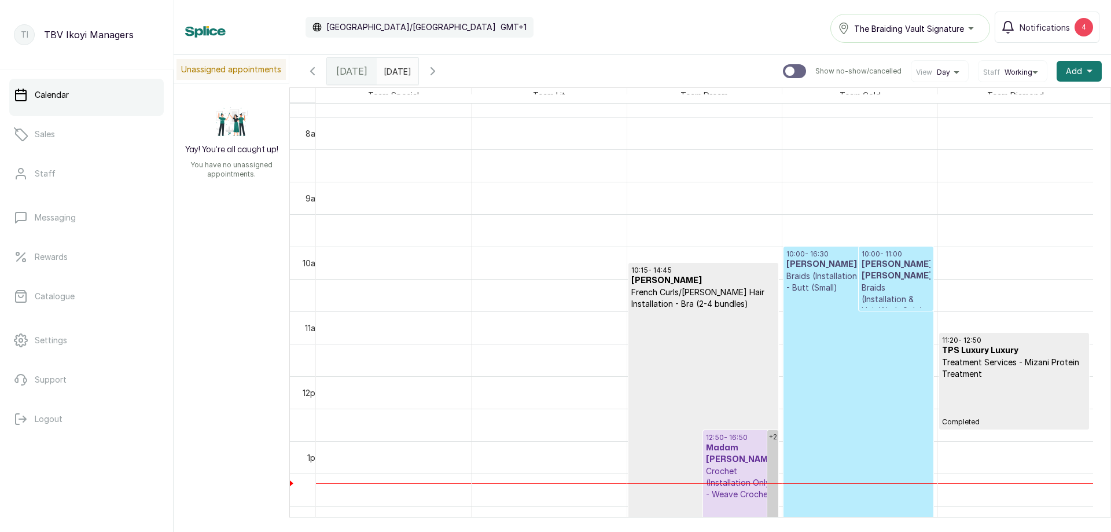
scroll to position [447, 0]
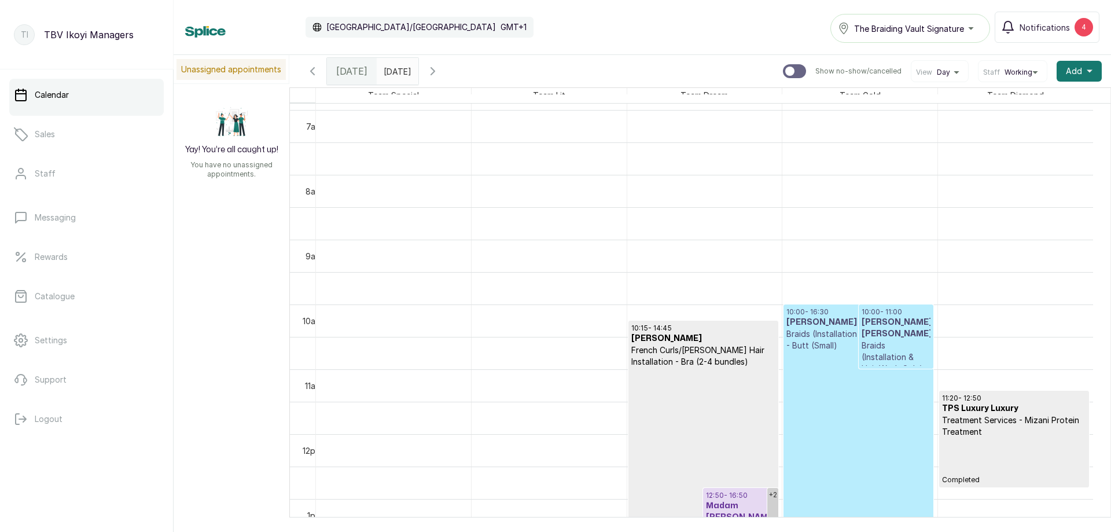
click at [384, 70] on input "[DATE]" at bounding box center [386, 68] width 19 height 20
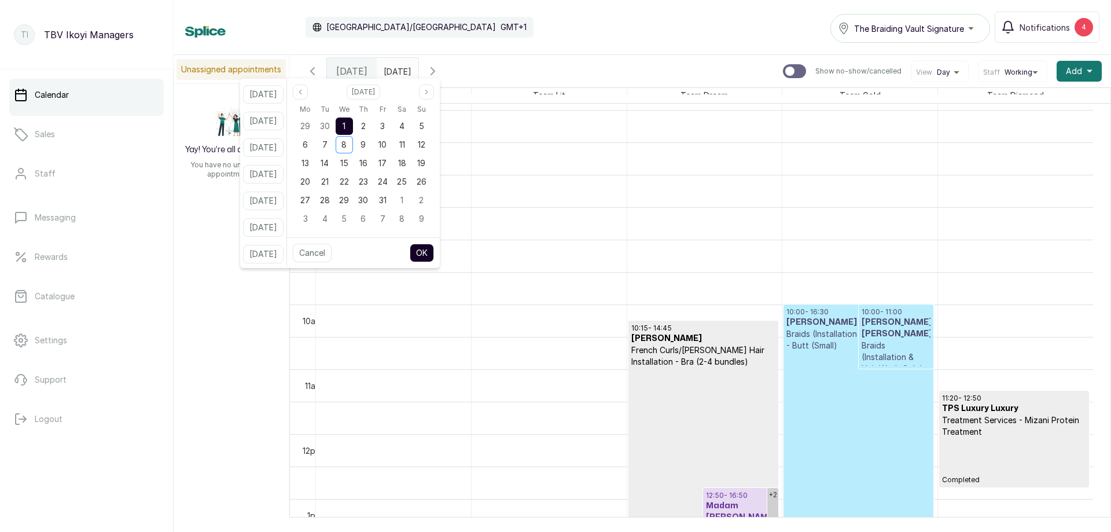
click at [350, 112] on span "We" at bounding box center [344, 109] width 10 height 14
click at [353, 129] on div "1" at bounding box center [344, 125] width 17 height 17
click at [434, 252] on button "OK" at bounding box center [422, 253] width 24 height 19
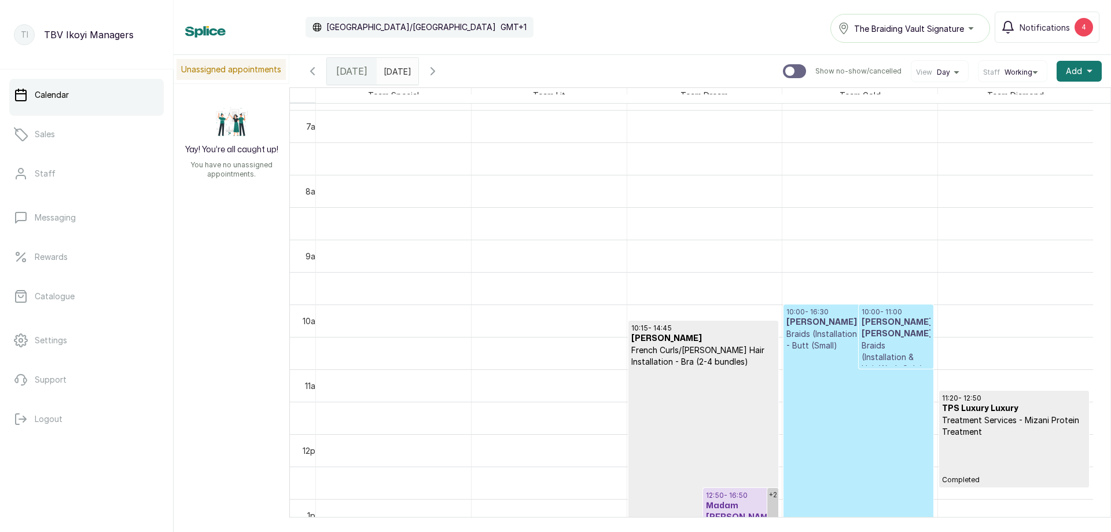
click at [396, 63] on input "[DATE]" at bounding box center [386, 68] width 19 height 20
click at [440, 64] on icon "button" at bounding box center [433, 71] width 14 height 14
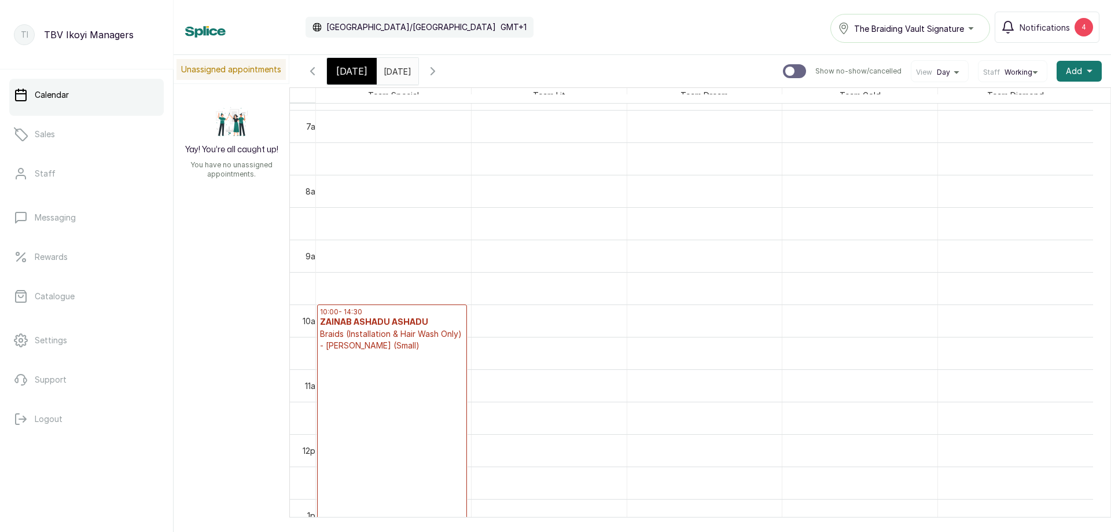
scroll to position [389, 0]
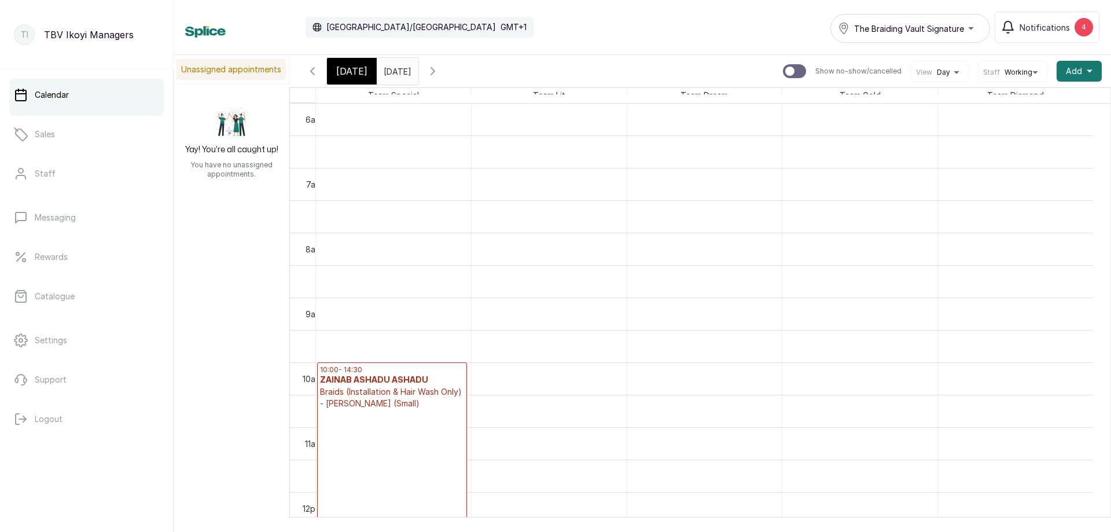
click at [314, 65] on icon "button" at bounding box center [313, 71] width 14 height 14
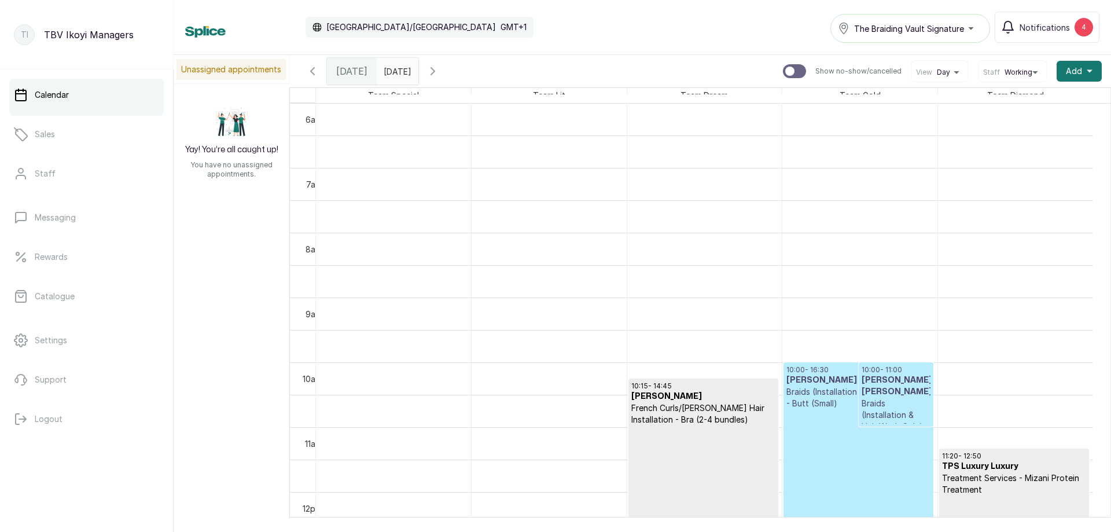
click at [314, 65] on icon "button" at bounding box center [313, 71] width 14 height 14
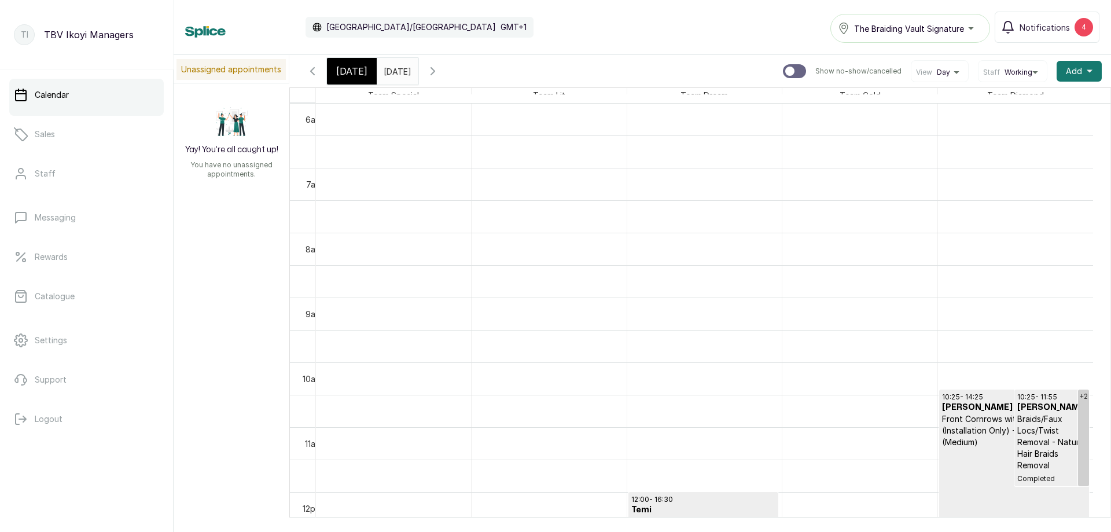
click at [314, 65] on icon "button" at bounding box center [313, 71] width 14 height 14
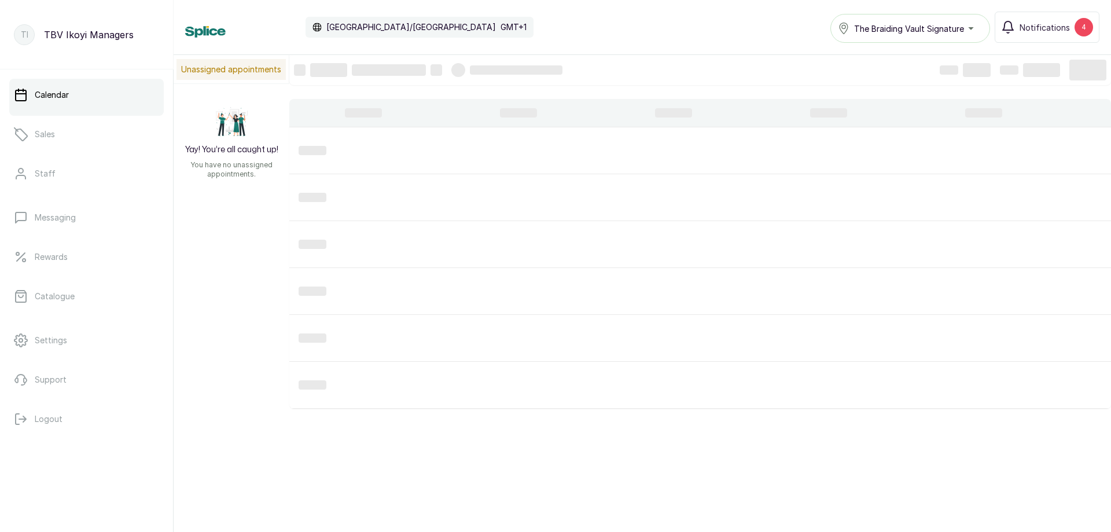
click at [314, 65] on div at bounding box center [328, 70] width 37 height 14
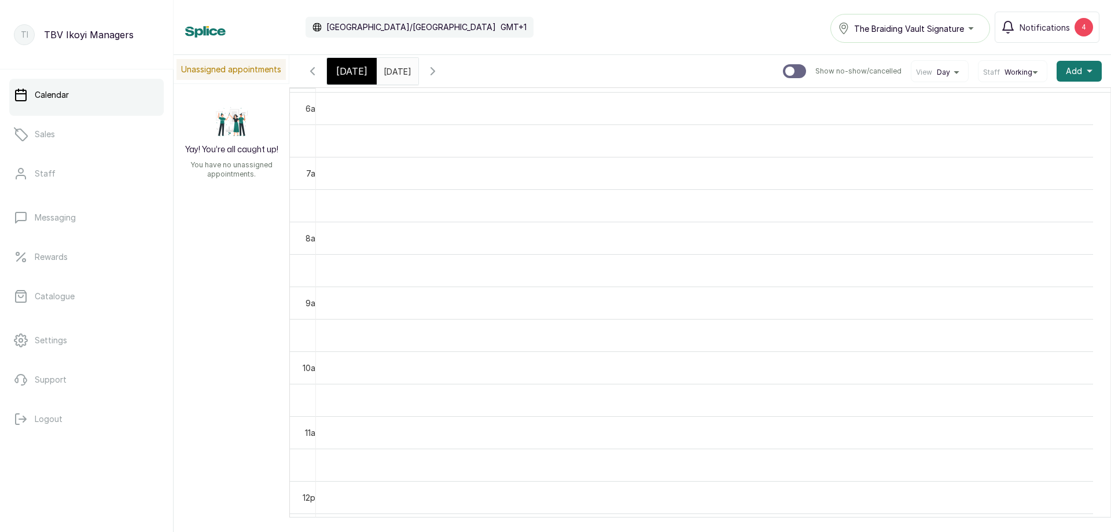
click at [314, 65] on icon "button" at bounding box center [313, 71] width 14 height 14
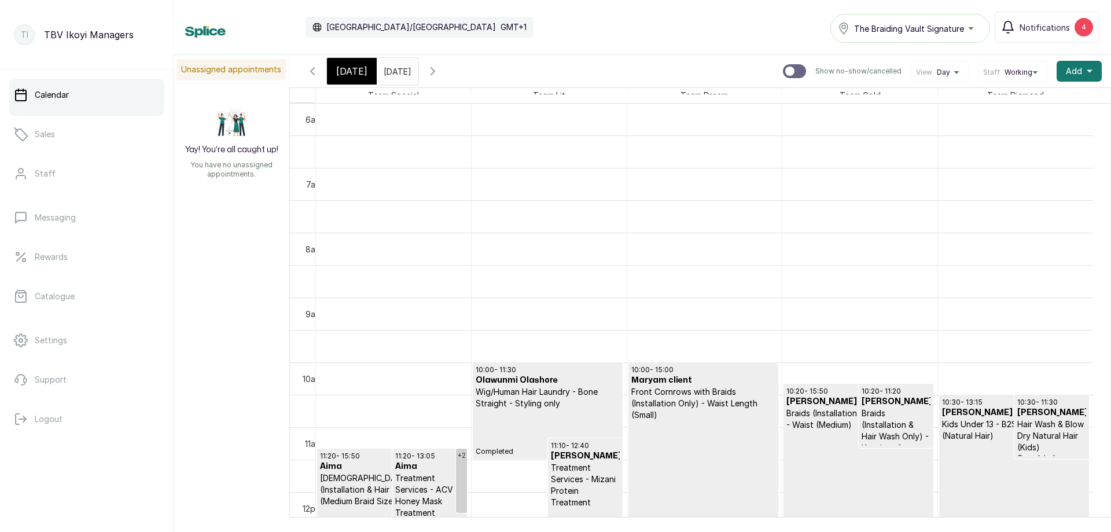
click at [318, 71] on icon "button" at bounding box center [313, 71] width 14 height 14
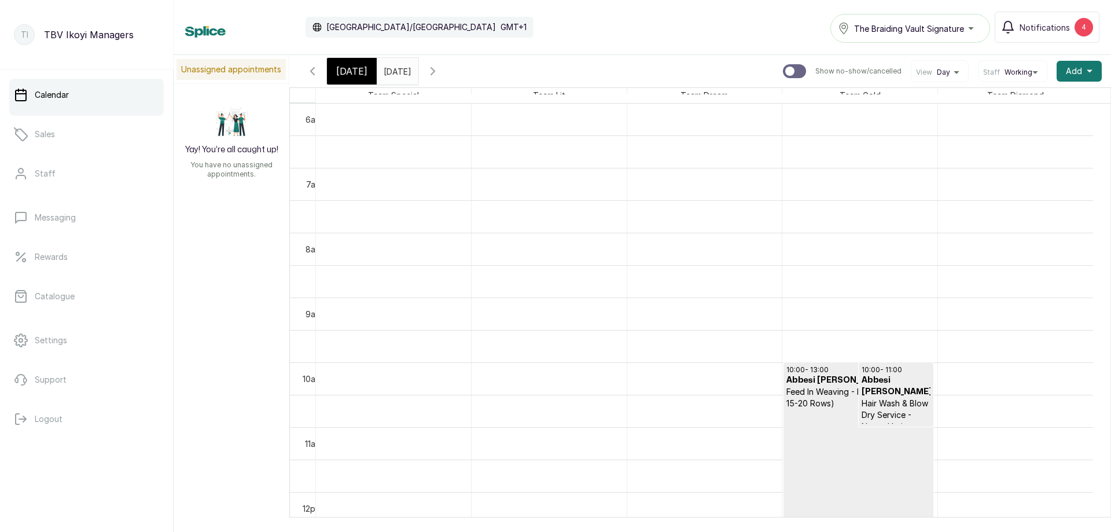
click at [315, 71] on icon "button" at bounding box center [313, 71] width 14 height 14
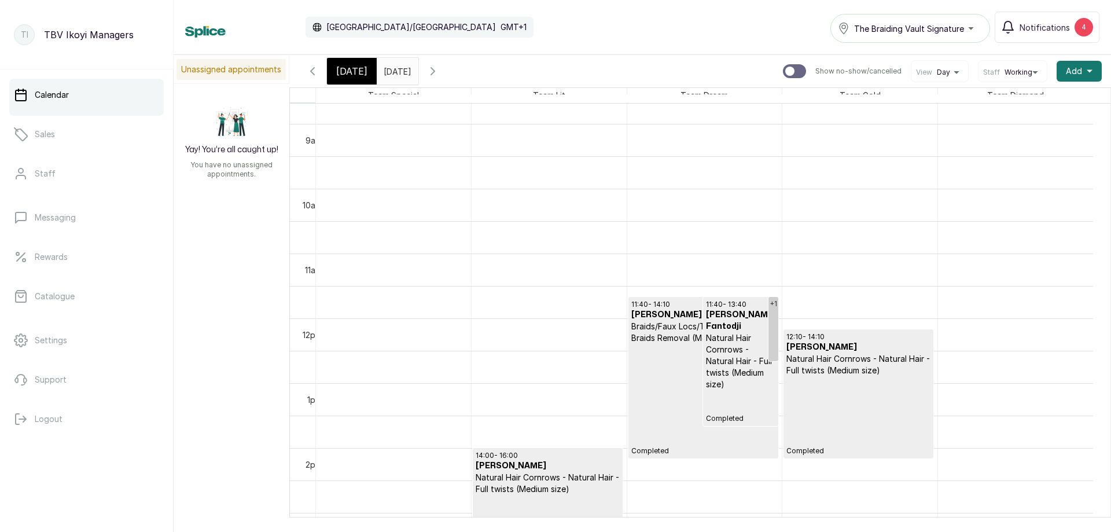
scroll to position [679, 0]
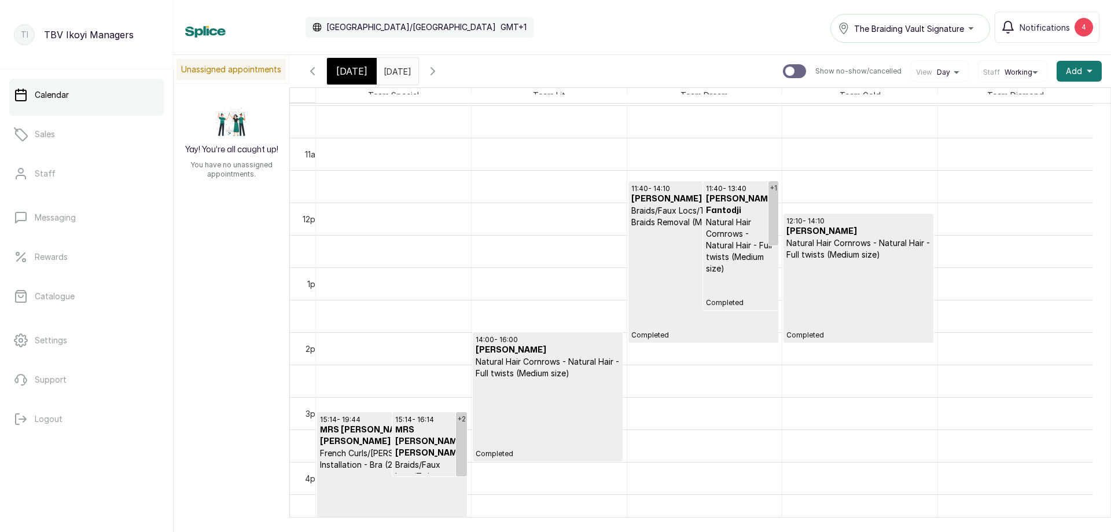
click at [857, 259] on p "Natural Hair Cornrows - Natural Hair - Full twists (Medium size)" at bounding box center [858, 248] width 144 height 23
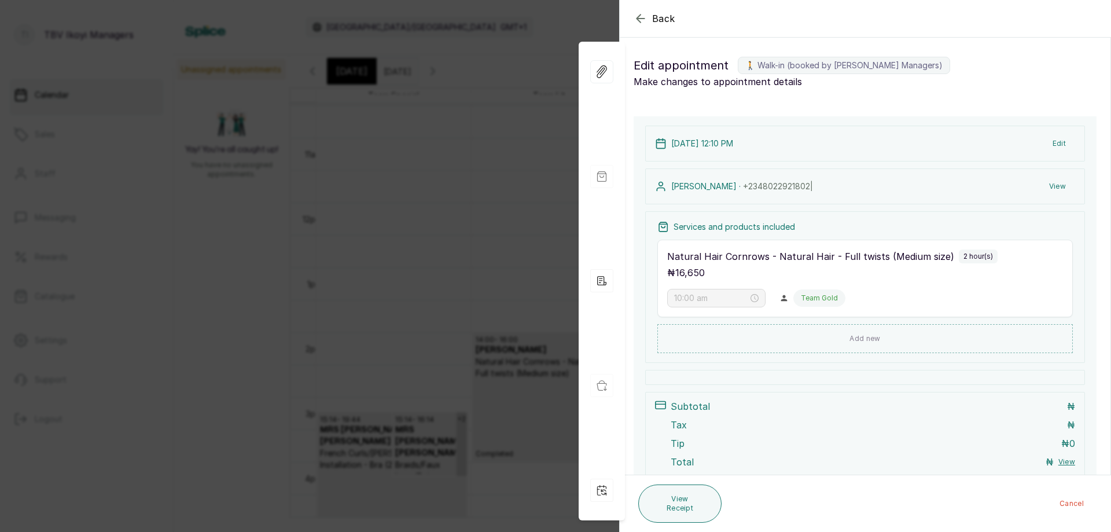
type input "12:10 pm"
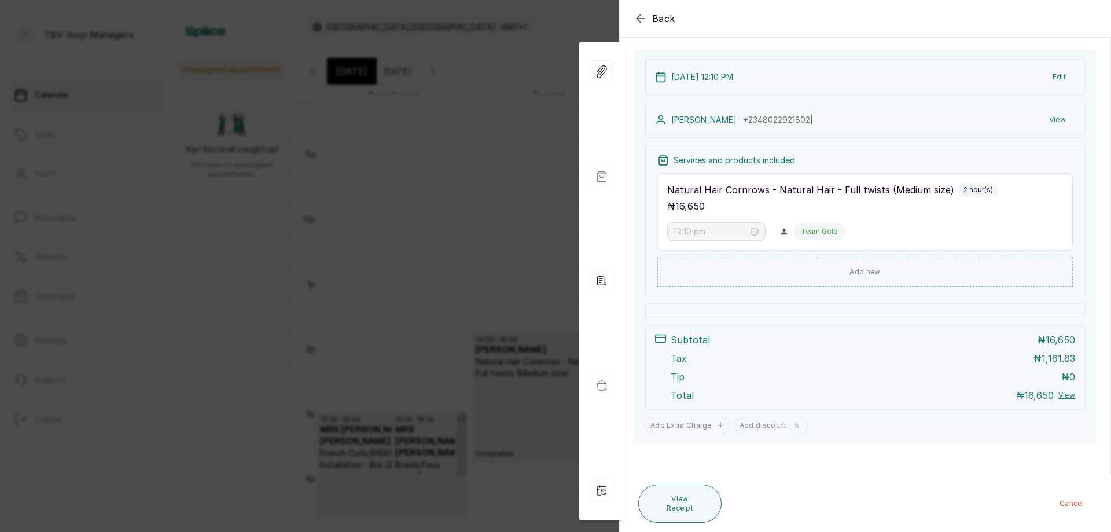
scroll to position [0, 0]
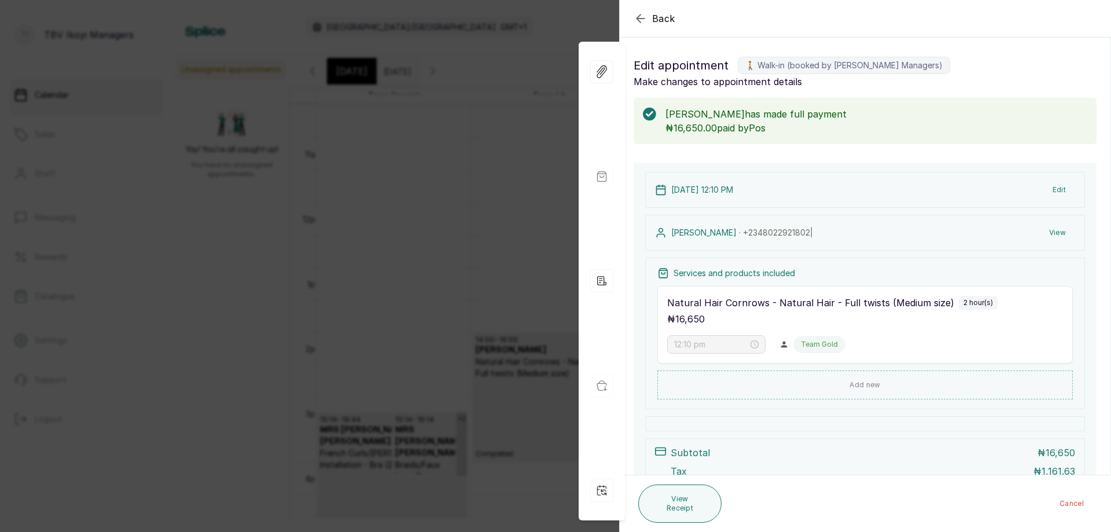
click at [640, 17] on icon "button" at bounding box center [641, 19] width 14 height 14
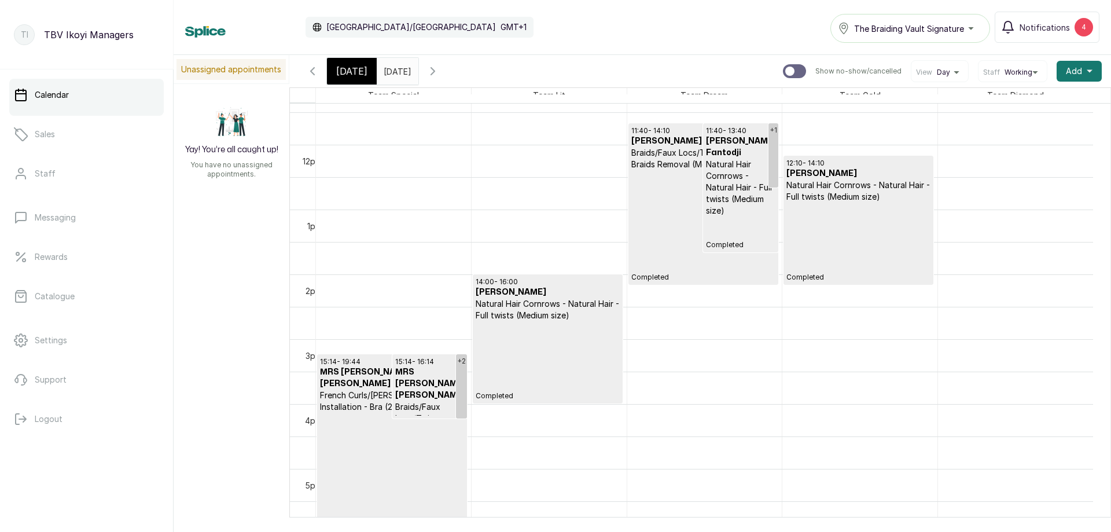
scroll to position [679, 0]
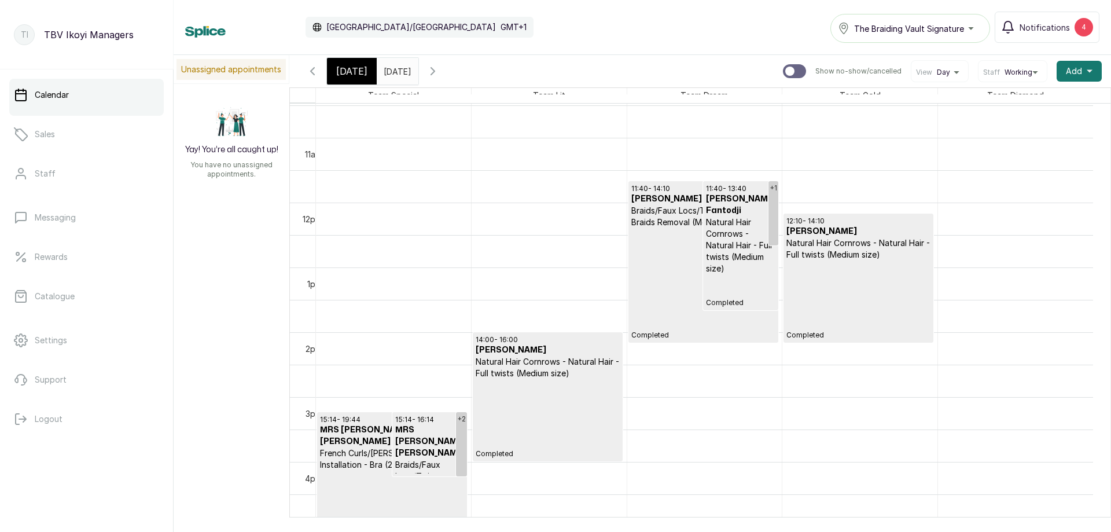
click at [765, 249] on p "Natural Hair Cornrows - Natural Hair - Full twists (Medium size)" at bounding box center [740, 245] width 69 height 58
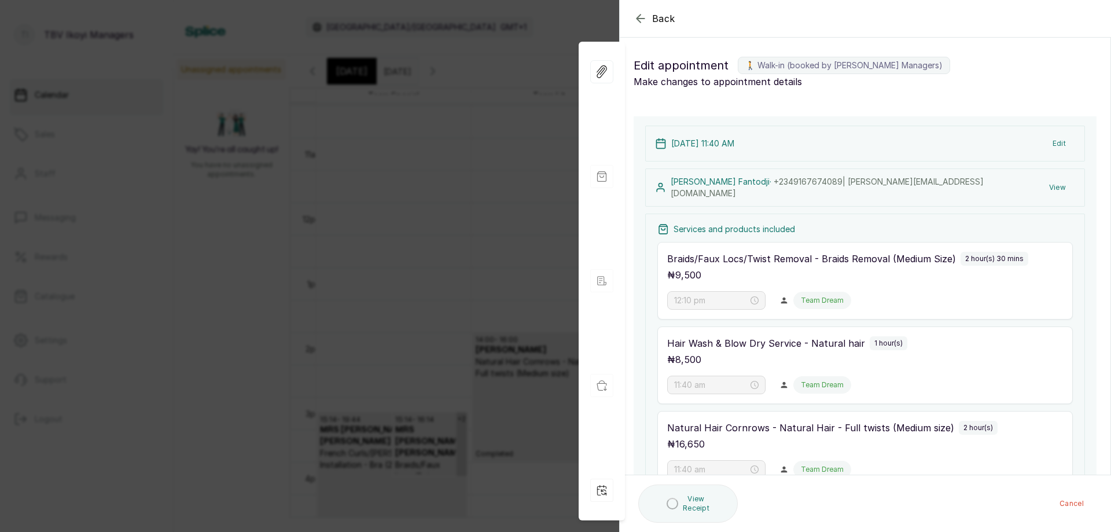
type input "11:40 am"
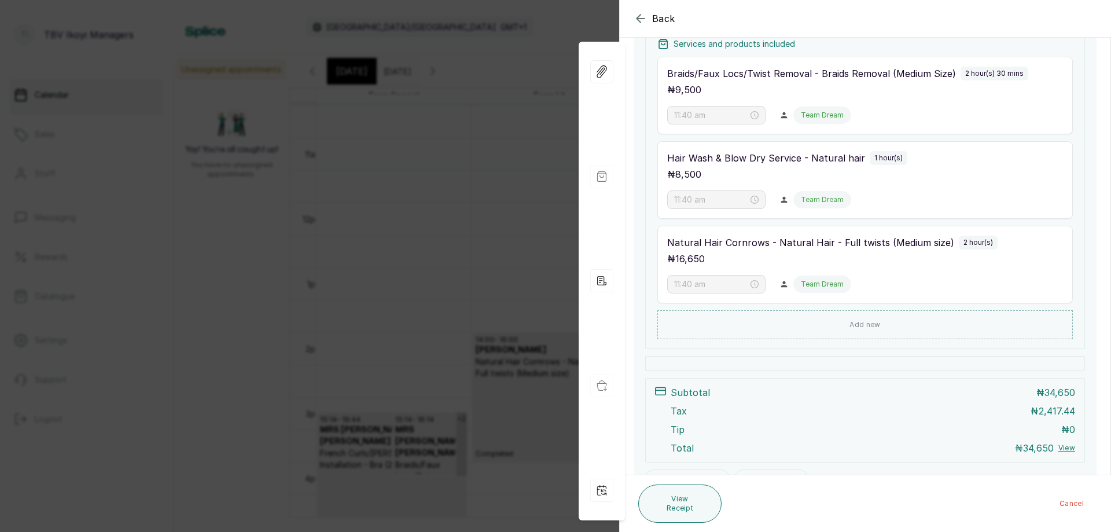
scroll to position [282, 0]
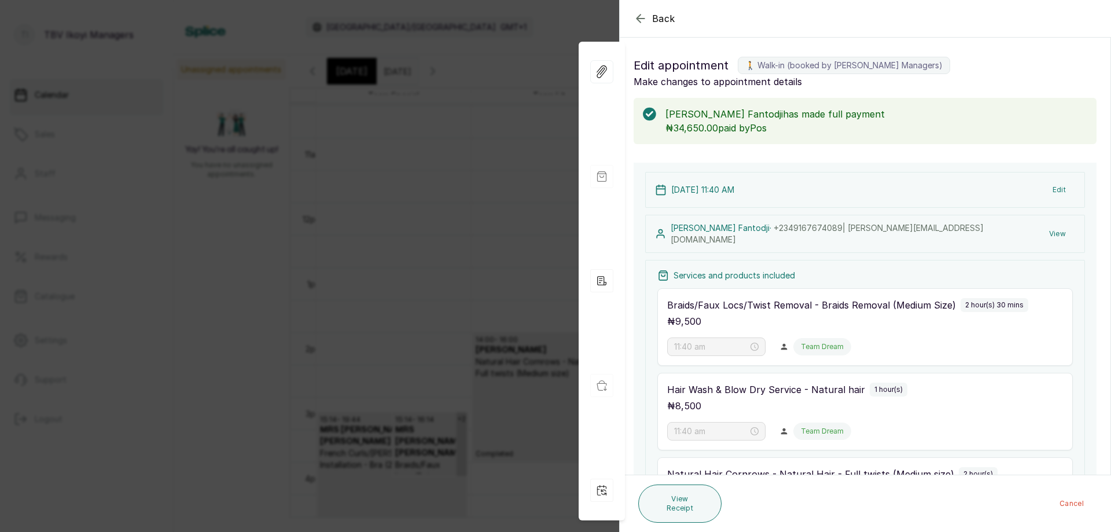
click at [636, 19] on icon "button" at bounding box center [641, 19] width 14 height 14
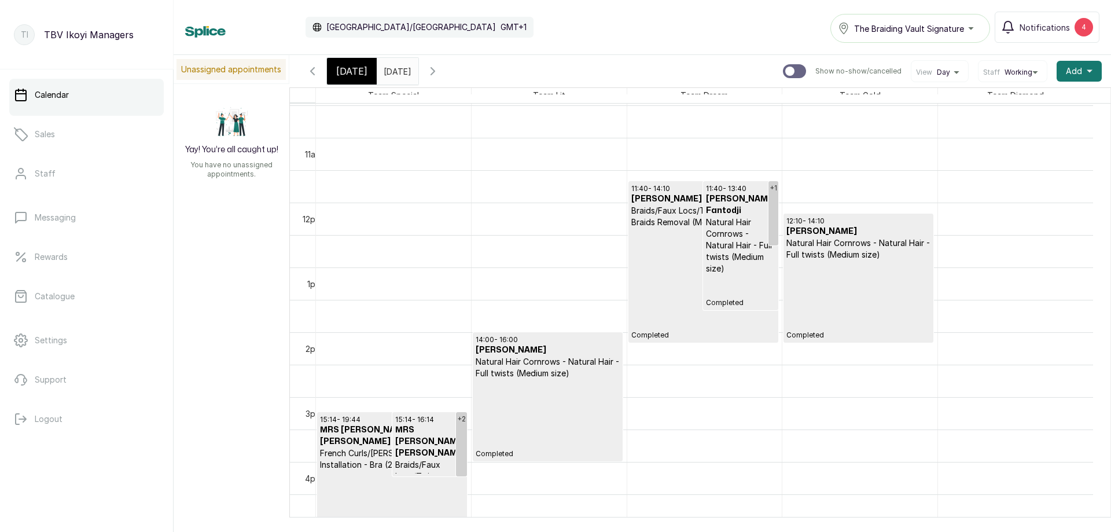
click at [579, 385] on p "Completed" at bounding box center [548, 418] width 144 height 79
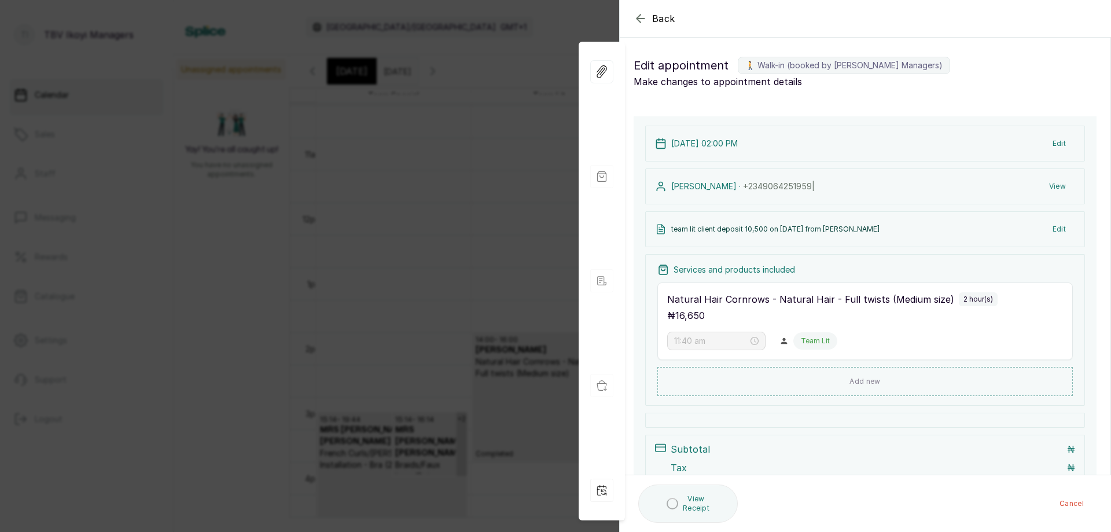
type input "2:00 pm"
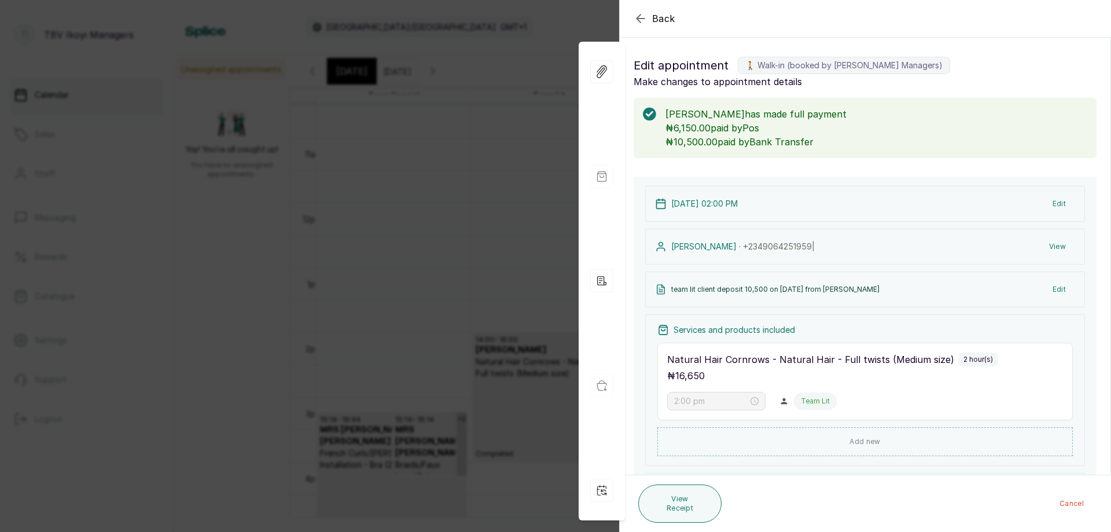
click at [637, 19] on icon "button" at bounding box center [641, 18] width 8 height 8
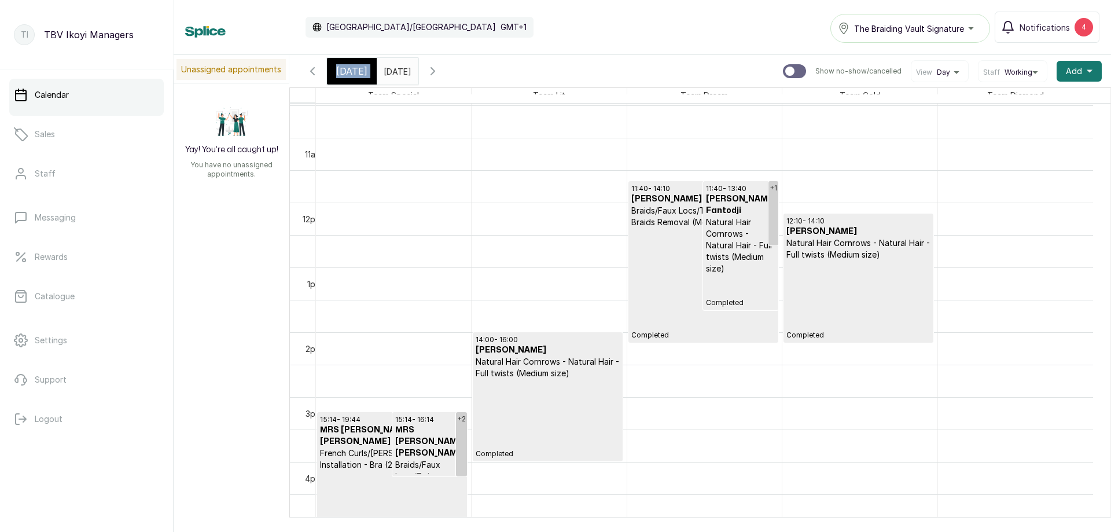
drag, startPoint x: 337, startPoint y: 68, endPoint x: 348, endPoint y: 67, distance: 11.1
click at [337, 71] on span "[DATE]" at bounding box center [351, 71] width 31 height 14
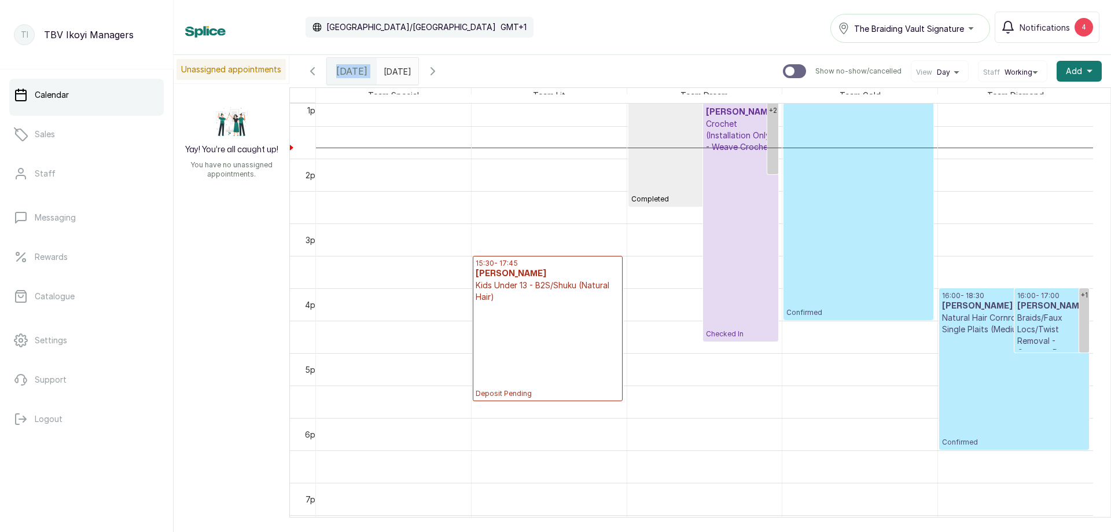
scroll to position [679, 0]
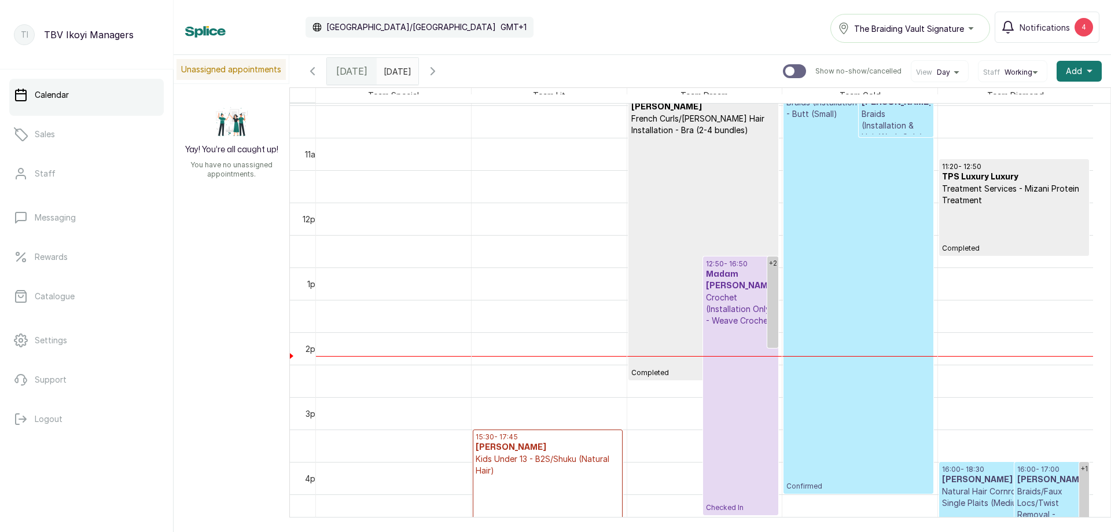
click at [918, 260] on p "Confirmed" at bounding box center [858, 305] width 144 height 371
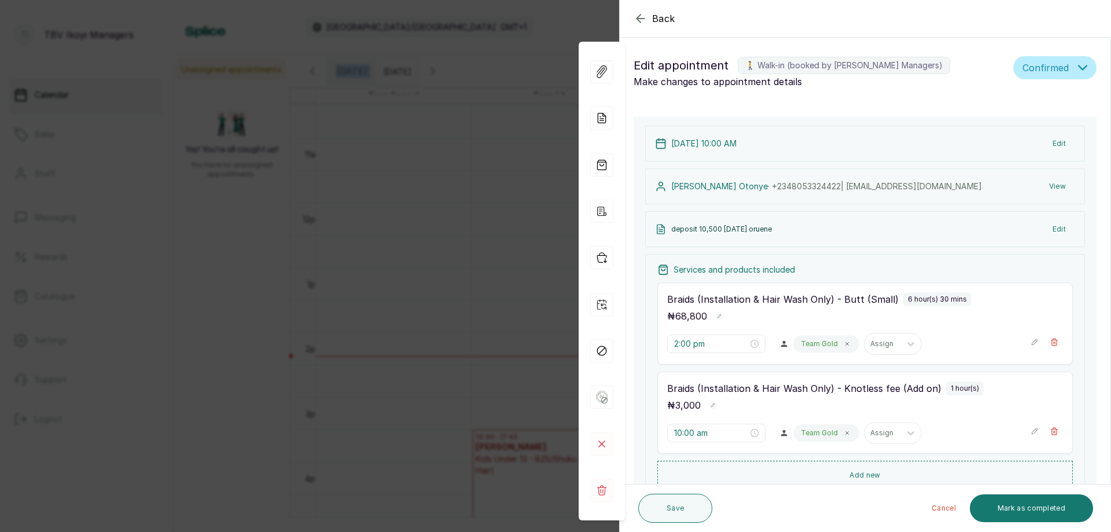
type input "10:00 am"
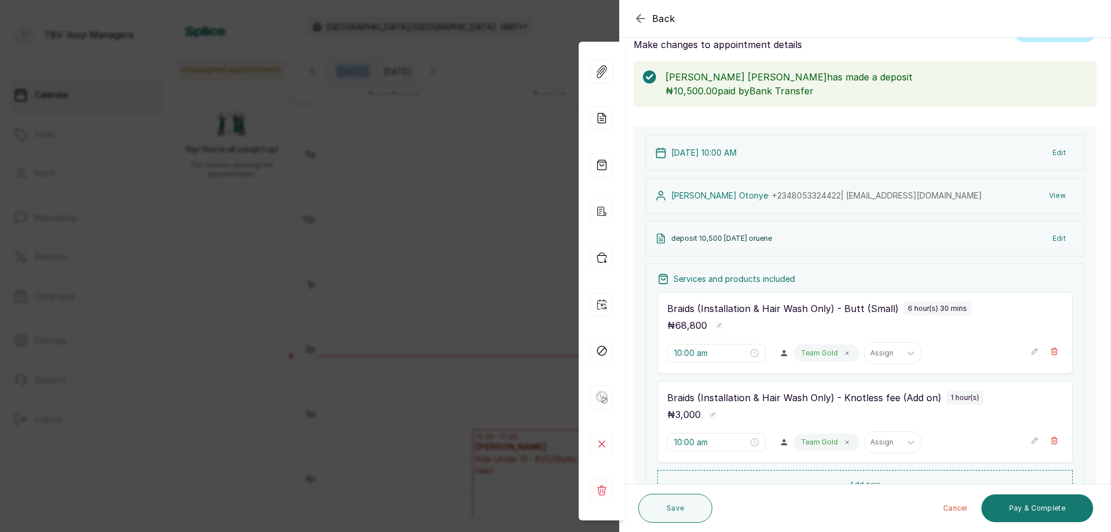
scroll to position [211, 0]
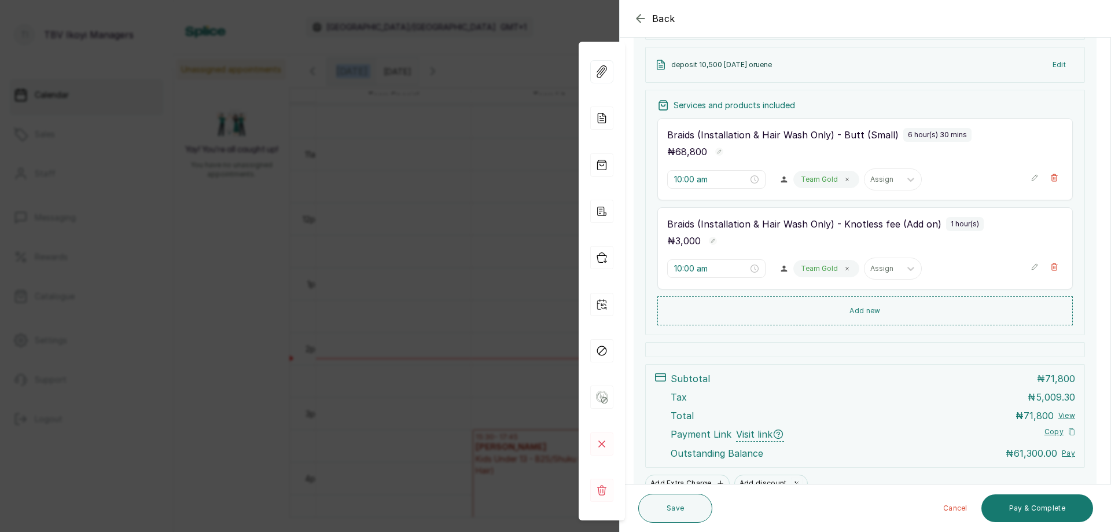
click at [1031, 179] on icon "button" at bounding box center [1035, 178] width 8 height 8
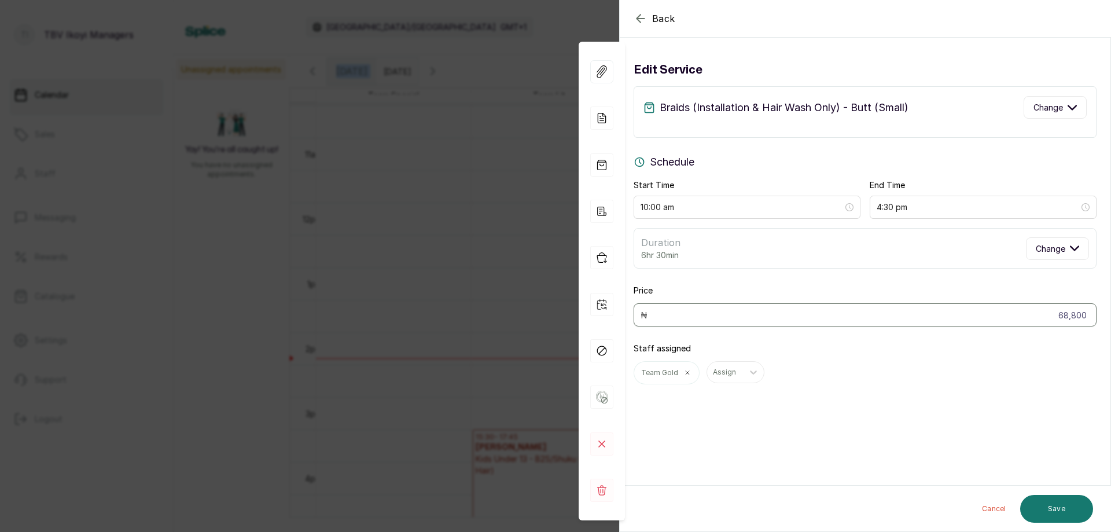
scroll to position [0, 0]
click at [1024, 104] on button "Change" at bounding box center [1055, 107] width 63 height 23
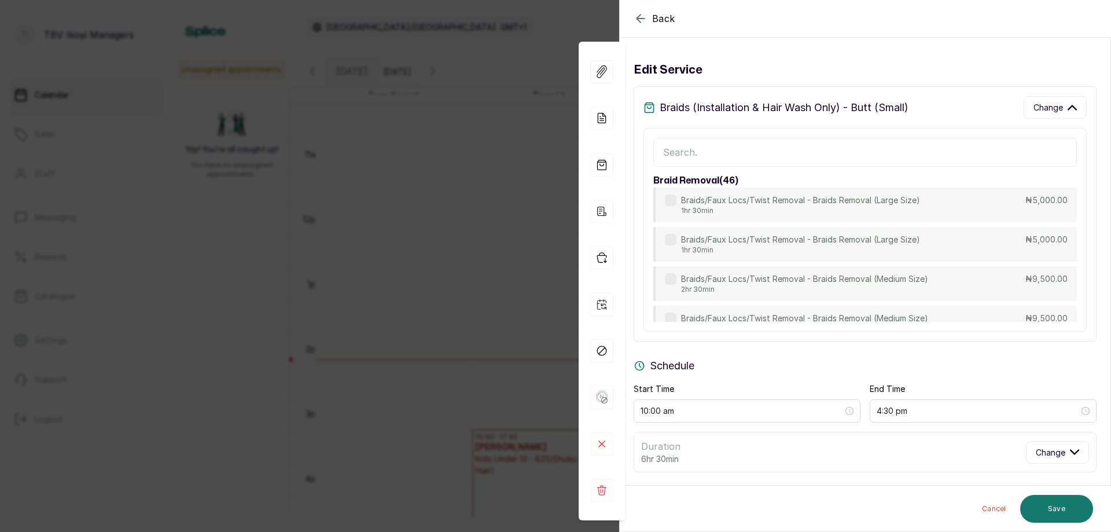
click at [815, 163] on input "text" at bounding box center [865, 152] width 424 height 29
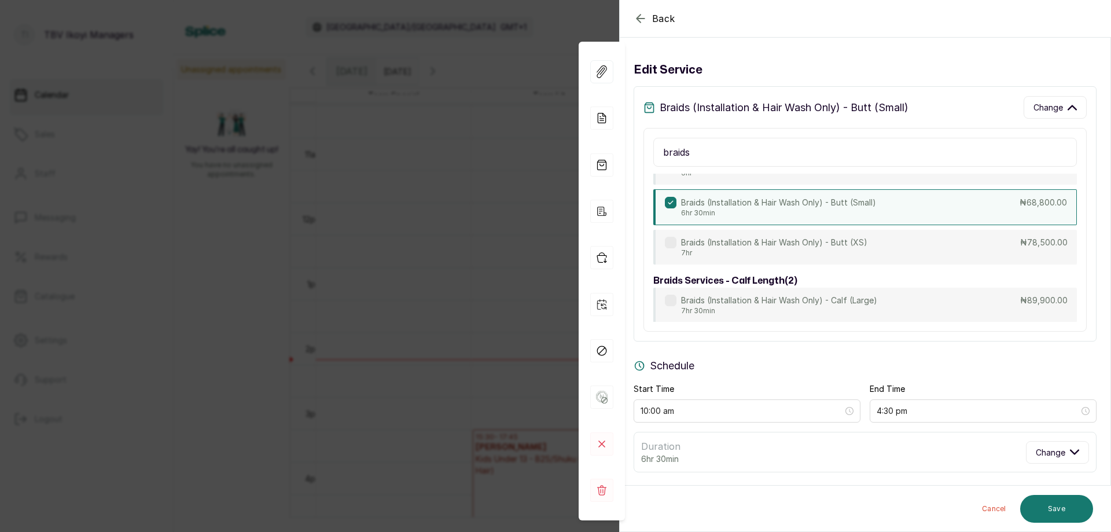
scroll to position [2645, 0]
type input "braids"
click at [811, 170] on p "Braids (Installation & Hair Wash Only) - Butt (Medium)" at bounding box center [783, 165] width 205 height 12
type input "4:00 pm"
type input "63,500"
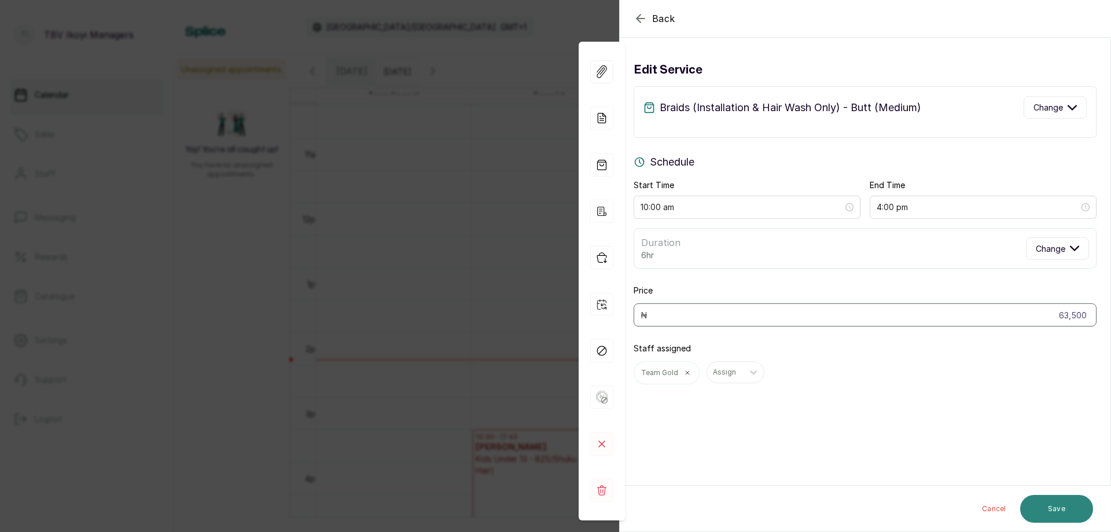
click at [1049, 506] on button "Save" at bounding box center [1056, 509] width 73 height 28
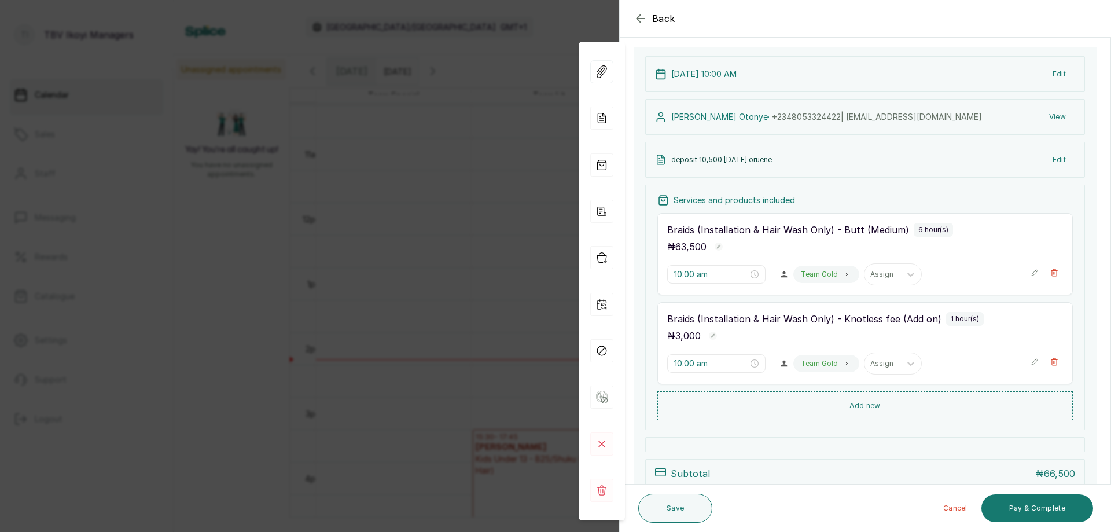
scroll to position [269, 0]
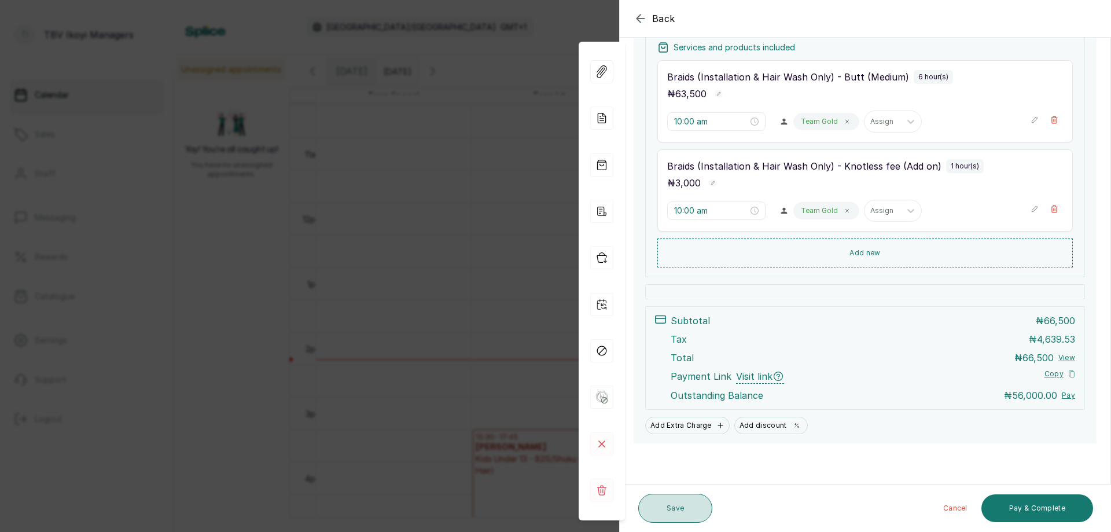
click at [691, 502] on button "Save" at bounding box center [675, 508] width 74 height 29
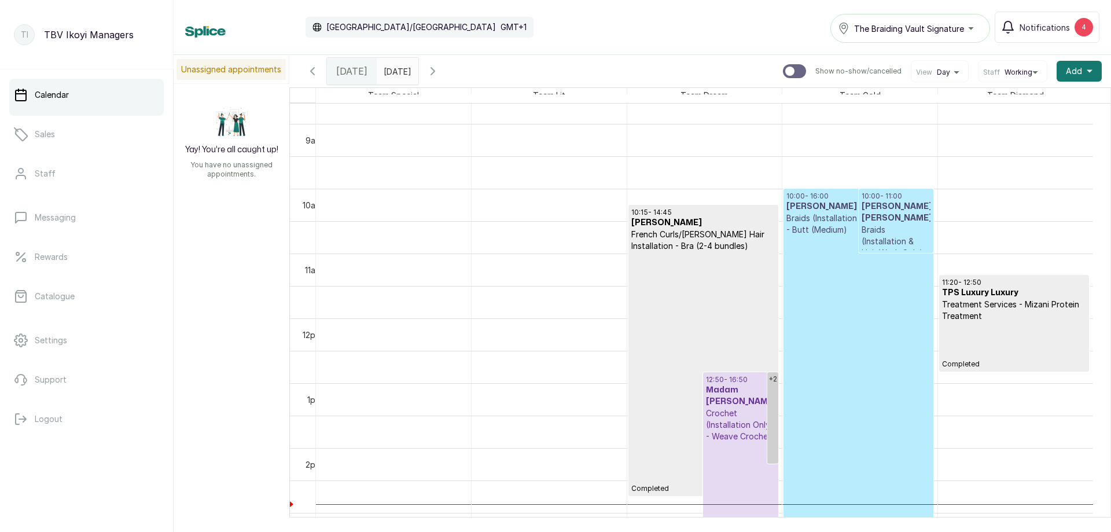
scroll to position [679, 0]
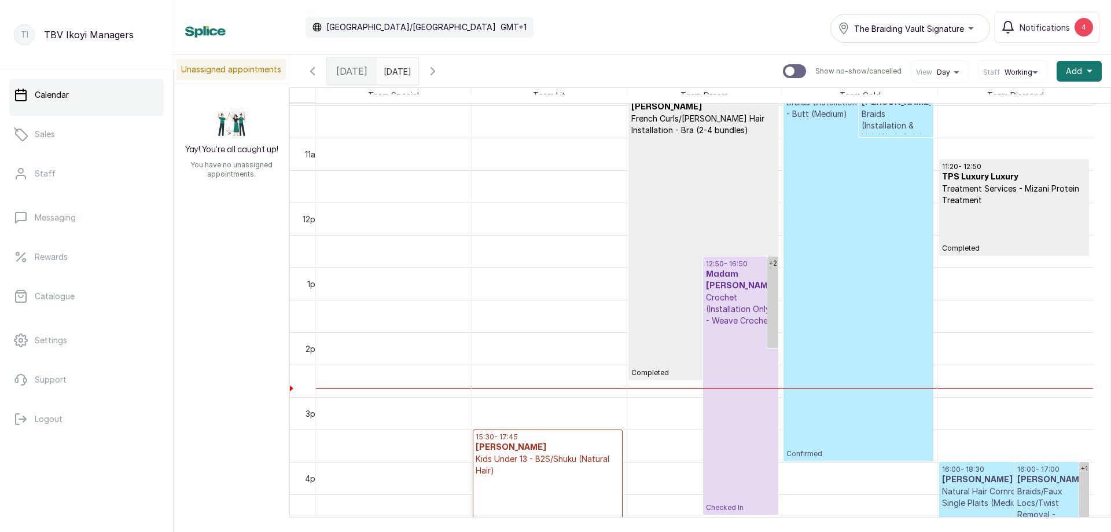
click at [834, 289] on p "Confirmed" at bounding box center [858, 289] width 144 height 339
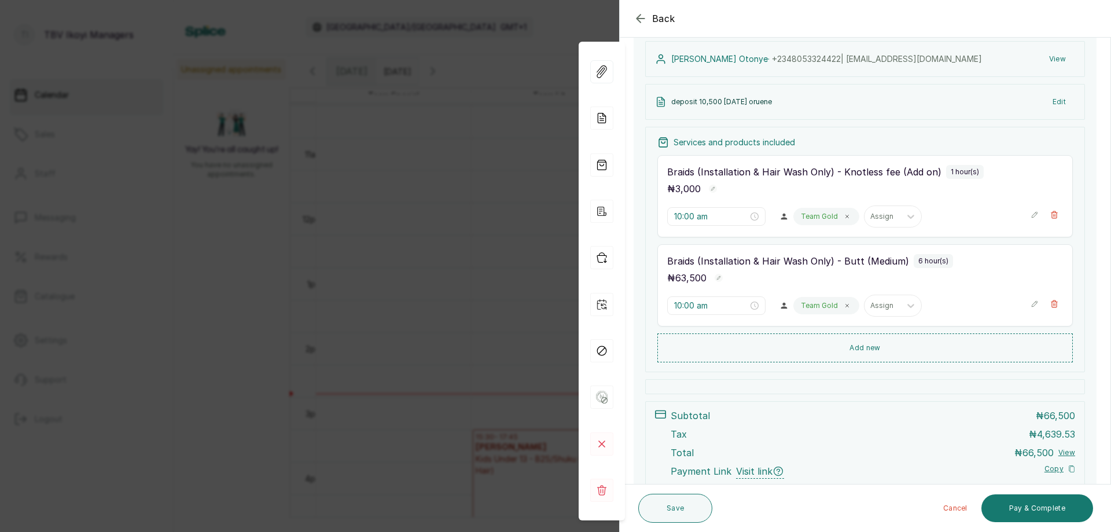
scroll to position [269, 0]
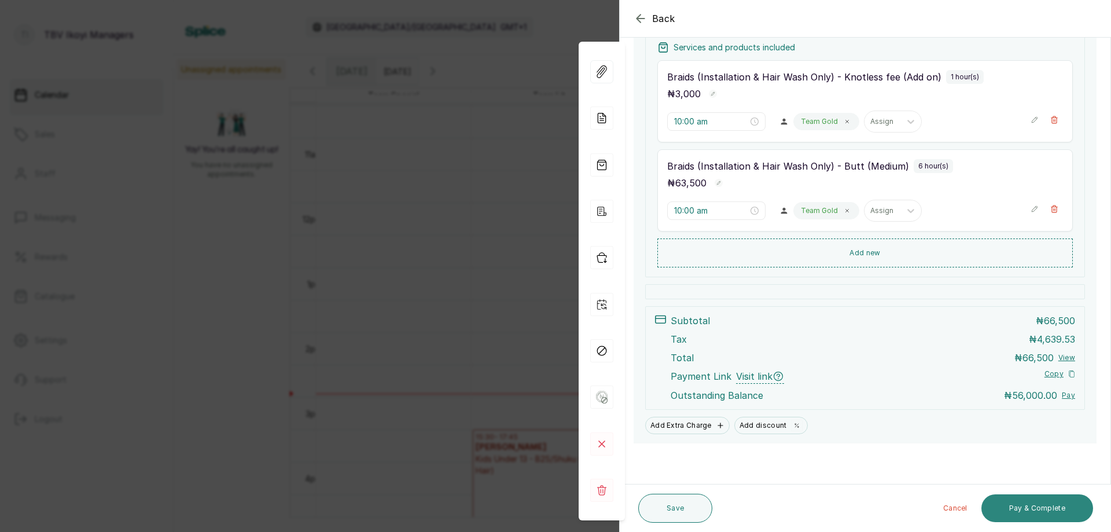
click at [1035, 506] on button "Pay & Complete" at bounding box center [1037, 508] width 112 height 28
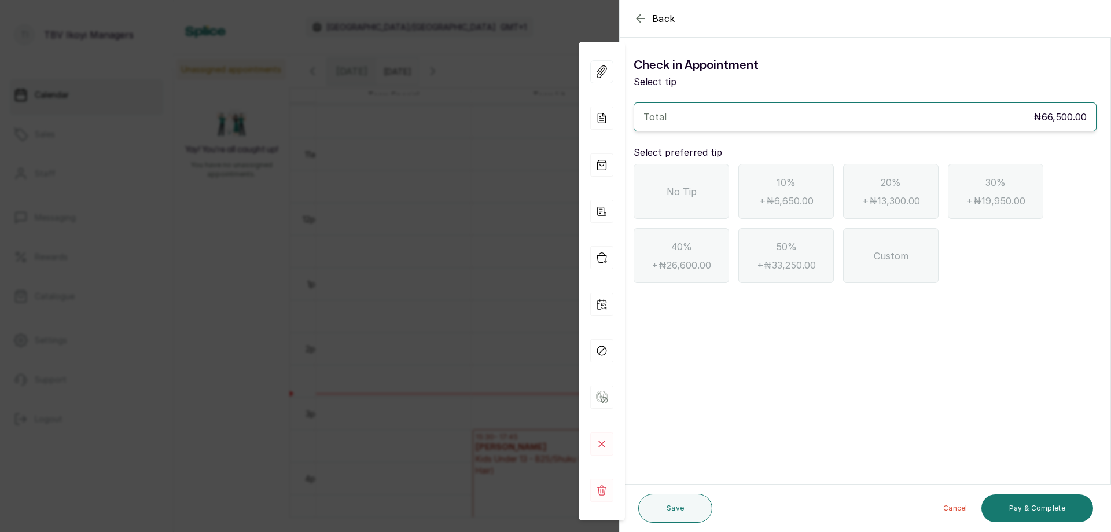
scroll to position [0, 0]
click at [691, 196] on span "No Tip" at bounding box center [682, 192] width 30 height 14
click at [1039, 504] on button "Pay & Complete" at bounding box center [1037, 508] width 112 height 28
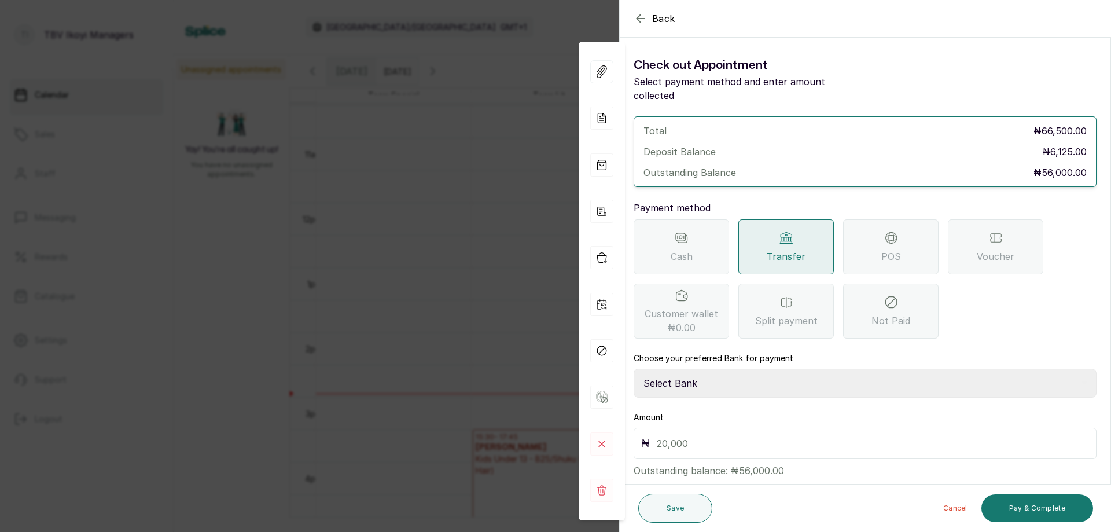
scroll to position [11, 0]
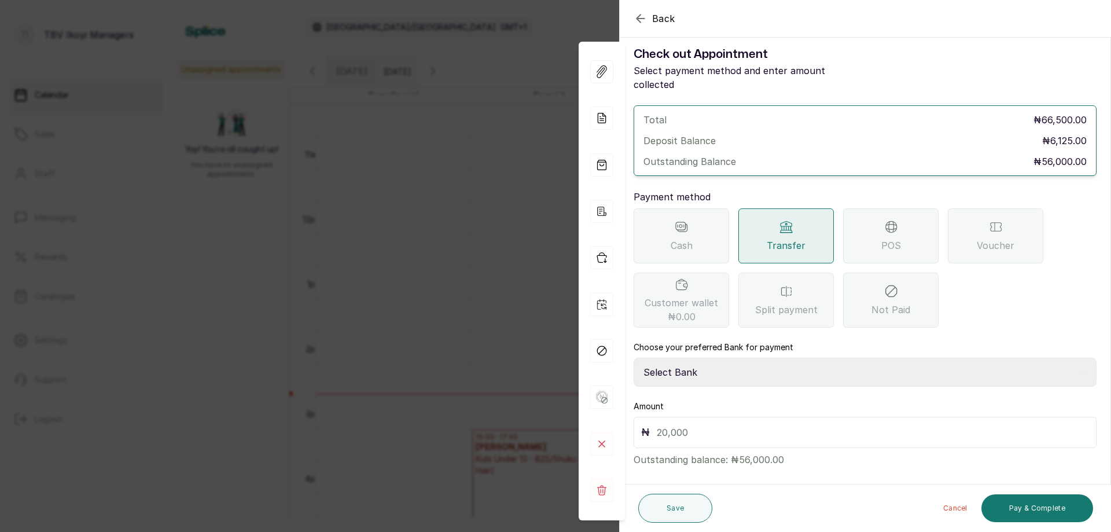
click at [710, 424] on input "text" at bounding box center [873, 432] width 432 height 16
type input "56,000"
click at [1067, 516] on button "Pay & Complete" at bounding box center [1037, 508] width 112 height 28
click at [745, 362] on select "Select Bank TRACTION/TBV IKOYI Paystack-Titan AJSKYLAR LTD - TBV IKOYI Providus…" at bounding box center [865, 372] width 463 height 29
select select "3481851a-d836-4057-bcbe-e6af224dfcc5"
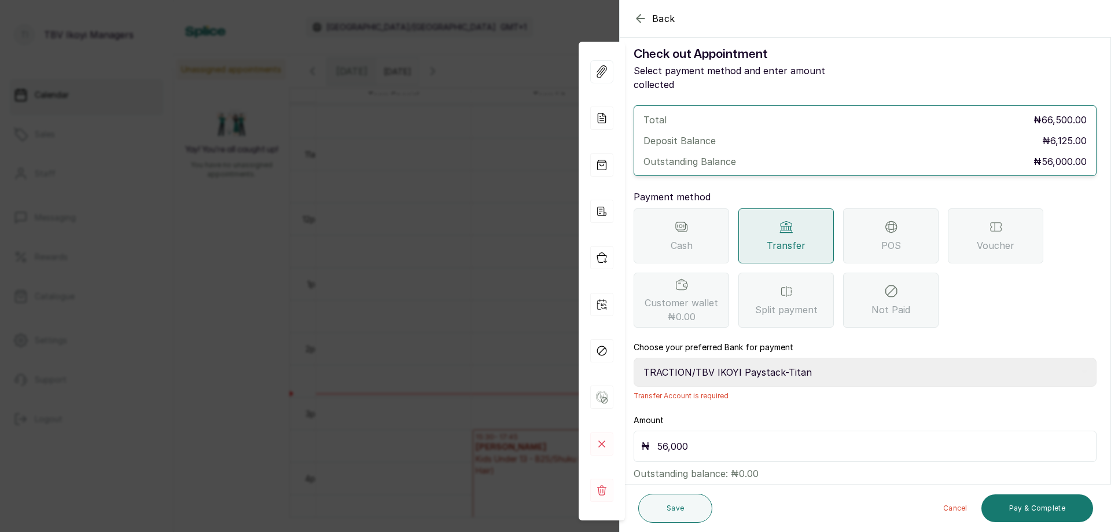
click at [634, 358] on select "Select Bank TRACTION/TBV IKOYI Paystack-Titan AJSKYLAR LTD - TBV IKOYI Providus…" at bounding box center [865, 372] width 463 height 29
click at [1030, 503] on button "Pay & Complete" at bounding box center [1037, 508] width 112 height 28
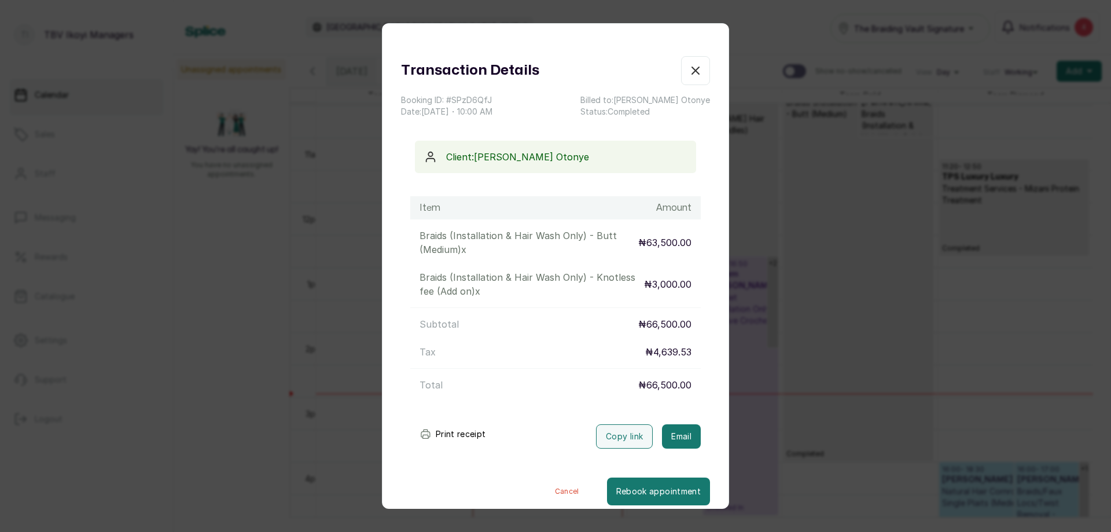
click at [456, 428] on button "Print receipt" at bounding box center [452, 433] width 85 height 23
click at [701, 73] on div "Transaction Details Booking ID: # SPzD6QfJ Date: [DATE] ・ 10:00 AM Billed to: […" at bounding box center [556, 280] width 346 height 449
click at [681, 61] on button "Show no-show/cancelled" at bounding box center [695, 70] width 29 height 29
click at [671, 61] on div "[DATE] [DATE] [DATE] Show no-show/cancelled View Day Staff Working Add +" at bounding box center [700, 71] width 822 height 32
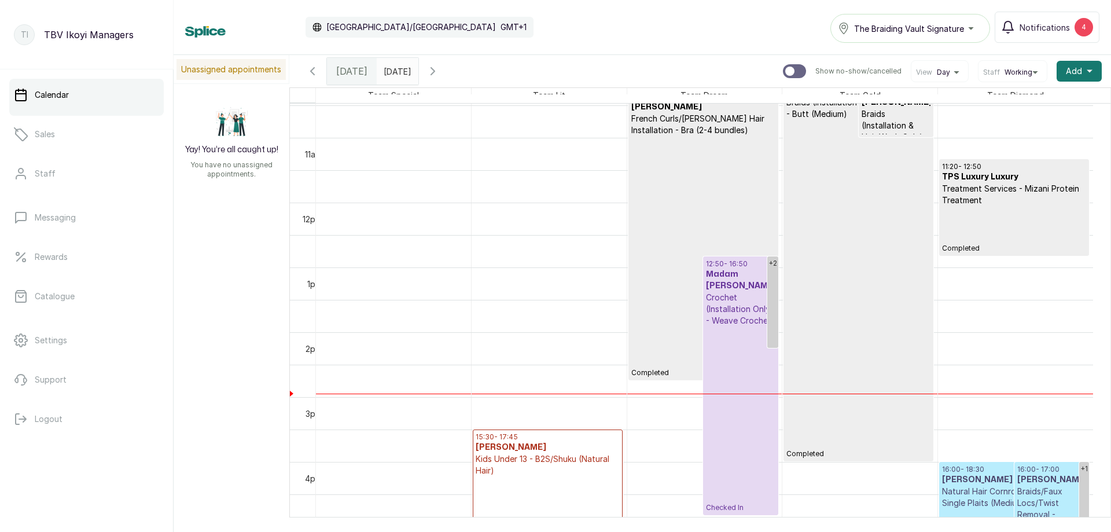
scroll to position [563, 0]
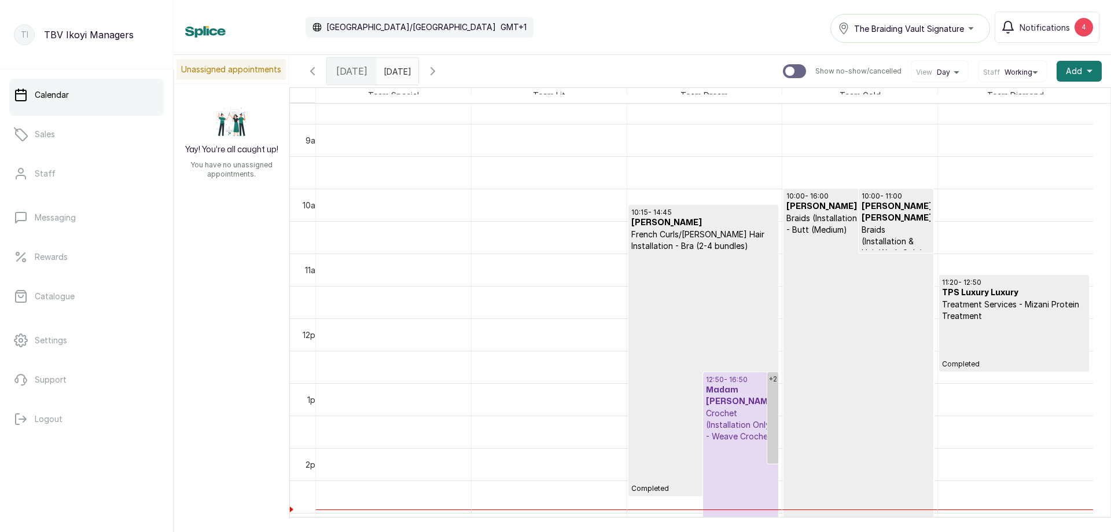
click at [832, 237] on p "Completed" at bounding box center [858, 405] width 144 height 339
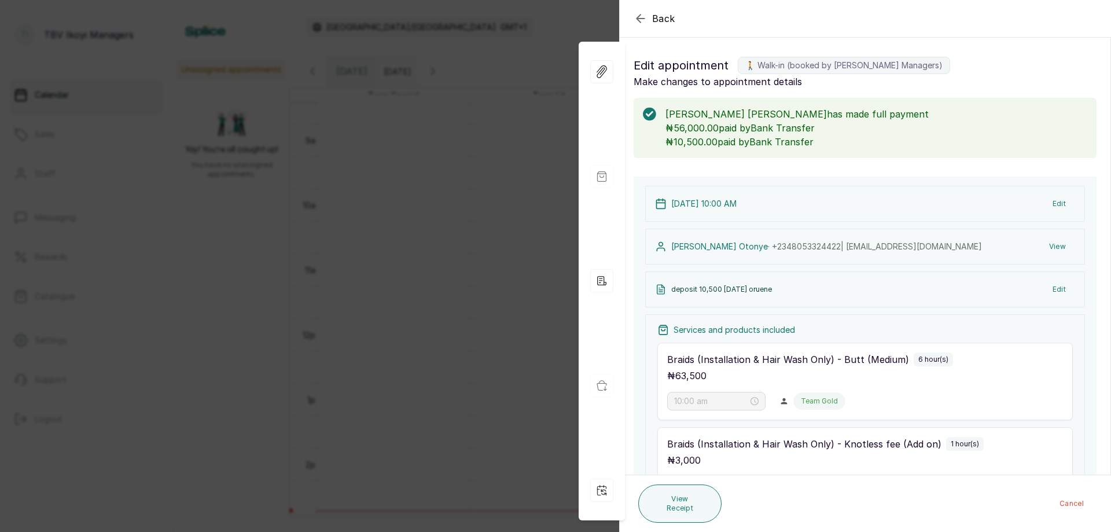
click at [634, 16] on icon "button" at bounding box center [641, 19] width 14 height 14
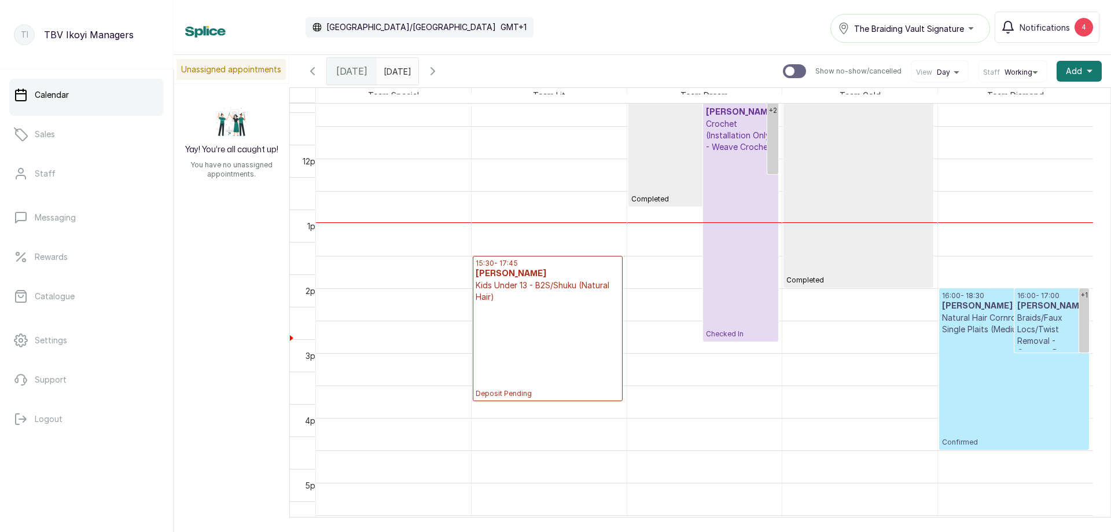
scroll to position [852, 0]
click at [976, 363] on p "Confirmed" at bounding box center [1014, 391] width 144 height 112
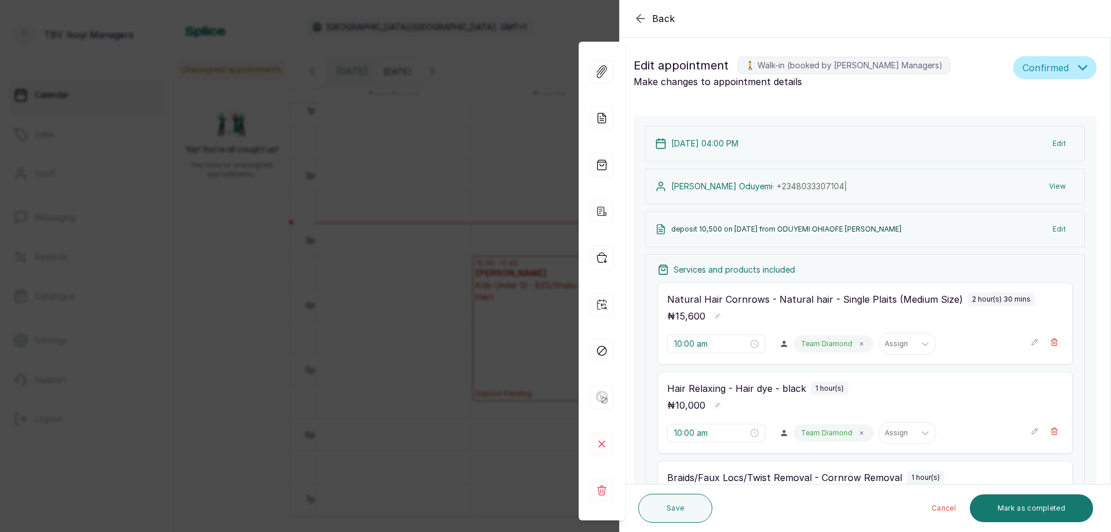
type input "4:00 pm"
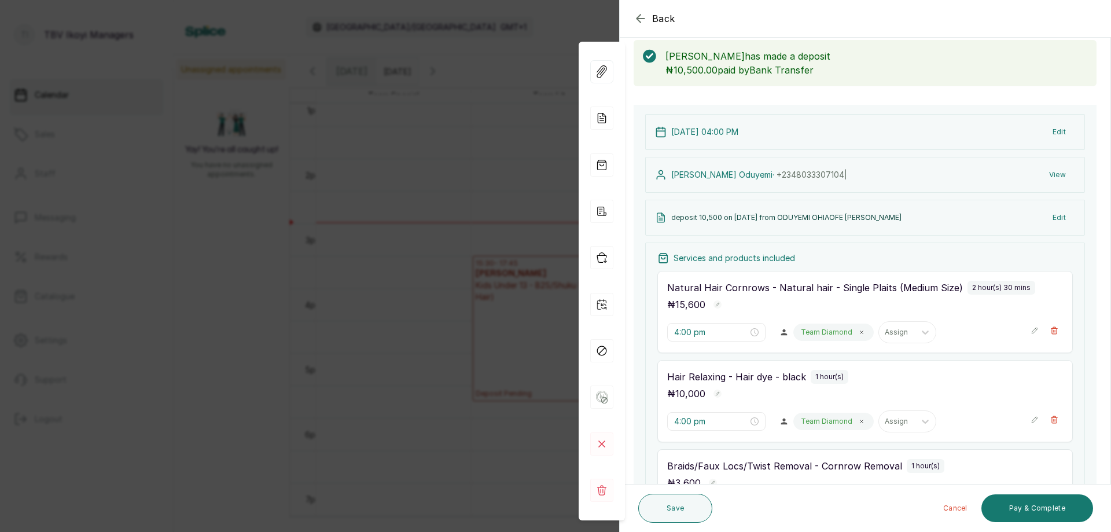
scroll to position [0, 0]
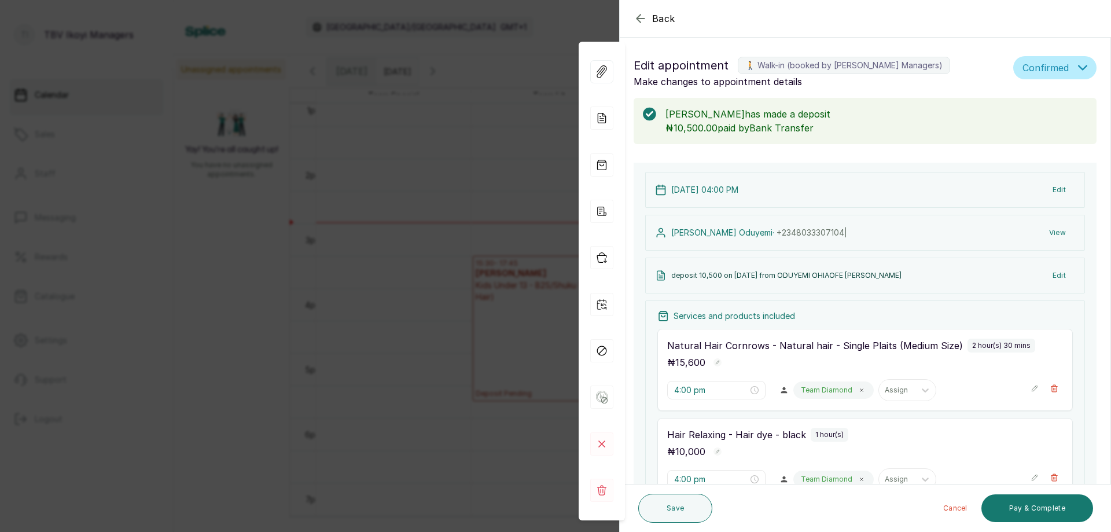
click at [707, 186] on p "[DATE] 04:00 PM" at bounding box center [704, 190] width 67 height 12
click at [927, 193] on div "[DATE] 04:00 PM Edit" at bounding box center [865, 190] width 440 height 36
click at [1055, 185] on button "Edit" at bounding box center [1059, 189] width 32 height 21
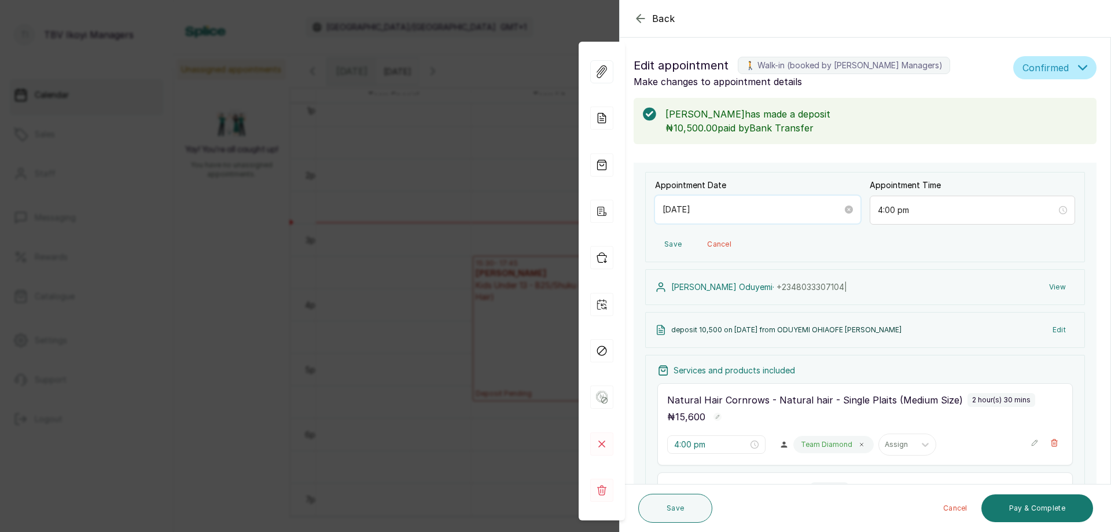
click at [772, 215] on input "[DATE]" at bounding box center [753, 209] width 180 height 13
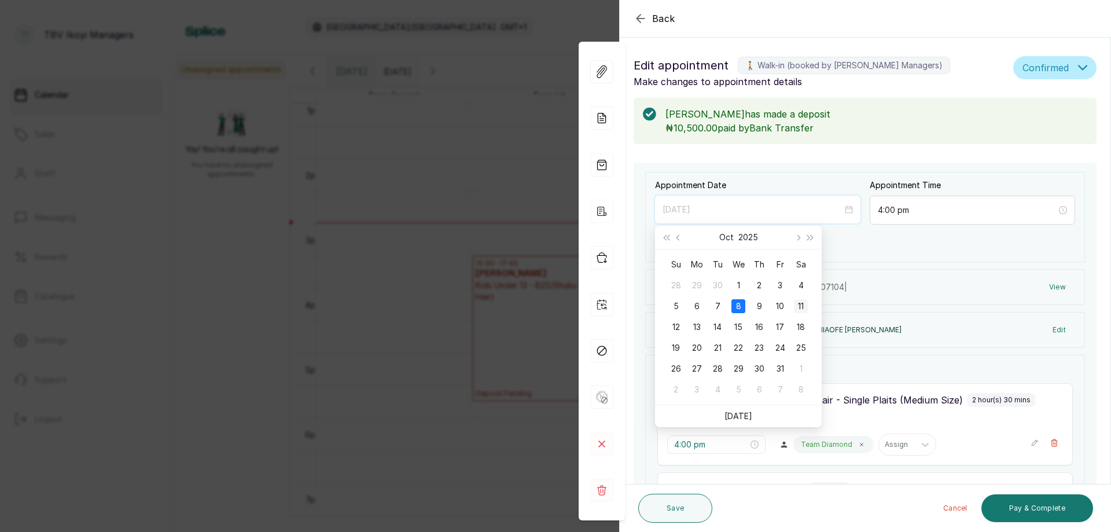
type input "[DATE]"
click at [799, 308] on div "11" at bounding box center [801, 306] width 14 height 14
click at [799, 308] on div "Appointment Date [DATE] Appointment Time 4:00 pm Save Cancel [PERSON_NAME] · [P…" at bounding box center [865, 509] width 463 height 693
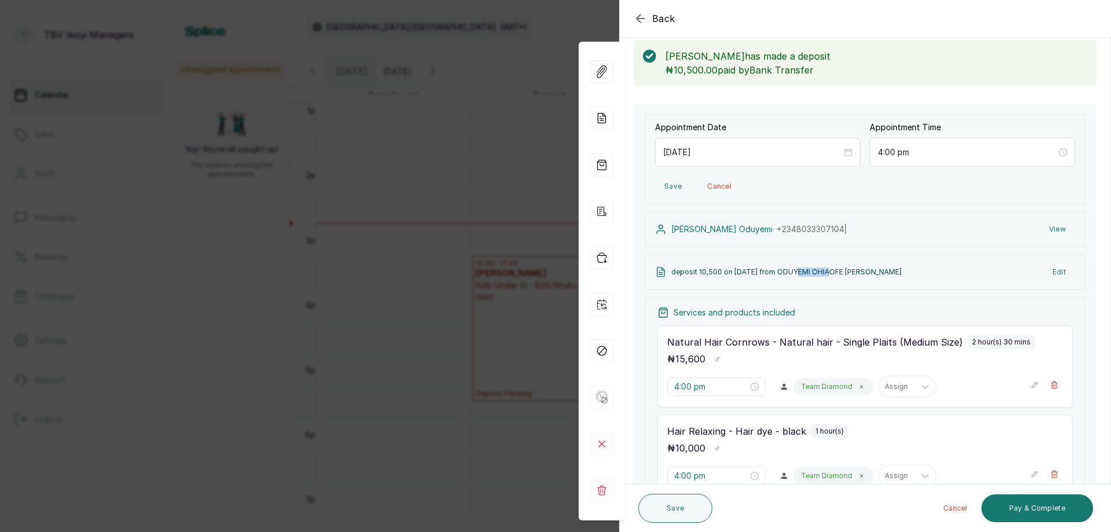
scroll to position [116, 0]
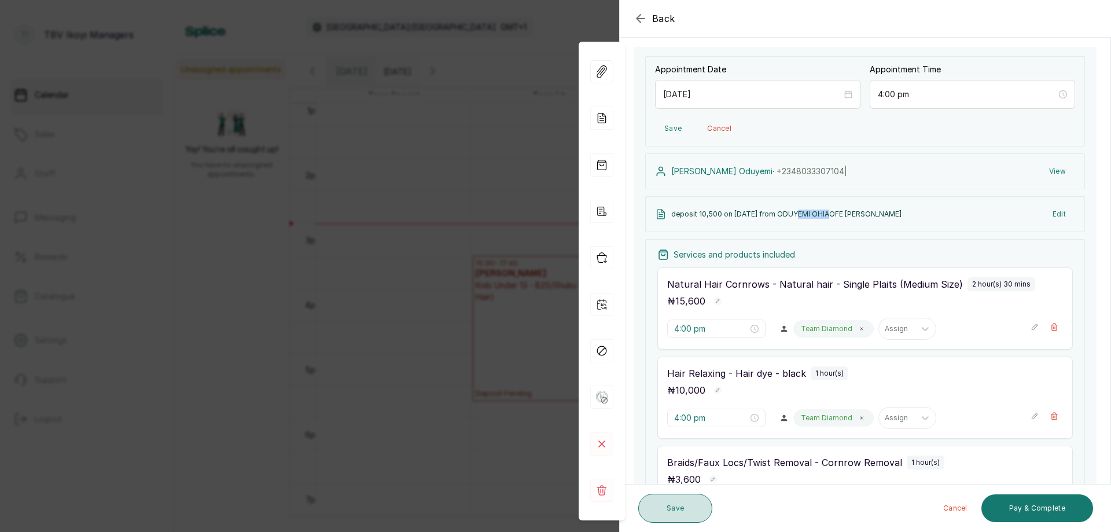
click at [682, 505] on button "Save" at bounding box center [675, 508] width 74 height 29
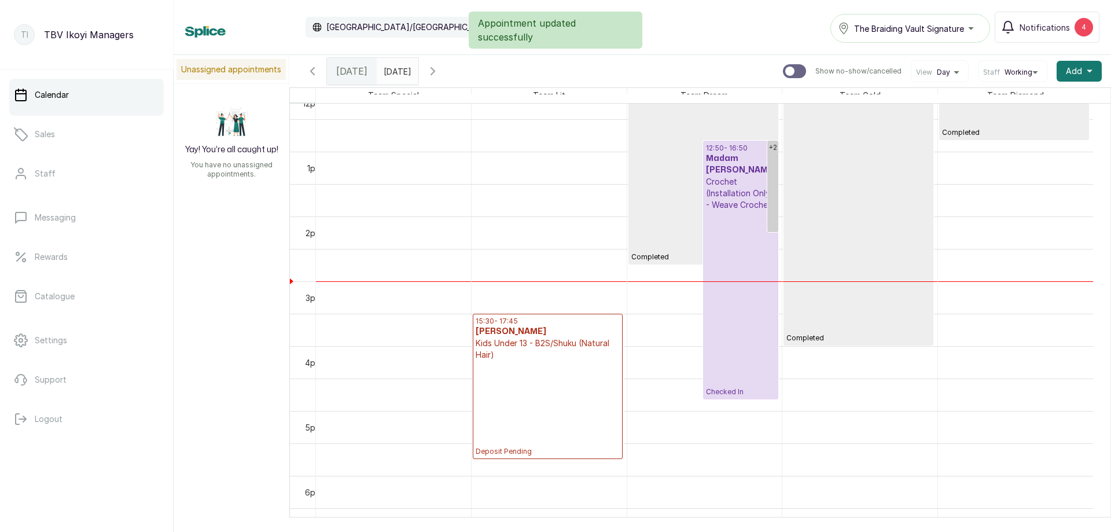
scroll to position [621, 0]
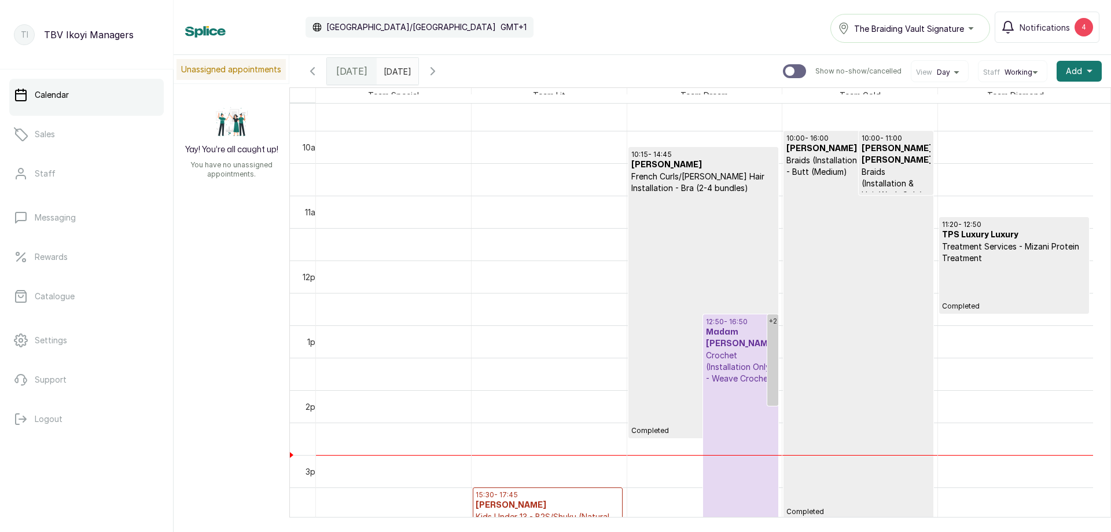
click at [387, 64] on input "[DATE]" at bounding box center [386, 68] width 19 height 20
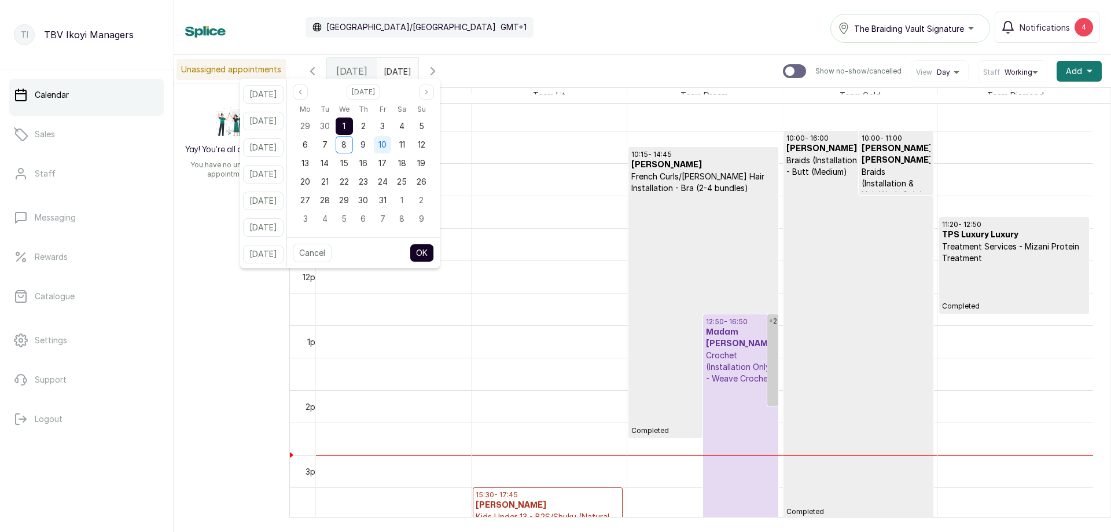
click at [391, 144] on div "10" at bounding box center [382, 144] width 17 height 17
click at [434, 258] on button "OK" at bounding box center [422, 253] width 24 height 19
type input "[DATE]"
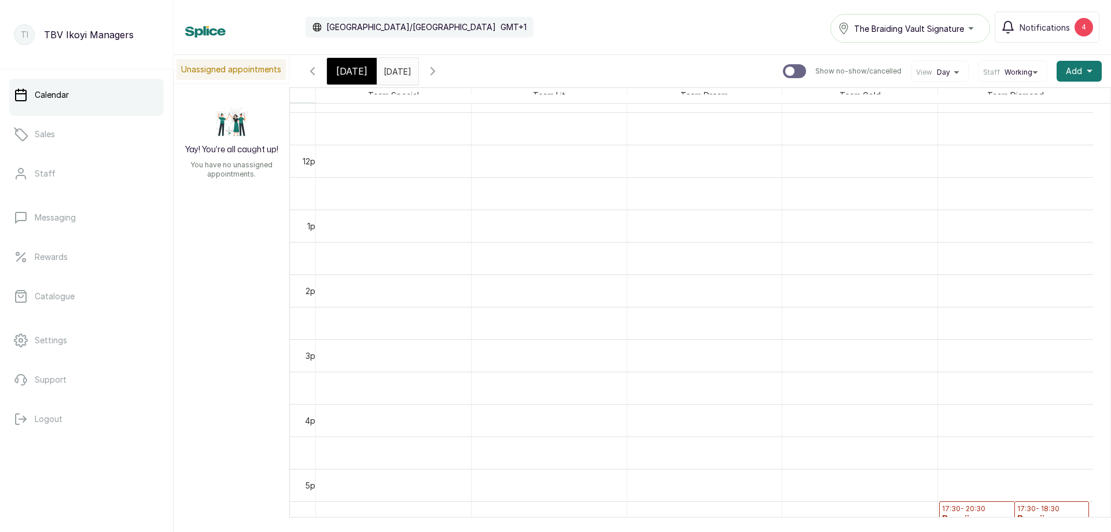
scroll to position [968, 0]
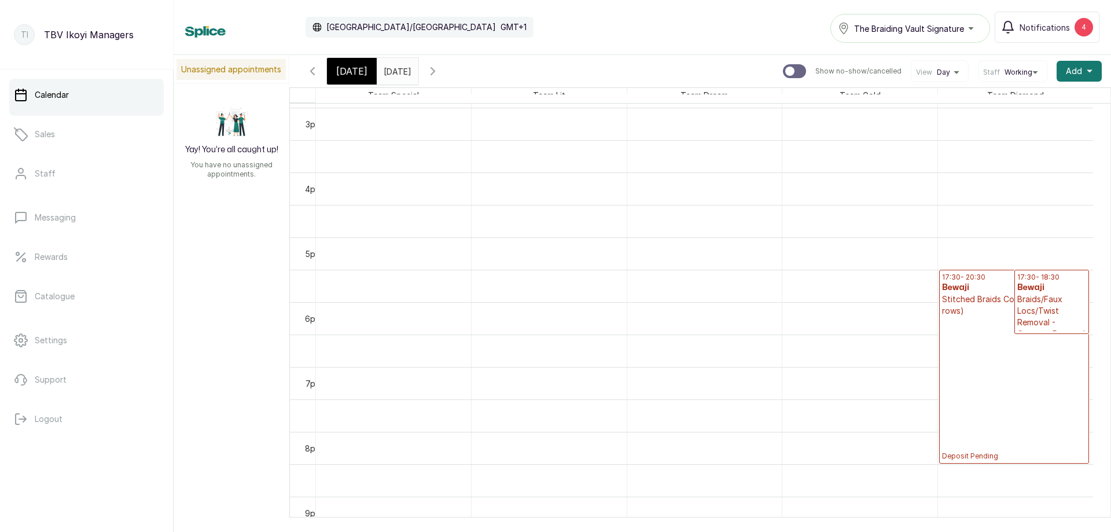
click at [987, 372] on p "Deposit Pending" at bounding box center [1014, 389] width 144 height 144
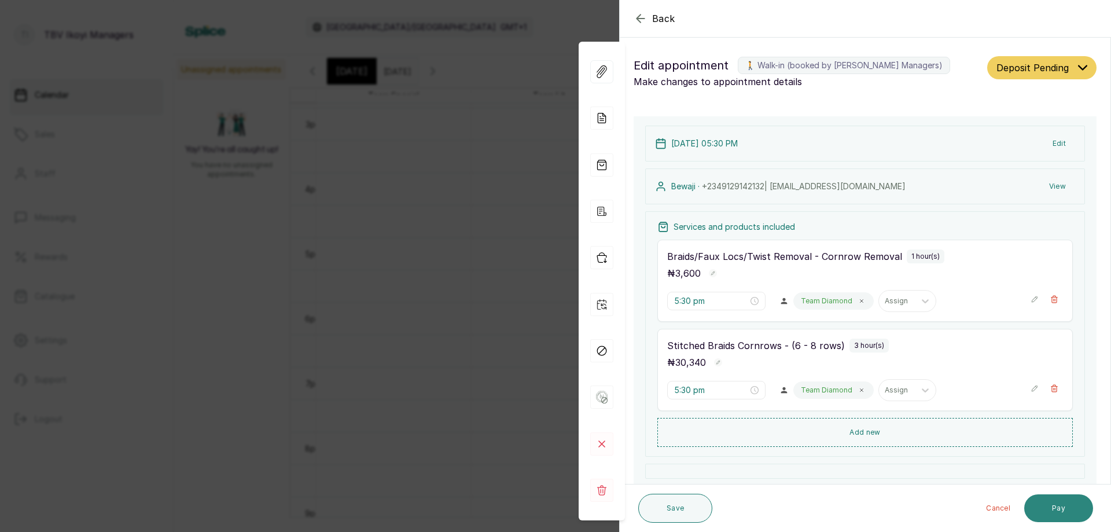
click at [1075, 513] on button "Pay" at bounding box center [1058, 508] width 69 height 28
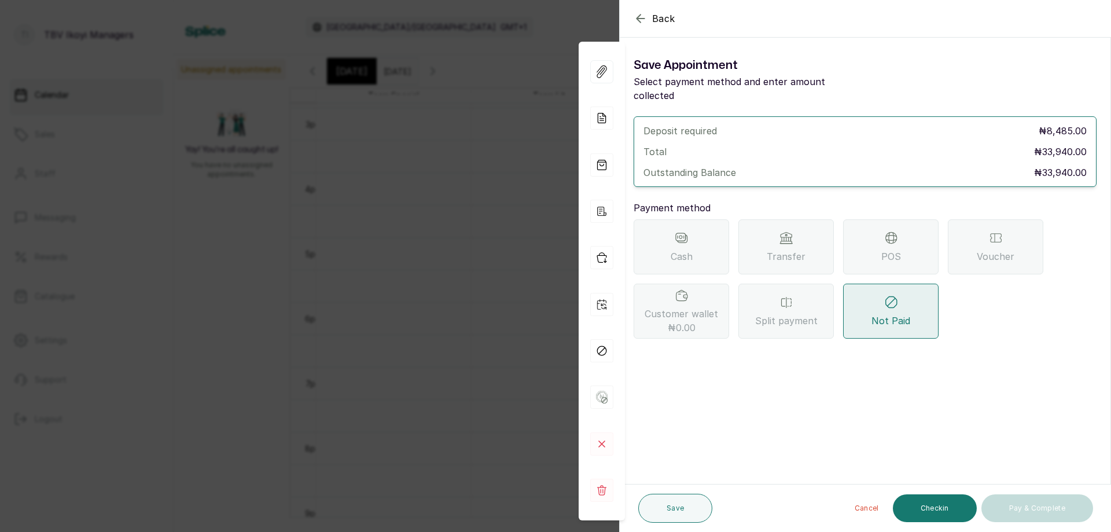
click at [800, 233] on div "Transfer" at bounding box center [785, 246] width 95 height 55
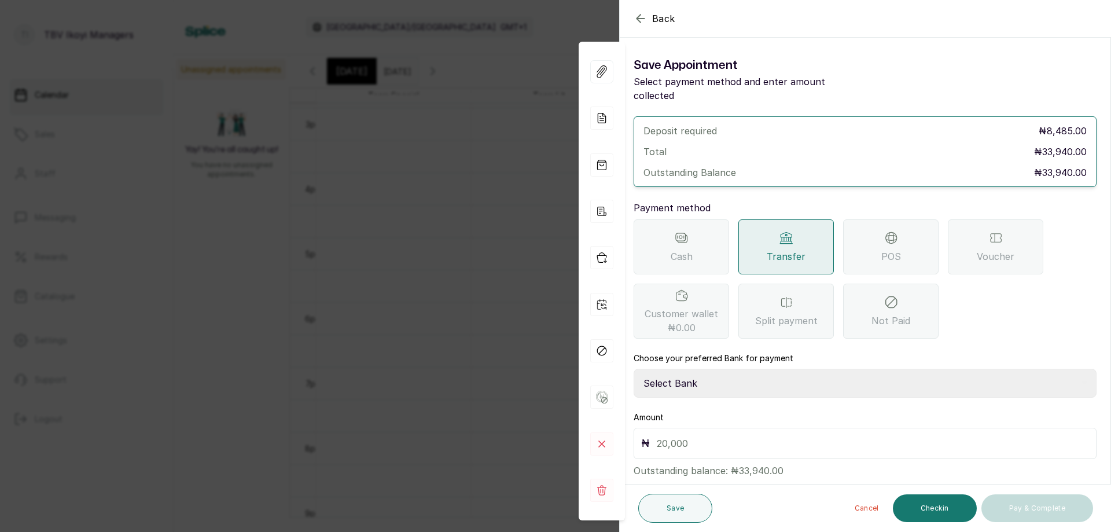
click at [743, 369] on select "Select Bank TRACTION/TBV IKOYI Paystack-Titan AJSKYLAR LTD - TBV IKOYI Providus…" at bounding box center [865, 383] width 463 height 29
select select "37460b99-c85c-4cd3-891f-592518af968d"
click at [634, 369] on select "Select Bank TRACTION/TBV IKOYI Paystack-Titan AJSKYLAR LTD - TBV IKOYI Providus…" at bounding box center [865, 383] width 463 height 29
click at [712, 435] on input "text" at bounding box center [873, 443] width 432 height 16
type input "10,500"
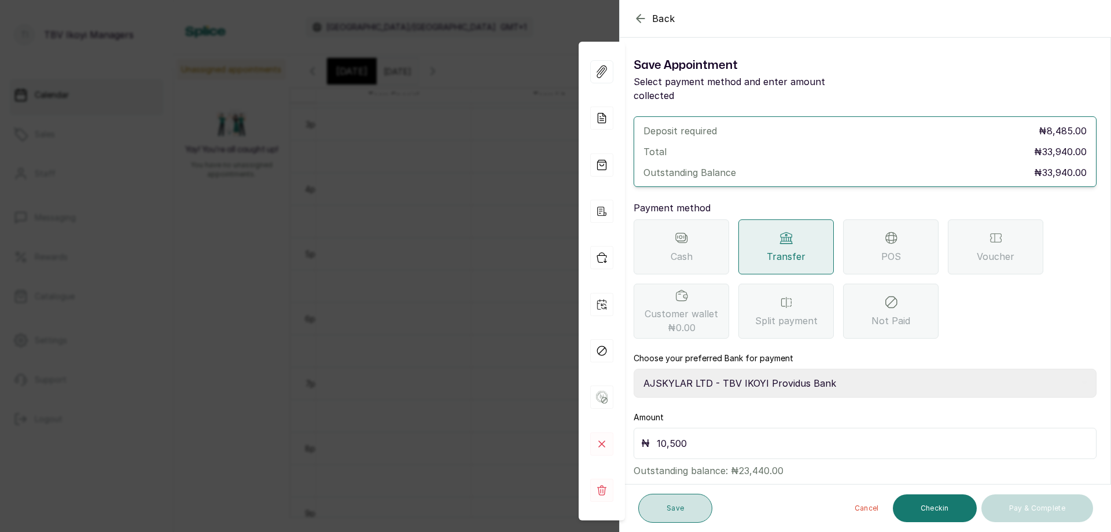
click at [661, 502] on button "Save" at bounding box center [675, 508] width 74 height 29
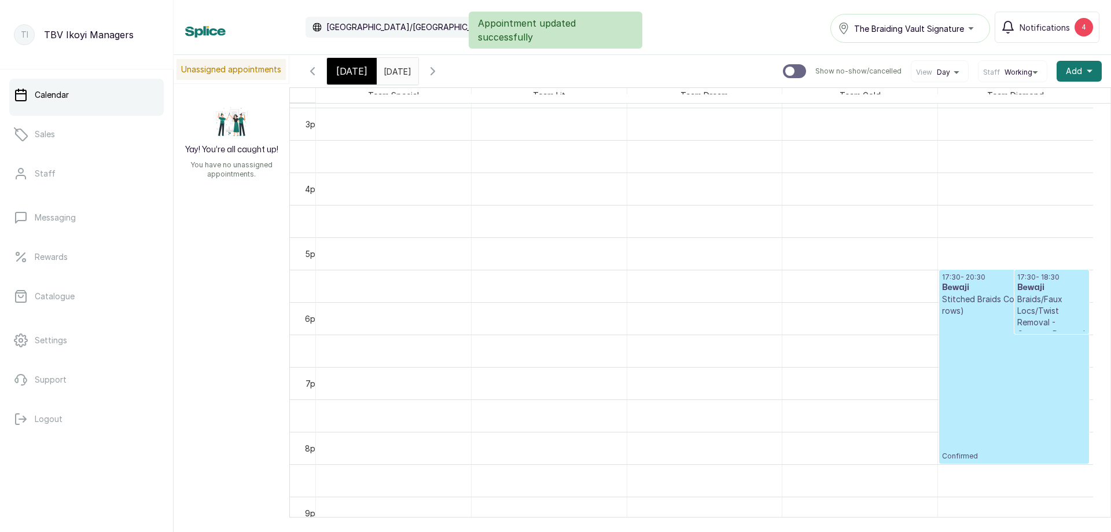
click at [1012, 395] on p "Confirmed" at bounding box center [1014, 389] width 144 height 144
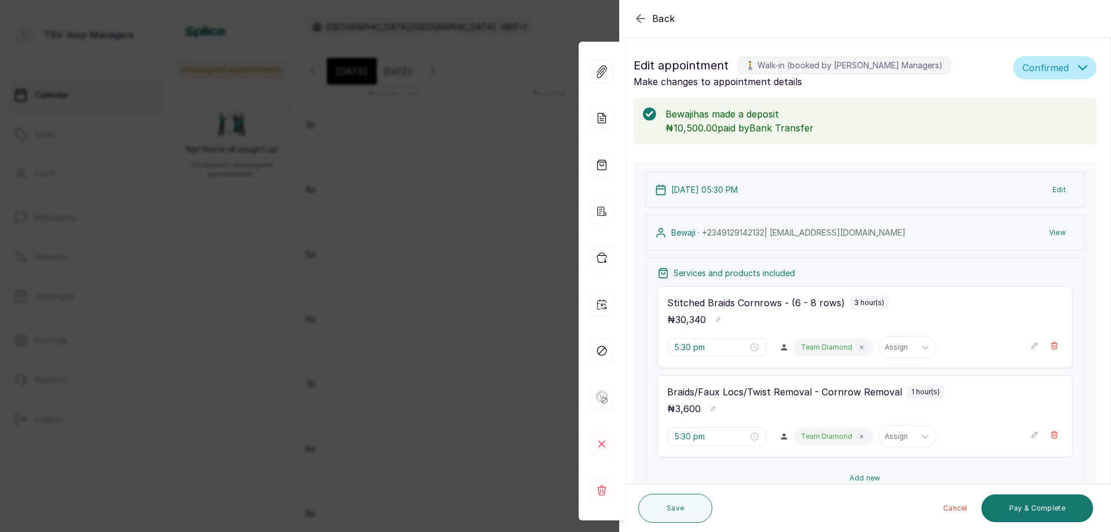
scroll to position [116, 0]
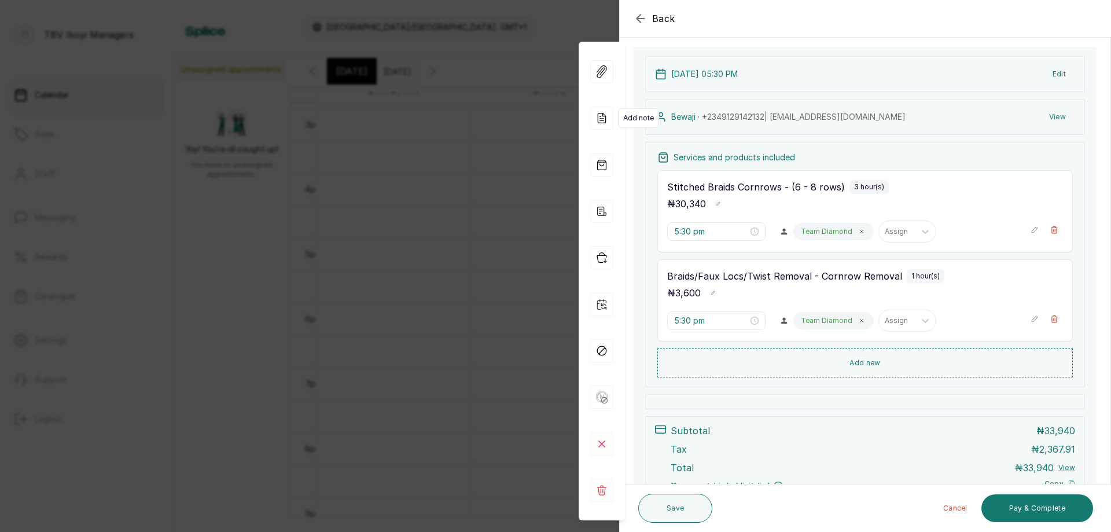
click at [598, 120] on icon at bounding box center [602, 118] width 8 height 10
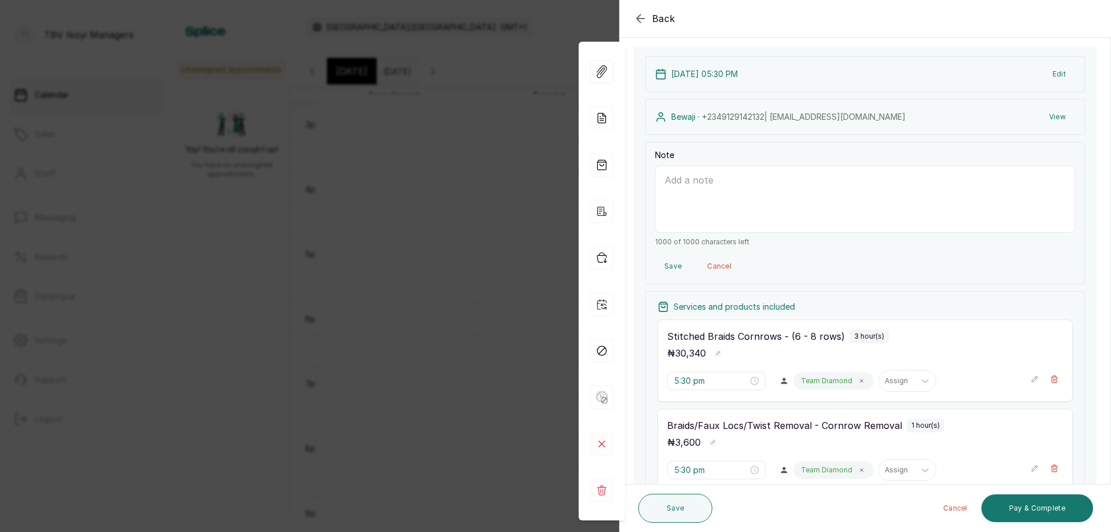
click at [693, 192] on textarea "Note" at bounding box center [865, 199] width 420 height 67
type textarea "deposit 10,500 toluwalope [DATE]"
click at [665, 498] on button "Save" at bounding box center [675, 508] width 74 height 29
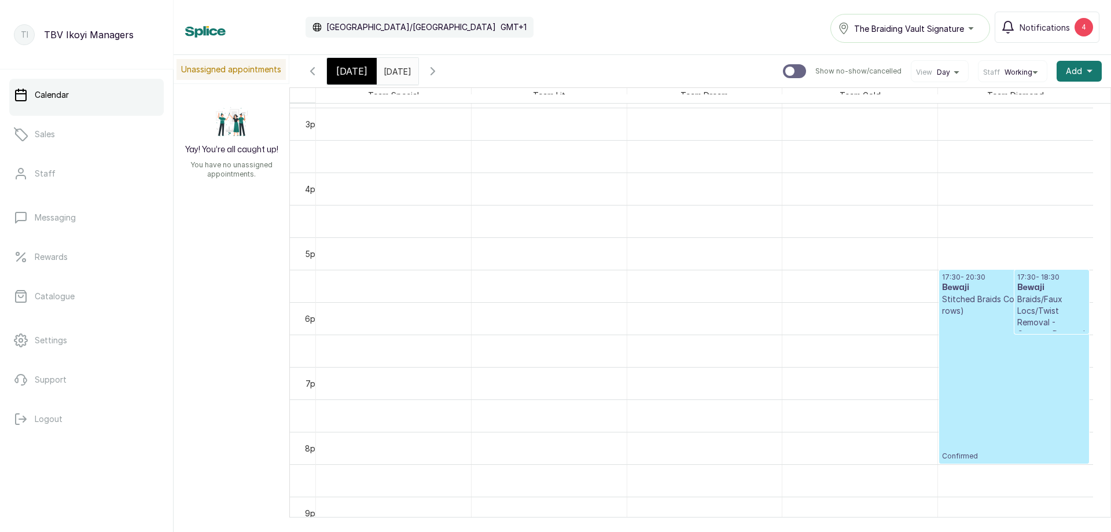
scroll to position [1026, 0]
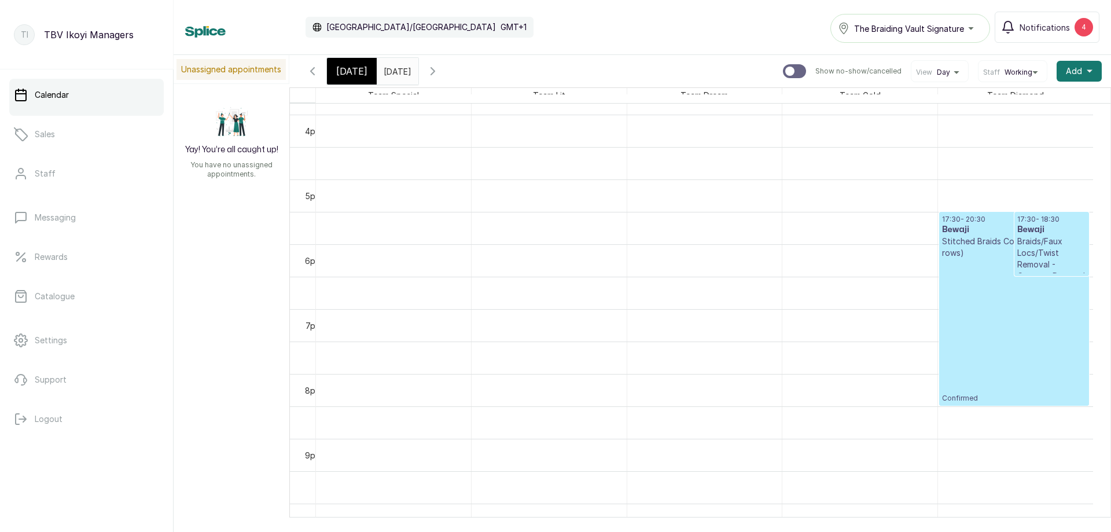
click at [1018, 308] on p "Confirmed" at bounding box center [1014, 331] width 144 height 144
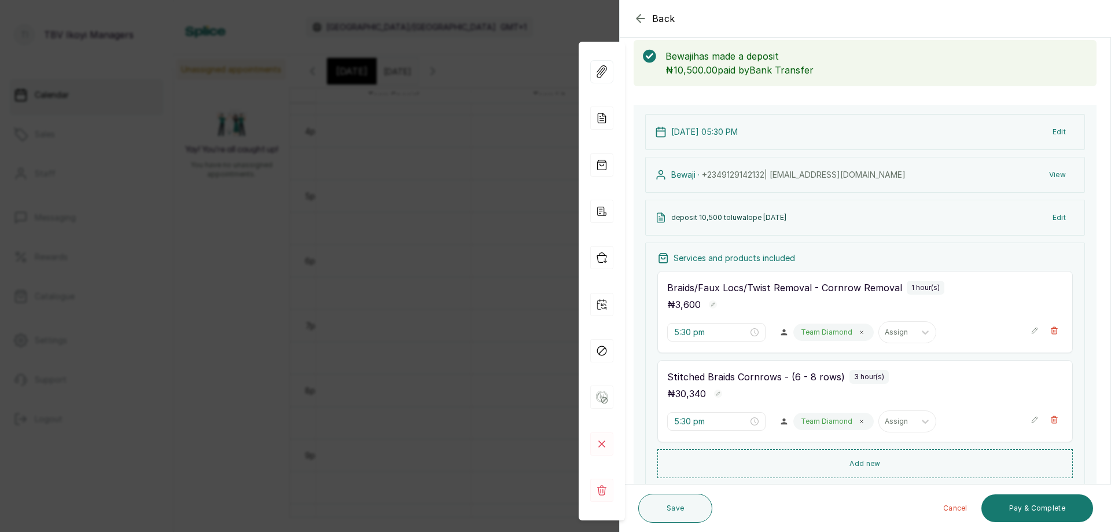
scroll to position [0, 0]
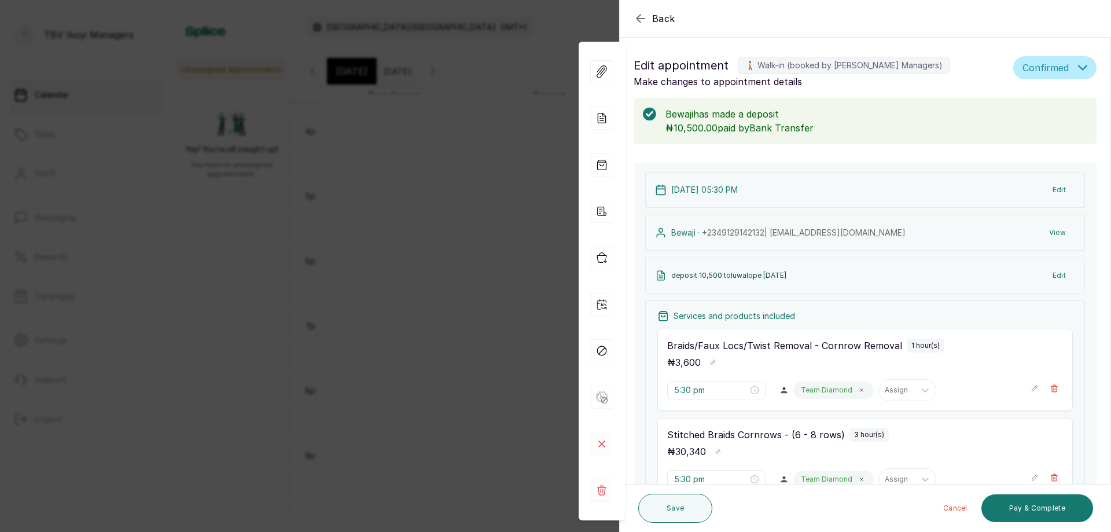
click at [641, 13] on icon "button" at bounding box center [641, 19] width 14 height 14
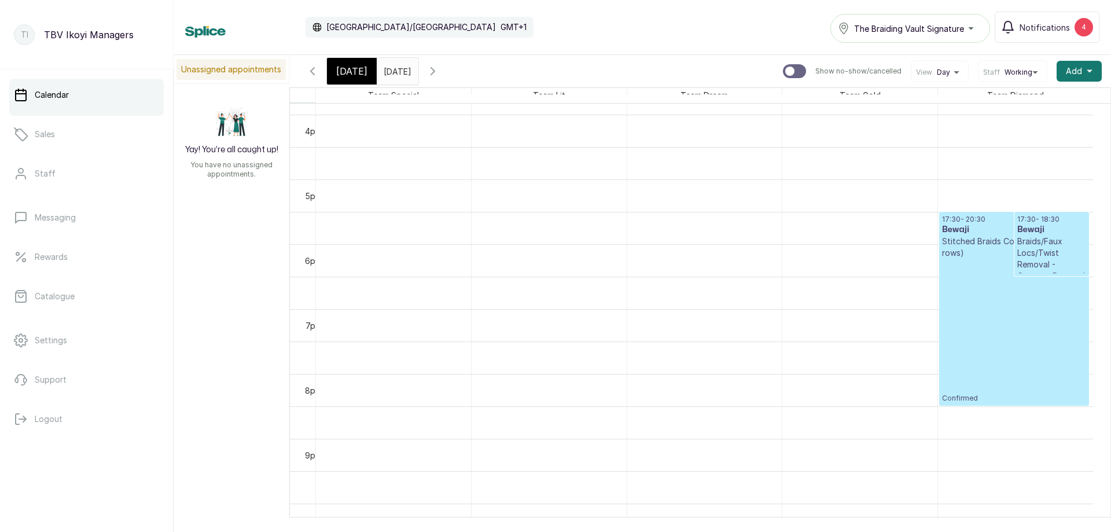
click at [343, 69] on span "[DATE]" at bounding box center [351, 71] width 31 height 14
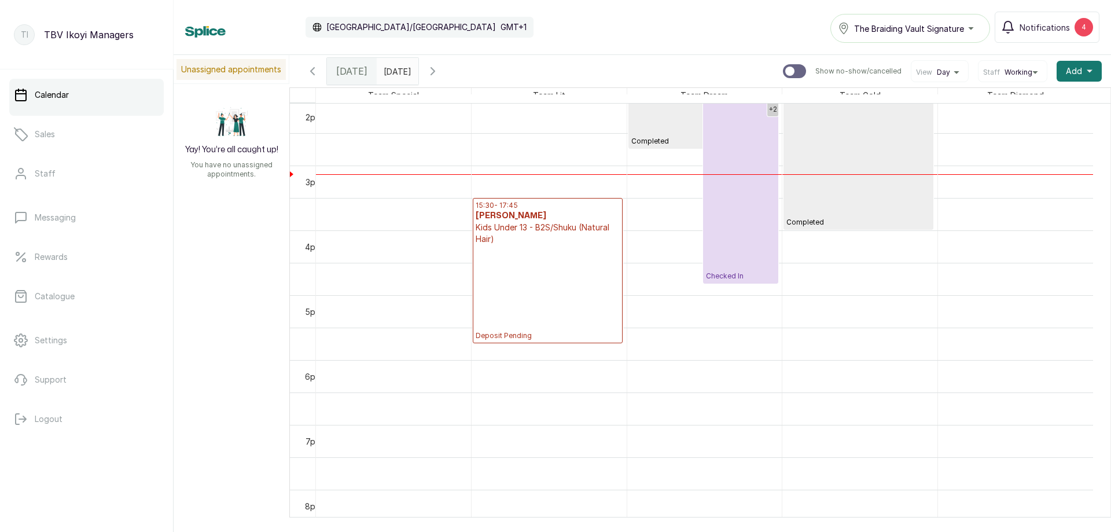
scroll to position [795, 0]
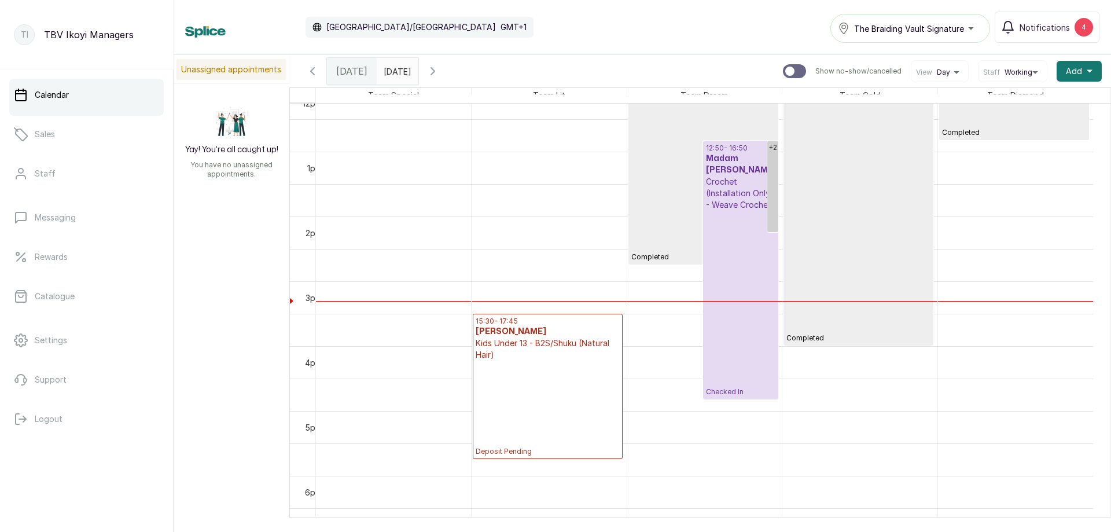
click at [555, 378] on p "Deposit Pending" at bounding box center [548, 408] width 144 height 95
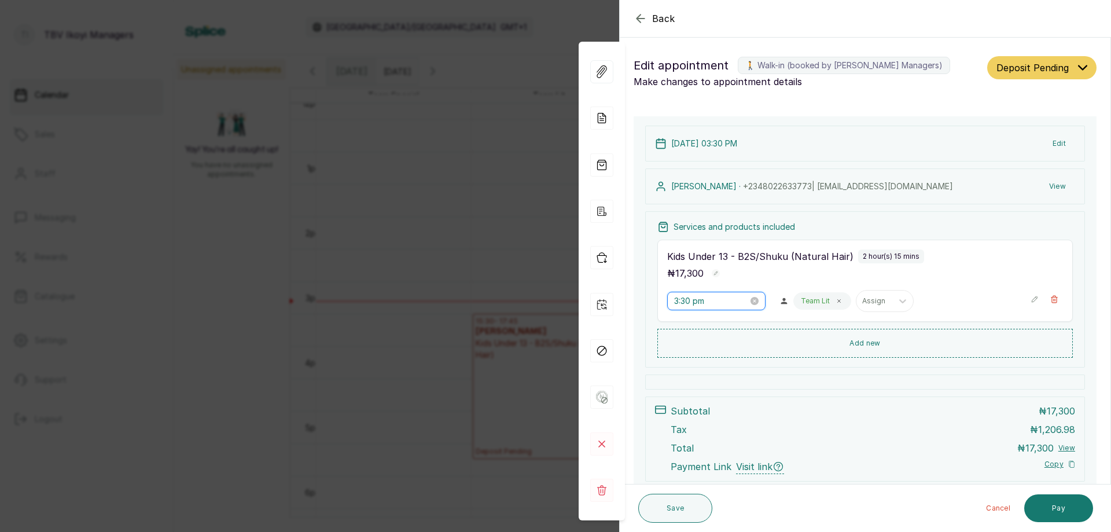
click at [721, 306] on input "3:30 pm" at bounding box center [711, 301] width 74 height 13
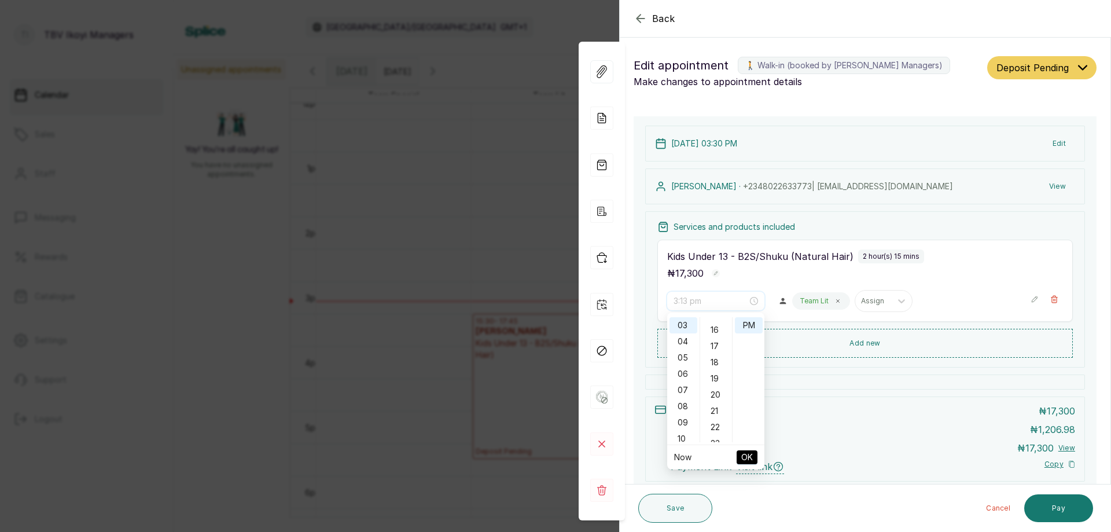
scroll to position [197, 0]
click at [715, 416] on div "18" at bounding box center [717, 420] width 28 height 16
type input "3:18 pm"
click at [741, 458] on button "OK" at bounding box center [747, 457] width 21 height 14
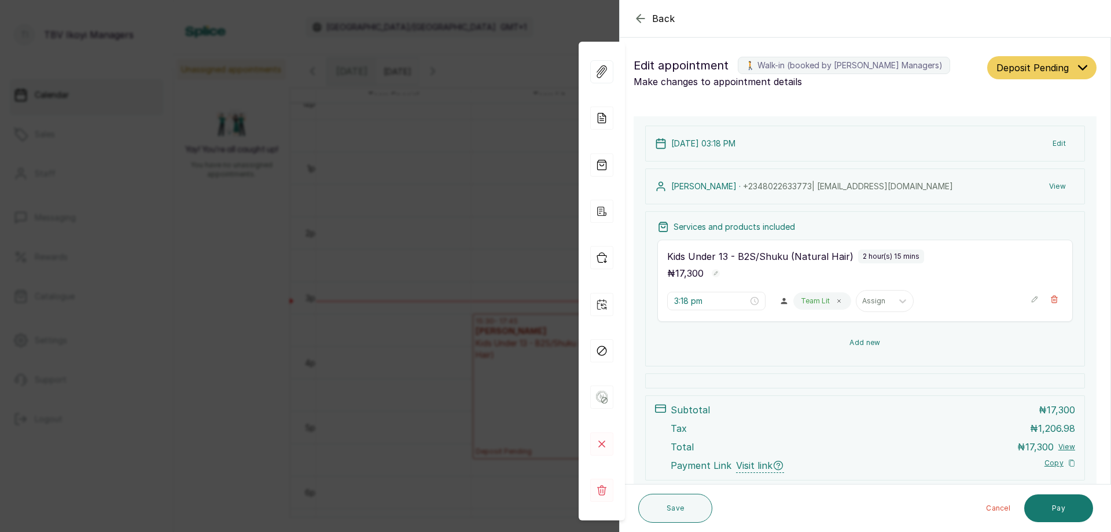
click at [854, 343] on button "Add new" at bounding box center [865, 343] width 416 height 28
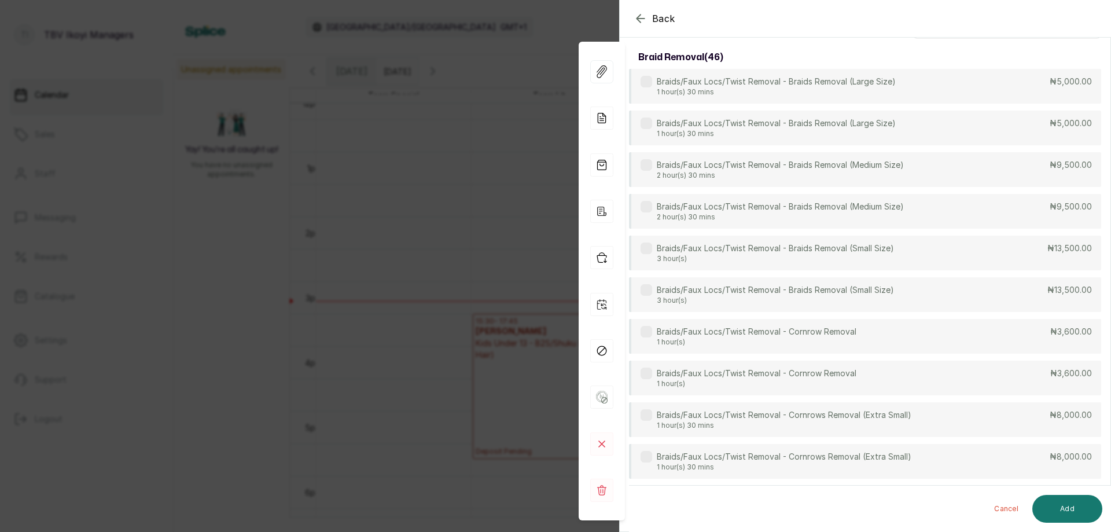
scroll to position [0, 0]
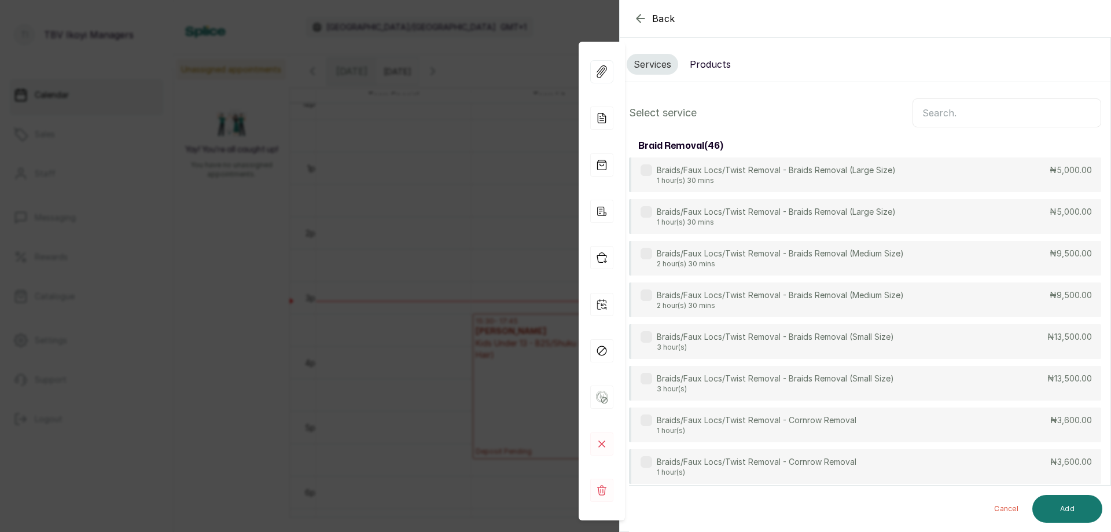
click at [938, 122] on input "text" at bounding box center [1007, 112] width 189 height 29
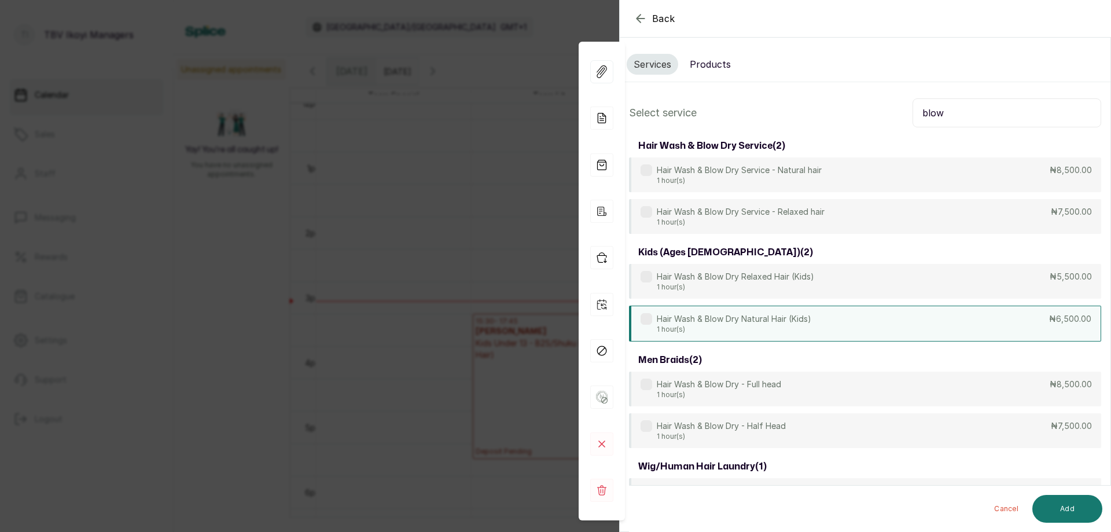
type input "blow"
click at [741, 312] on div "Hair Wash & Blow Dry Natural Hair (Kids) 1 hour(s) ₦6,500.00" at bounding box center [865, 324] width 472 height 36
click at [1070, 510] on button "Add" at bounding box center [1067, 509] width 70 height 28
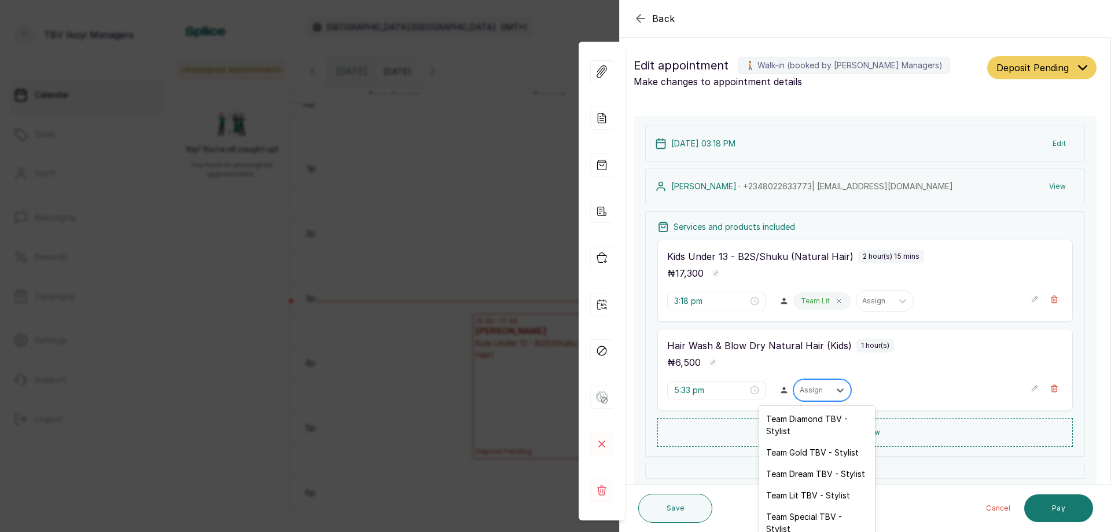
click at [822, 396] on div "Assign" at bounding box center [812, 390] width 36 height 15
click at [806, 491] on div "Team Lit TBV - Stylist" at bounding box center [817, 494] width 116 height 21
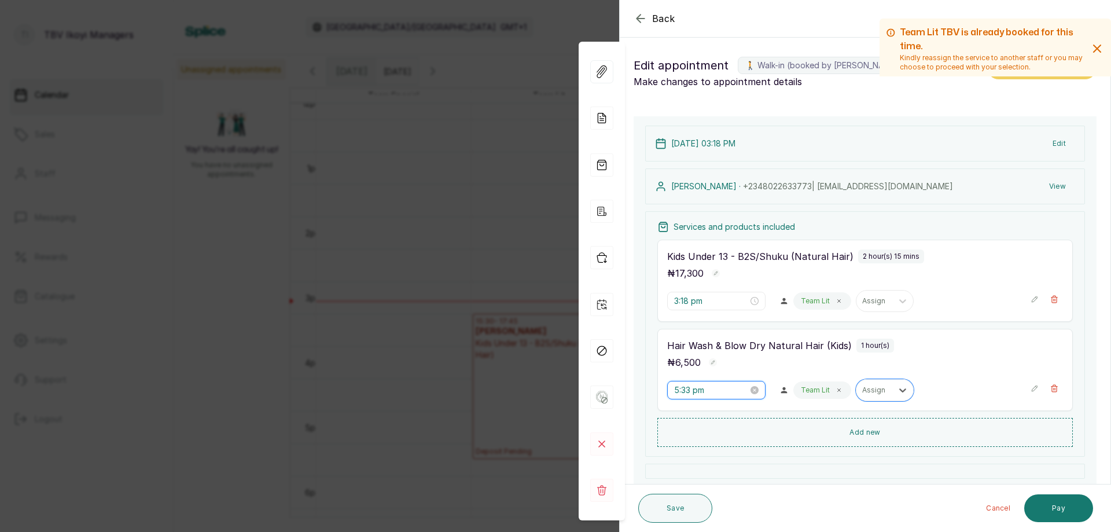
drag, startPoint x: 710, startPoint y: 395, endPoint x: 717, endPoint y: 383, distance: 14.0
click at [710, 395] on input "5:33 pm" at bounding box center [711, 390] width 74 height 13
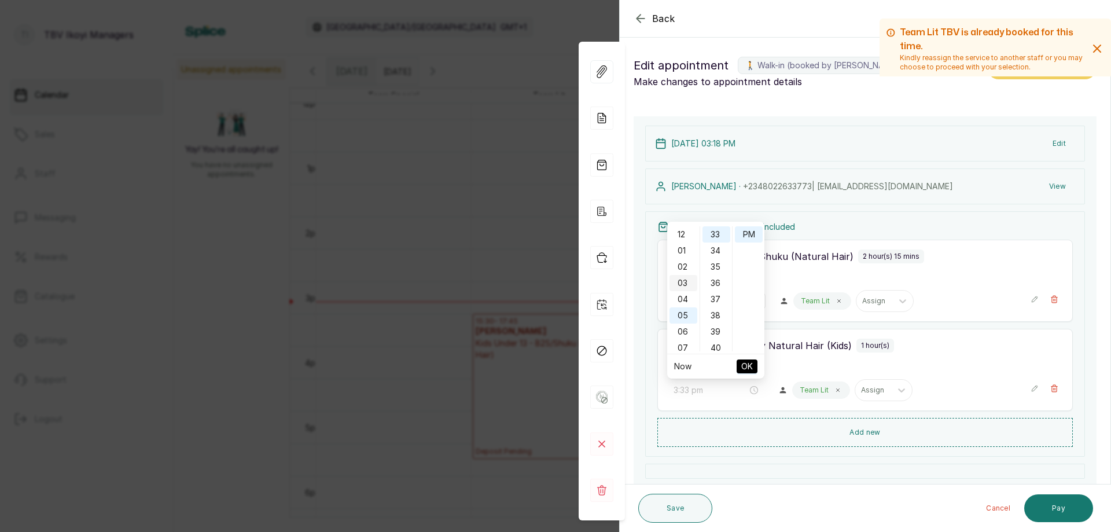
click at [678, 284] on div "03" at bounding box center [684, 283] width 28 height 16
click at [709, 304] on div "16" at bounding box center [717, 306] width 28 height 16
click at [714, 268] on div "18" at bounding box center [717, 267] width 28 height 16
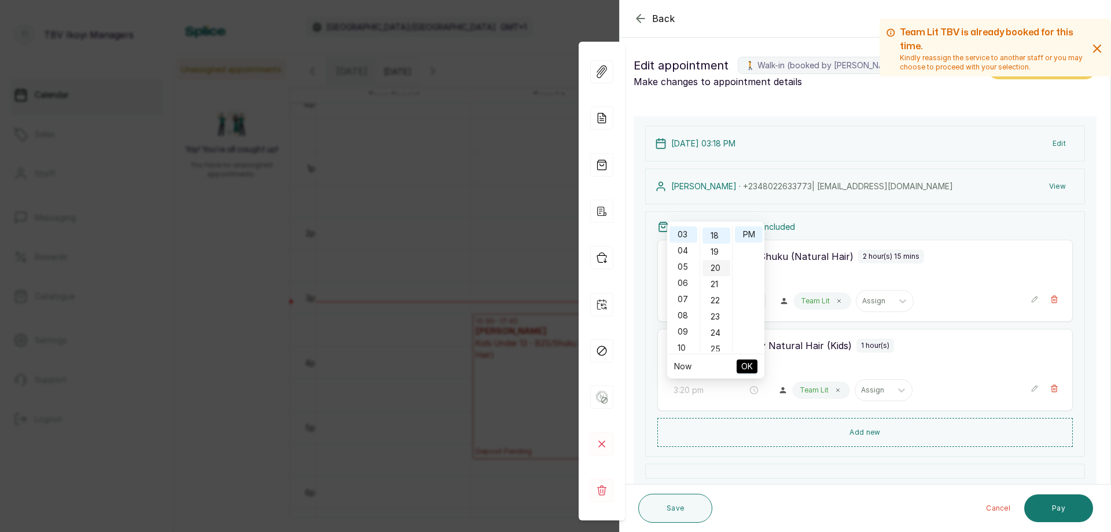
scroll to position [292, 0]
type input "3:18 pm"
click at [744, 367] on span "OK" at bounding box center [747, 366] width 12 height 22
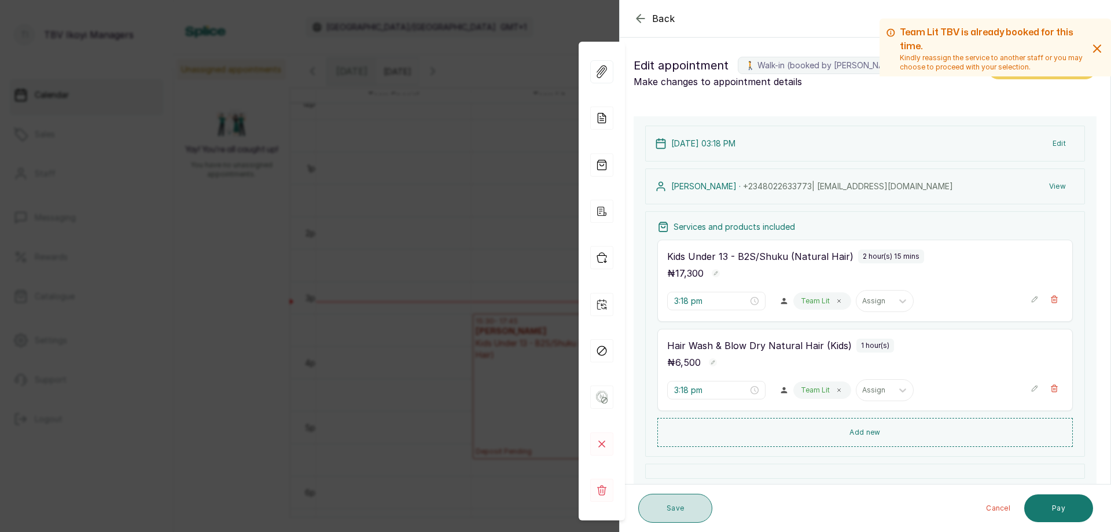
click at [666, 508] on button "Save" at bounding box center [675, 508] width 74 height 29
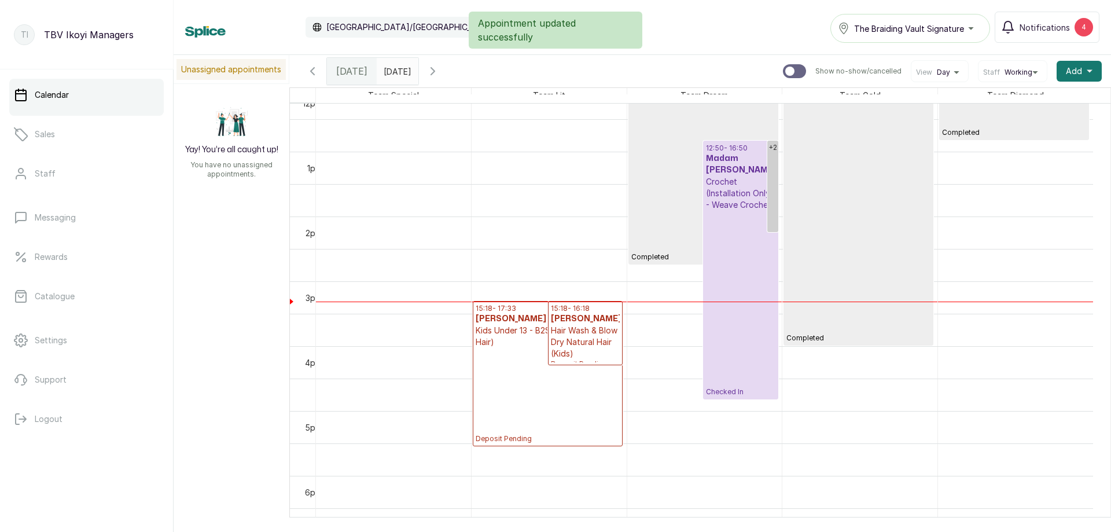
click at [563, 350] on p "Hair Wash & Blow Dry Natural Hair (Kids)" at bounding box center [585, 342] width 69 height 35
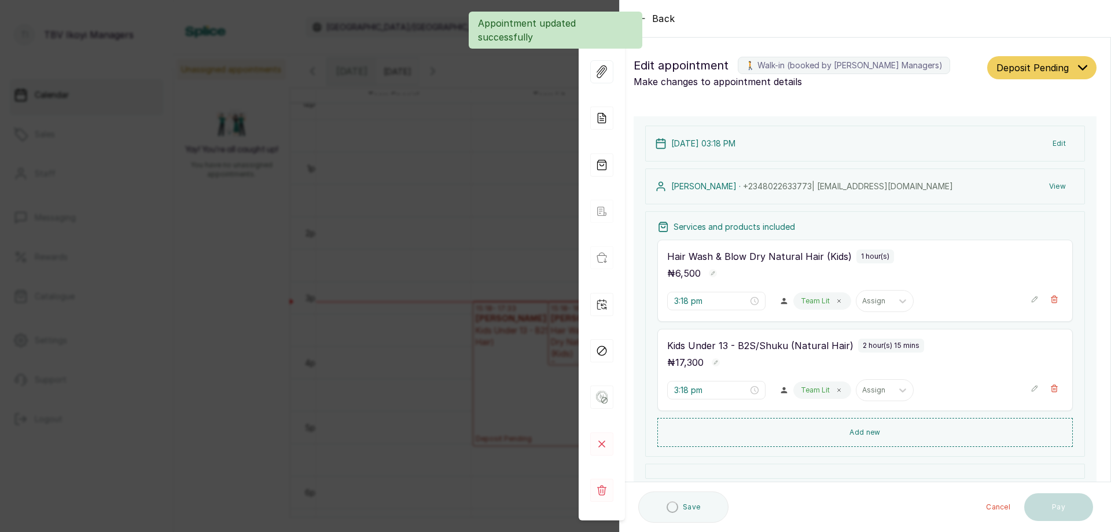
click at [1028, 70] on span "Deposit Pending" at bounding box center [1033, 68] width 72 height 14
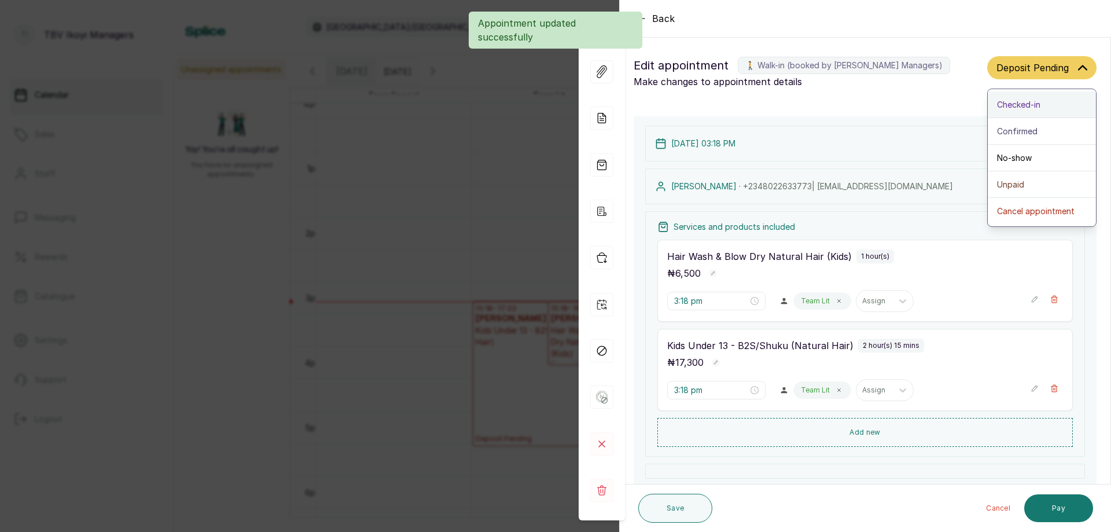
click at [1015, 99] on span "Checked-in" at bounding box center [1018, 104] width 43 height 12
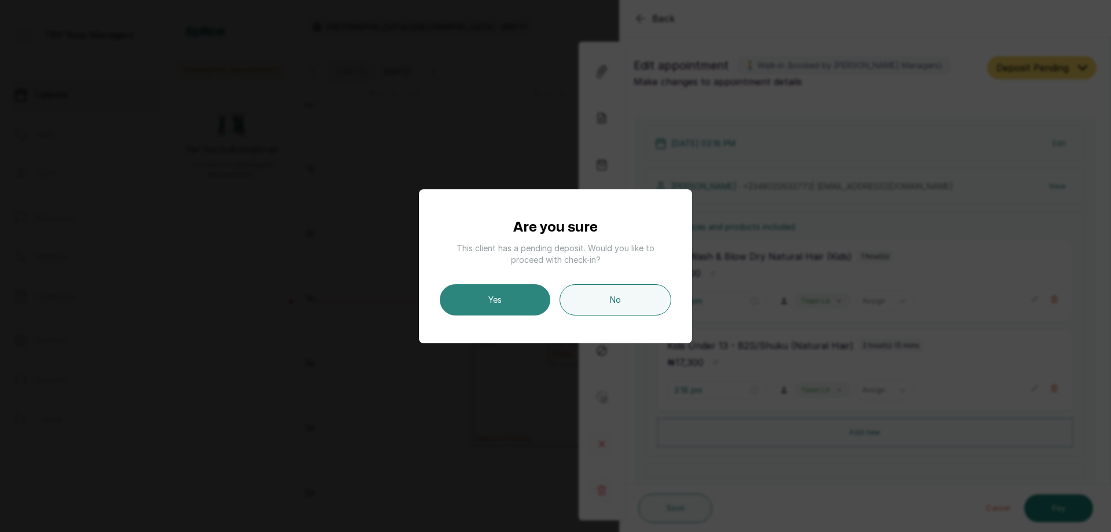
click at [528, 313] on button "Yes" at bounding box center [495, 299] width 111 height 31
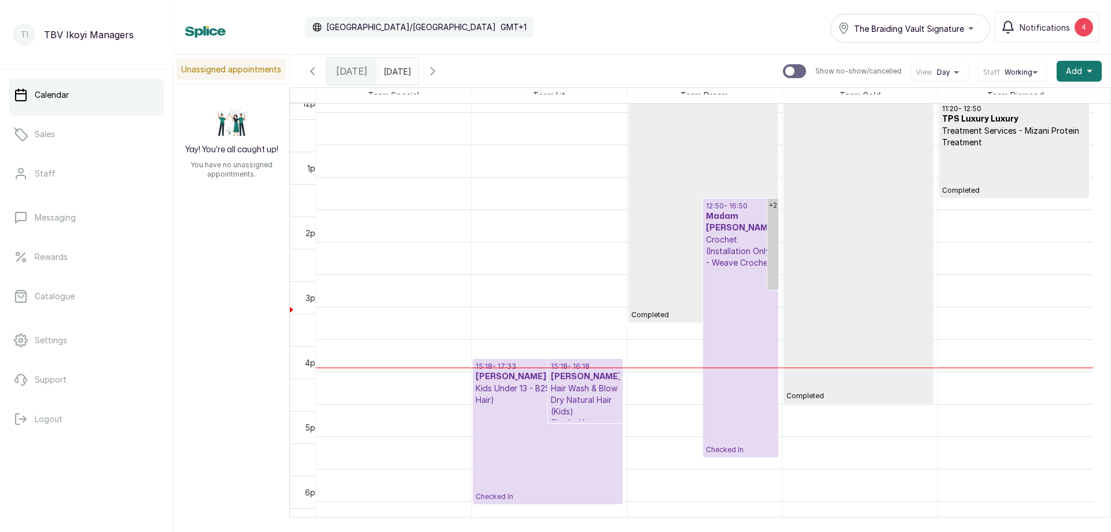
scroll to position [737, 0]
